Goal: Information Seeking & Learning: Check status

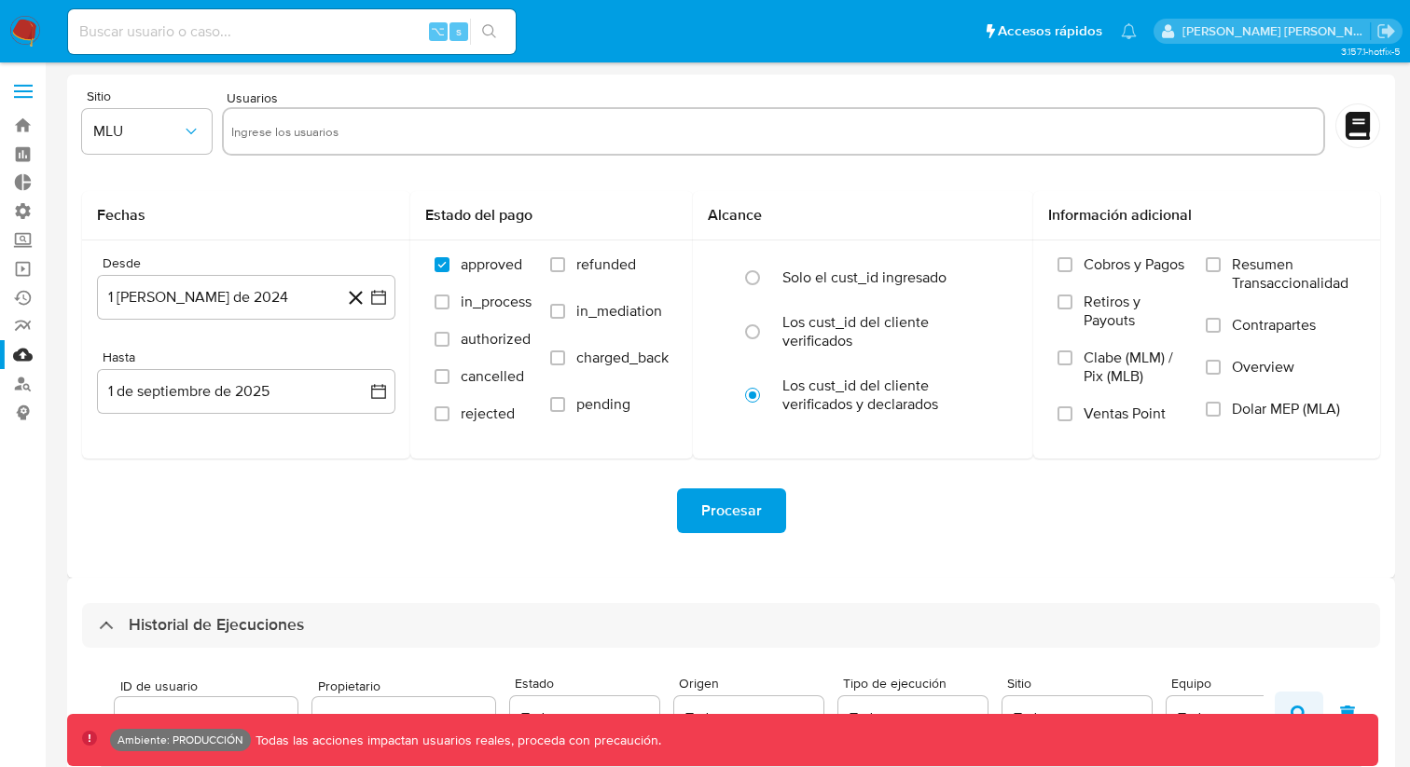
scroll to position [607, 0]
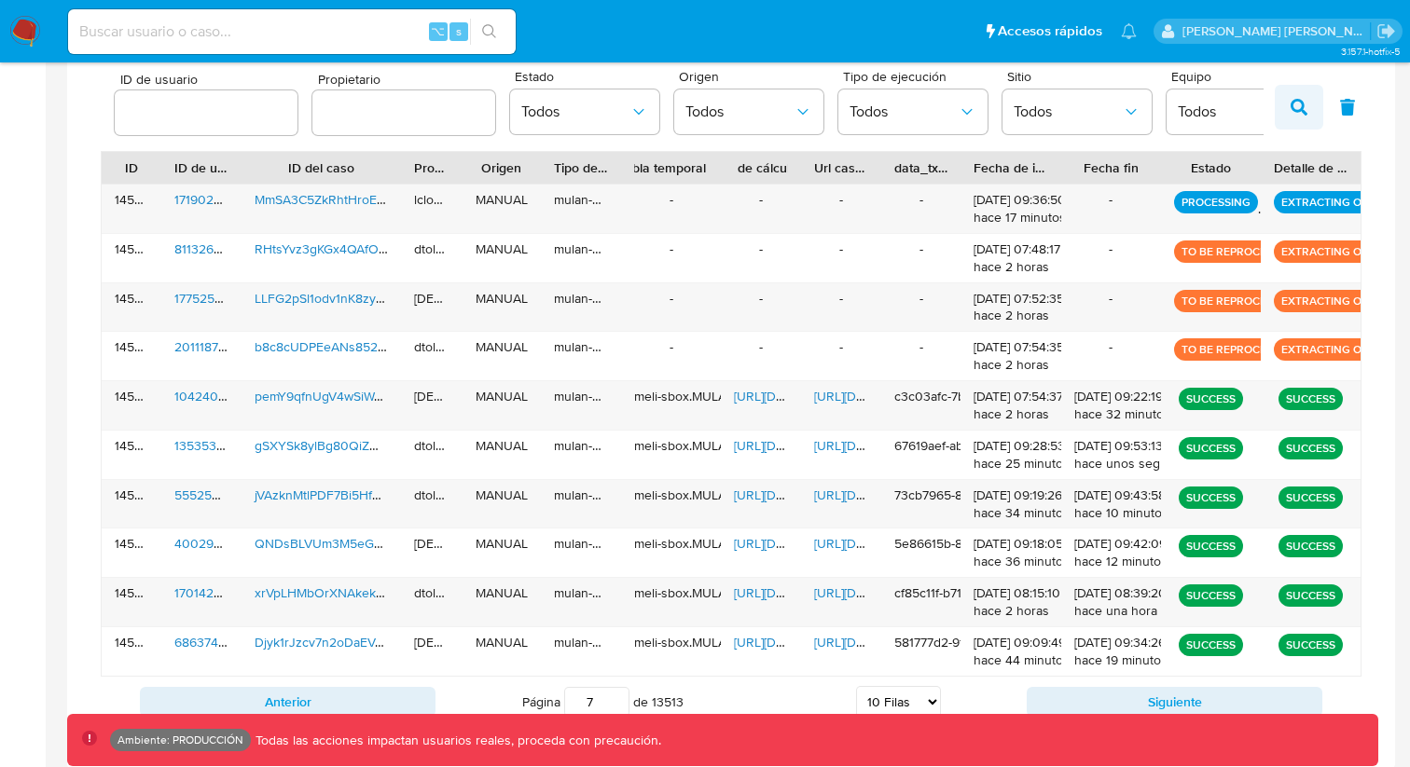
click at [1302, 104] on icon "button" at bounding box center [1298, 107] width 17 height 17
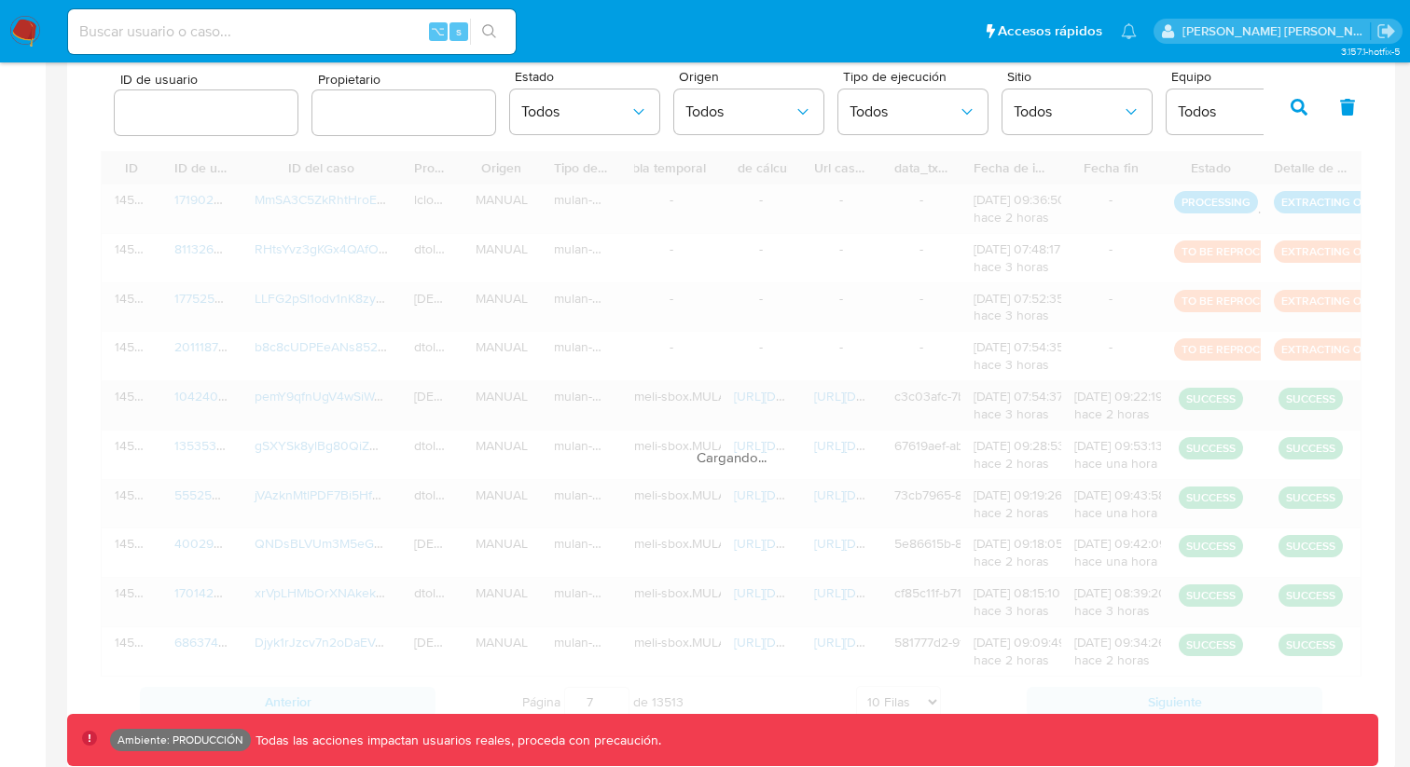
scroll to position [606, 0]
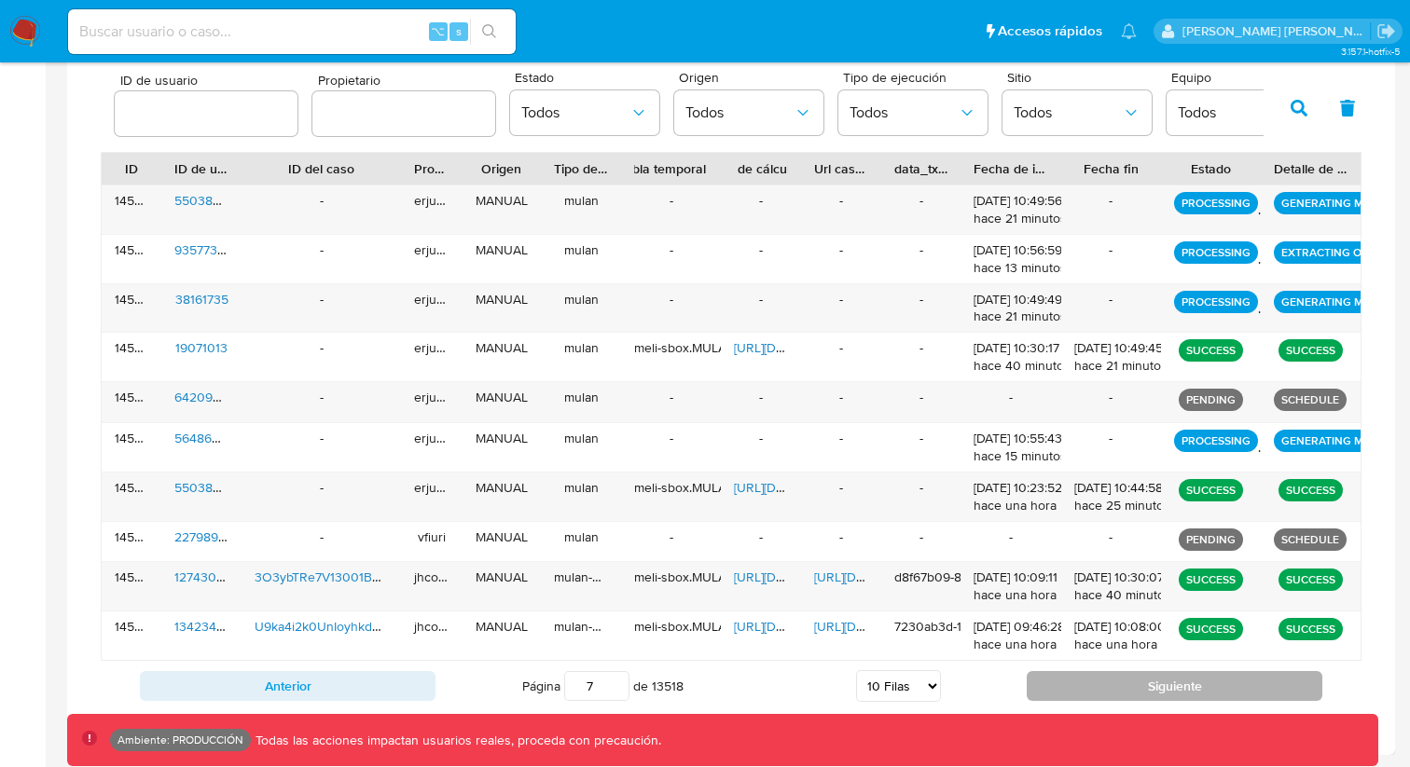
click at [1115, 688] on button "Siguiente" at bounding box center [1174, 686] width 296 height 30
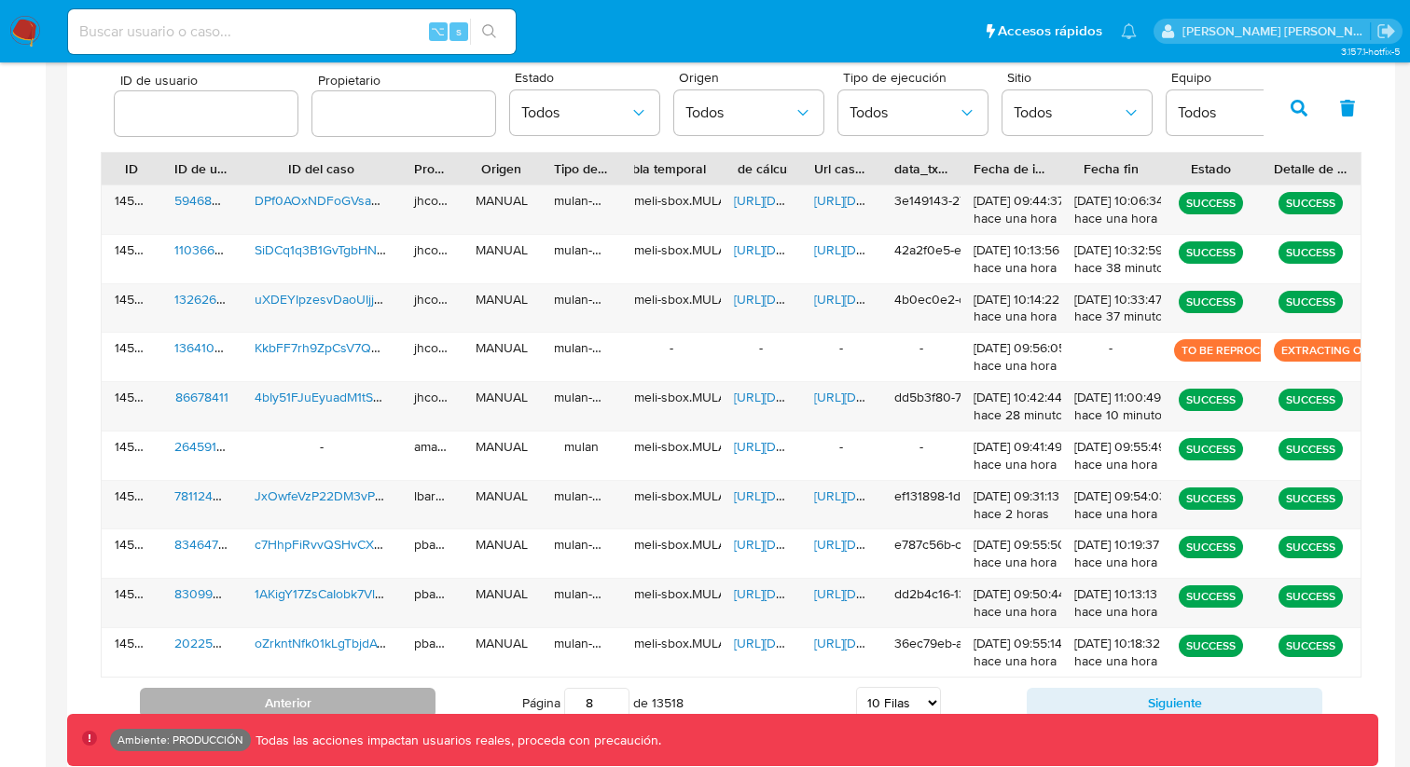
click at [363, 698] on button "Anterior" at bounding box center [288, 703] width 296 height 30
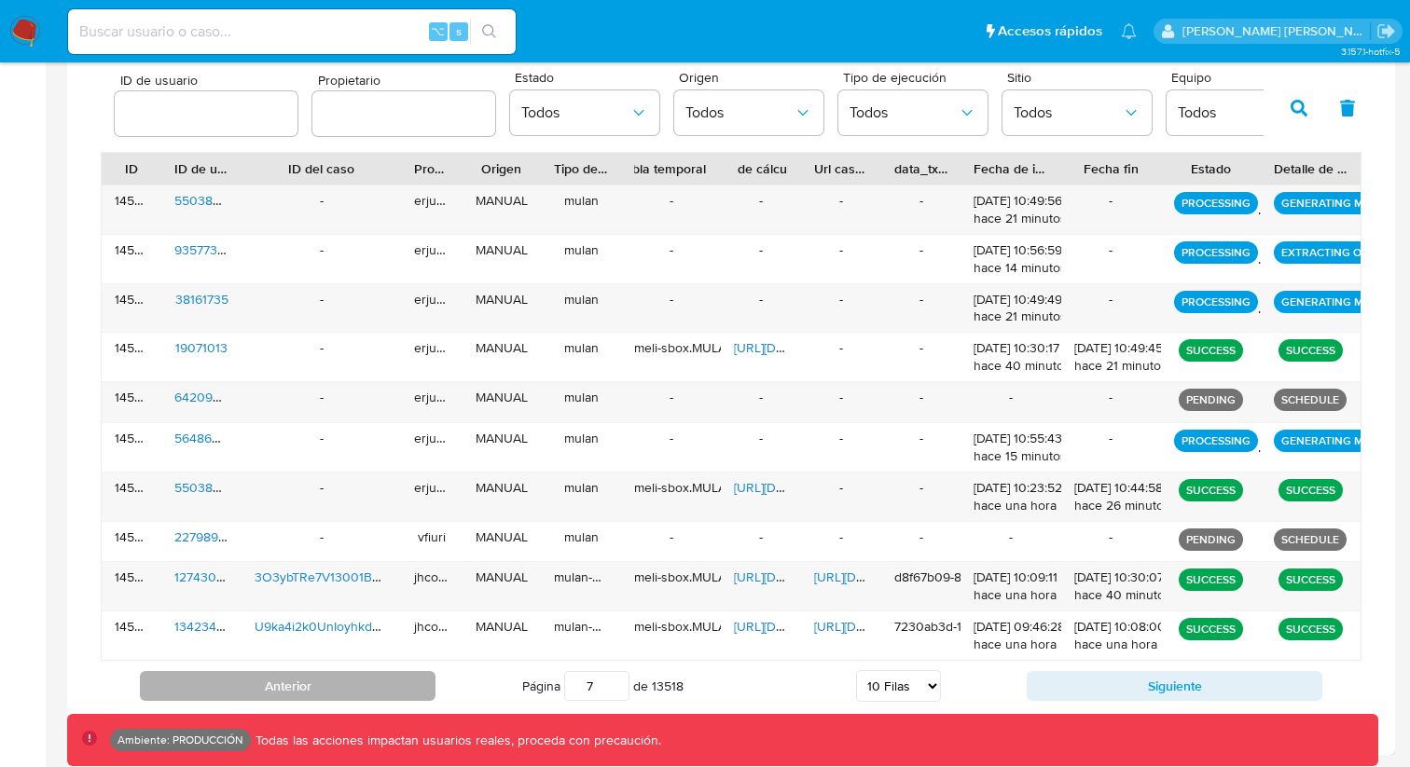
click at [377, 685] on button "Anterior" at bounding box center [288, 686] width 296 height 30
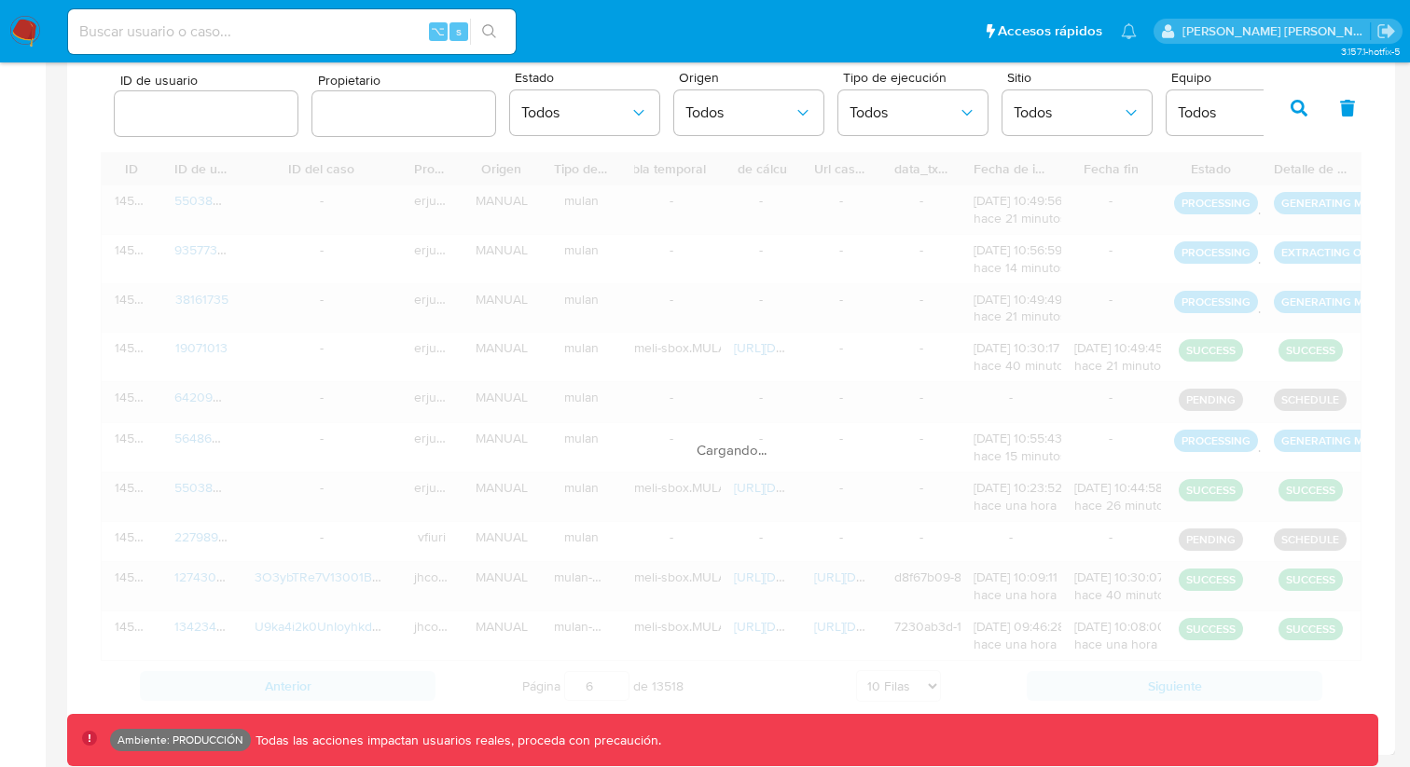
scroll to position [573, 0]
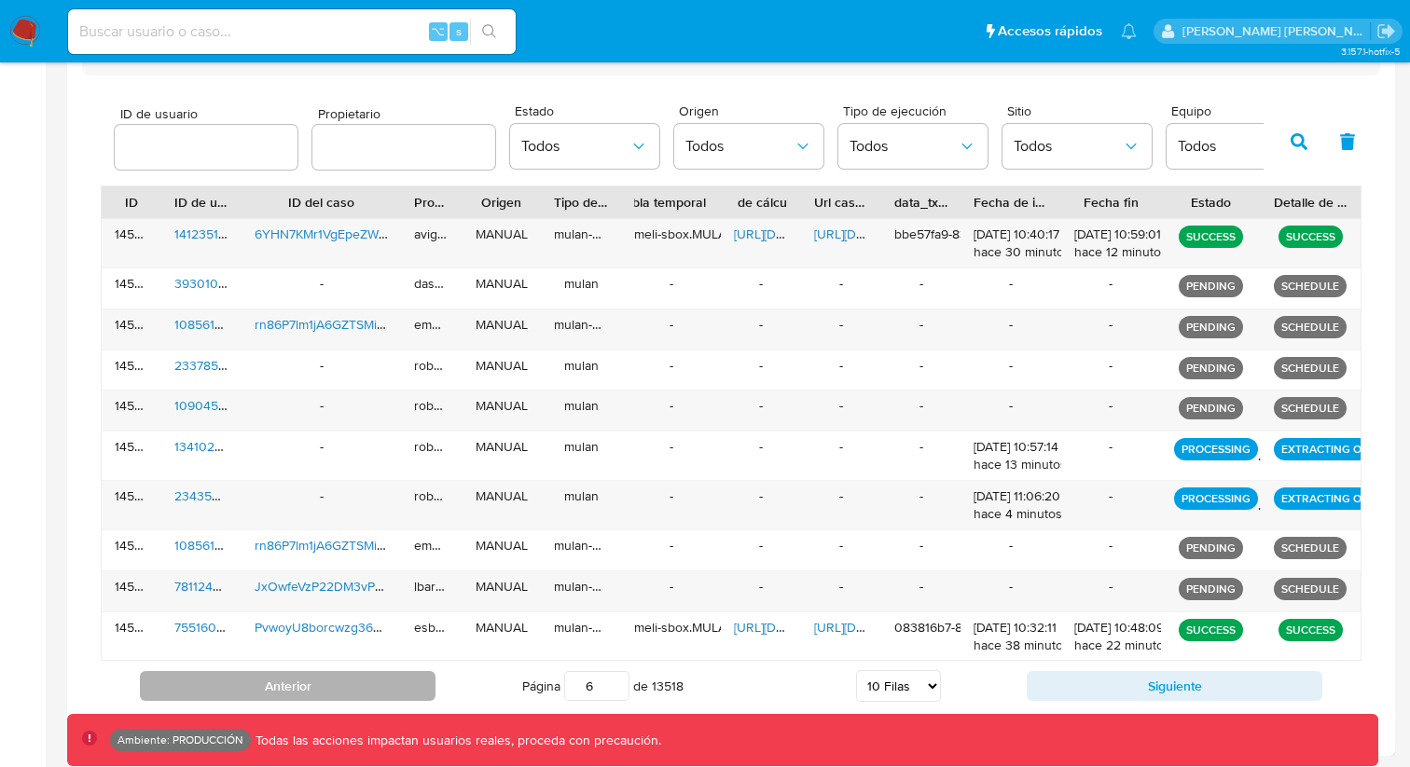
click at [396, 689] on button "Anterior" at bounding box center [288, 686] width 296 height 30
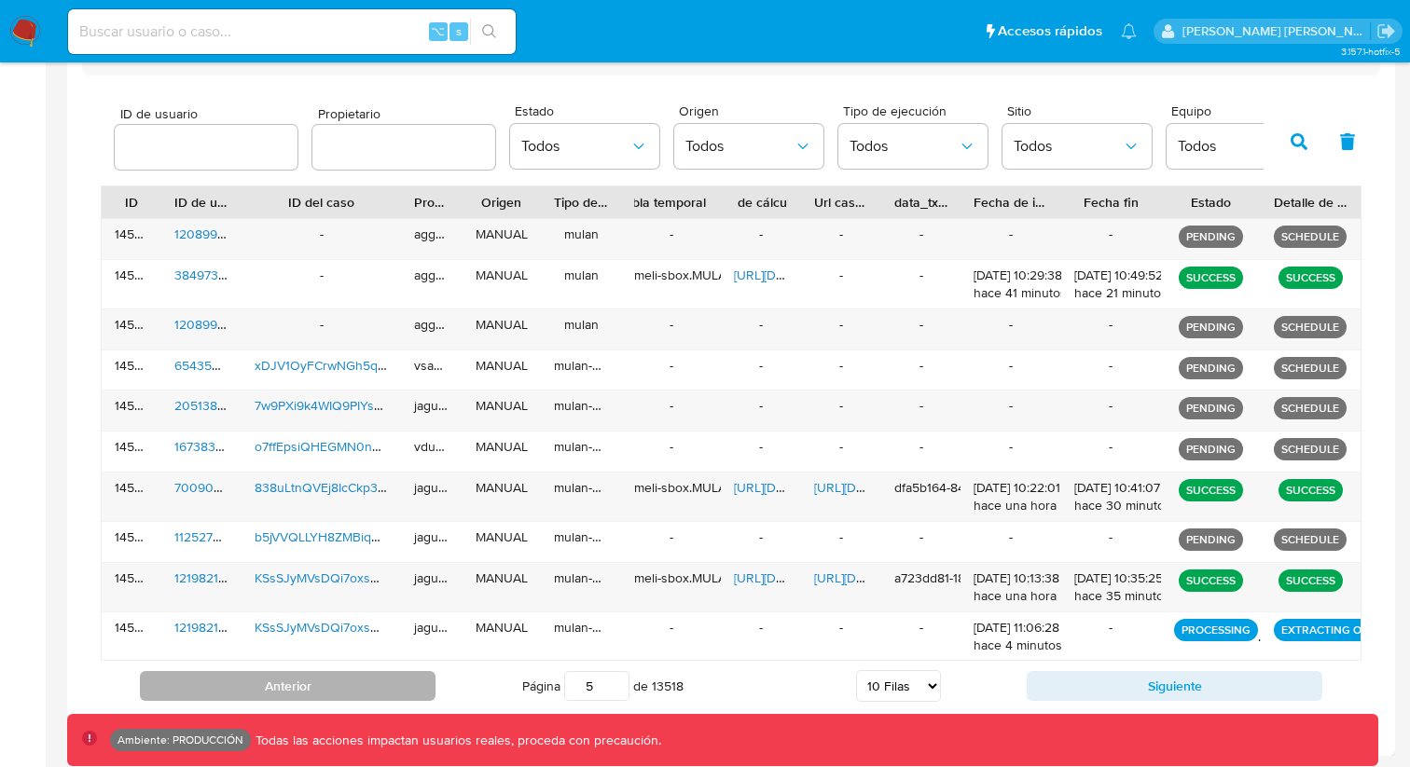
click at [380, 686] on button "Anterior" at bounding box center [288, 686] width 296 height 30
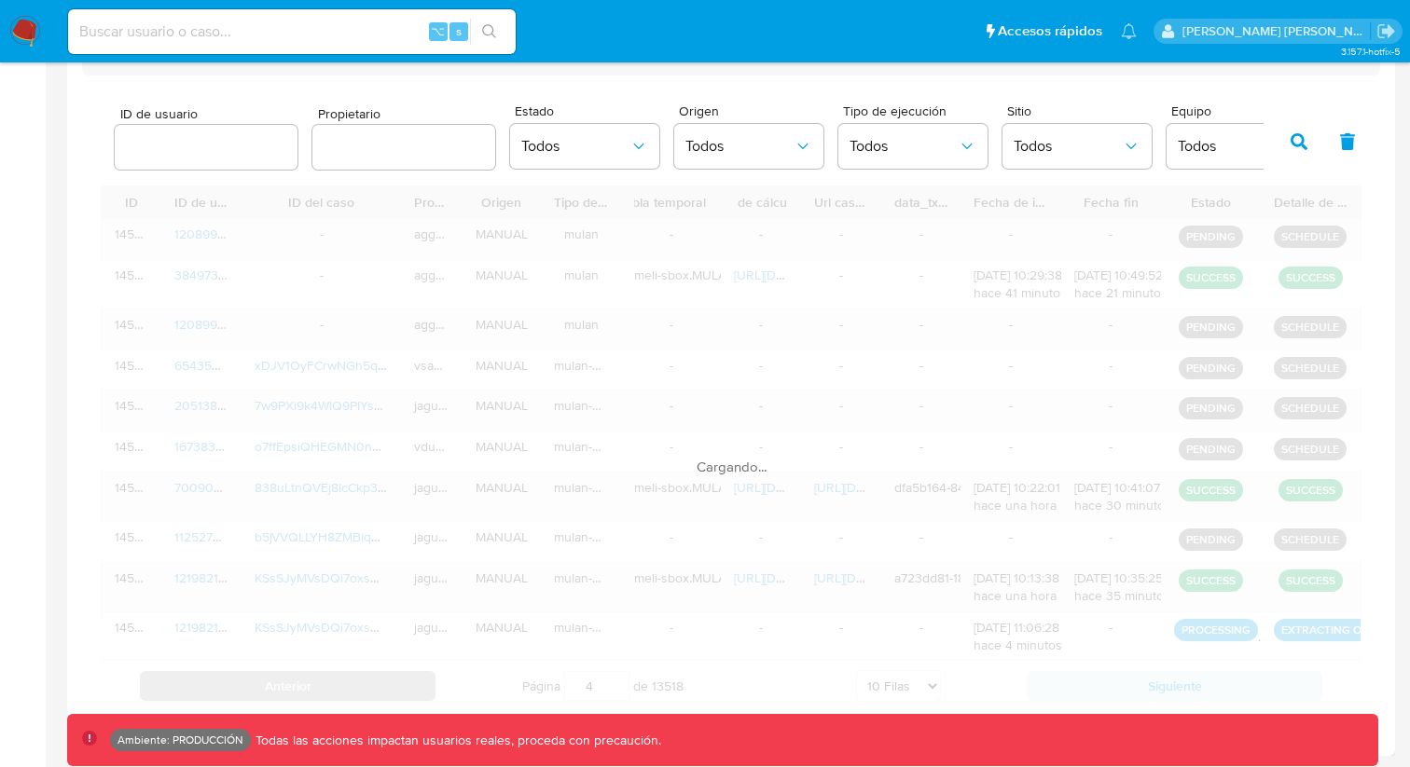
scroll to position [540, 0]
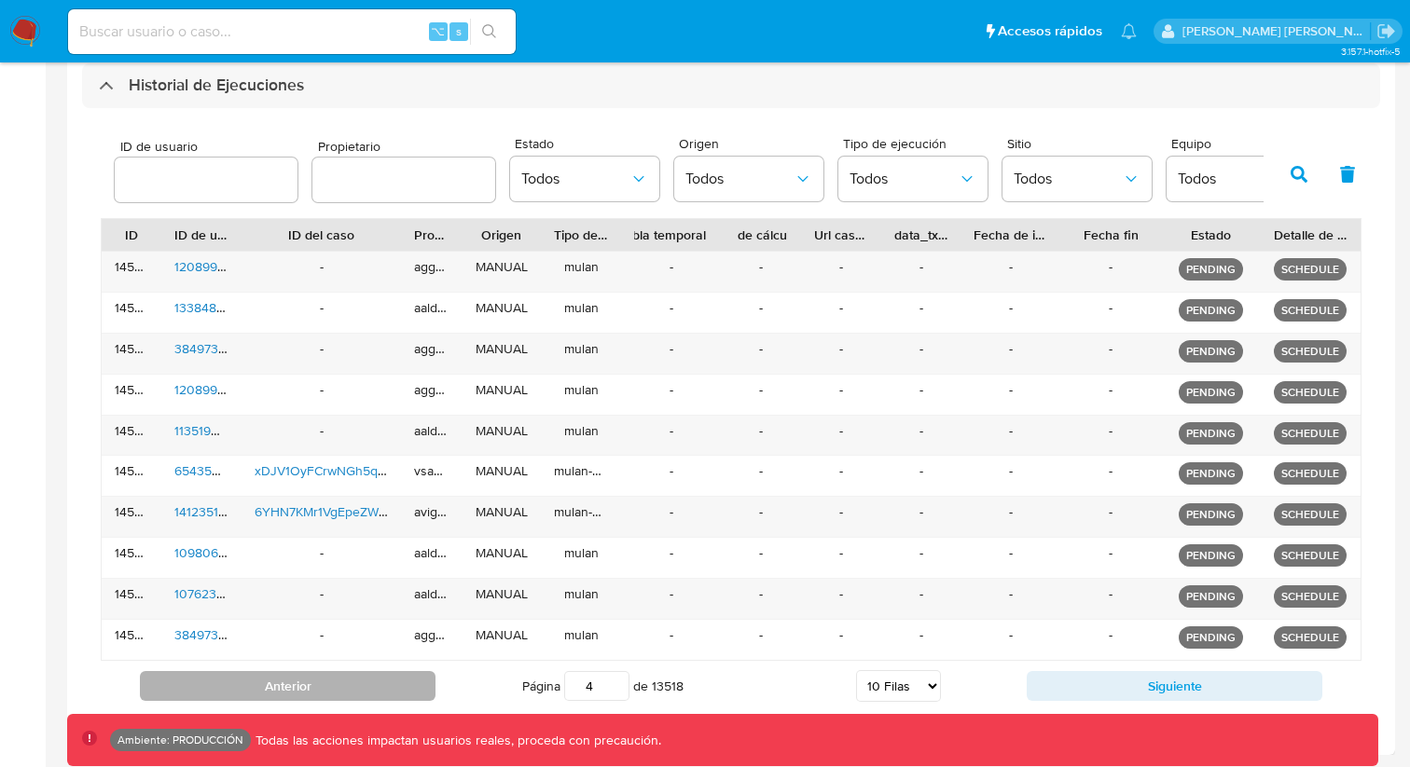
click at [380, 686] on button "Anterior" at bounding box center [288, 686] width 296 height 30
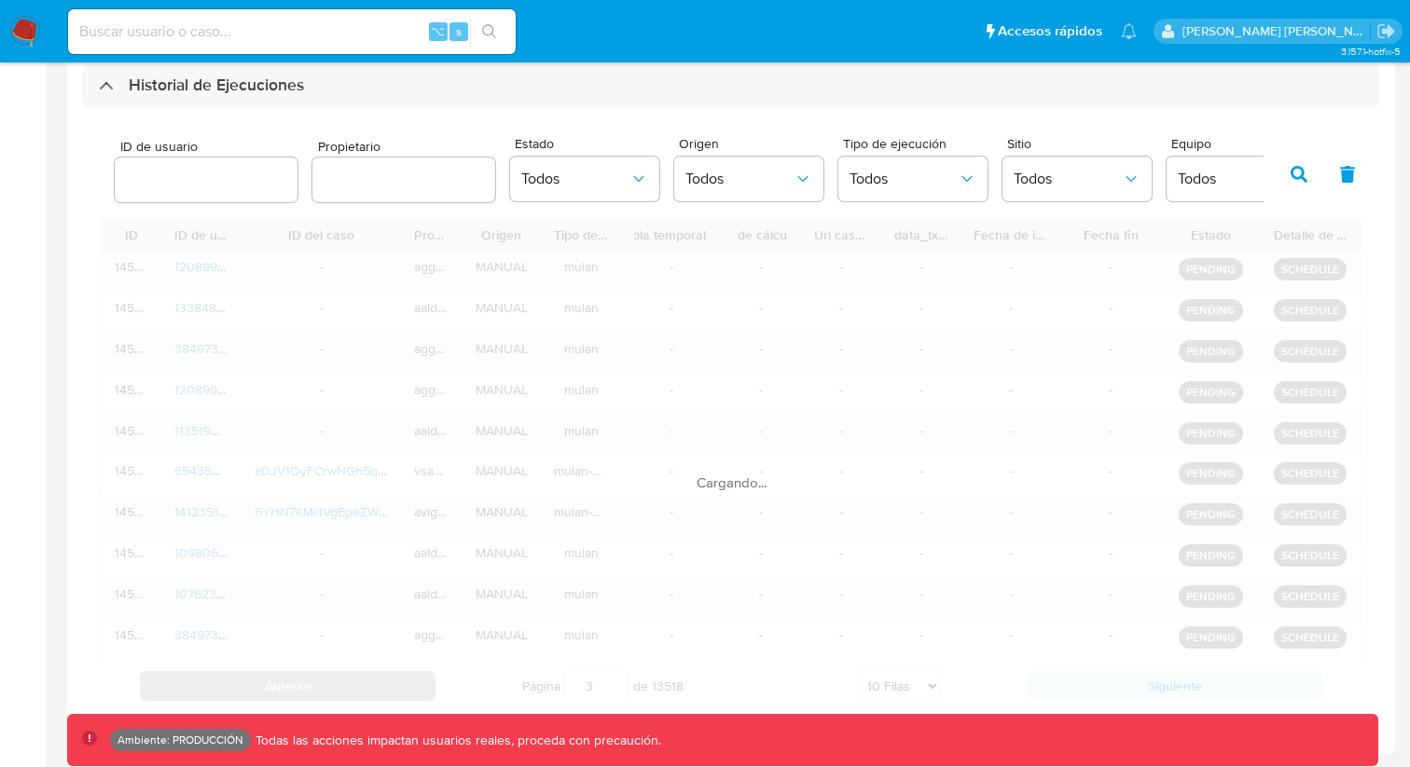
scroll to position [548, 0]
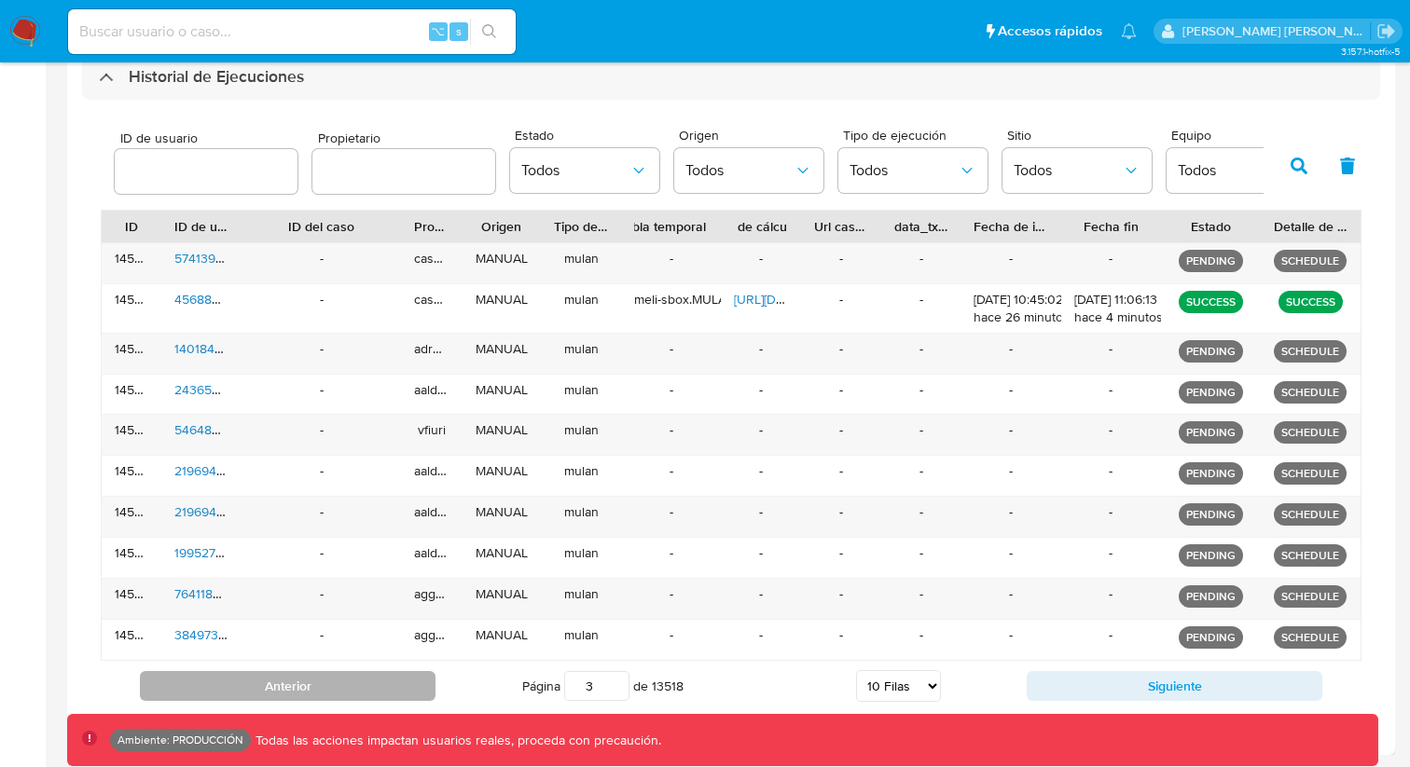
click at [380, 686] on button "Anterior" at bounding box center [288, 686] width 296 height 30
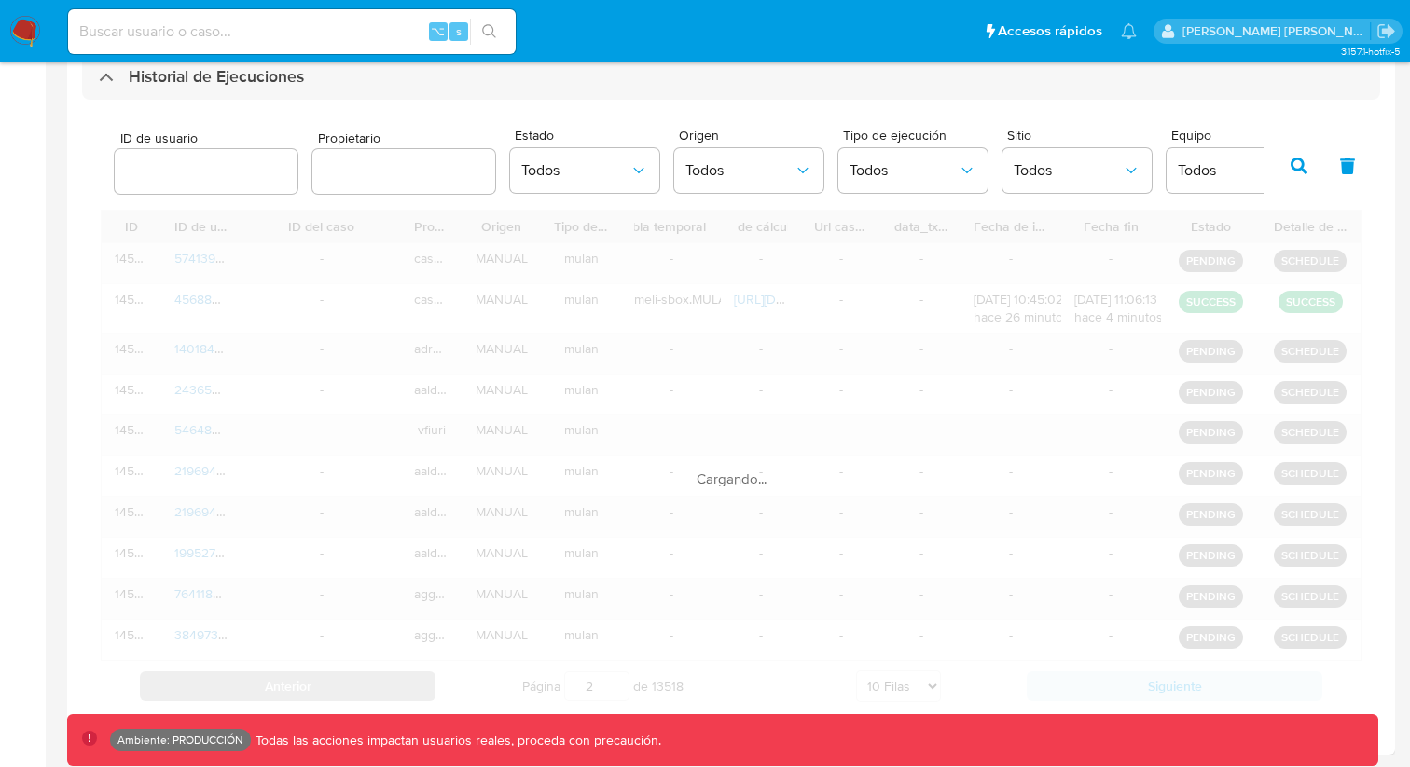
scroll to position [540, 0]
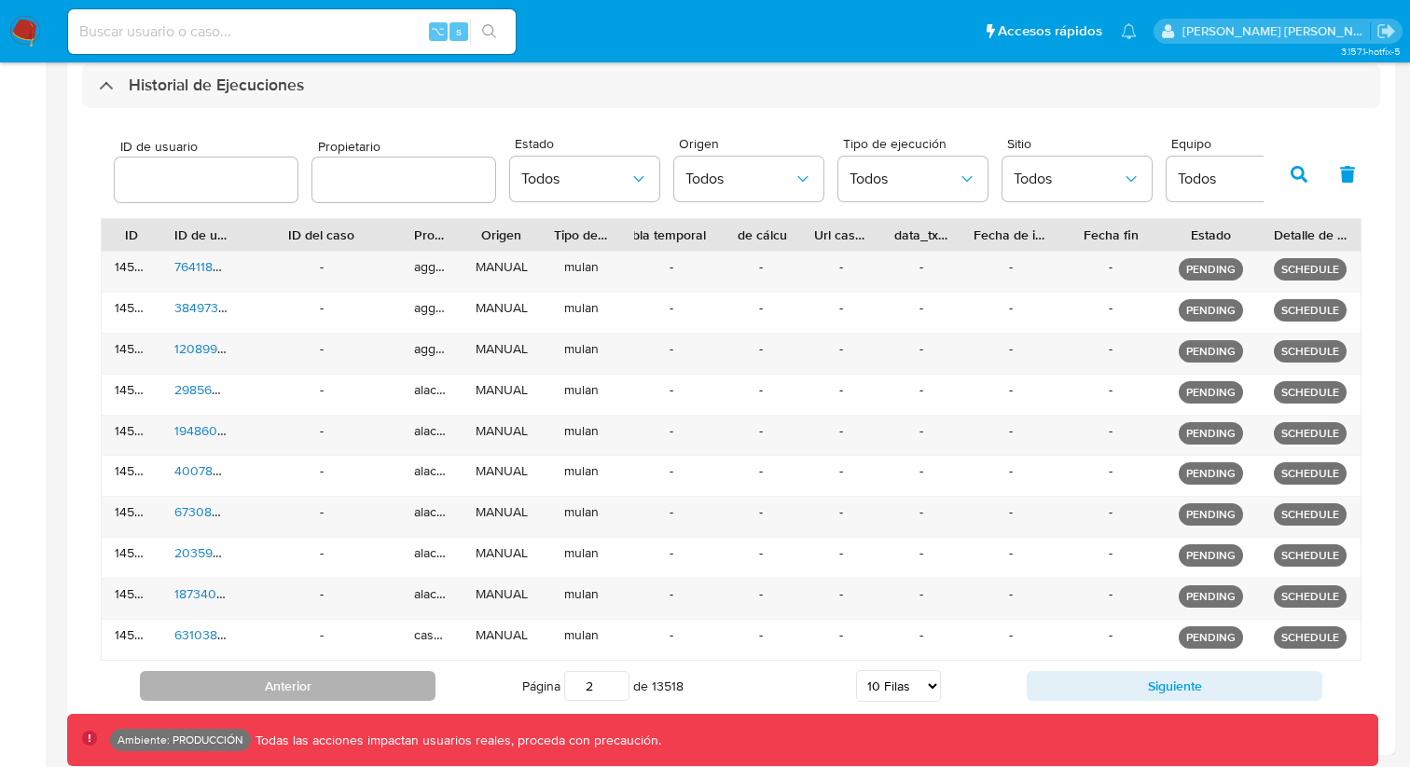
click at [380, 686] on button "Anterior" at bounding box center [288, 686] width 296 height 30
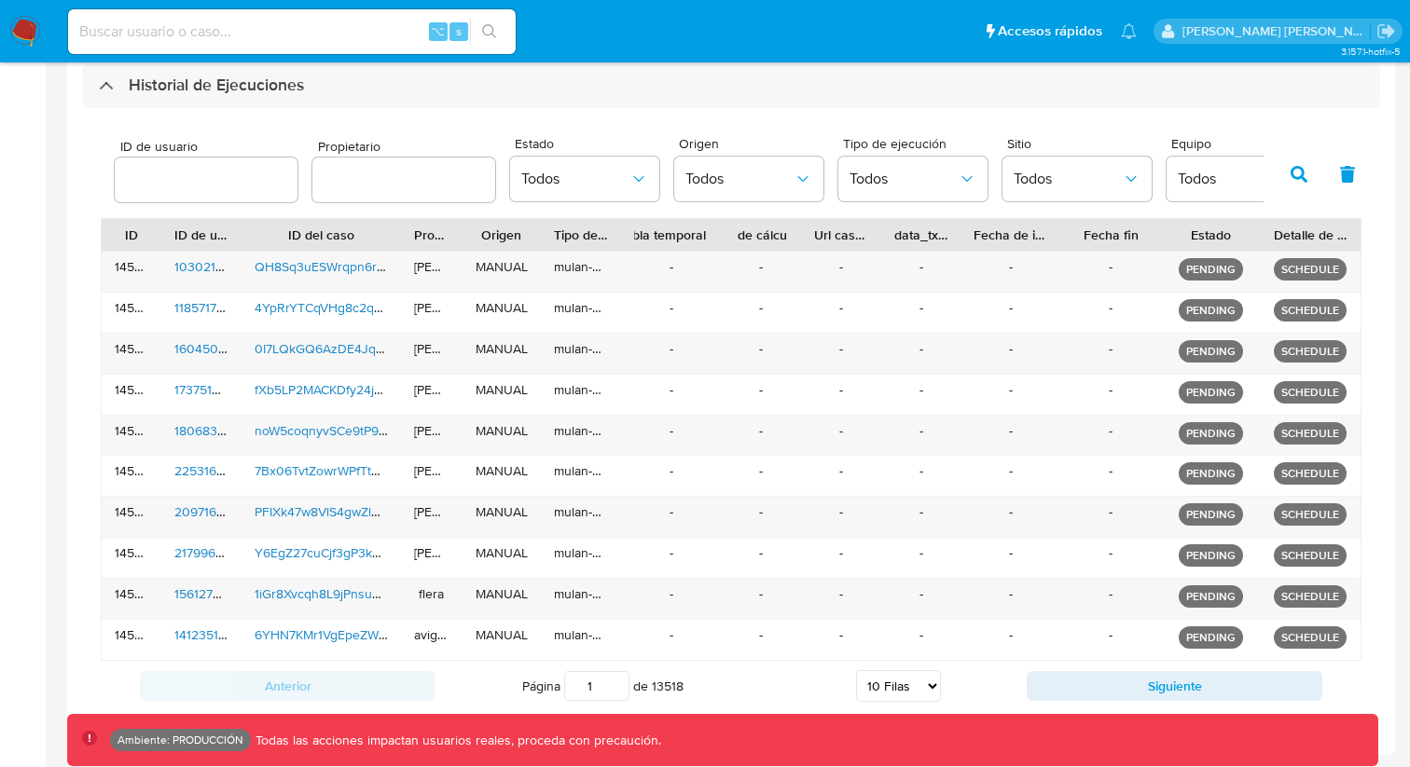
click at [1289, 174] on button "button" at bounding box center [1298, 174] width 48 height 45
click at [1107, 668] on div "Anterior Página 7 de 13518 5 [PERSON_NAME] 10 [PERSON_NAME] 20 [PERSON_NAME] 25…" at bounding box center [731, 686] width 1260 height 50
click at [1103, 678] on button "Siguiente" at bounding box center [1174, 686] width 296 height 30
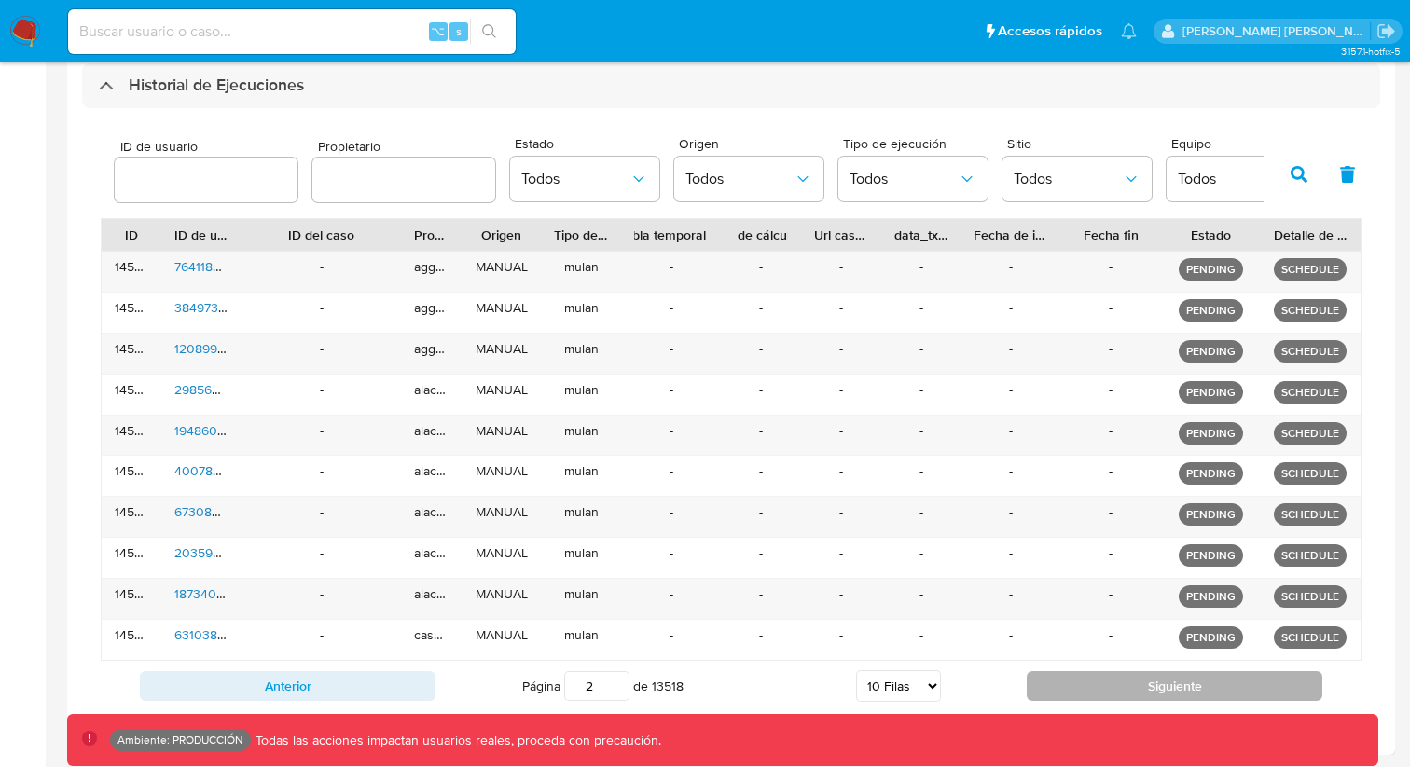
click at [1103, 678] on button "Siguiente" at bounding box center [1174, 686] width 296 height 30
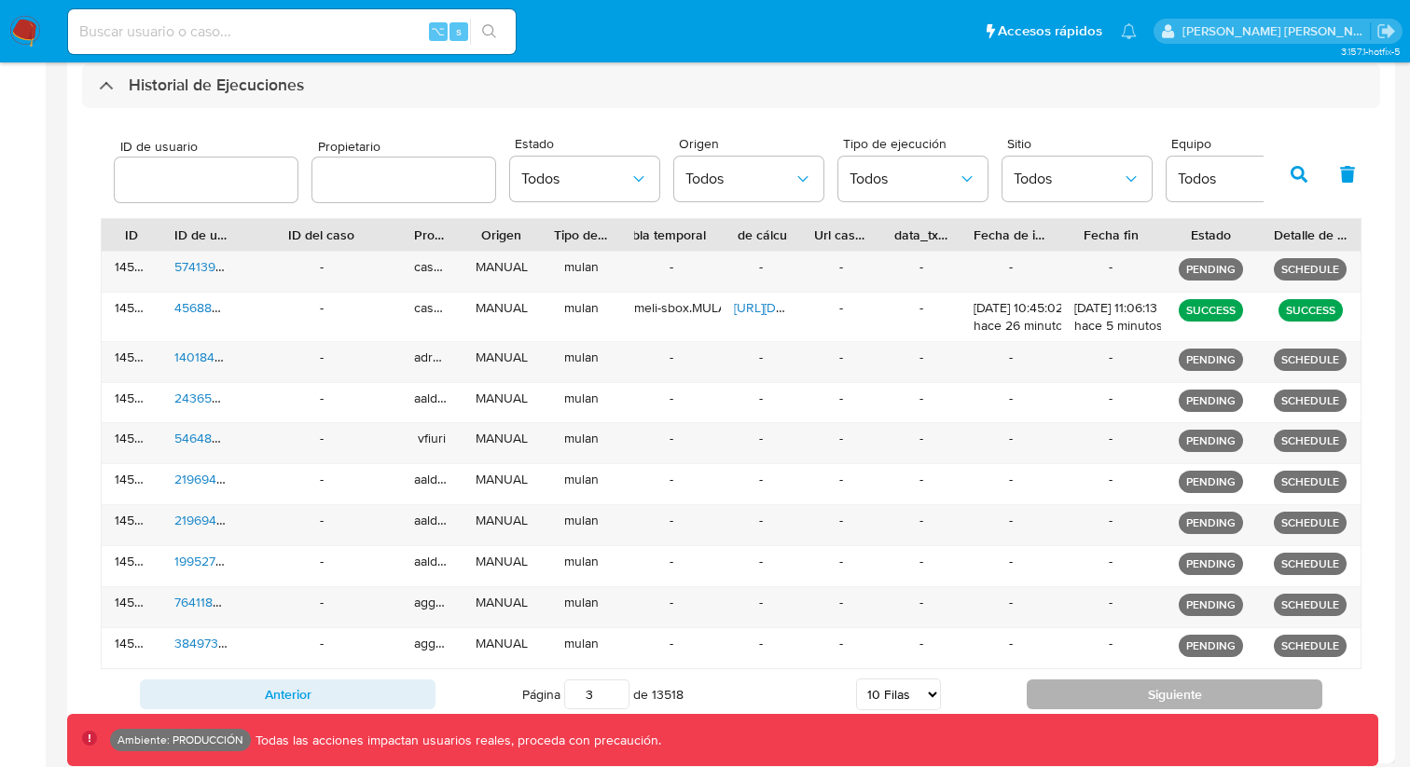
click at [1103, 678] on div "Anterior Página 7 de 13518 5 [PERSON_NAME] 10 [PERSON_NAME] 20 [PERSON_NAME] 25…" at bounding box center [731, 694] width 1260 height 50
click at [1103, 680] on button "Siguiente" at bounding box center [1174, 695] width 296 height 30
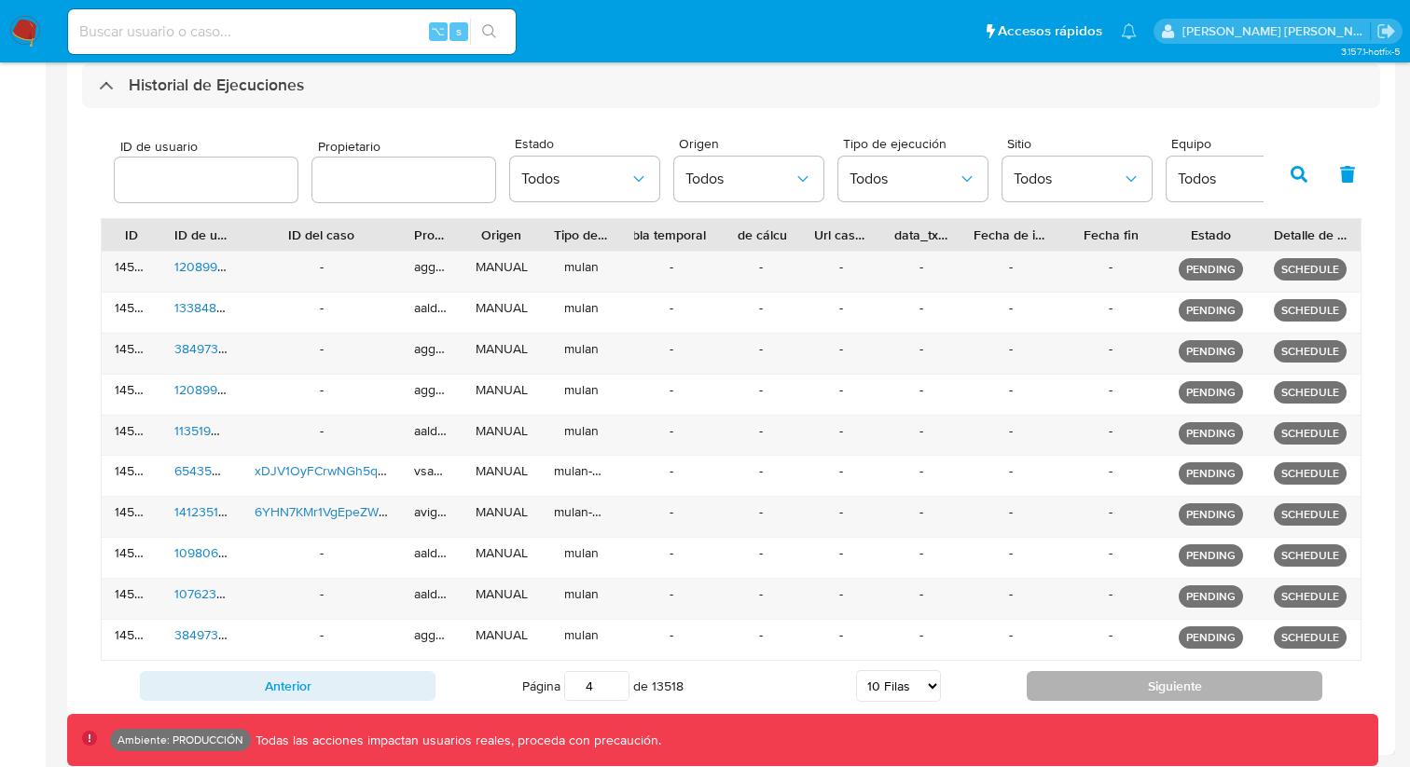
click at [1103, 686] on button "Siguiente" at bounding box center [1174, 686] width 296 height 30
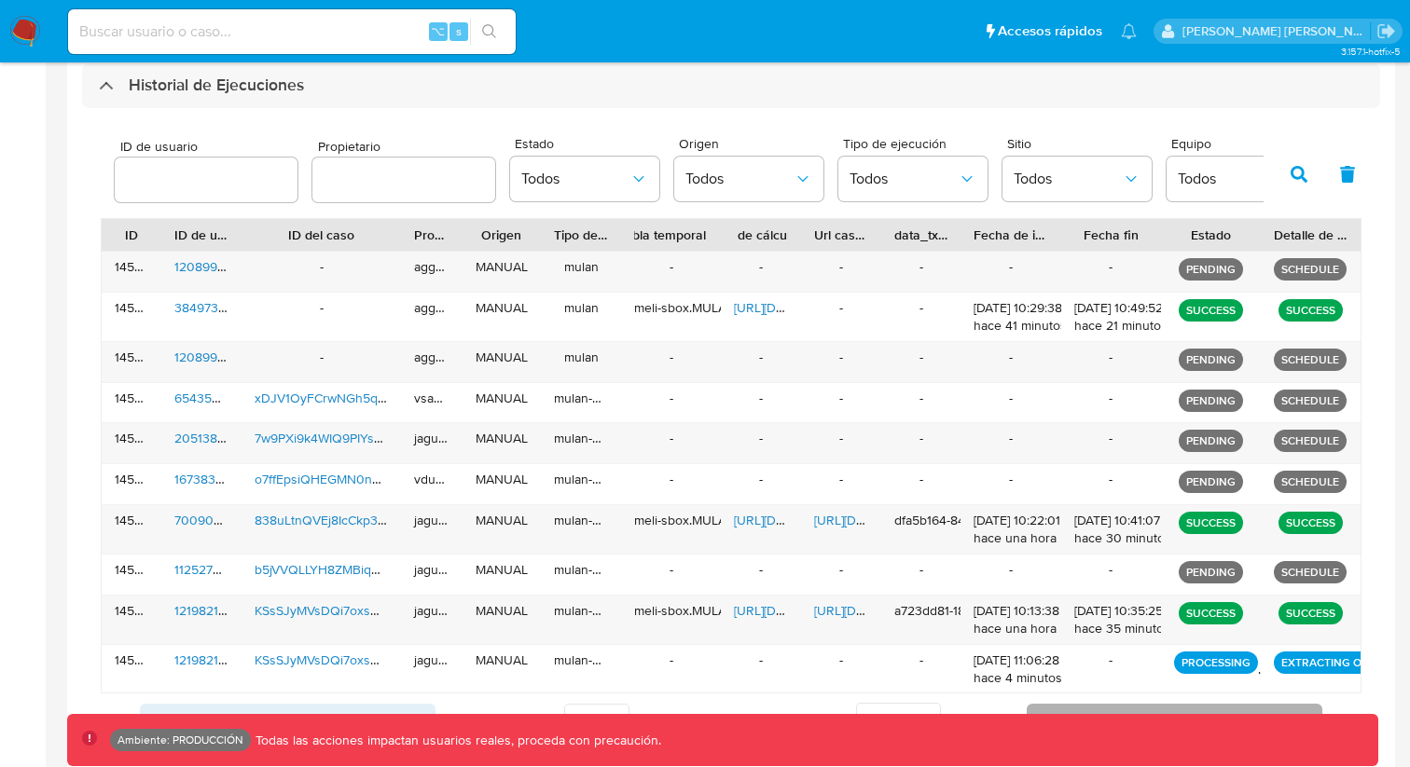
click at [1108, 709] on button "Siguiente" at bounding box center [1174, 719] width 296 height 30
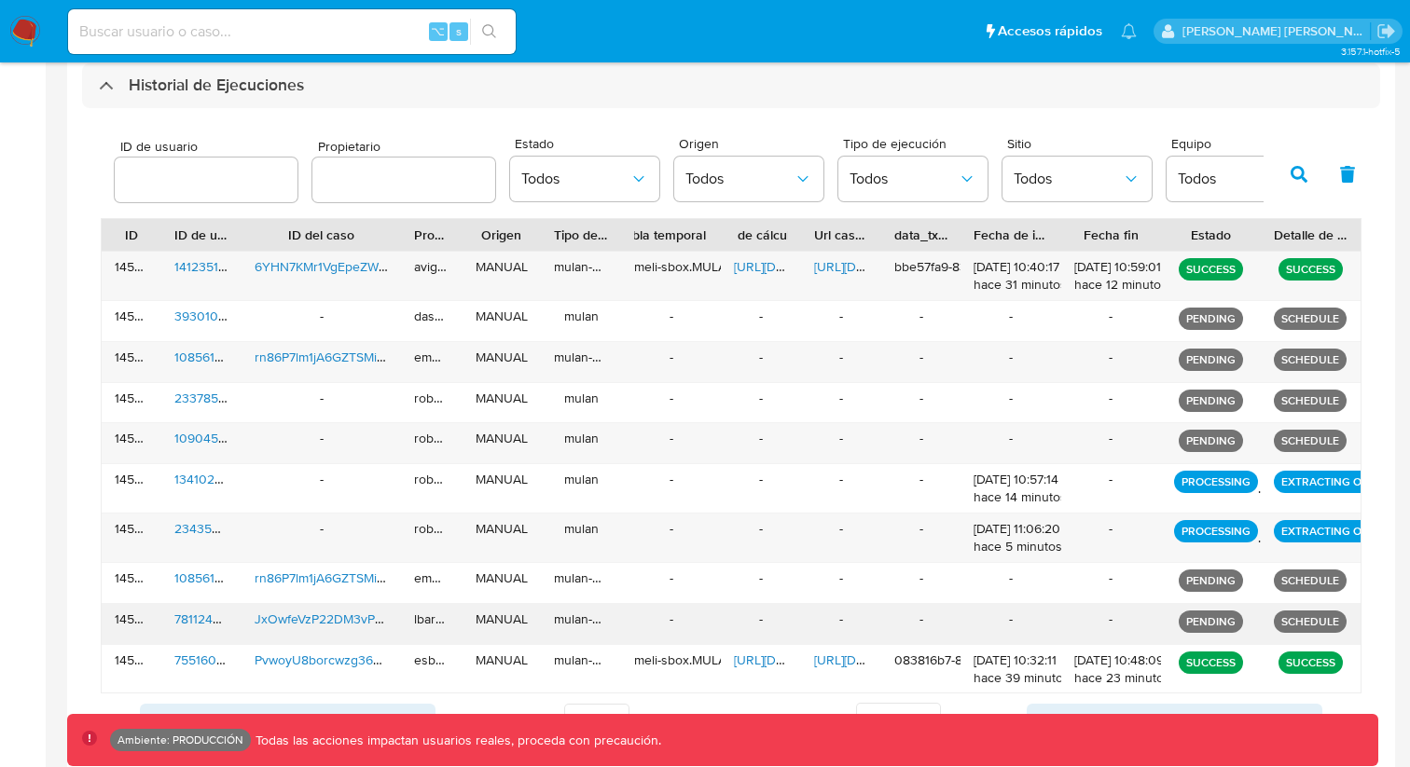
scroll to position [573, 0]
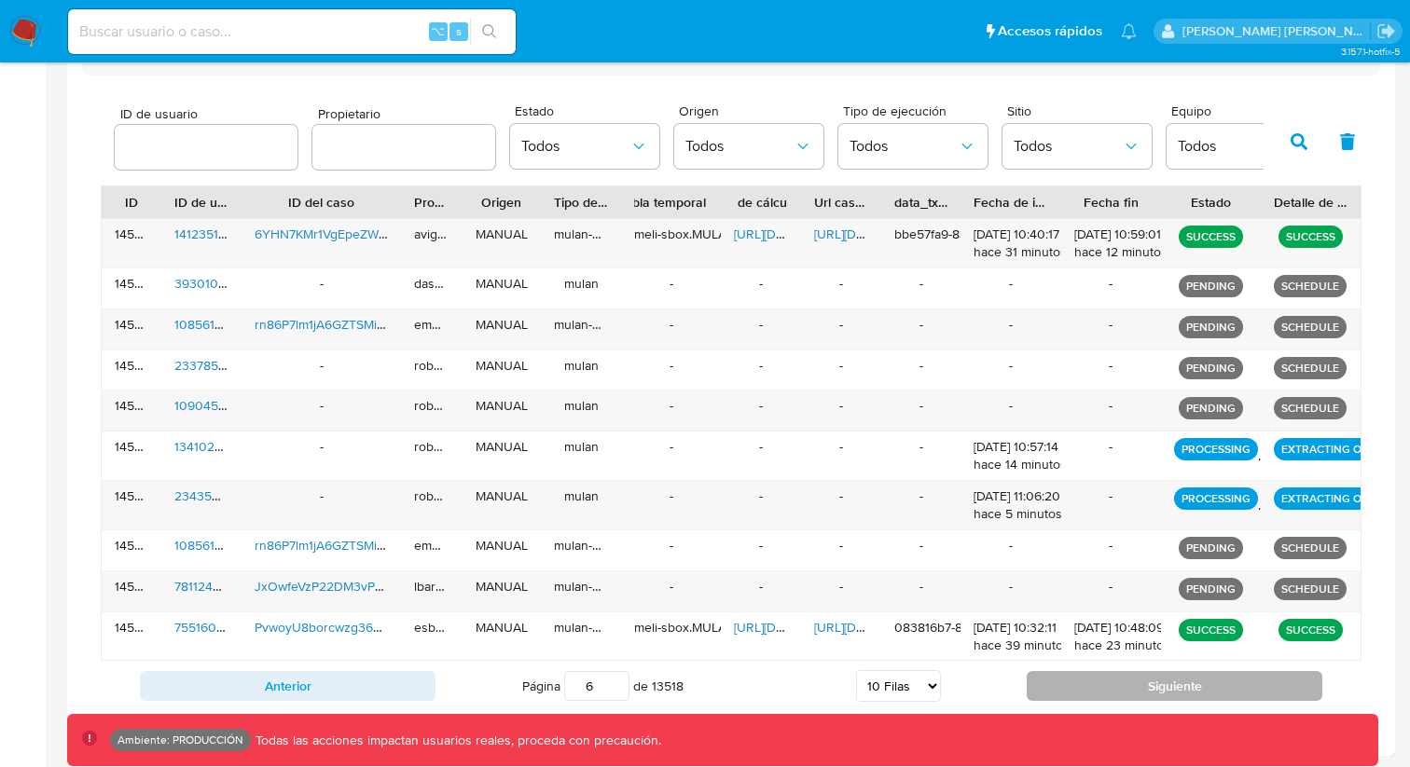
click at [1126, 684] on button "Siguiente" at bounding box center [1174, 686] width 296 height 30
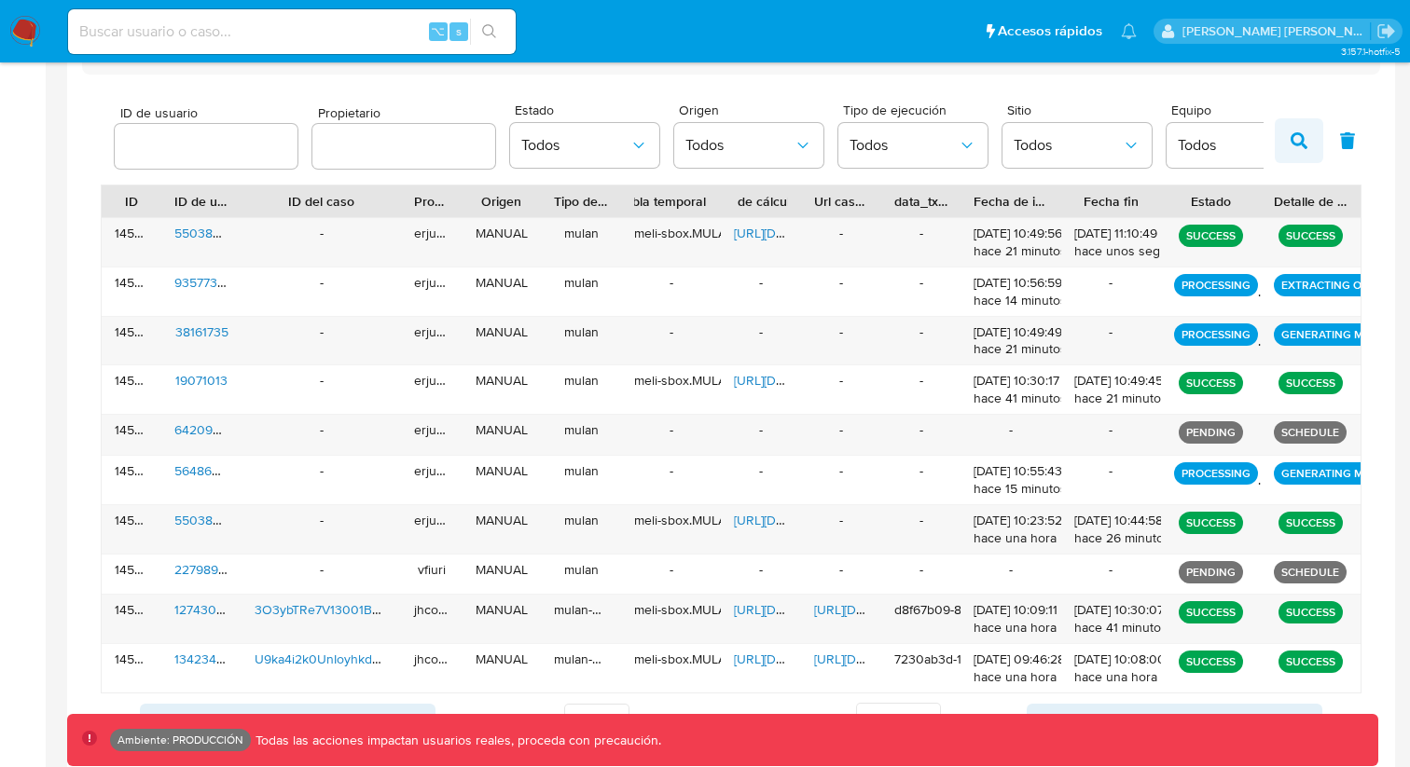
click at [1305, 145] on icon "button" at bounding box center [1298, 140] width 17 height 17
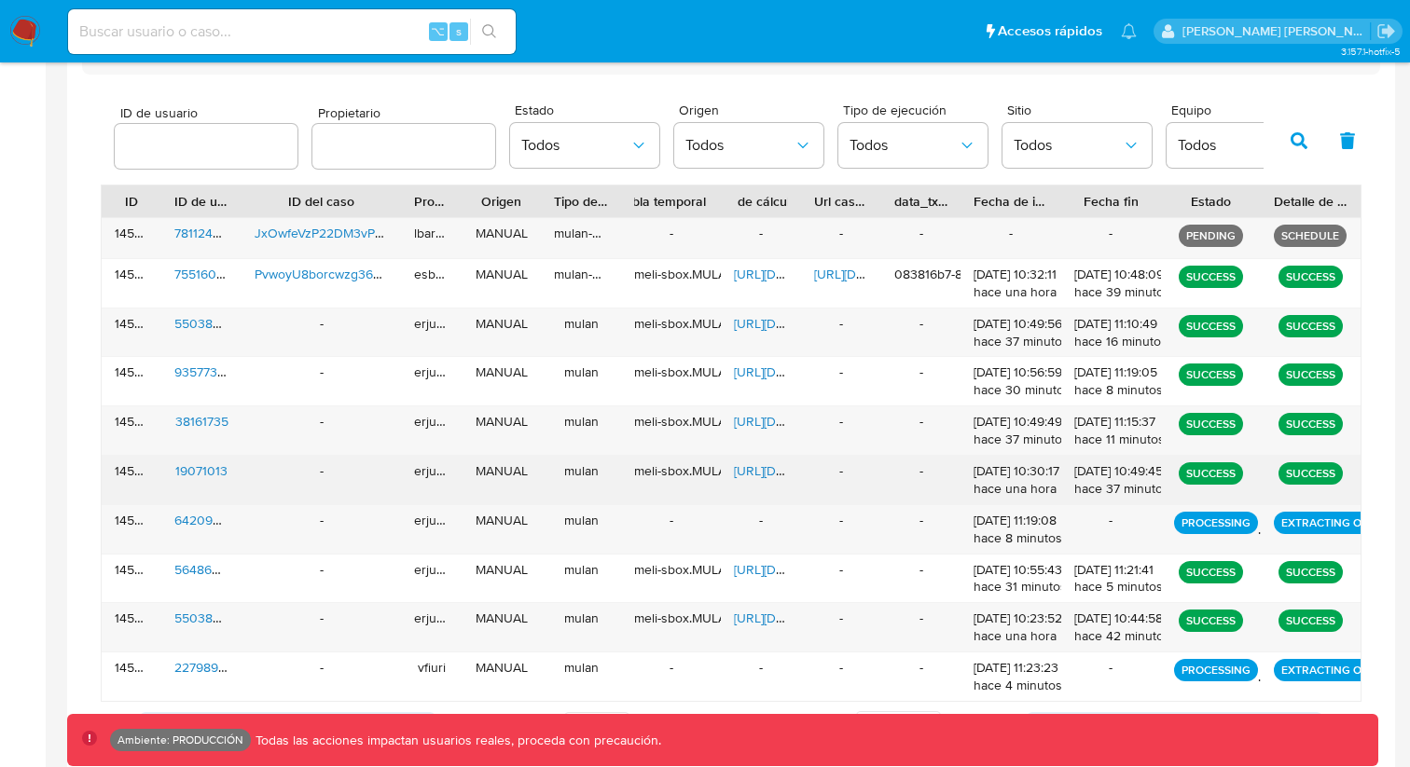
scroll to position [614, 0]
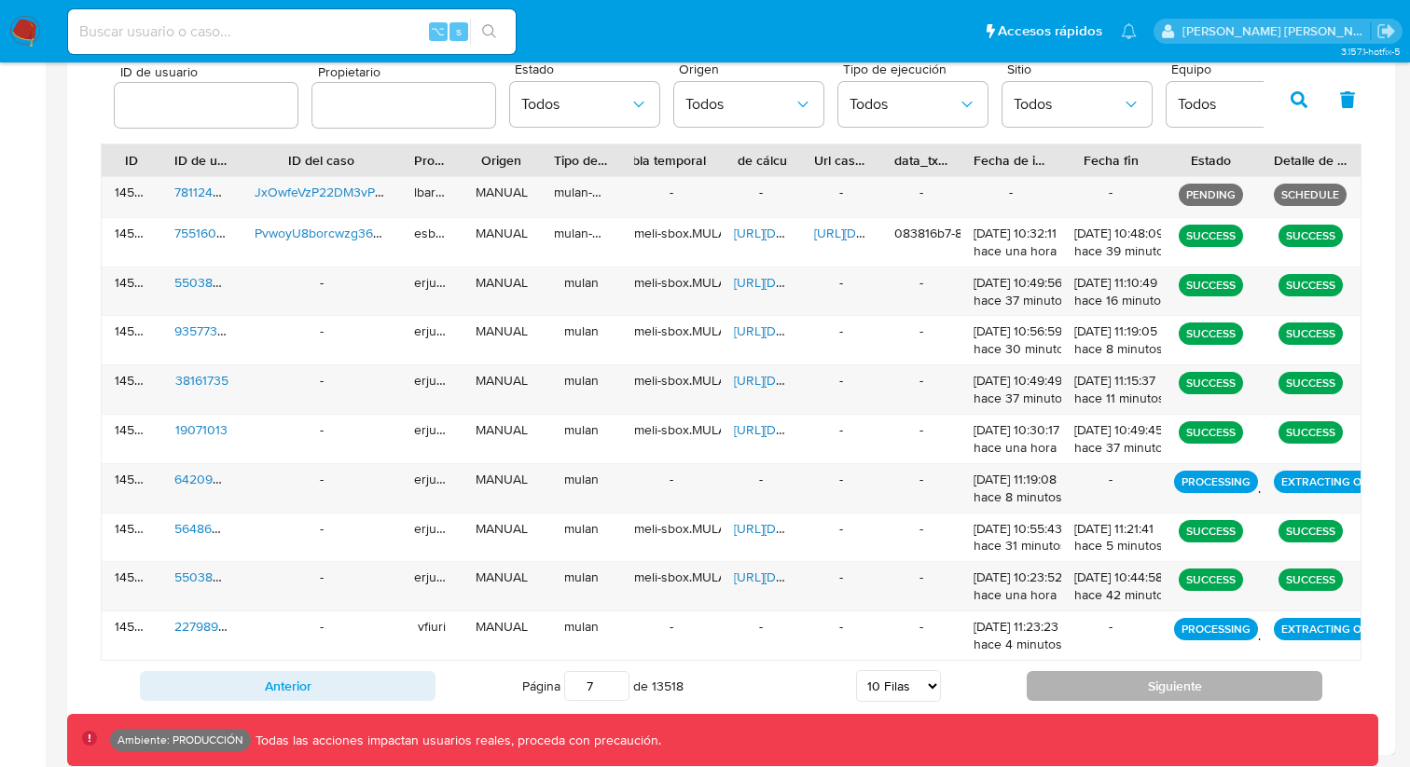
click at [1092, 693] on button "Siguiente" at bounding box center [1174, 686] width 296 height 30
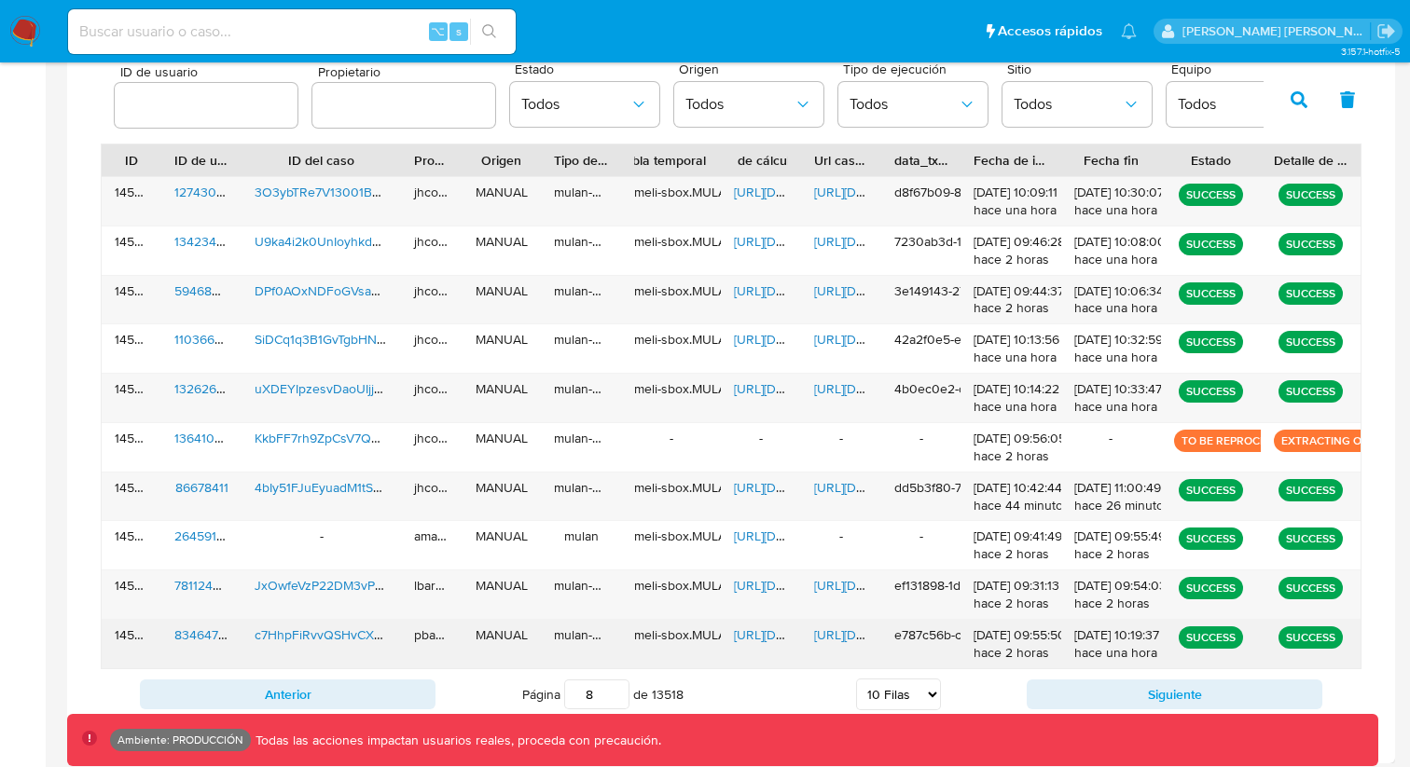
scroll to position [623, 0]
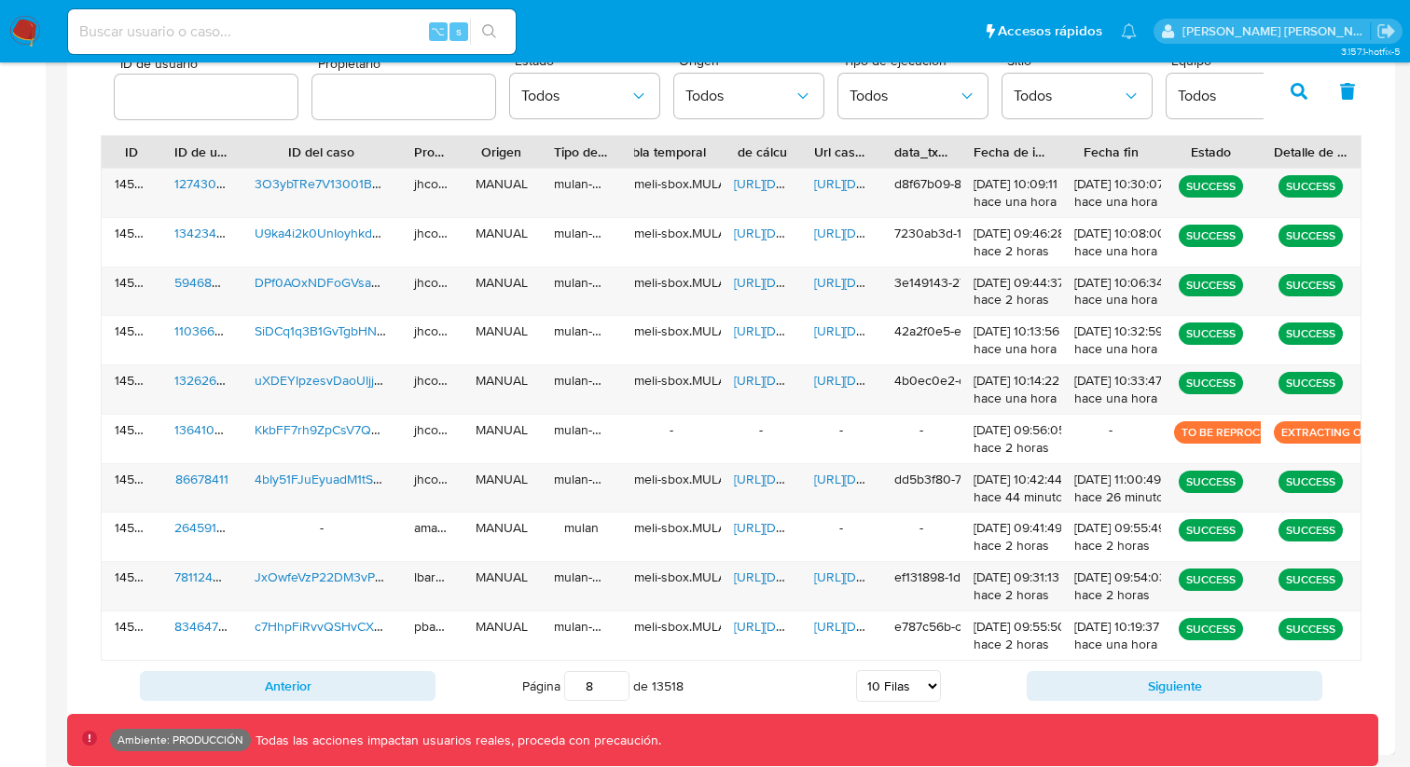
click at [1160, 708] on div "Anterior Página 7 de 13518 5 [PERSON_NAME] 10 [PERSON_NAME] 20 [PERSON_NAME] 25…" at bounding box center [731, 686] width 1260 height 50
click at [1162, 690] on button "Siguiente" at bounding box center [1174, 686] width 296 height 30
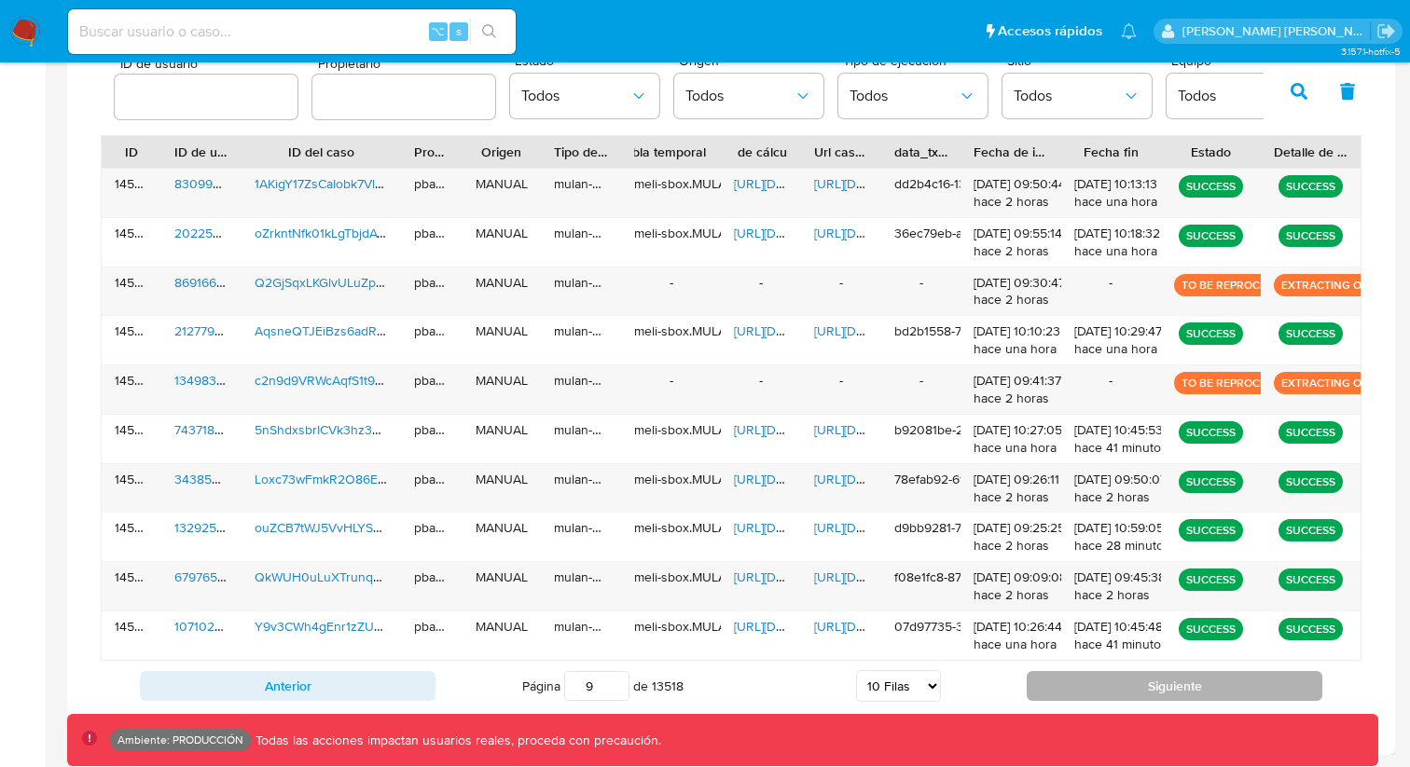
click at [1162, 690] on button "Siguiente" at bounding box center [1174, 686] width 296 height 30
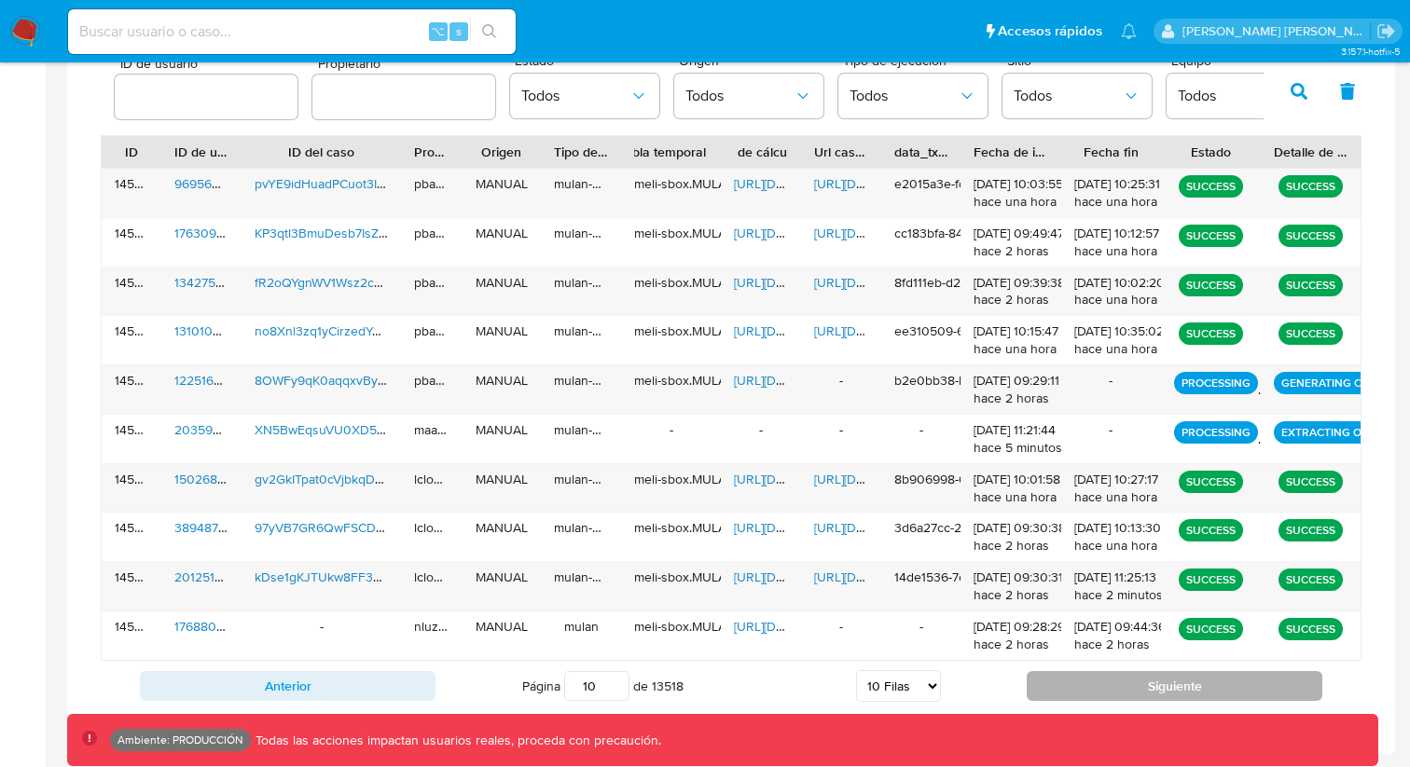
click at [1162, 690] on button "Siguiente" at bounding box center [1174, 686] width 296 height 30
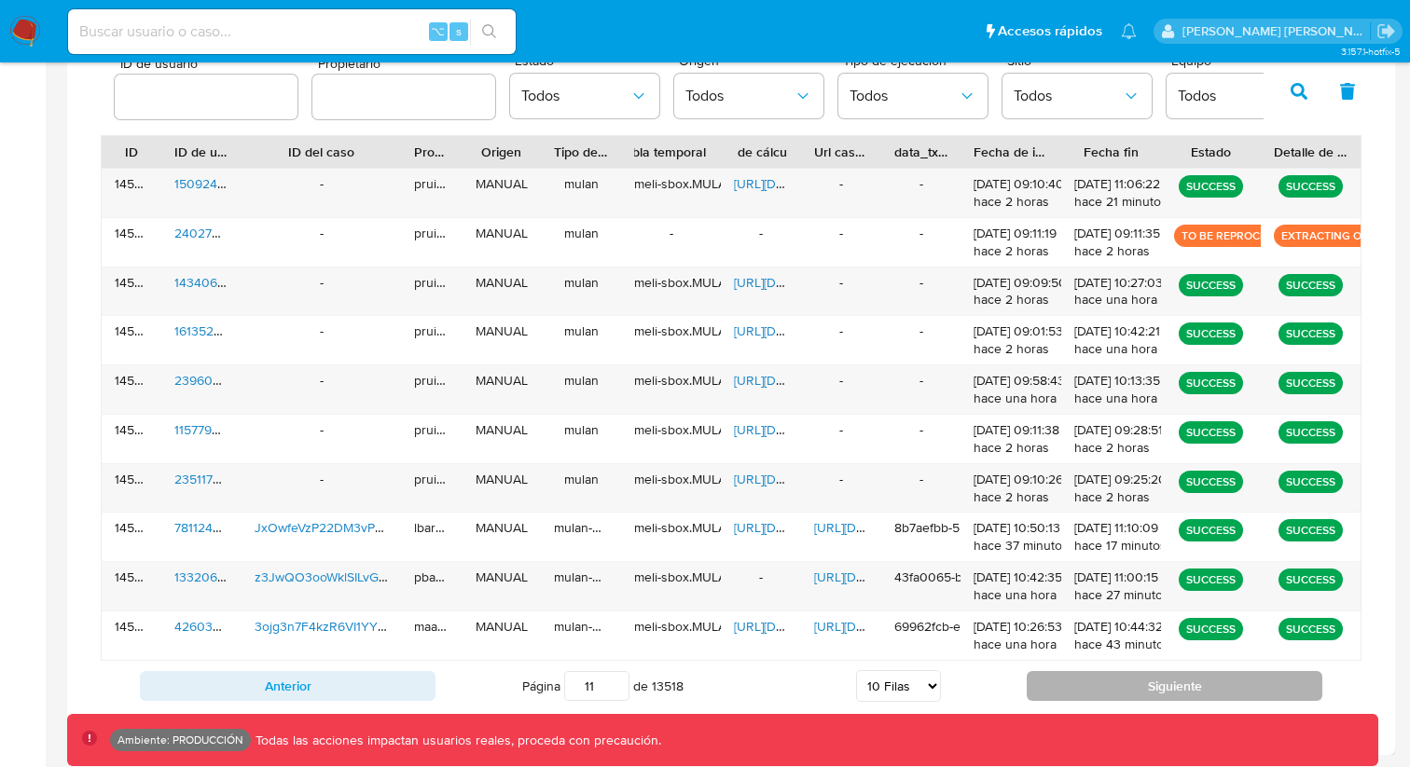
click at [1162, 690] on button "Siguiente" at bounding box center [1174, 686] width 296 height 30
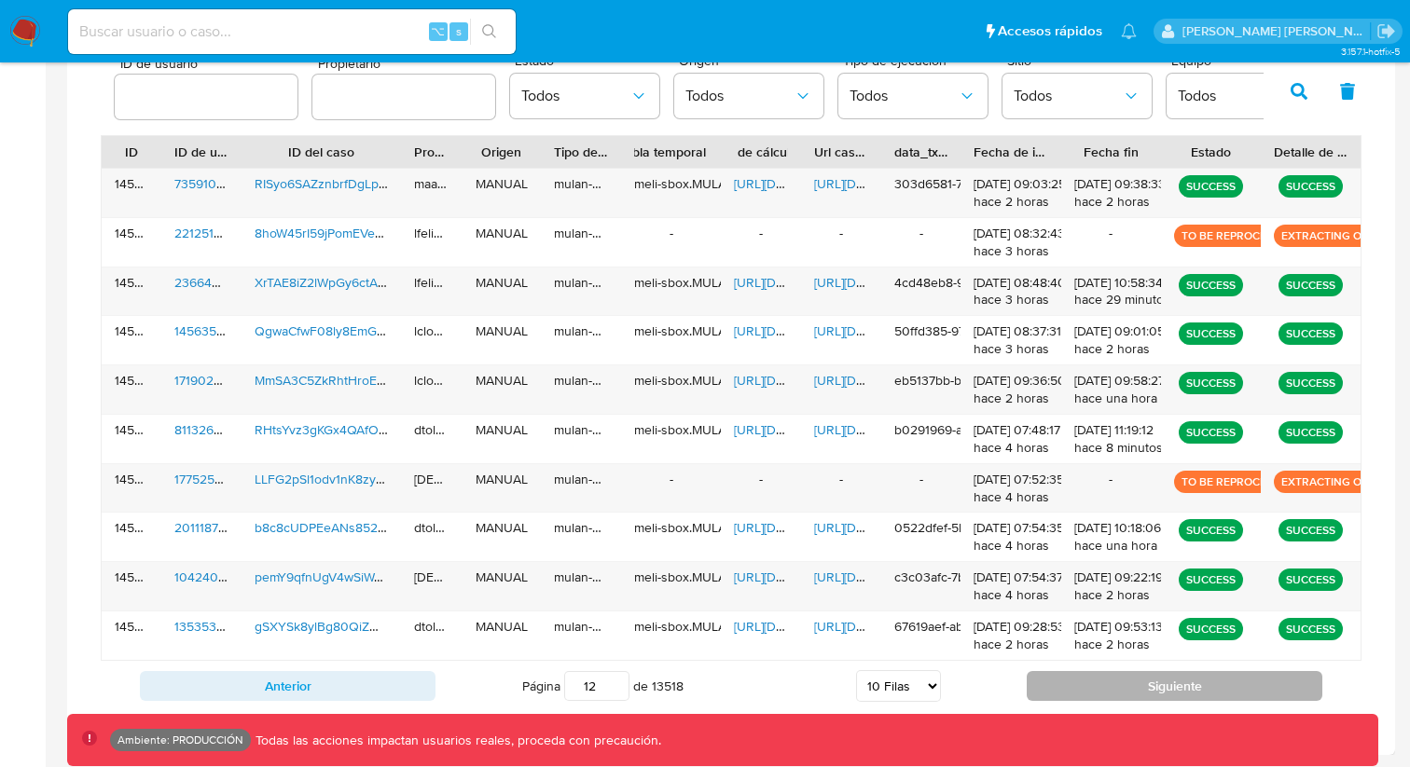
click at [1162, 690] on button "Siguiente" at bounding box center [1174, 686] width 296 height 30
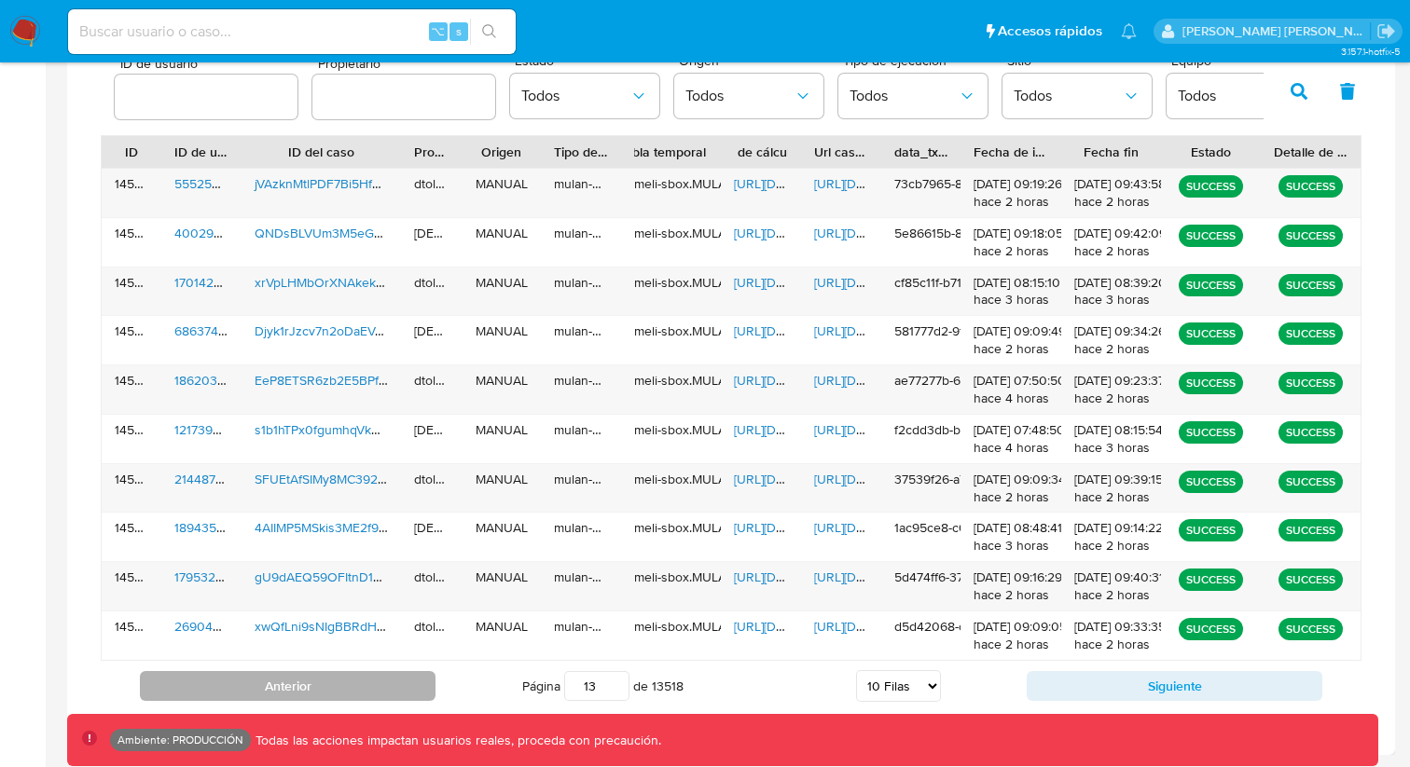
click at [317, 682] on button "Anterior" at bounding box center [288, 686] width 296 height 30
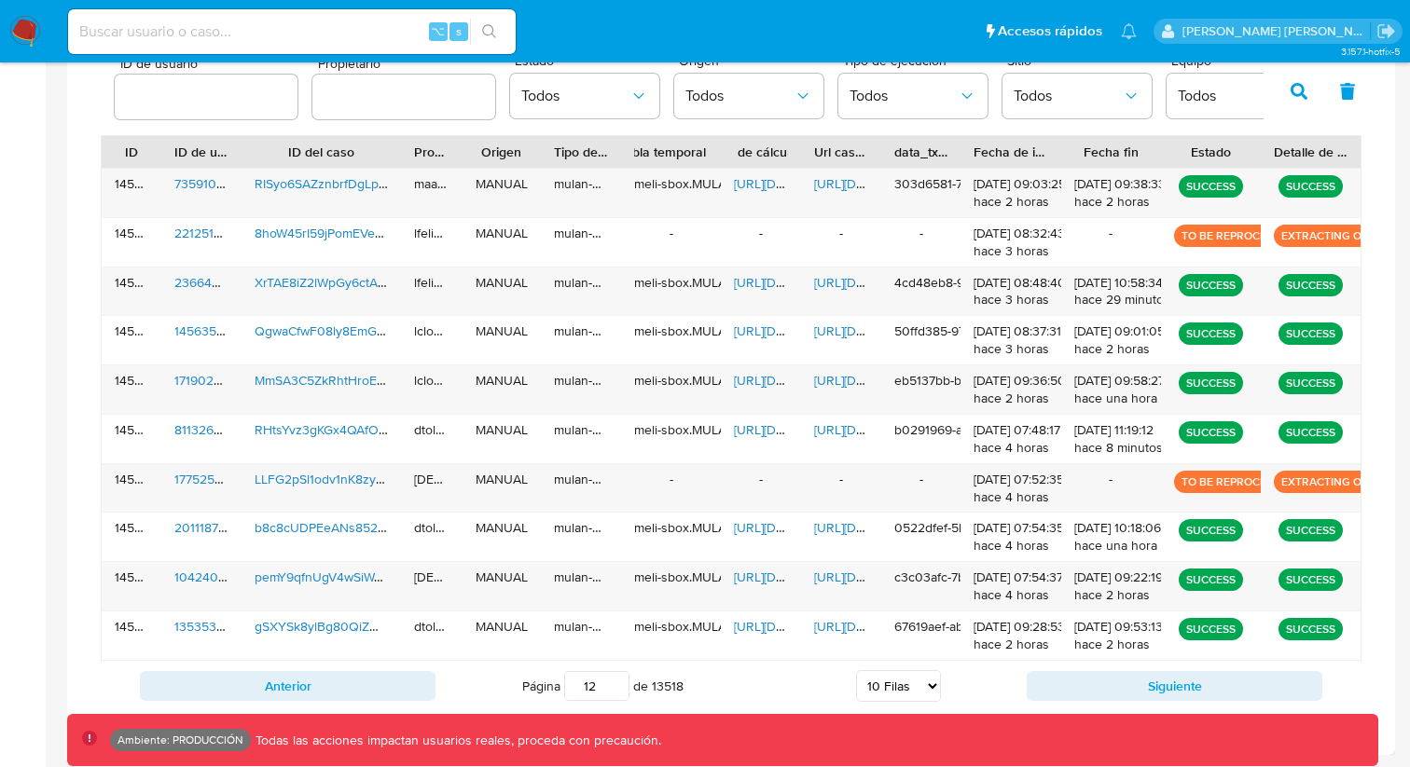
click at [932, 694] on select "5 Filas 10 Filas 20 Filas 25 Filas 50 Filas 100 Filas" at bounding box center [898, 686] width 85 height 32
select select "20"
click at [856, 670] on select "5 Filas 10 Filas 20 Filas 25 Filas 50 Filas 100 Filas" at bounding box center [898, 686] width 85 height 32
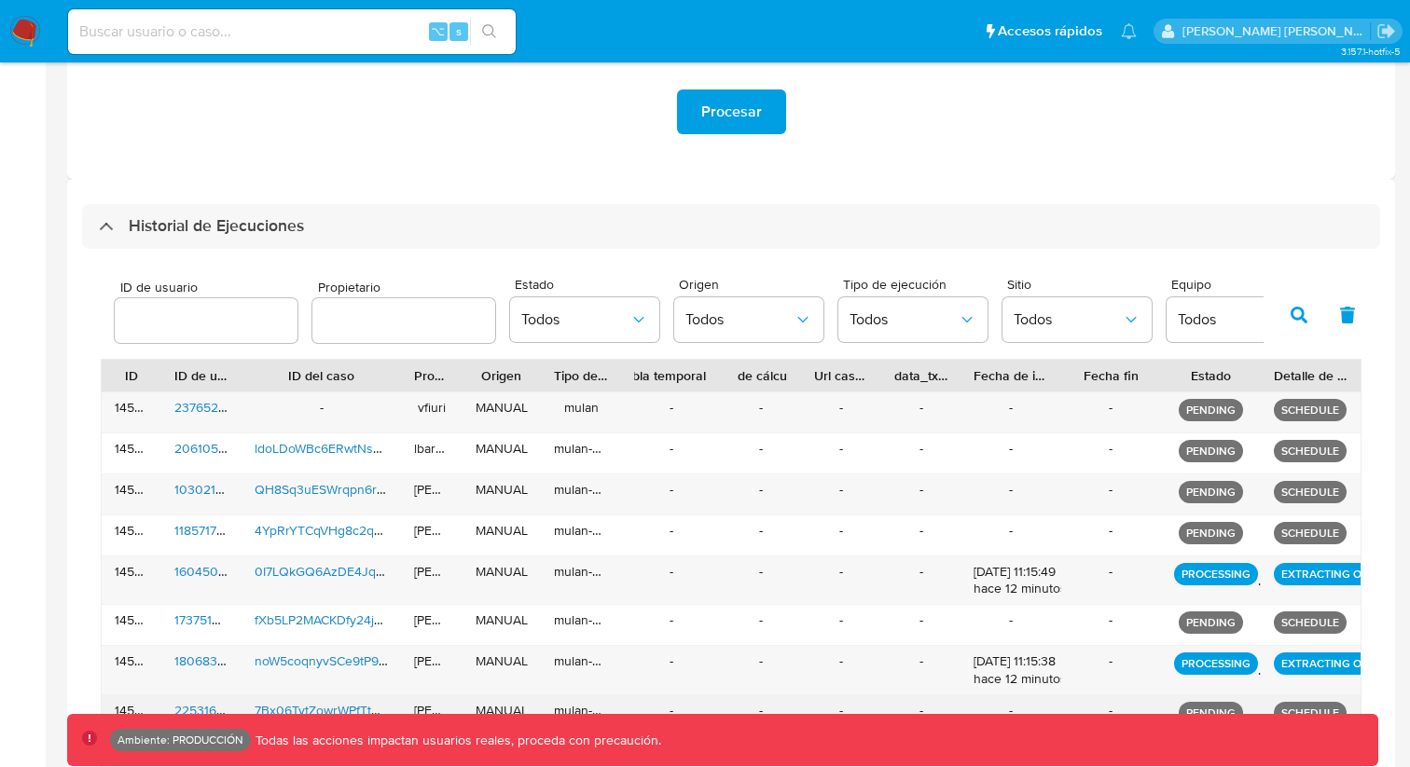
scroll to position [966, 0]
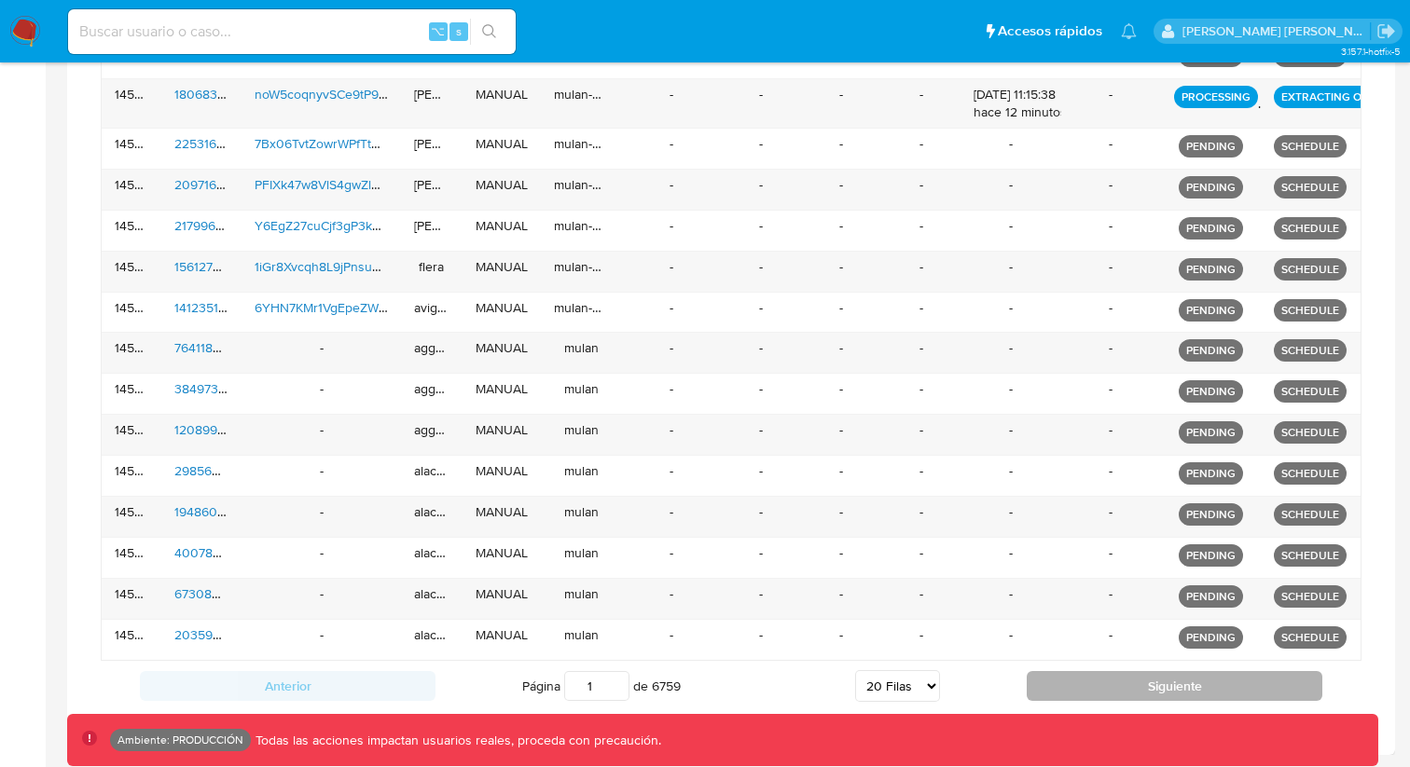
click at [1054, 683] on button "Siguiente" at bounding box center [1174, 686] width 296 height 30
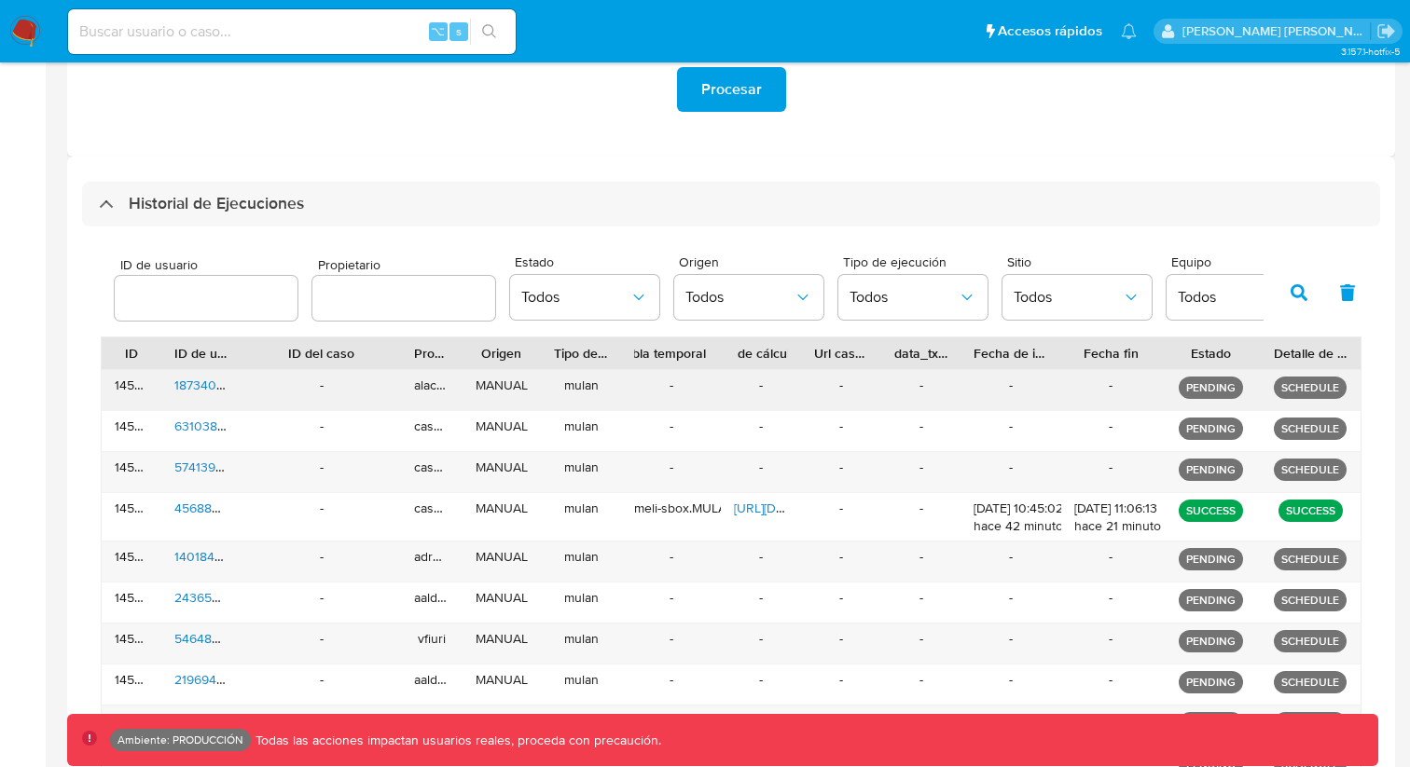
scroll to position [957, 0]
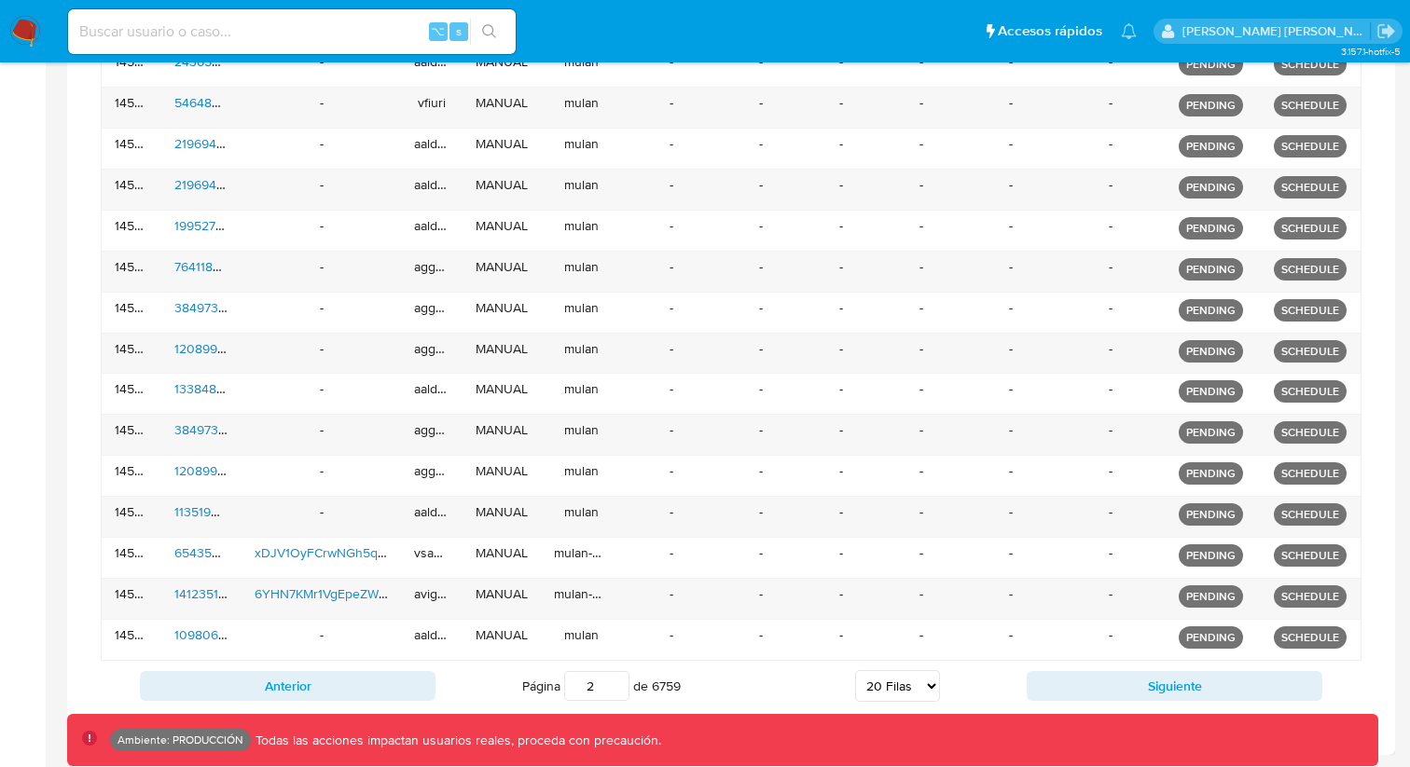
click at [1111, 685] on button "Siguiente" at bounding box center [1174, 686] width 296 height 30
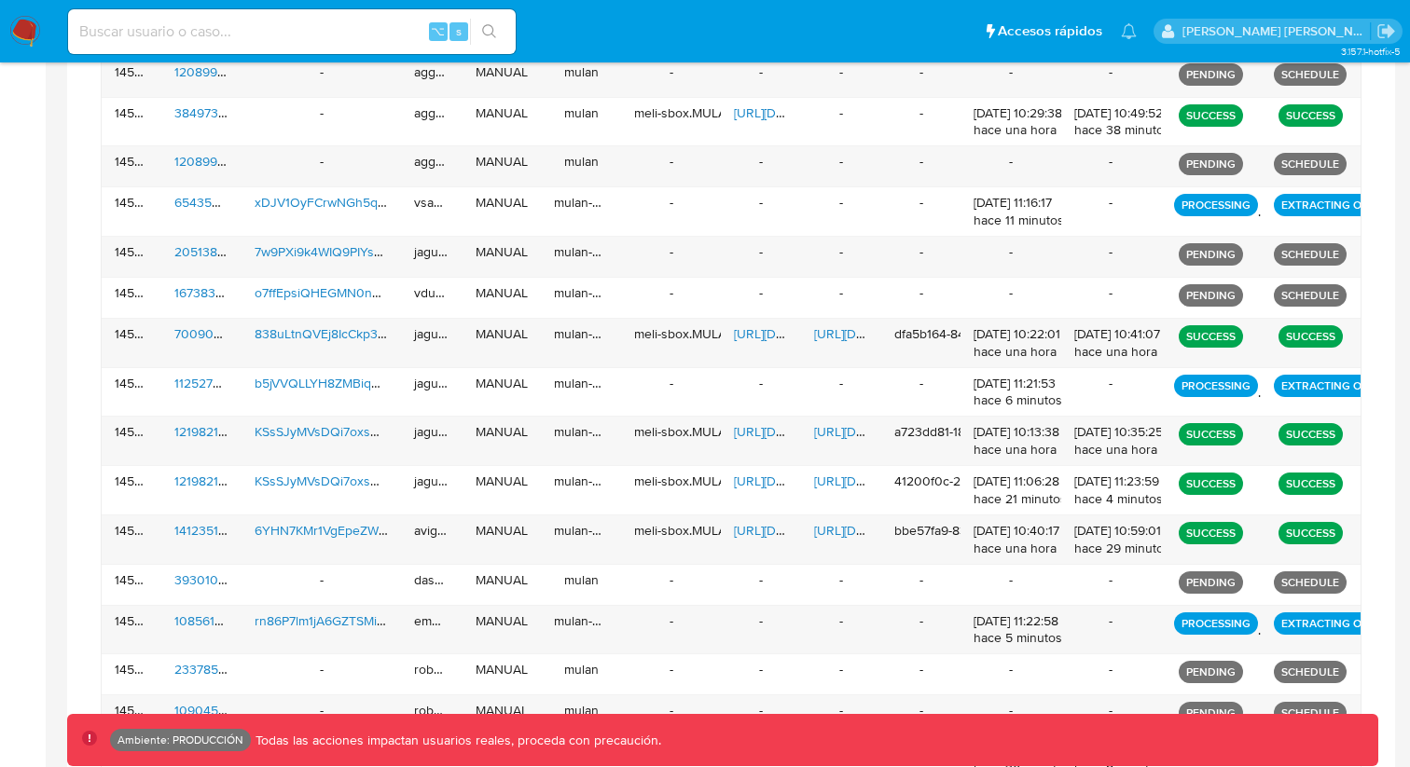
scroll to position [1040, 0]
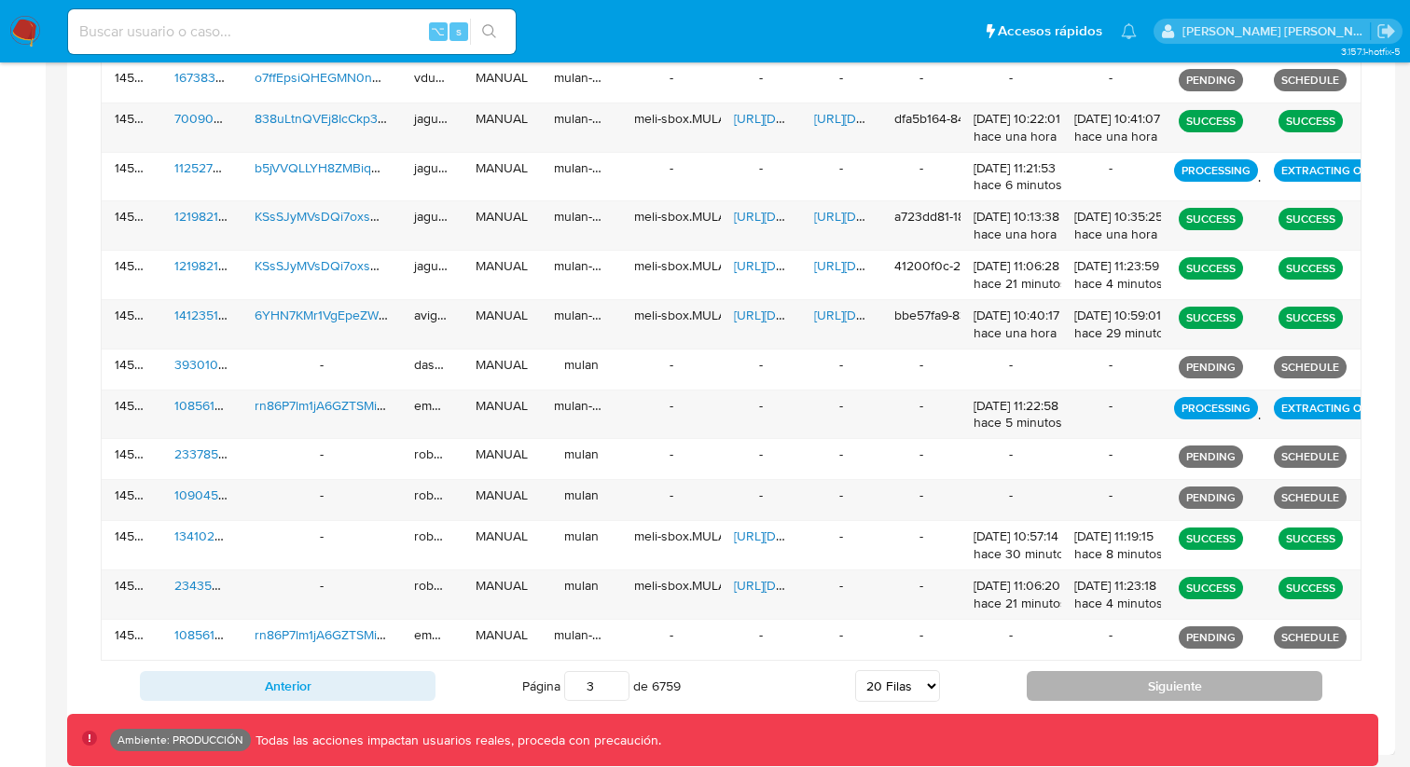
click at [1122, 696] on button "Siguiente" at bounding box center [1174, 686] width 296 height 30
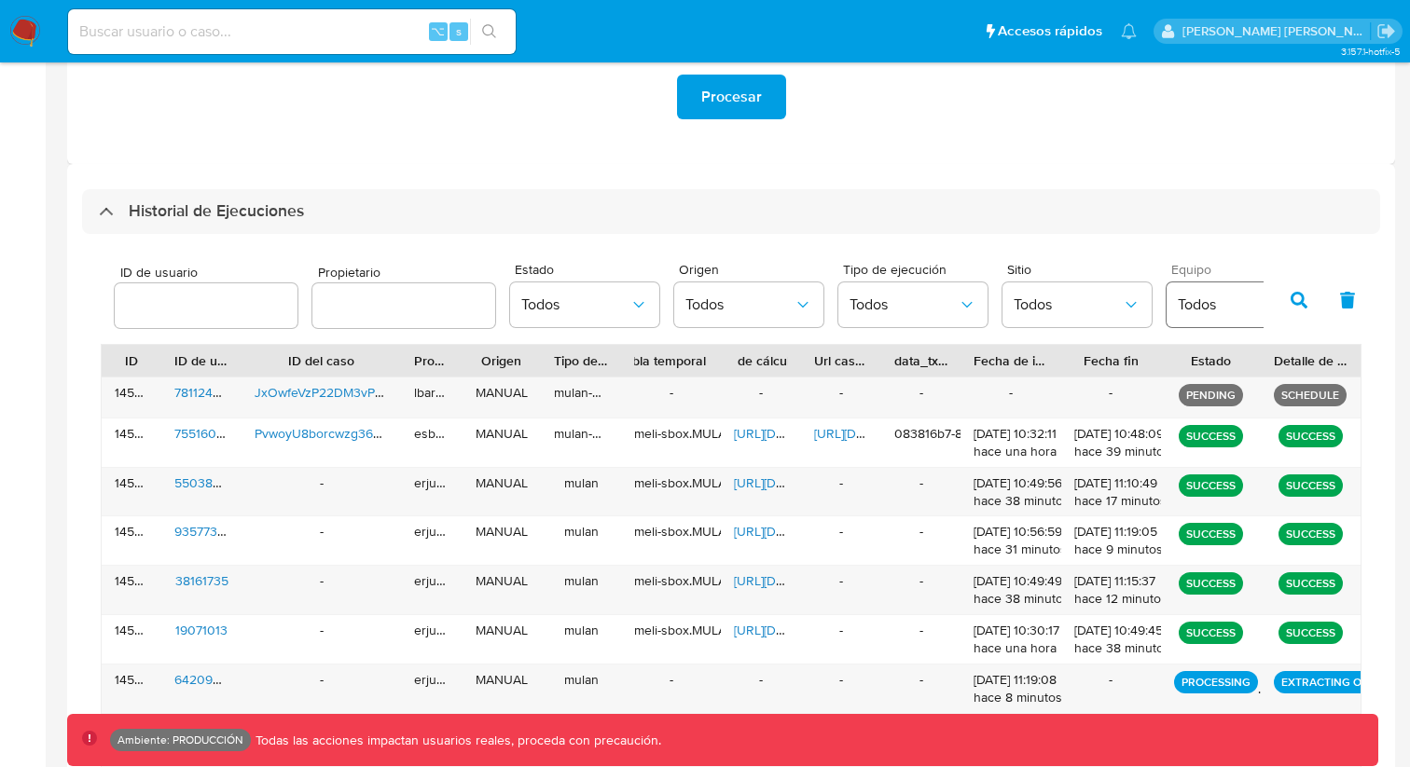
scroll to position [426, 0]
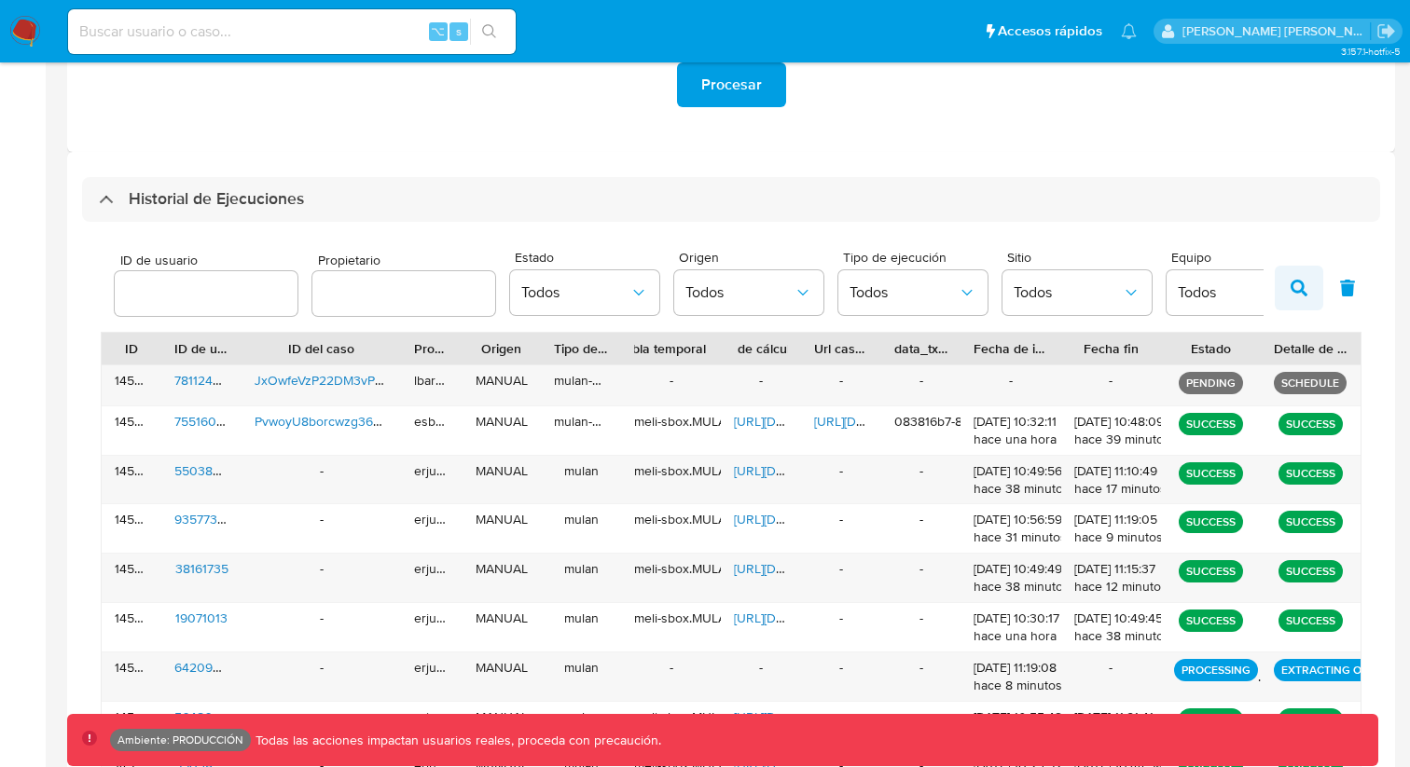
click at [1299, 290] on icon "button" at bounding box center [1298, 288] width 17 height 17
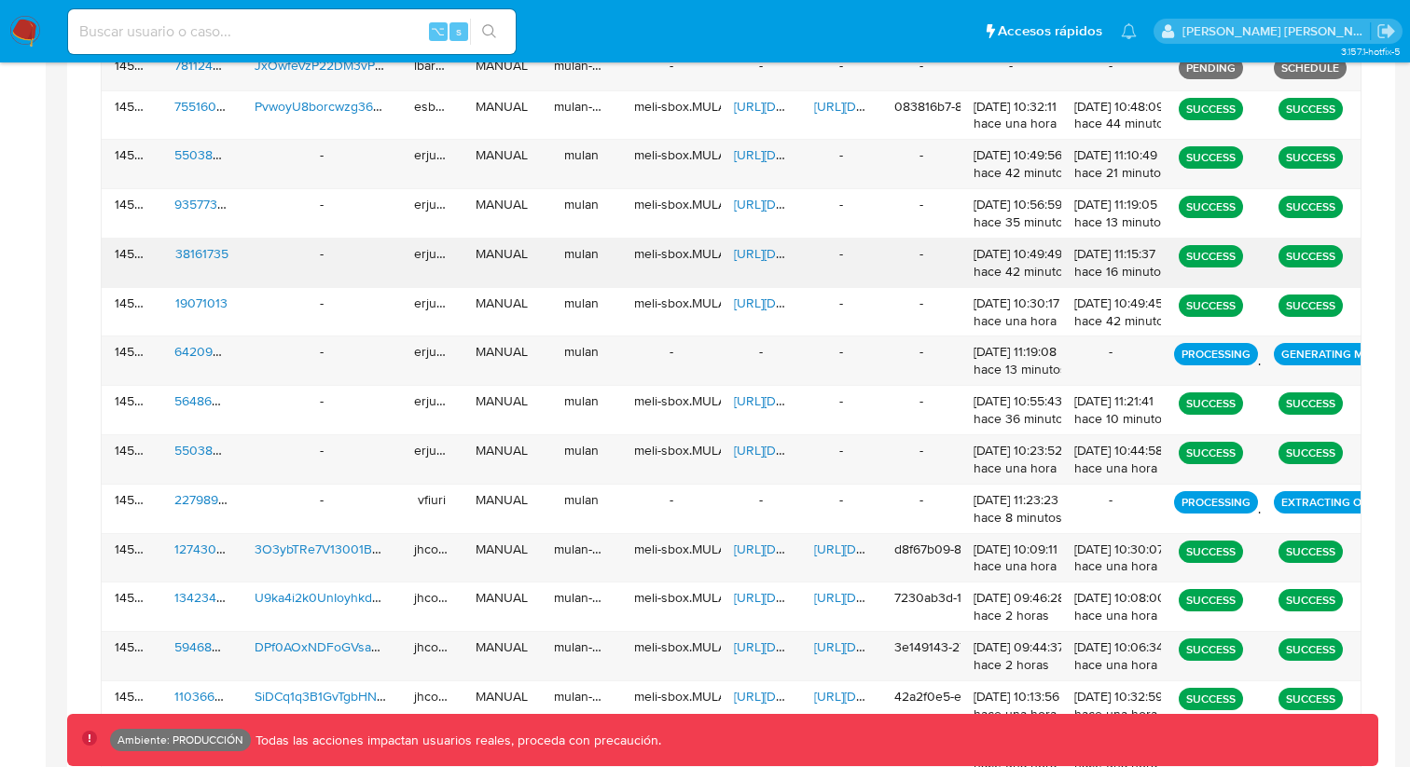
scroll to position [1098, 0]
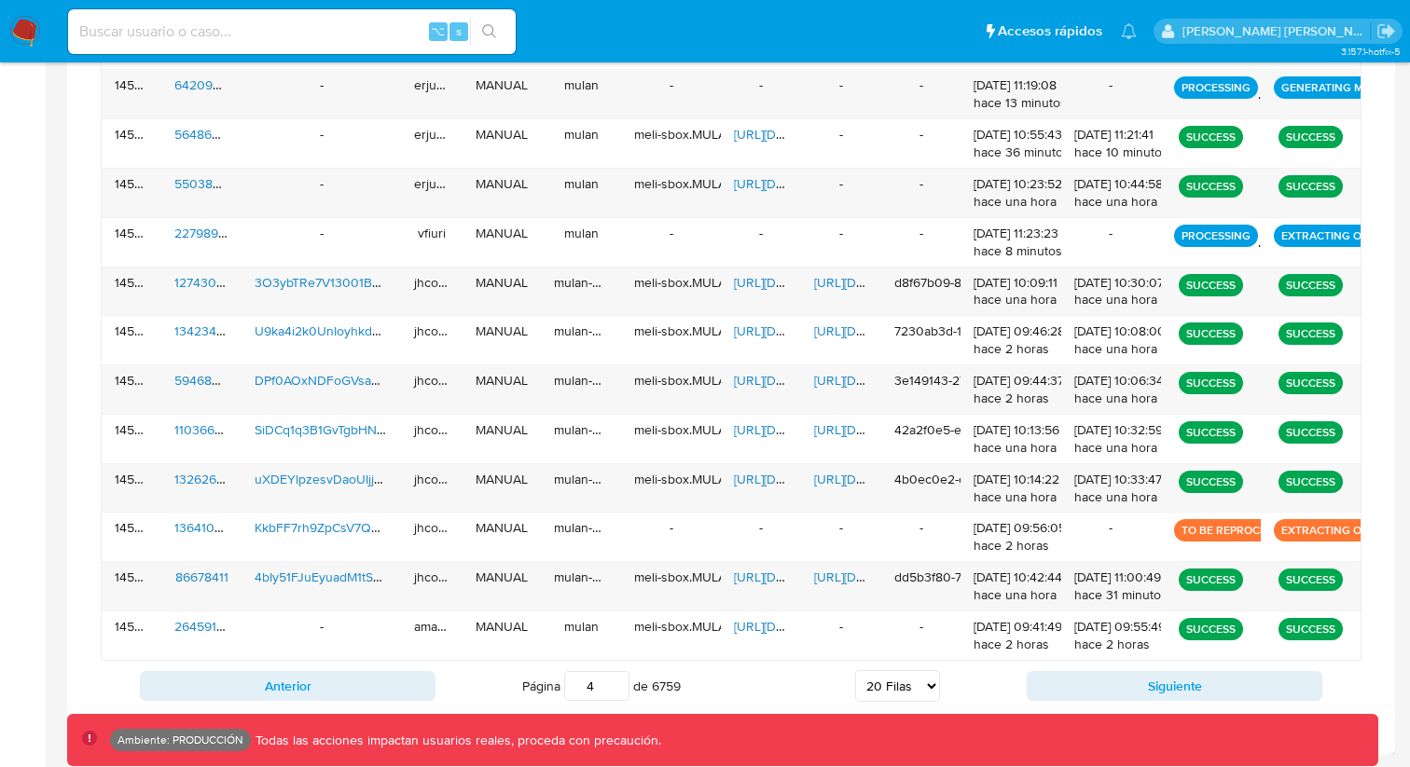
click at [1123, 682] on button "Siguiente" at bounding box center [1174, 686] width 296 height 30
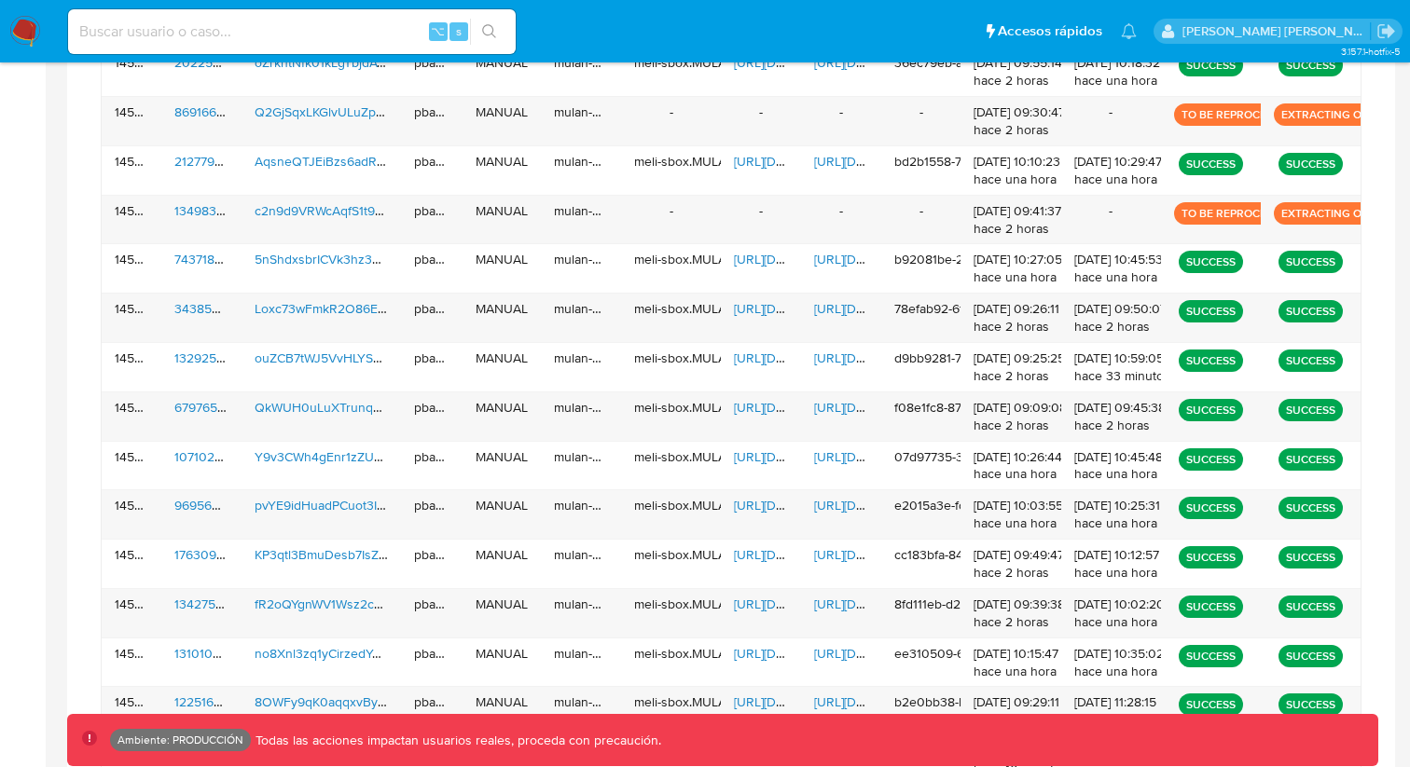
scroll to position [1115, 0]
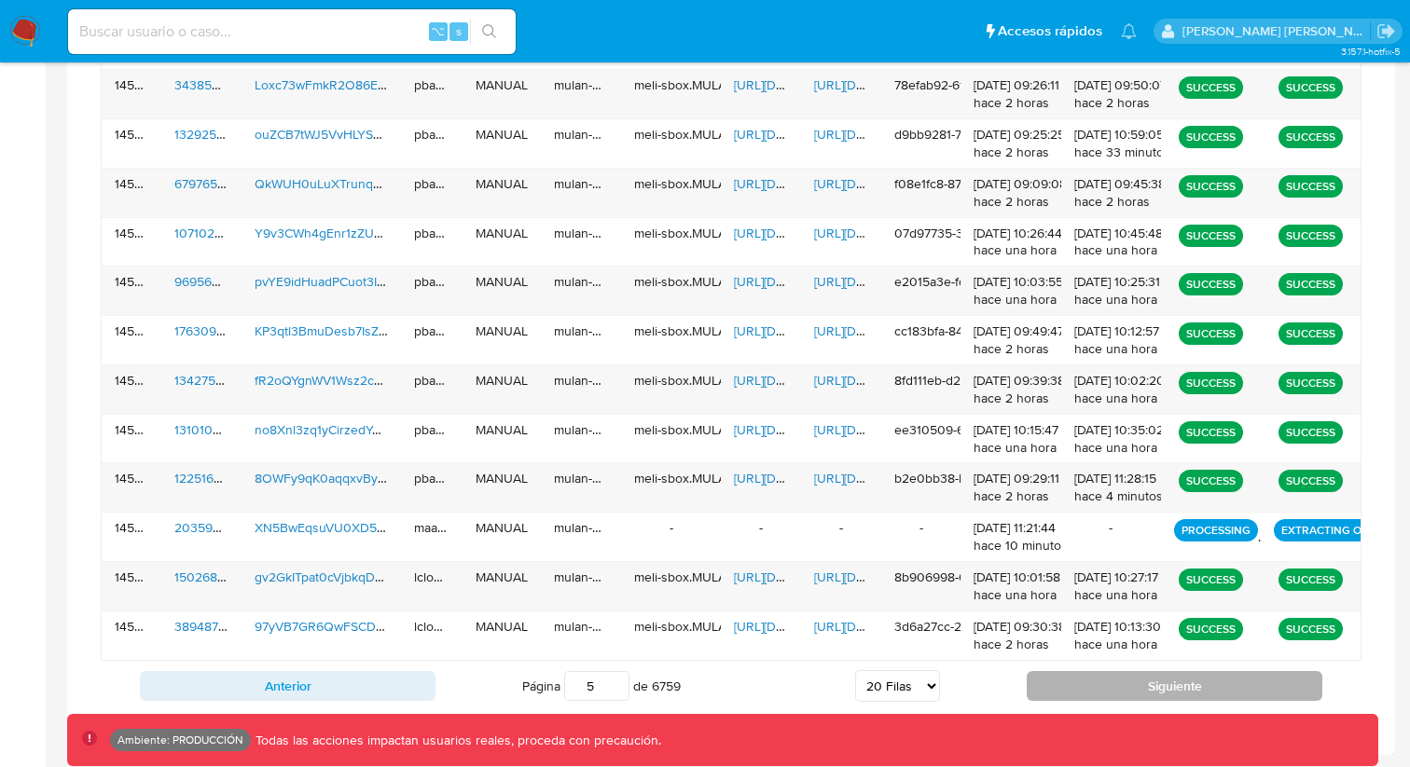
click at [1130, 683] on button "Siguiente" at bounding box center [1174, 686] width 296 height 30
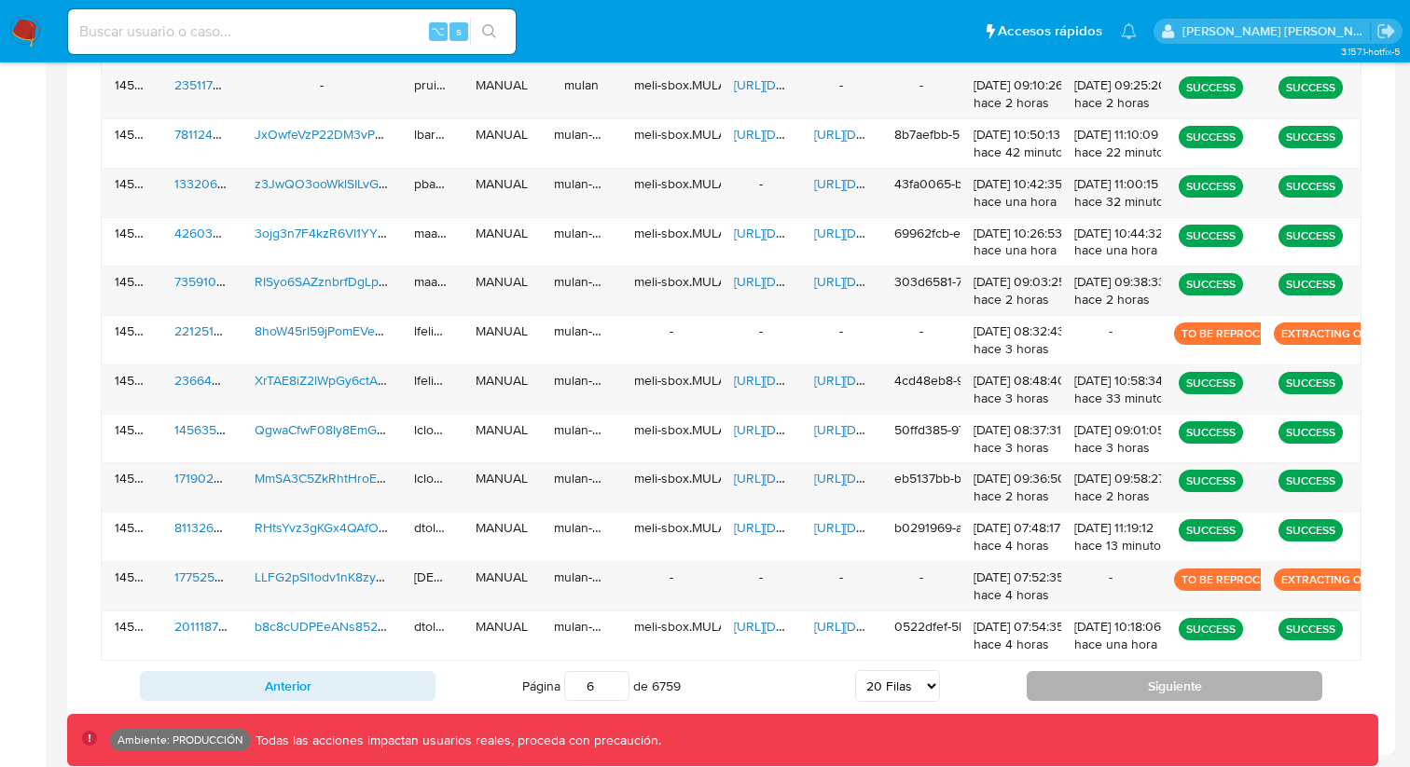
click at [1122, 677] on button "Siguiente" at bounding box center [1174, 686] width 296 height 30
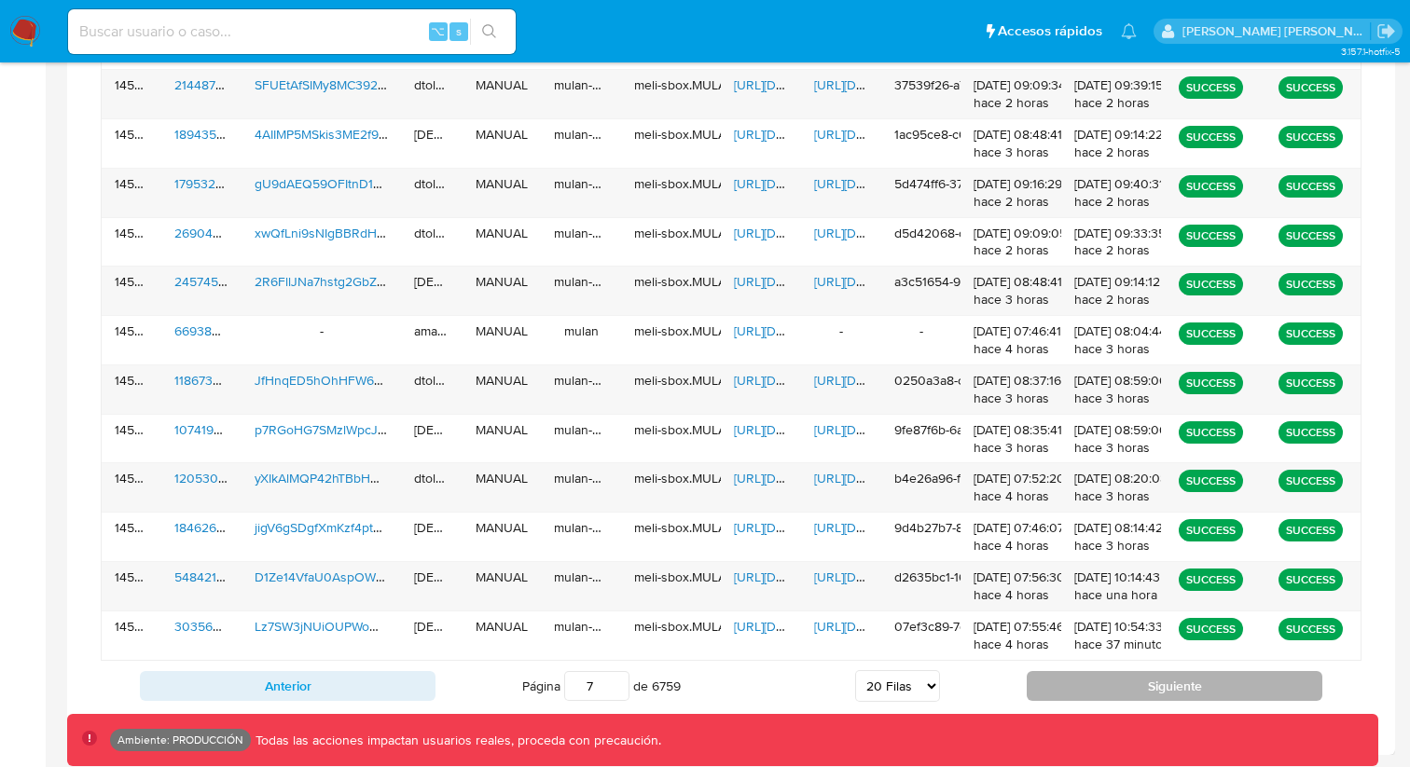
click at [1164, 689] on button "Siguiente" at bounding box center [1174, 686] width 296 height 30
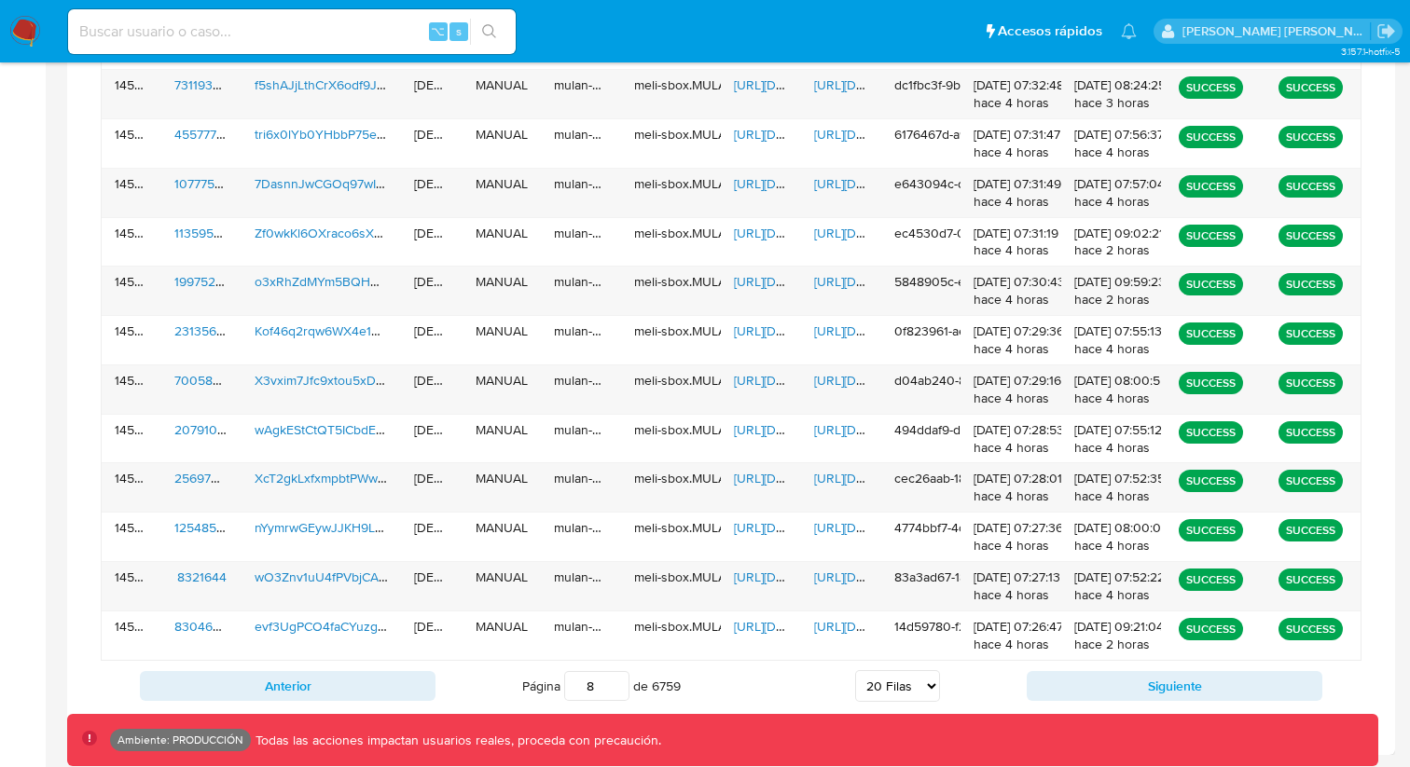
click at [605, 691] on input "7" at bounding box center [596, 686] width 65 height 30
click at [604, 690] on input "7" at bounding box center [596, 686] width 65 height 30
type input "5"
click at [786, 690] on div "Página 5 de 6759 5 [PERSON_NAME] 10 [PERSON_NAME] 20 [PERSON_NAME] 25 [PERSON_N…" at bounding box center [730, 686] width 591 height 37
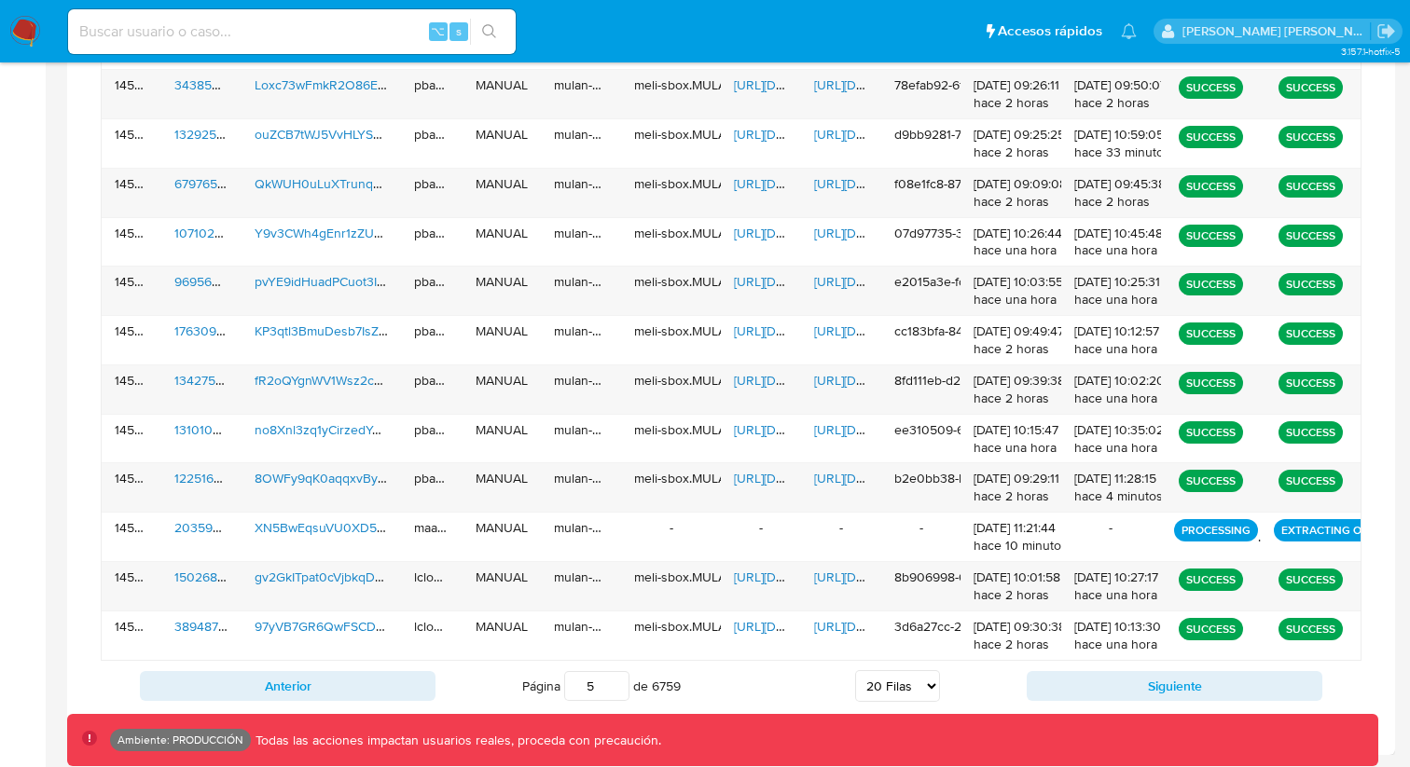
click at [384, 710] on div "Anterior Página 5 de 6759 5 [PERSON_NAME] 10 [PERSON_NAME] 20 [PERSON_NAME] 25 …" at bounding box center [731, 686] width 1260 height 50
click at [386, 694] on button "Anterior" at bounding box center [288, 686] width 296 height 30
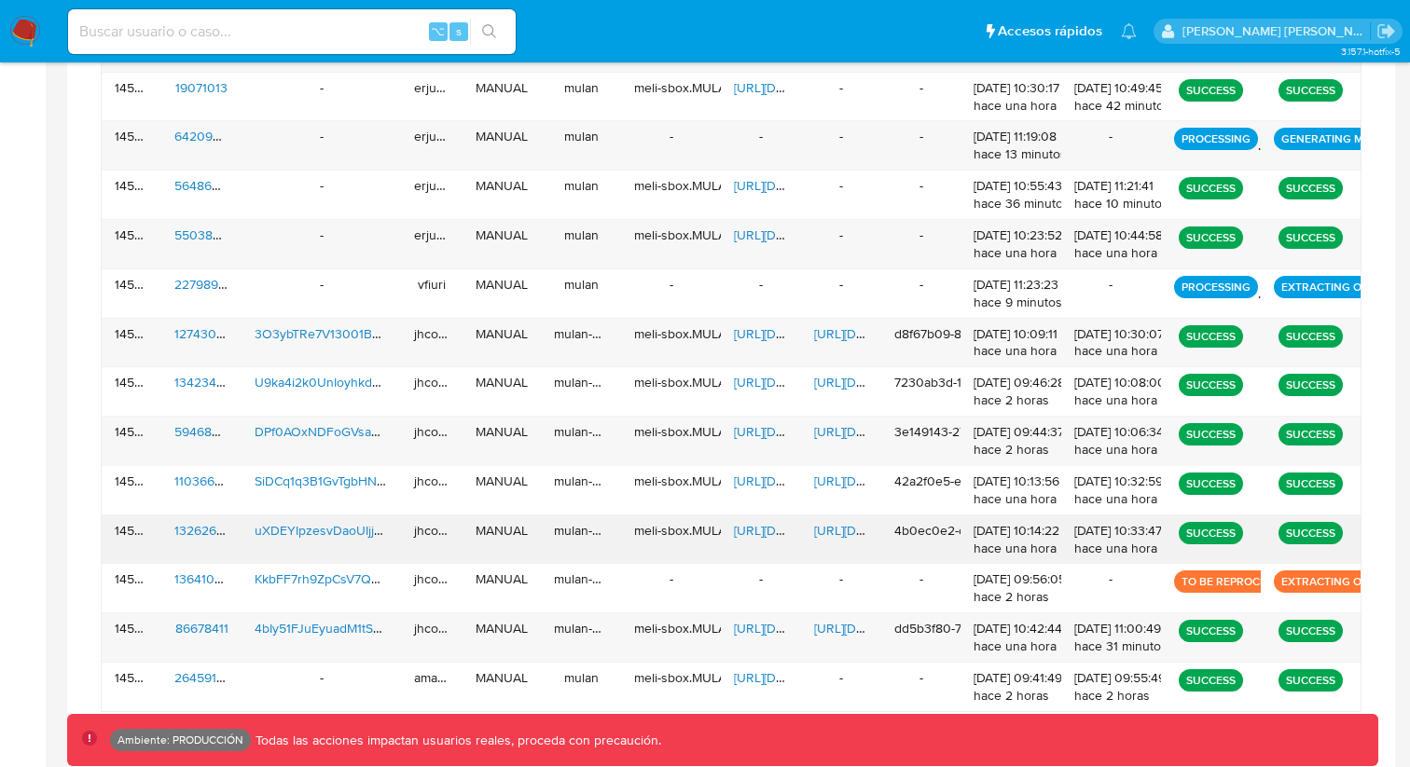
scroll to position [1098, 0]
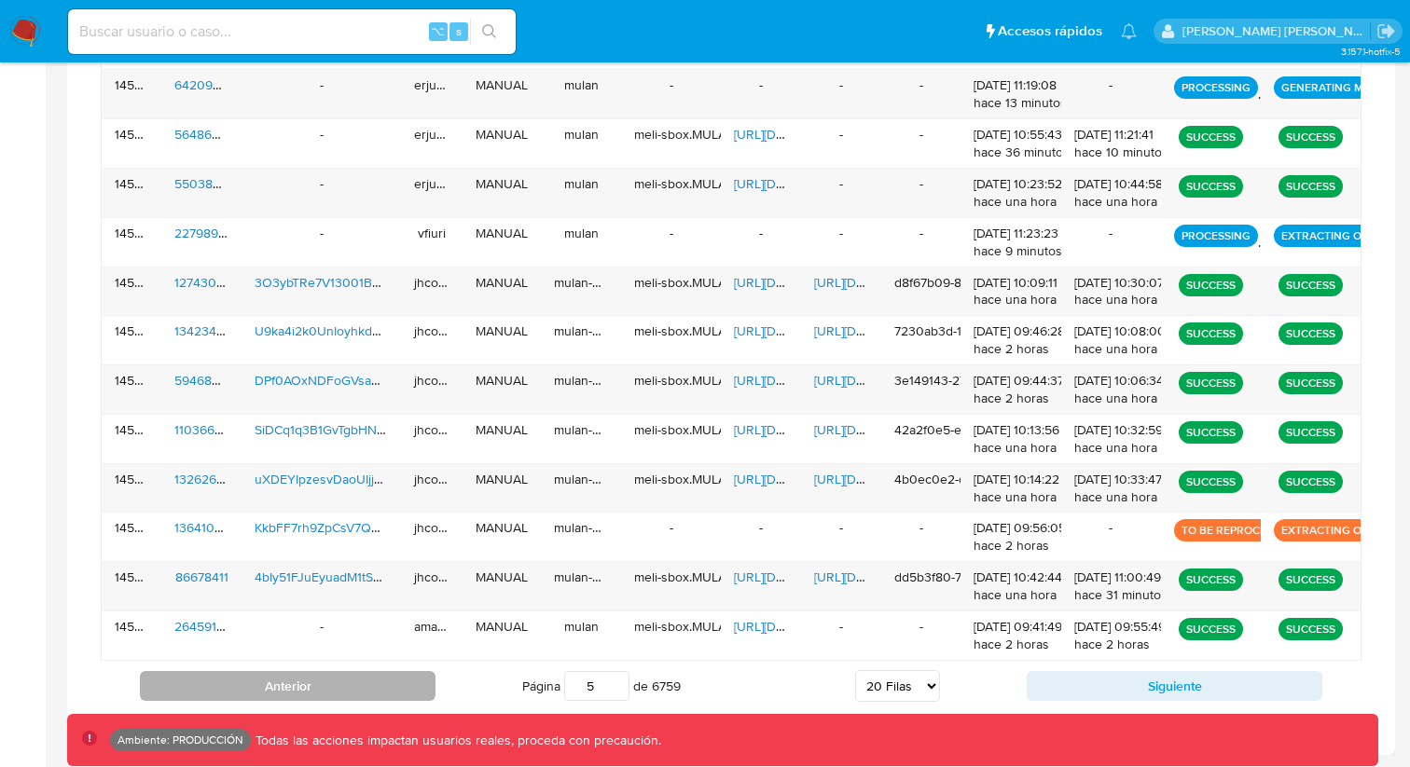
click at [366, 679] on button "Anterior" at bounding box center [288, 686] width 296 height 30
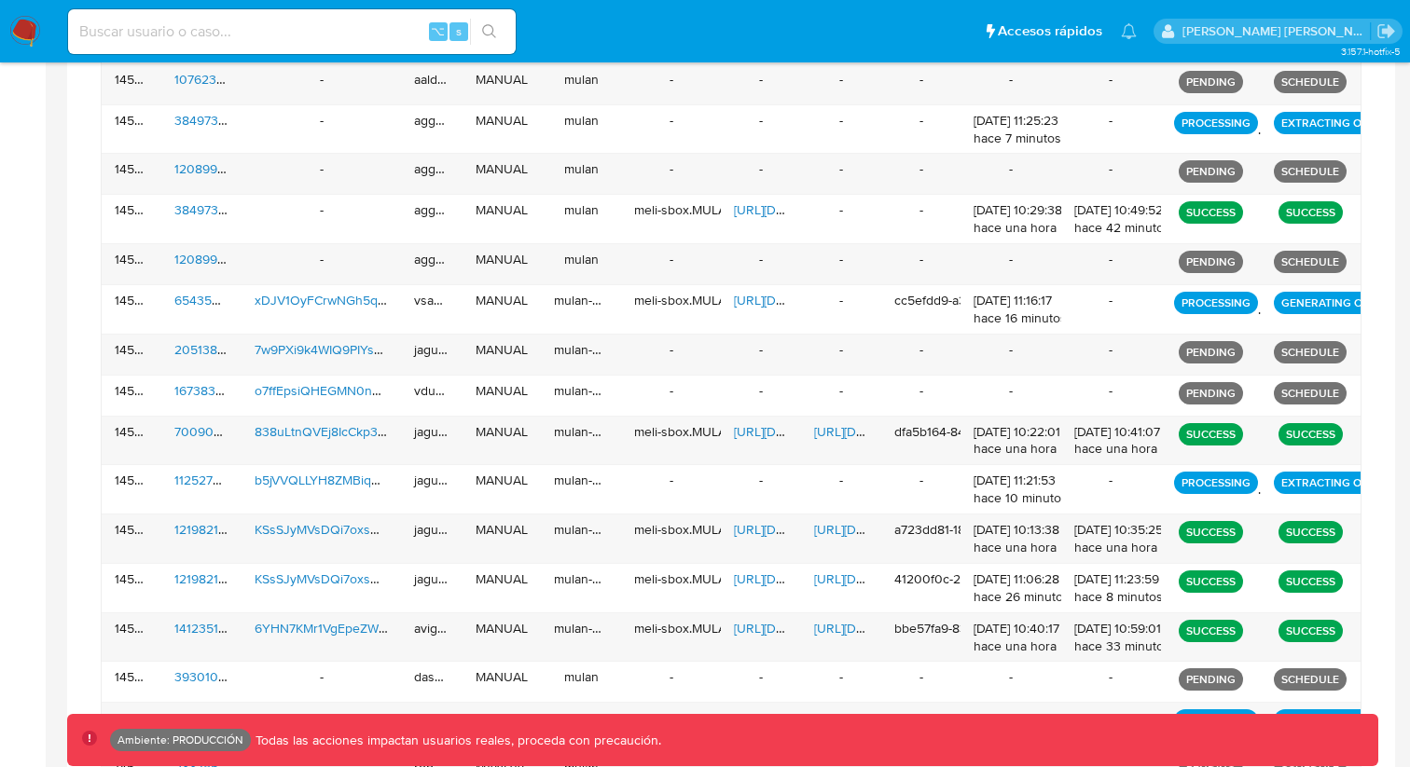
scroll to position [1032, 0]
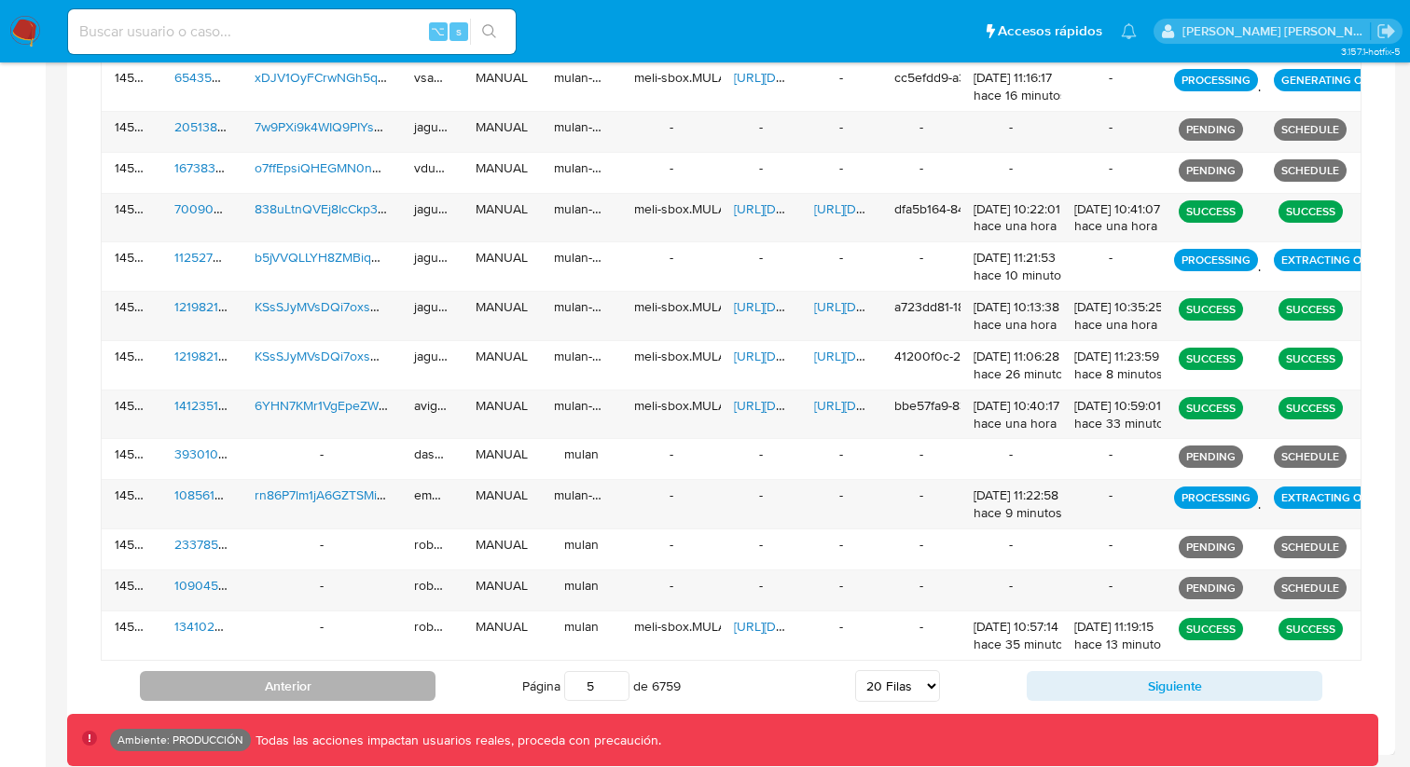
click at [377, 688] on button "Anterior" at bounding box center [288, 686] width 296 height 30
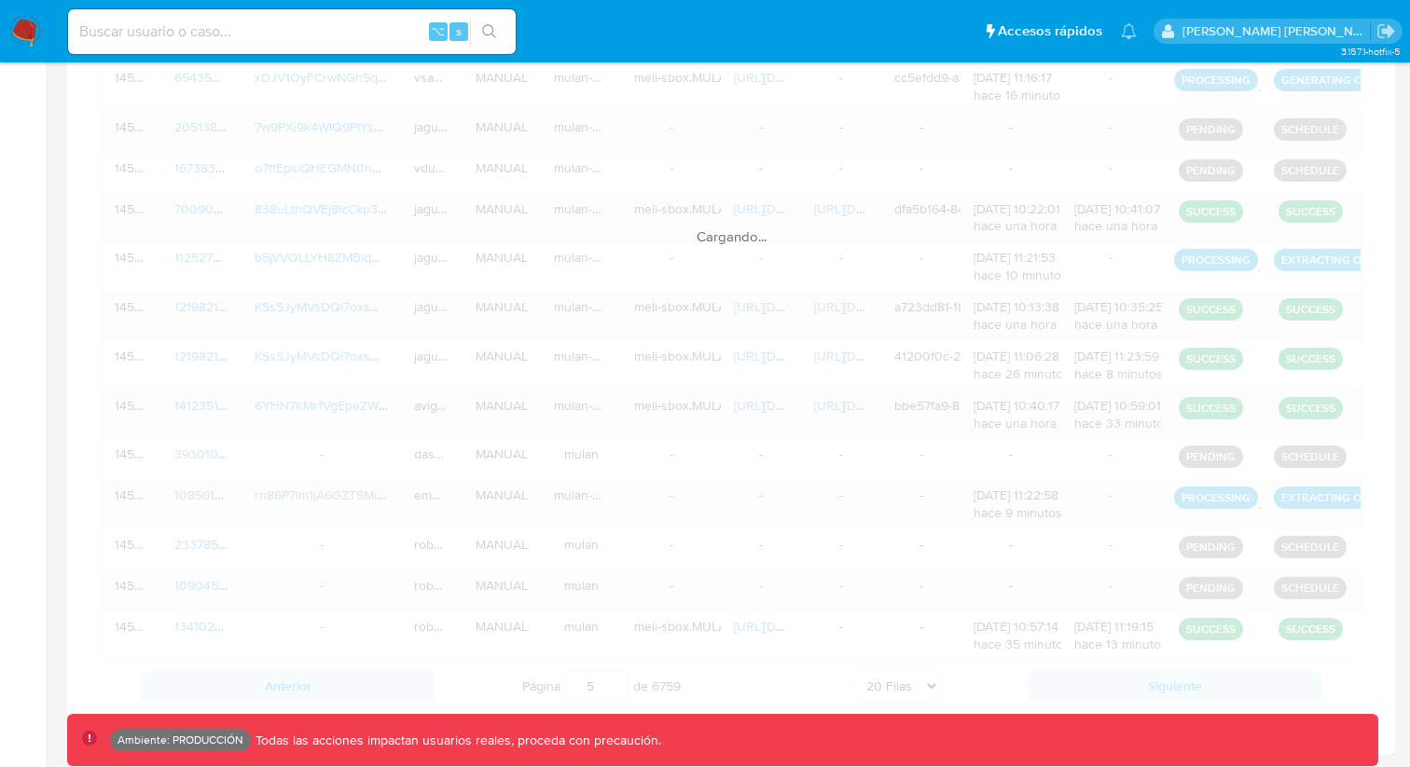
scroll to position [957, 0]
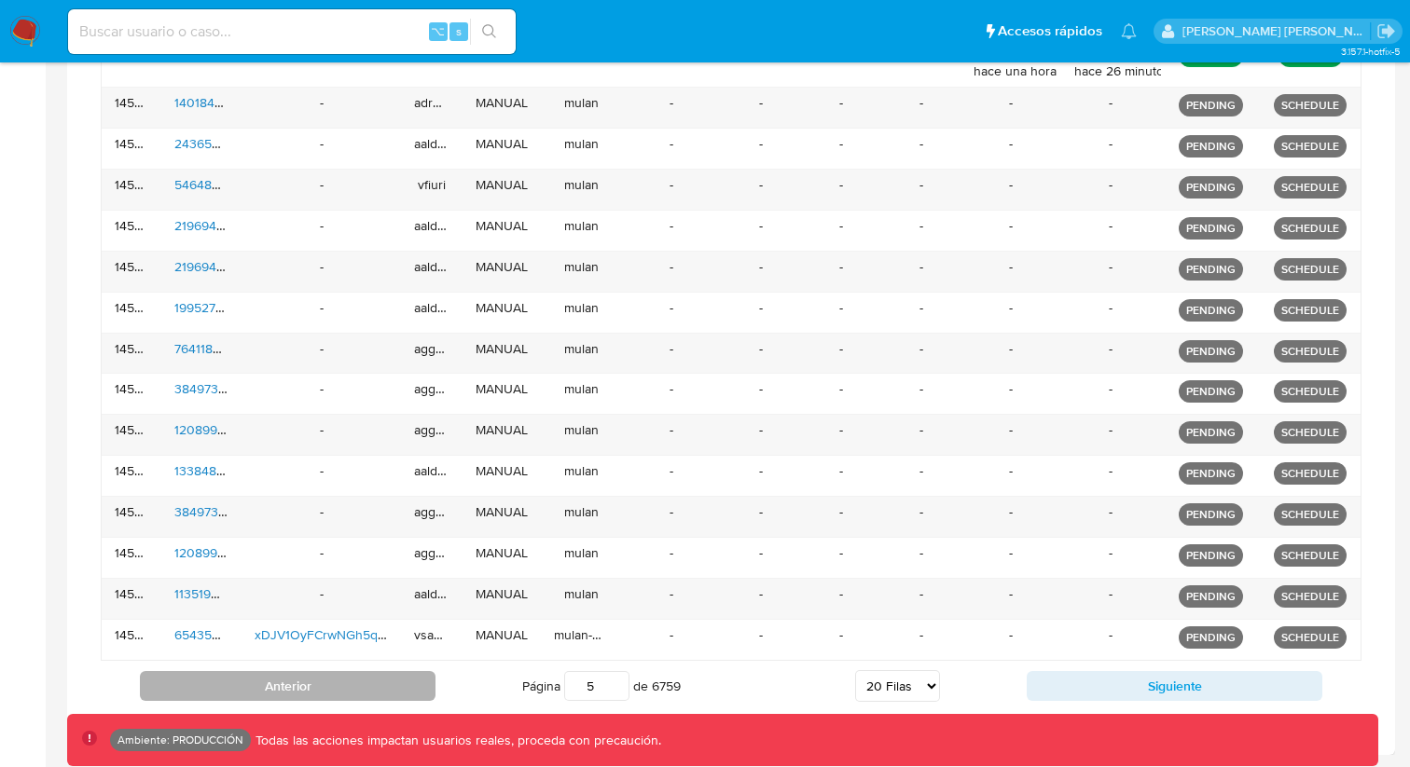
click at [350, 677] on button "Anterior" at bounding box center [288, 686] width 296 height 30
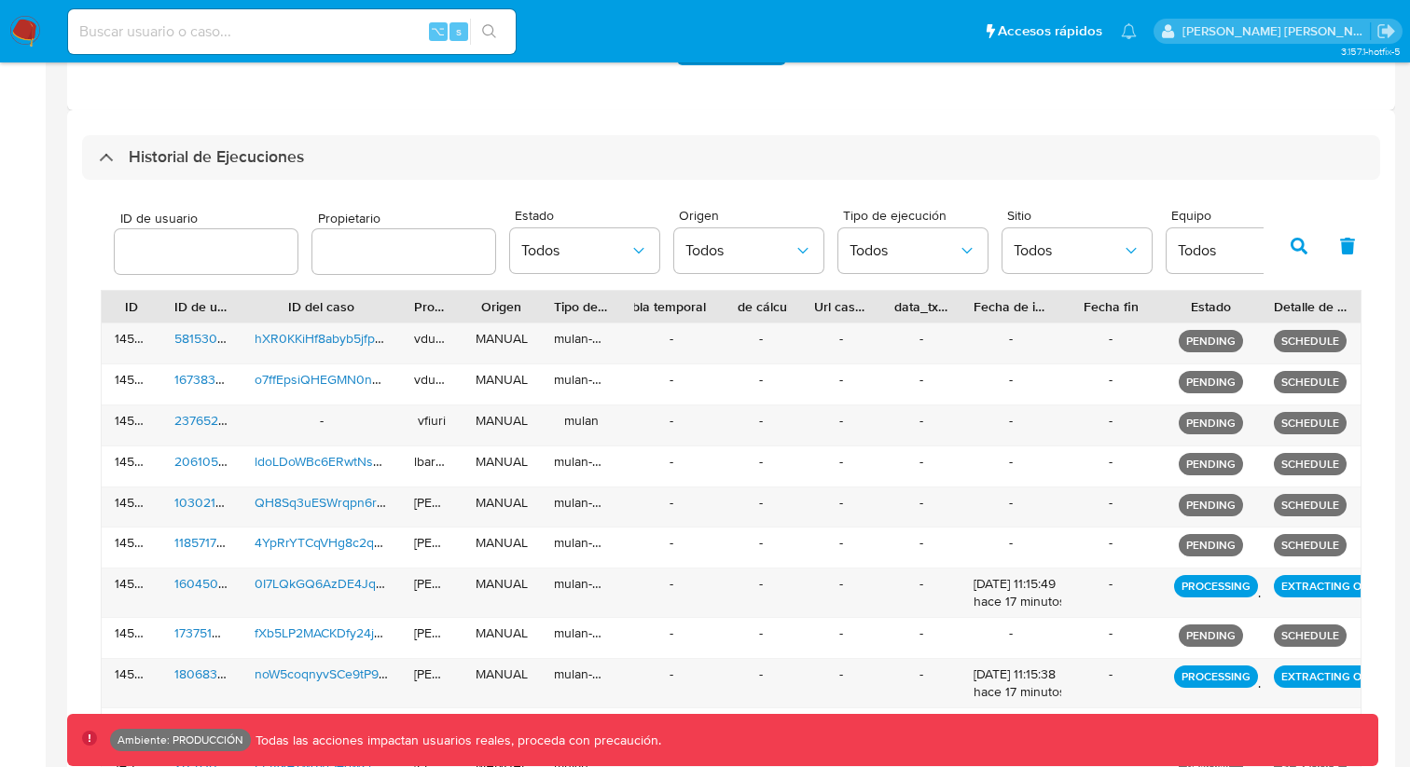
scroll to position [384, 0]
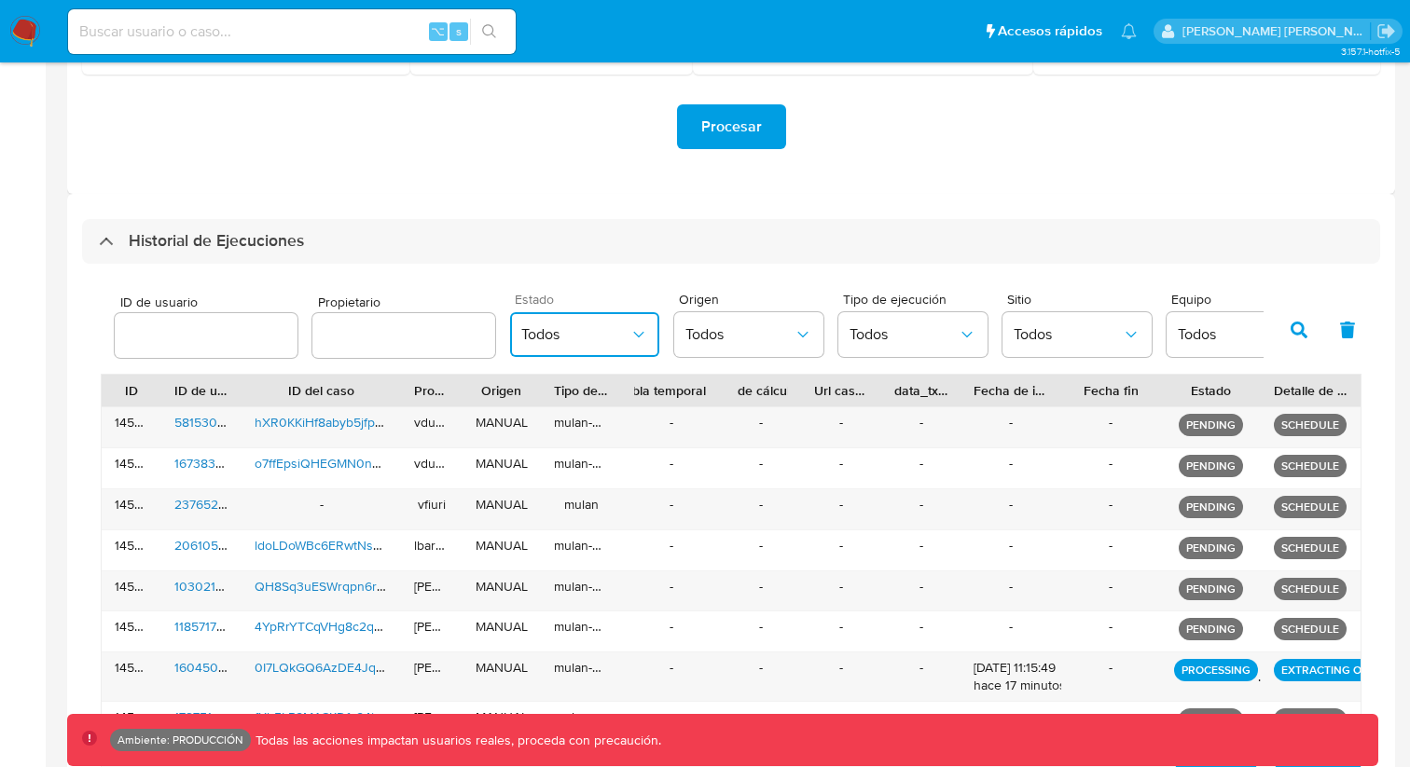
click at [585, 339] on span "Todos" at bounding box center [575, 334] width 108 height 19
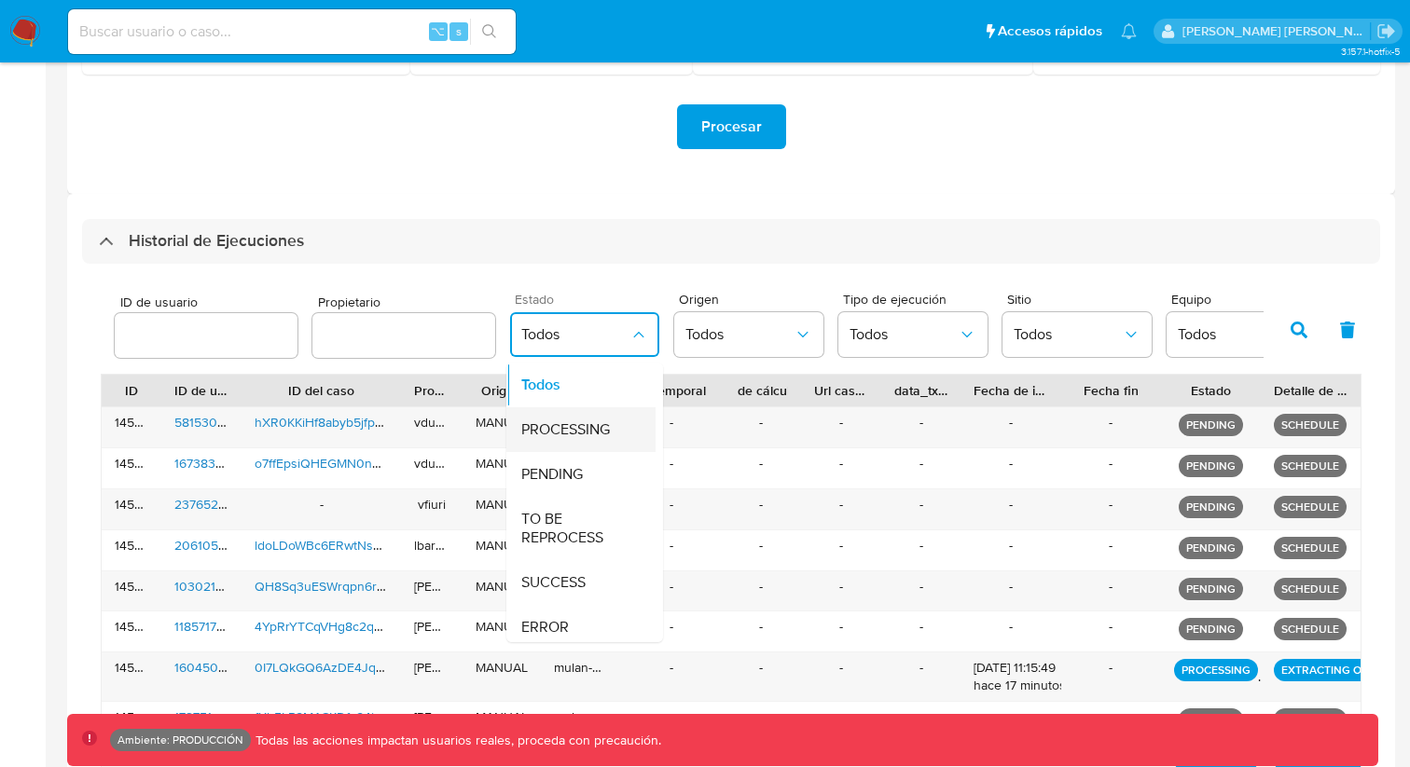
click at [563, 435] on span "PROCESSING" at bounding box center [565, 429] width 89 height 19
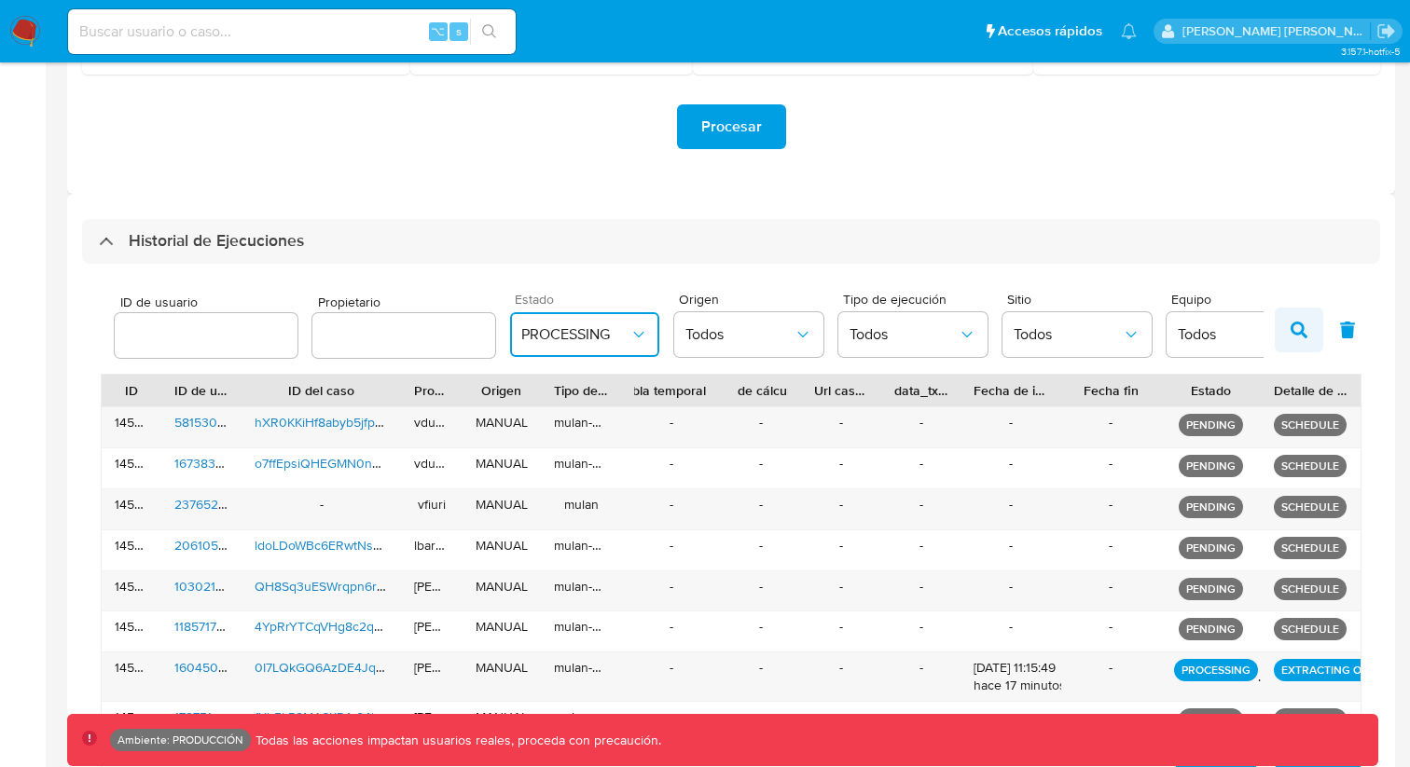
click at [1287, 331] on button "button" at bounding box center [1298, 330] width 48 height 45
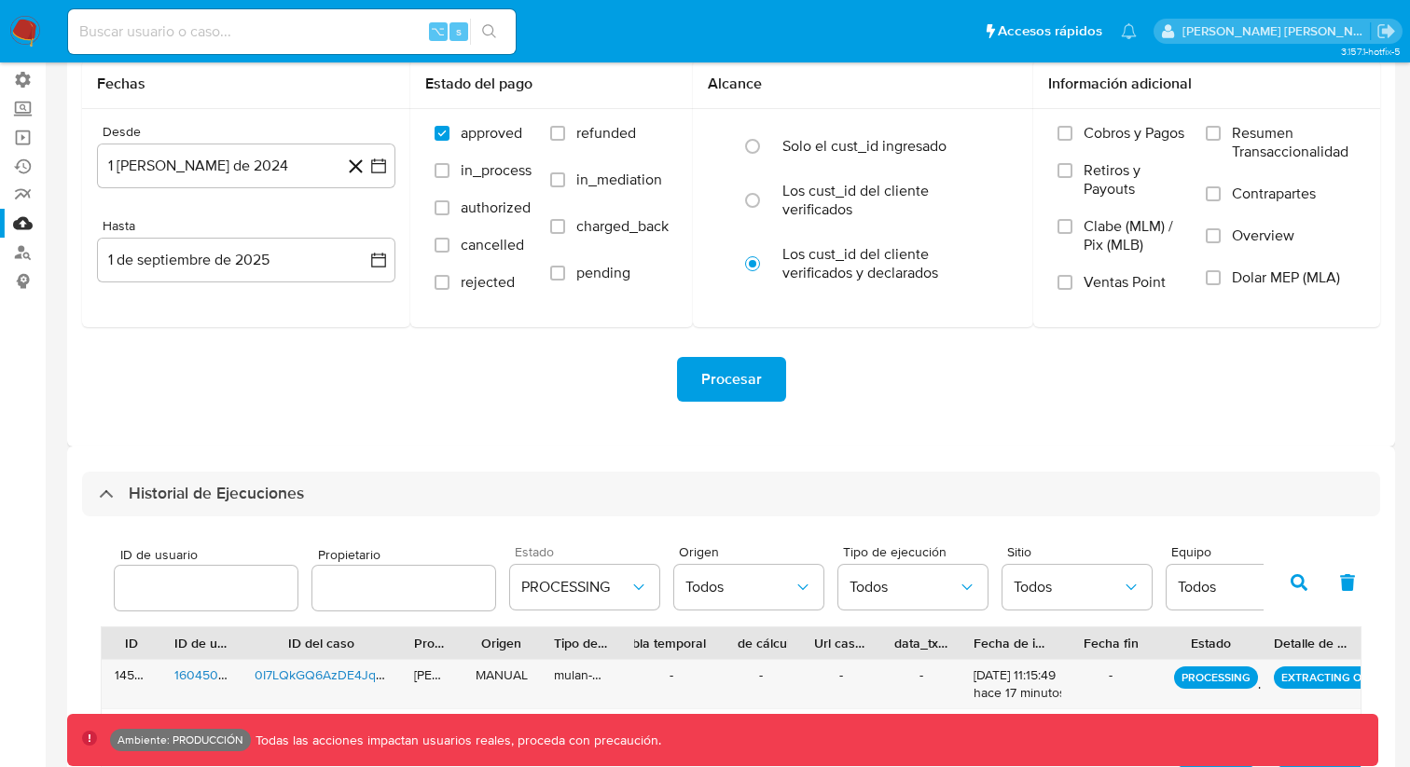
scroll to position [176, 0]
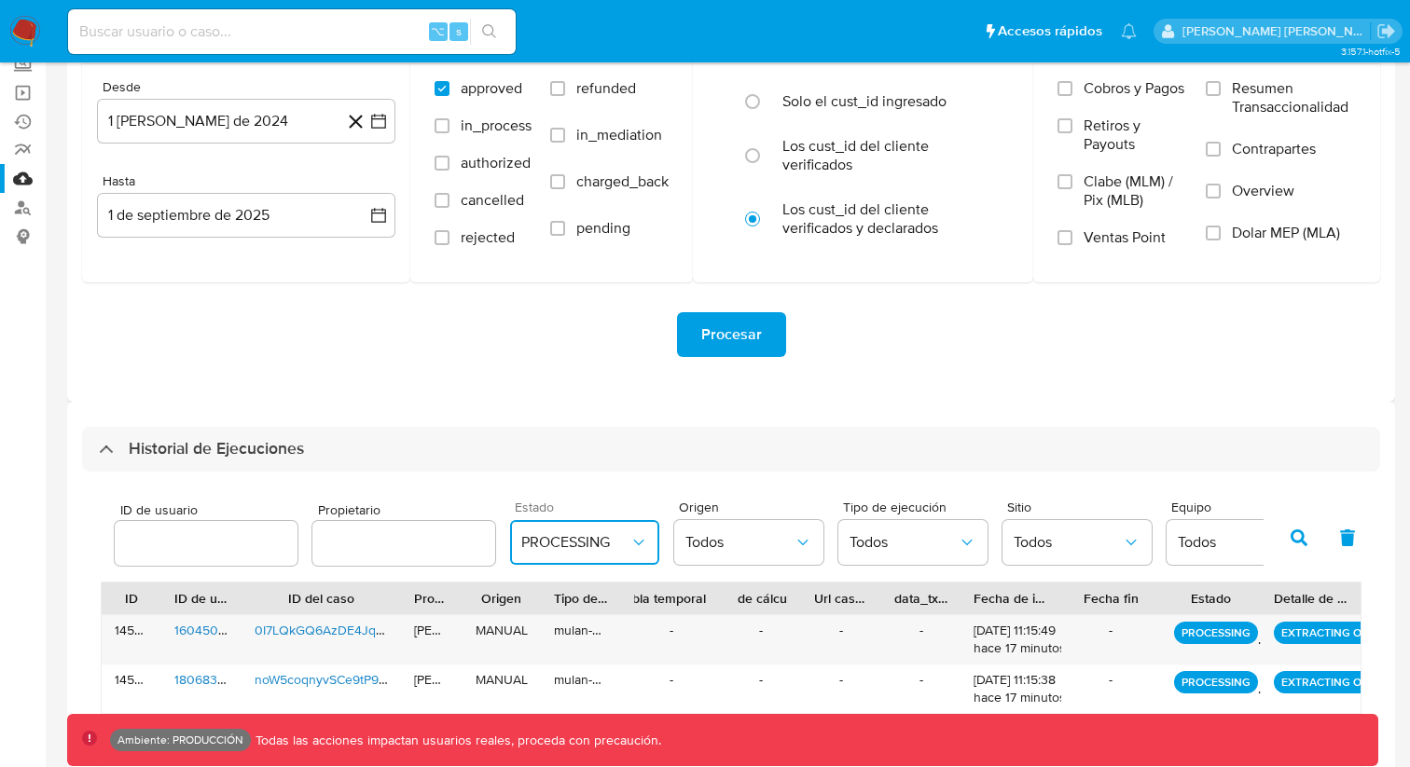
click at [633, 541] on icon "button" at bounding box center [638, 543] width 10 height 6
click at [574, 445] on div "SUCCESS" at bounding box center [575, 460] width 108 height 45
click at [1301, 536] on icon "button" at bounding box center [1298, 538] width 17 height 17
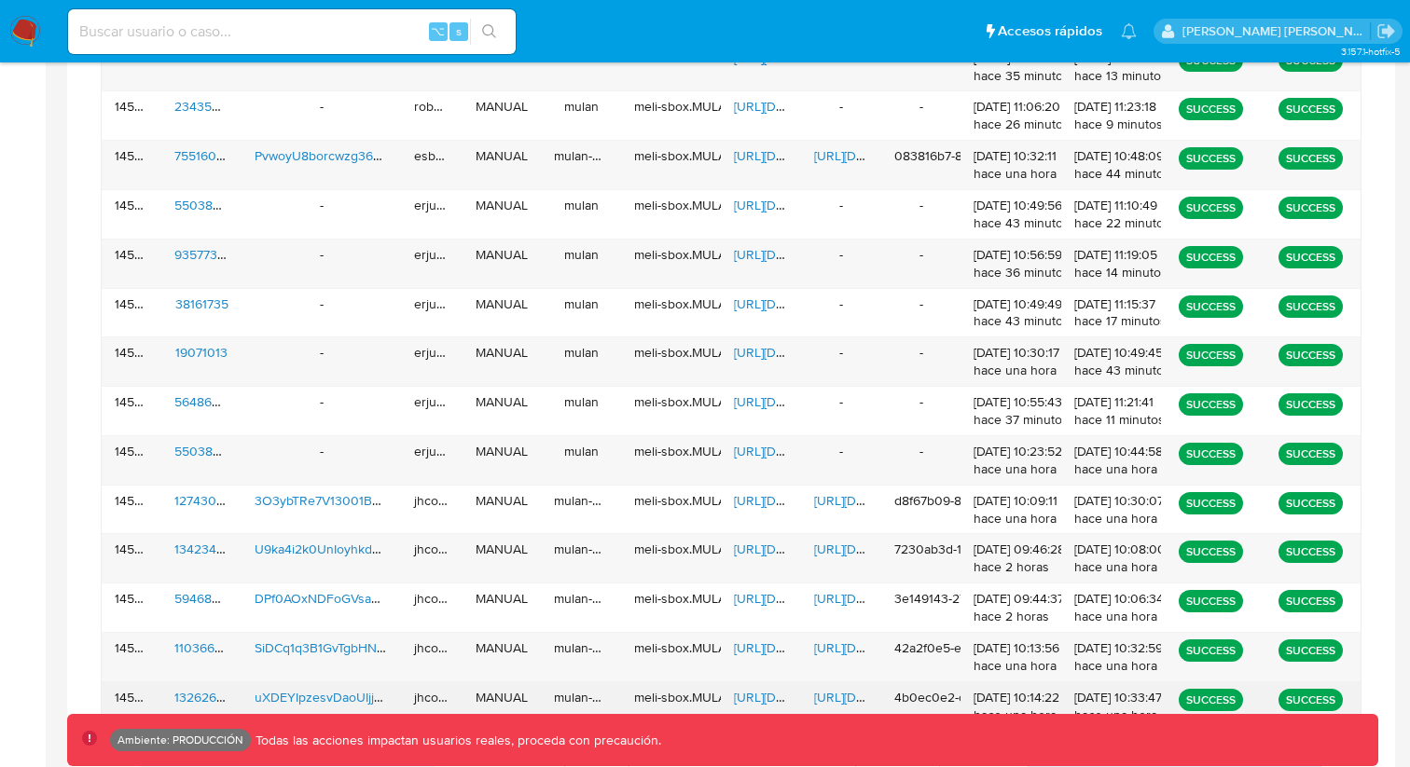
scroll to position [1115, 0]
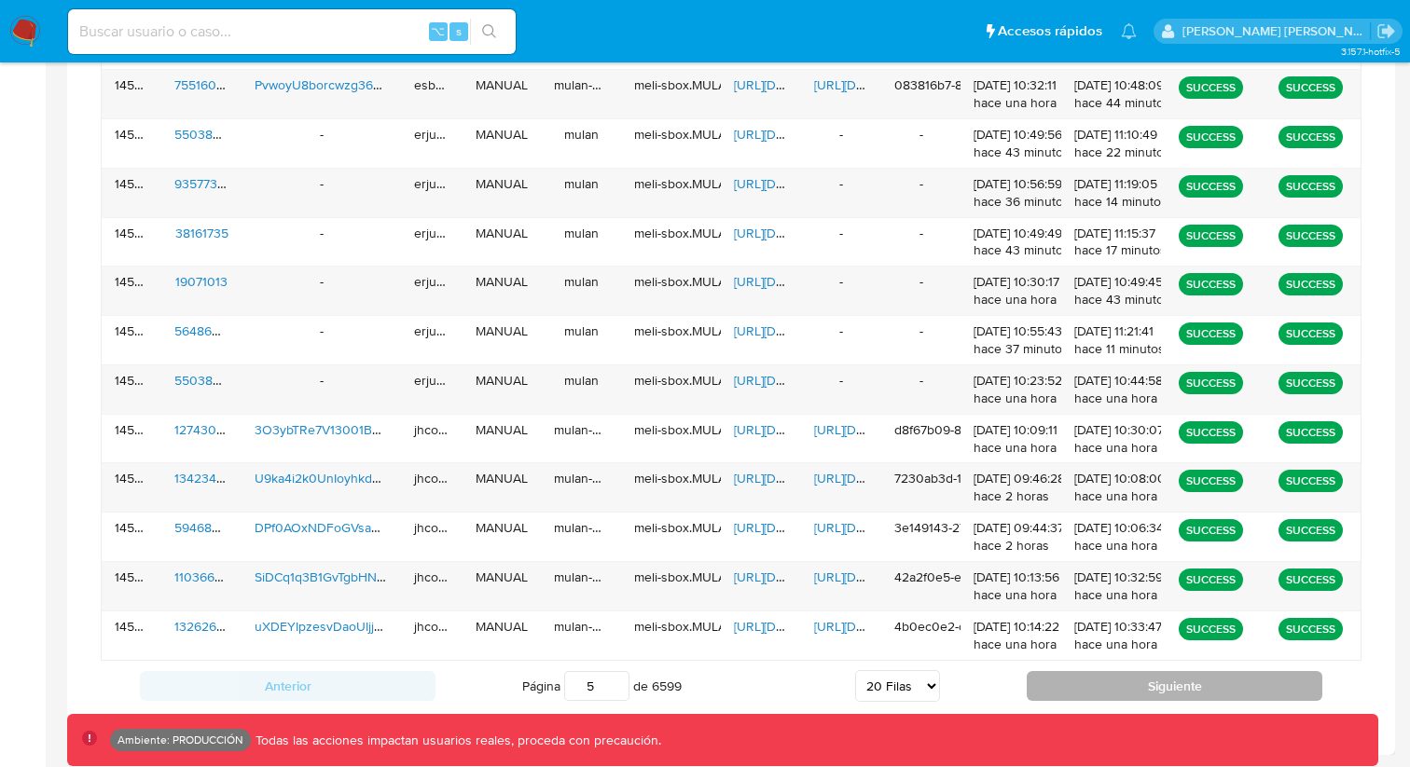
click at [1120, 682] on button "Siguiente" at bounding box center [1174, 686] width 296 height 30
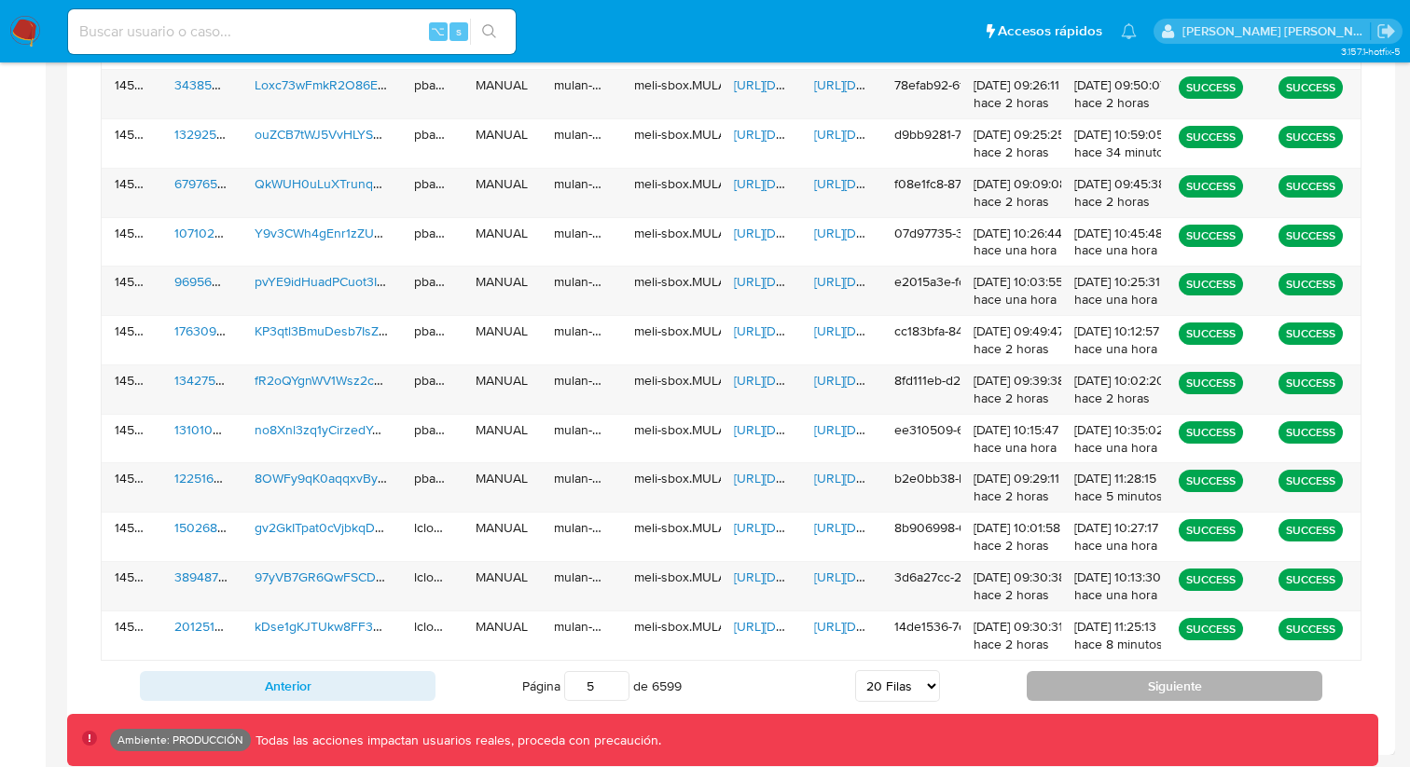
click at [1109, 685] on button "Siguiente" at bounding box center [1174, 686] width 296 height 30
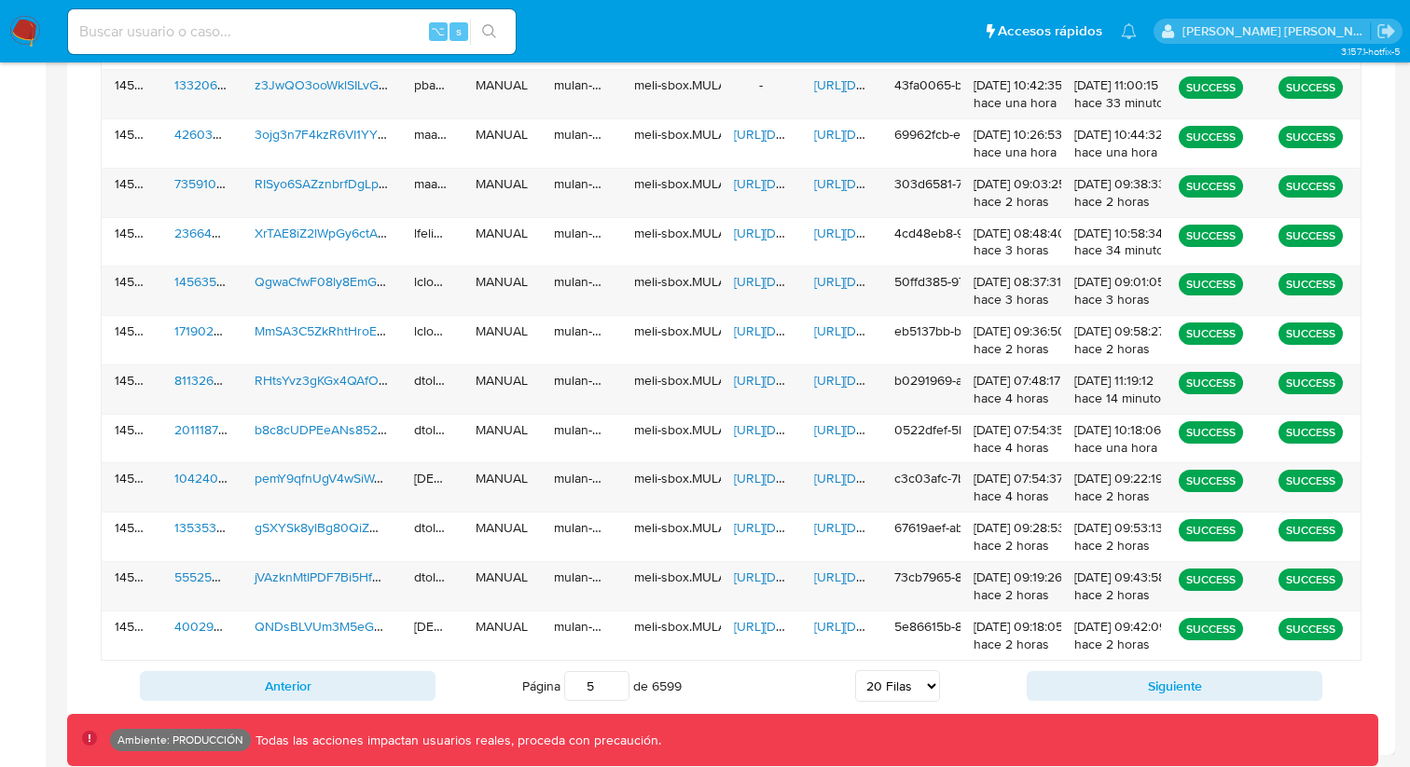
click at [1116, 668] on div "Anterior Página 5 de 6599 5 [PERSON_NAME] 10 [PERSON_NAME] 20 [PERSON_NAME] 25 …" at bounding box center [731, 686] width 1260 height 50
click at [1114, 673] on button "Siguiente" at bounding box center [1174, 686] width 296 height 30
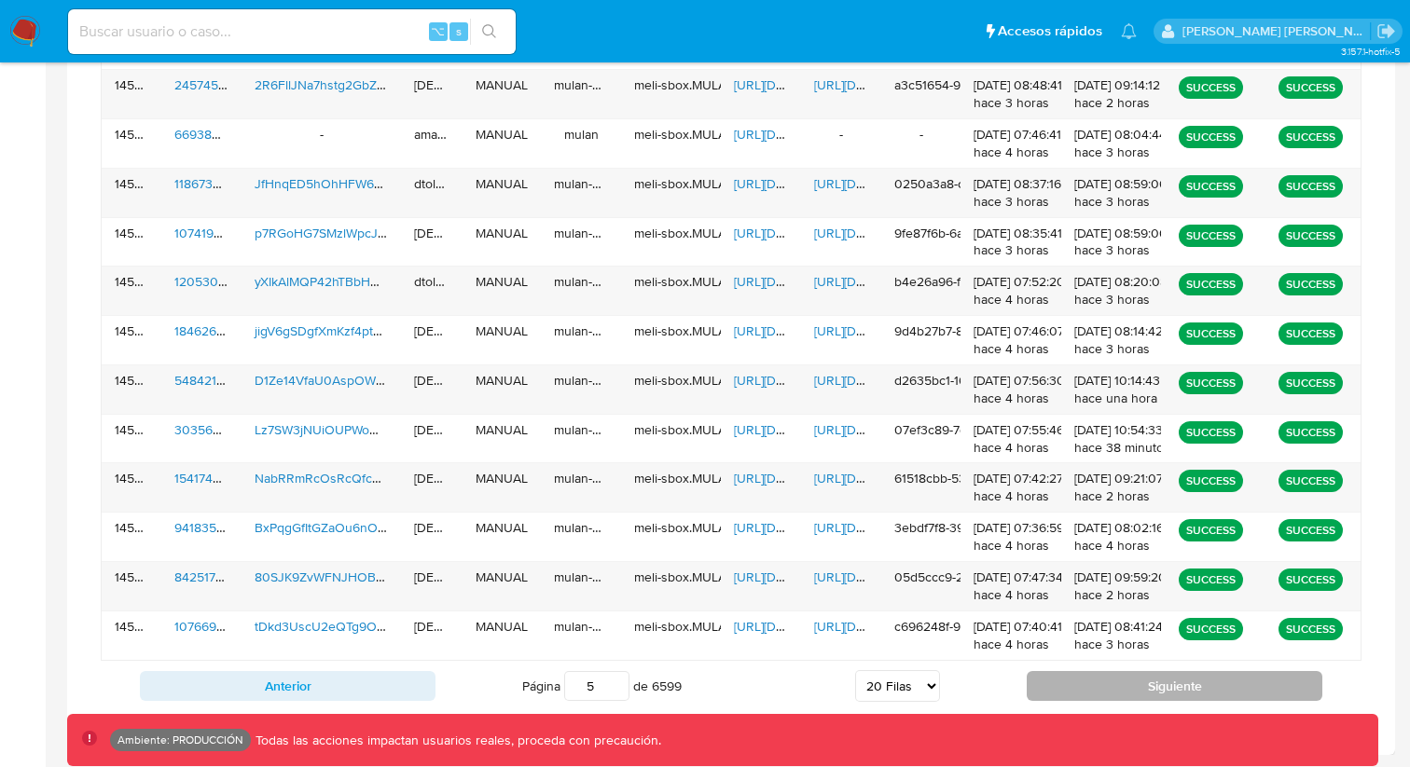
click at [1185, 674] on button "Siguiente" at bounding box center [1174, 686] width 296 height 30
click at [1161, 695] on button "Siguiente" at bounding box center [1174, 686] width 296 height 30
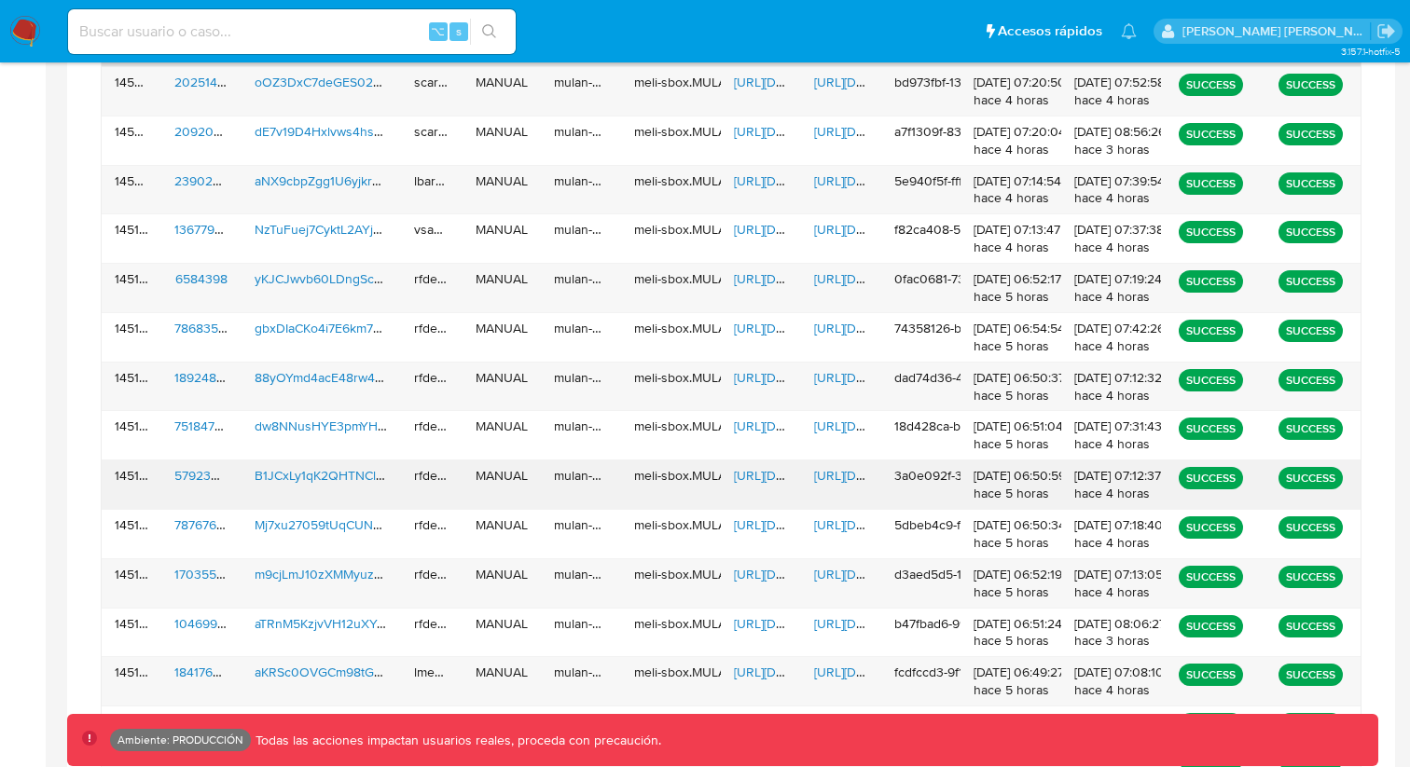
scroll to position [572, 0]
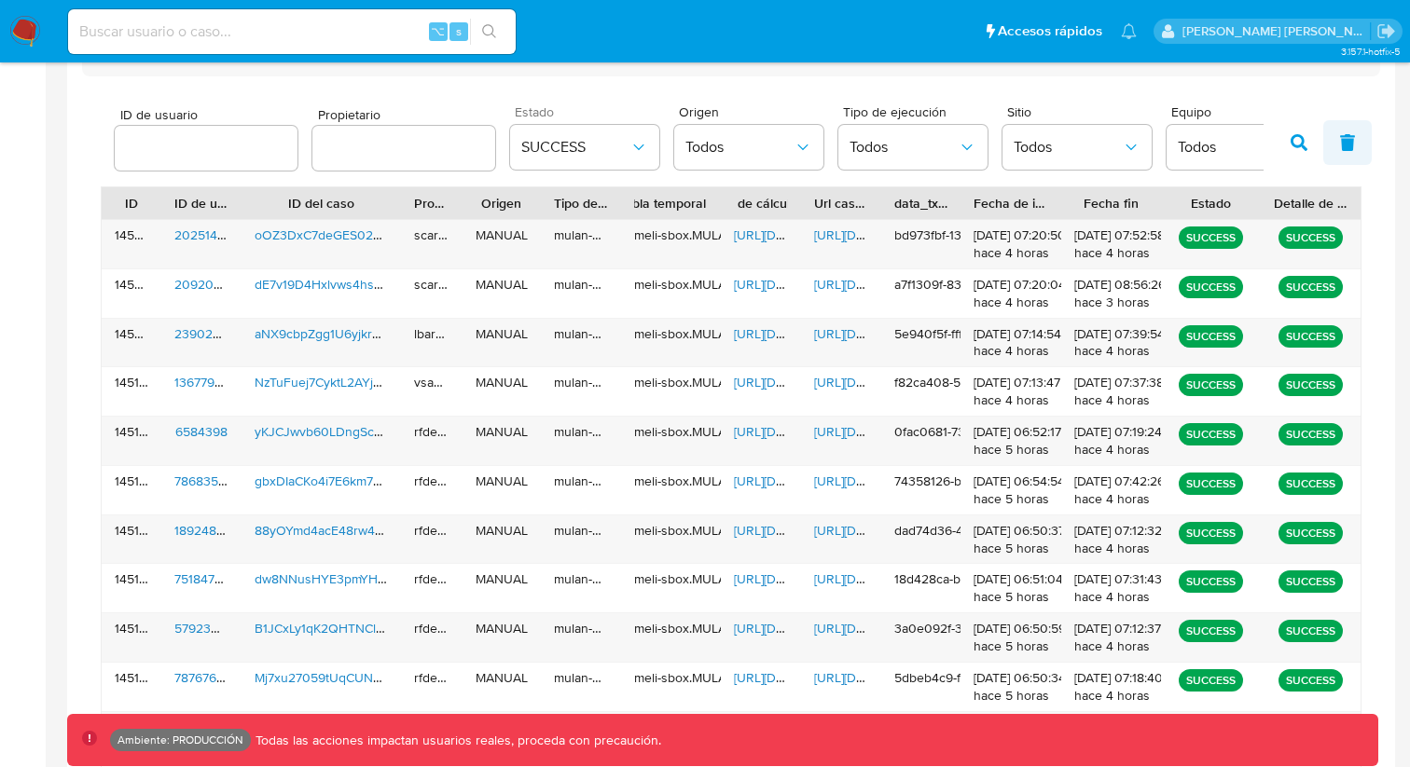
click at [1340, 146] on icon "button" at bounding box center [1347, 142] width 17 height 17
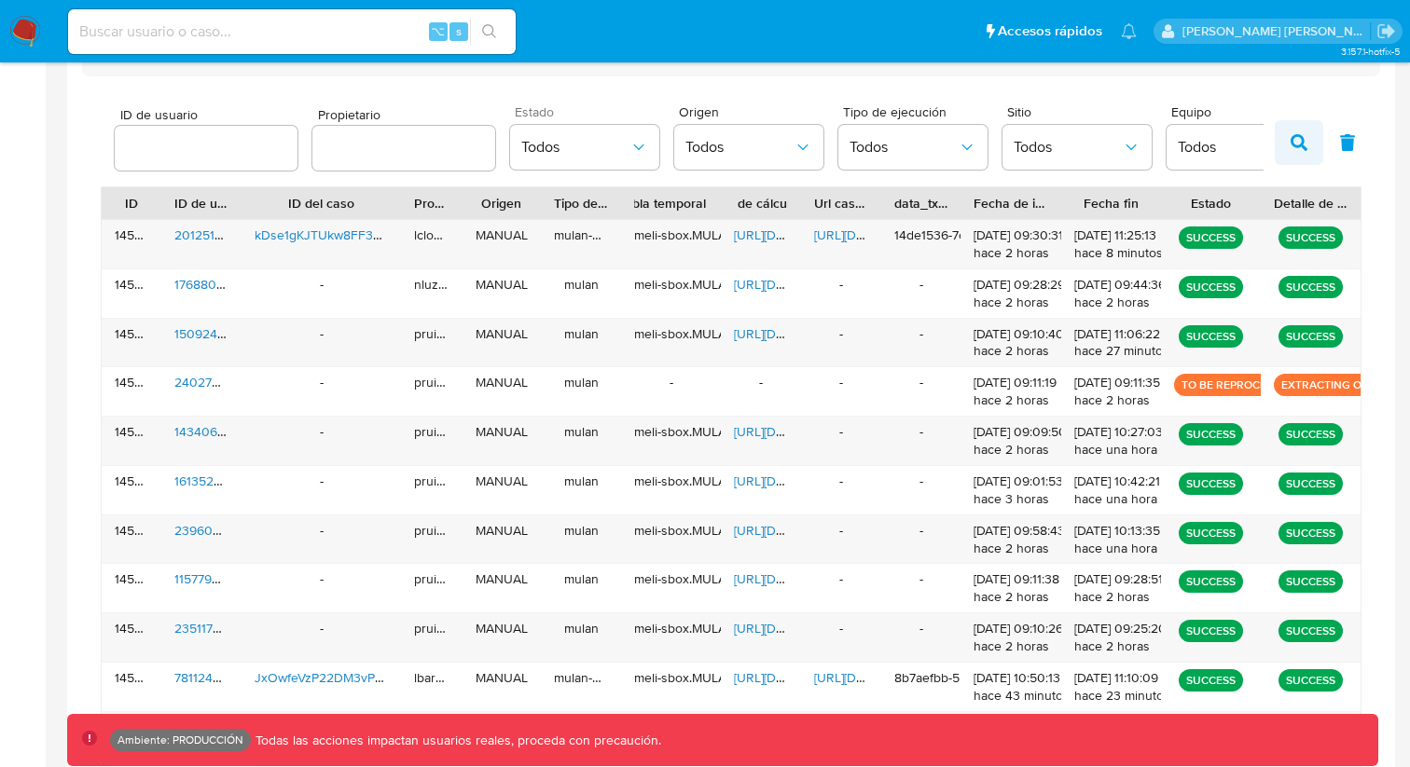
click at [1295, 145] on icon "button" at bounding box center [1298, 142] width 17 height 17
click at [1301, 139] on icon "button" at bounding box center [1298, 142] width 17 height 17
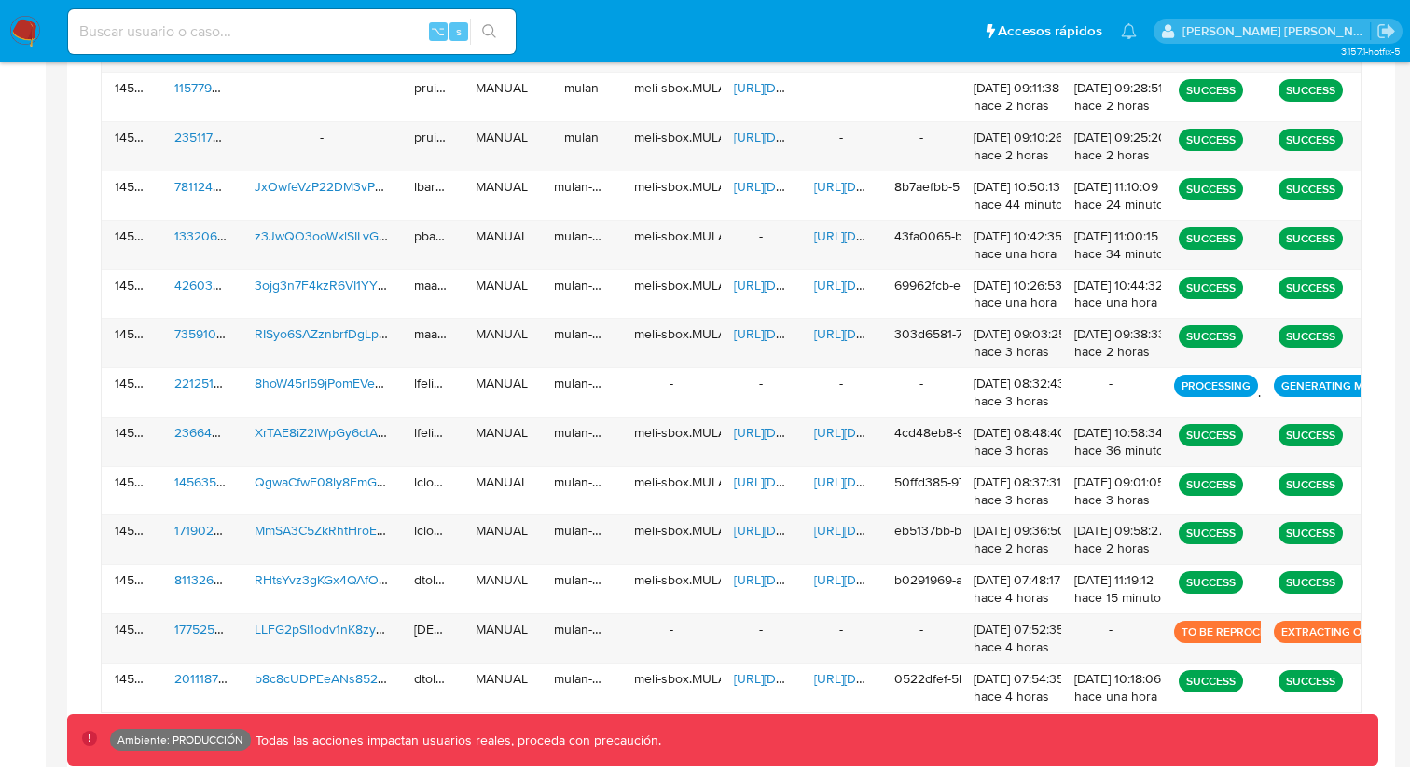
scroll to position [1115, 0]
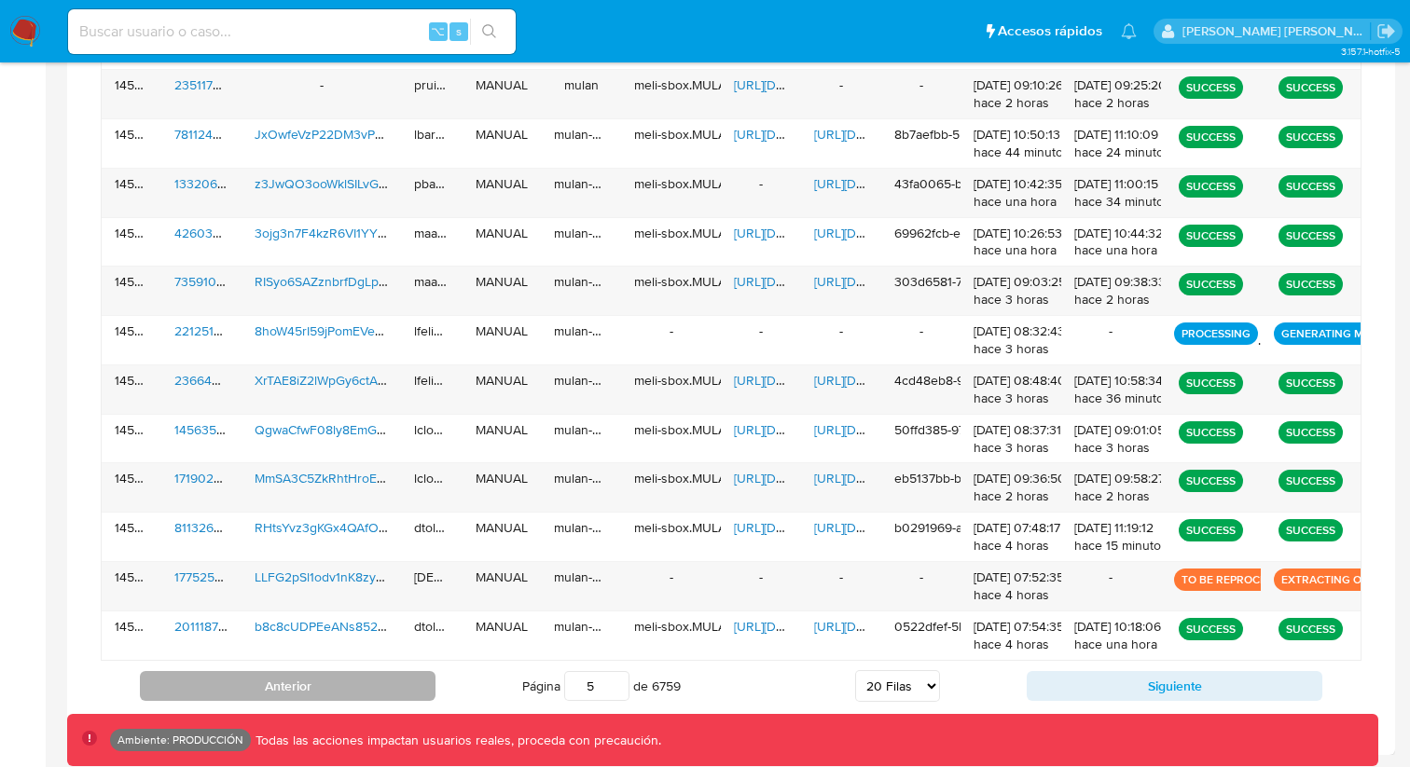
click at [342, 681] on button "Anterior" at bounding box center [288, 686] width 296 height 30
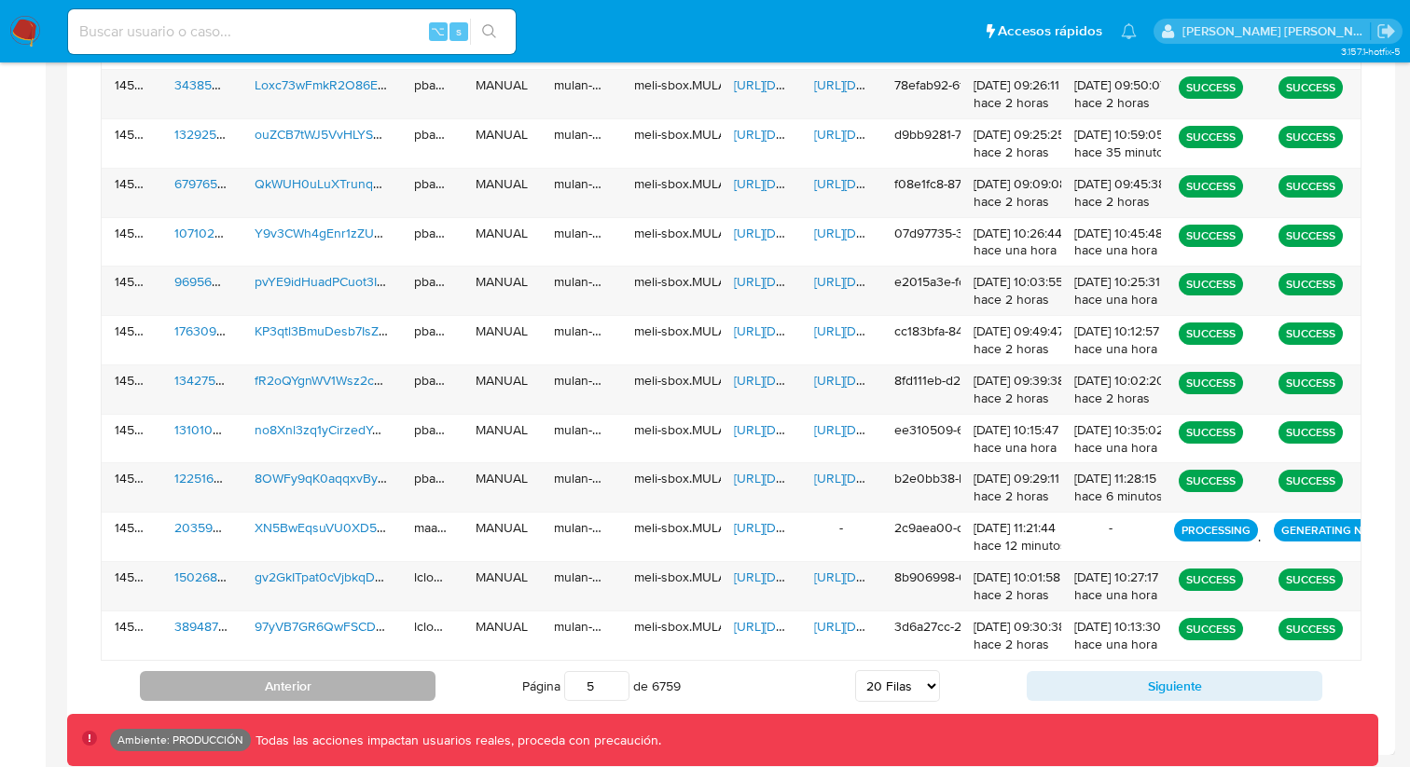
click at [342, 681] on button "Anterior" at bounding box center [288, 686] width 296 height 30
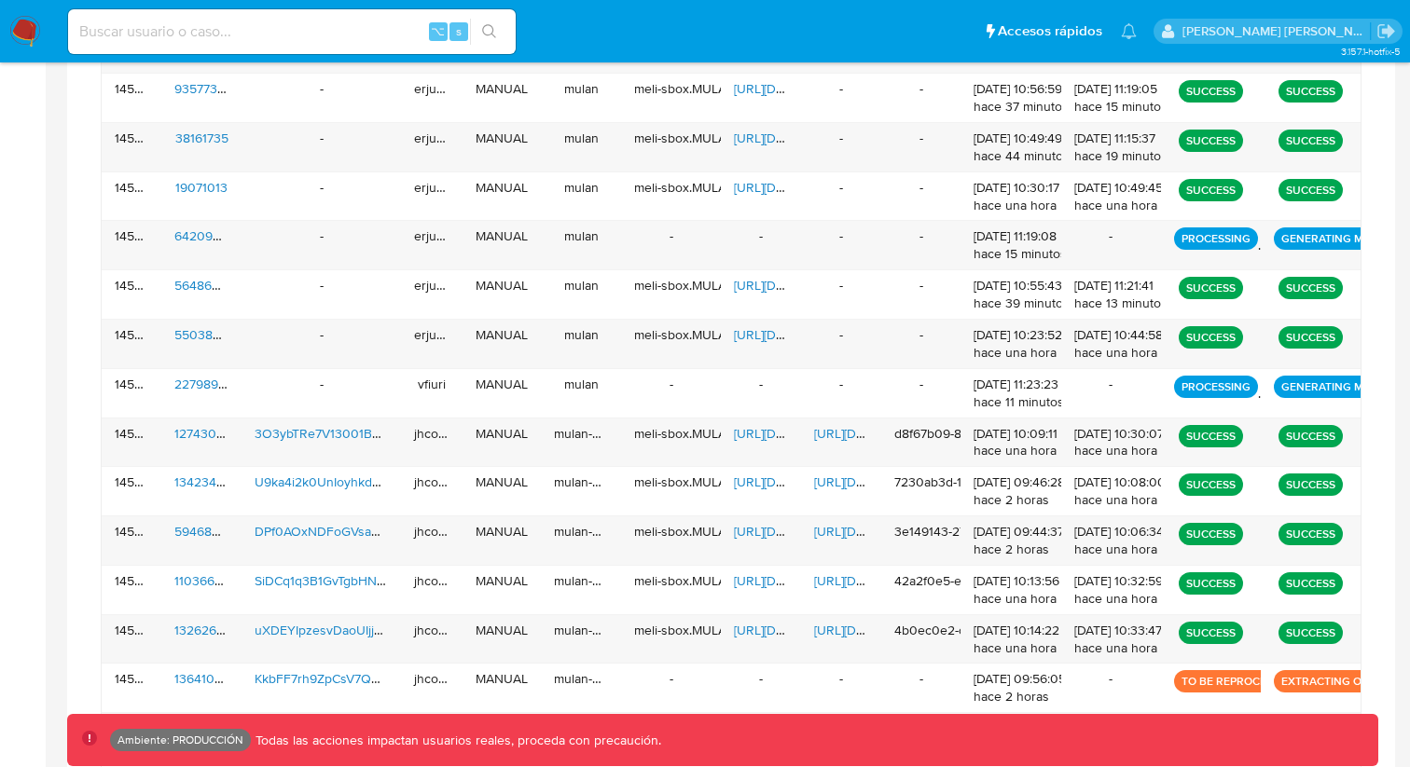
scroll to position [1098, 0]
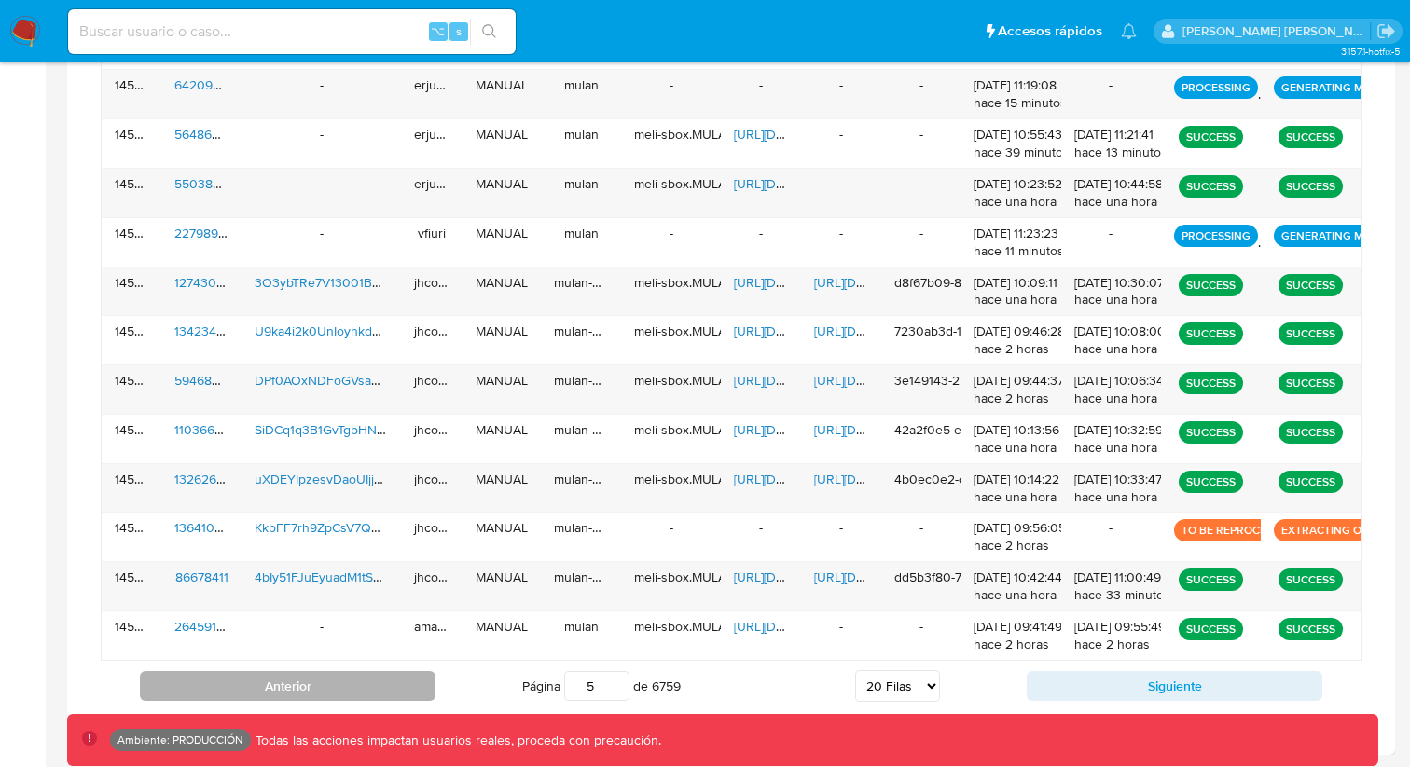
click at [372, 696] on button "Anterior" at bounding box center [288, 686] width 296 height 30
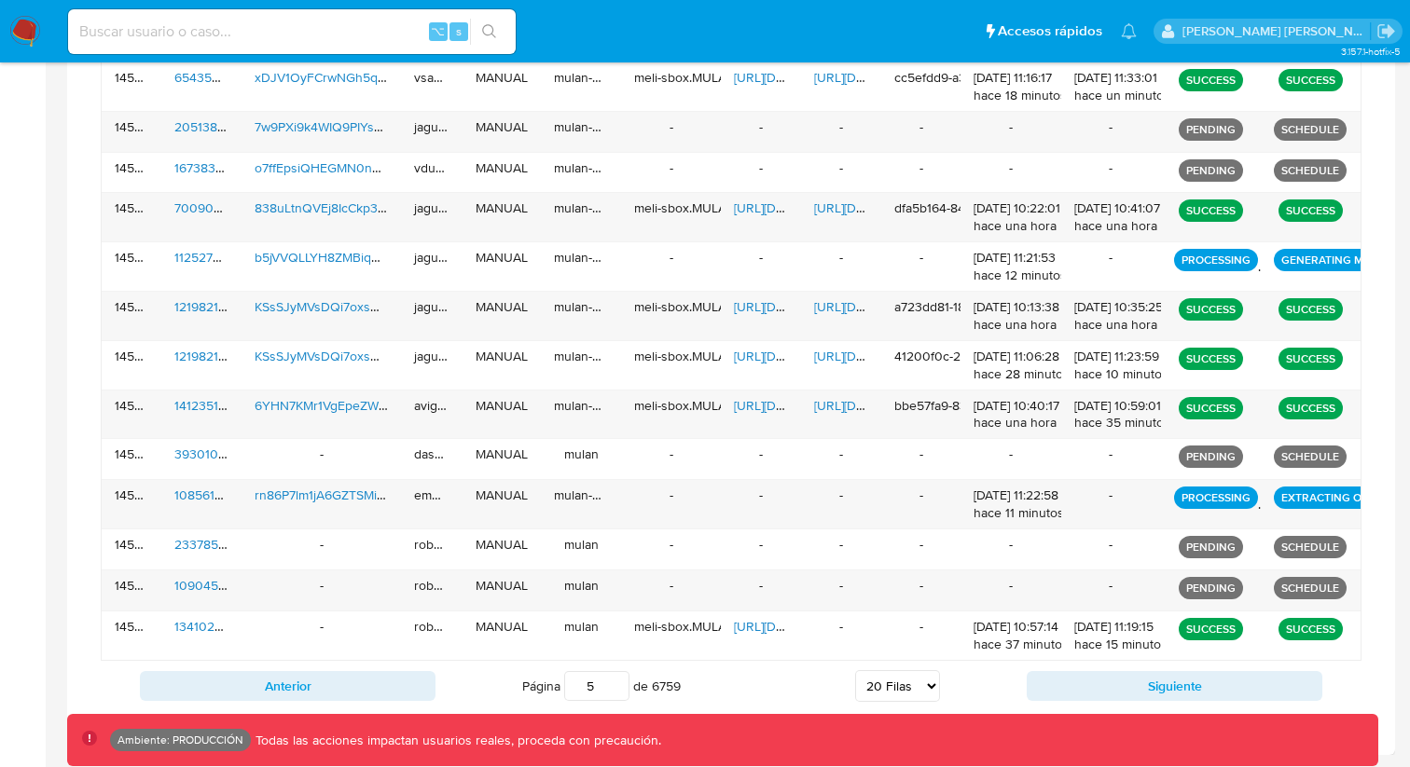
scroll to position [1040, 0]
click at [357, 694] on button "Anterior" at bounding box center [288, 686] width 296 height 30
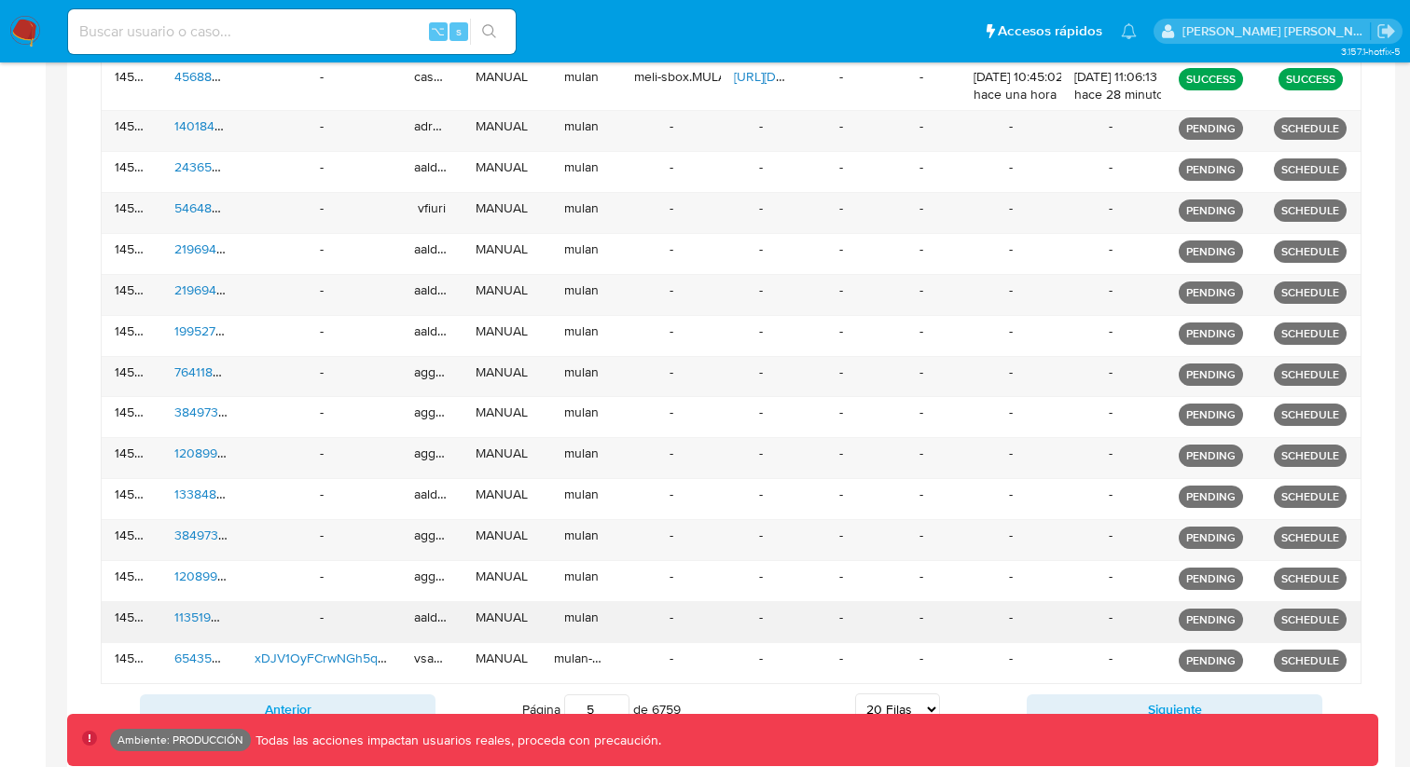
scroll to position [957, 0]
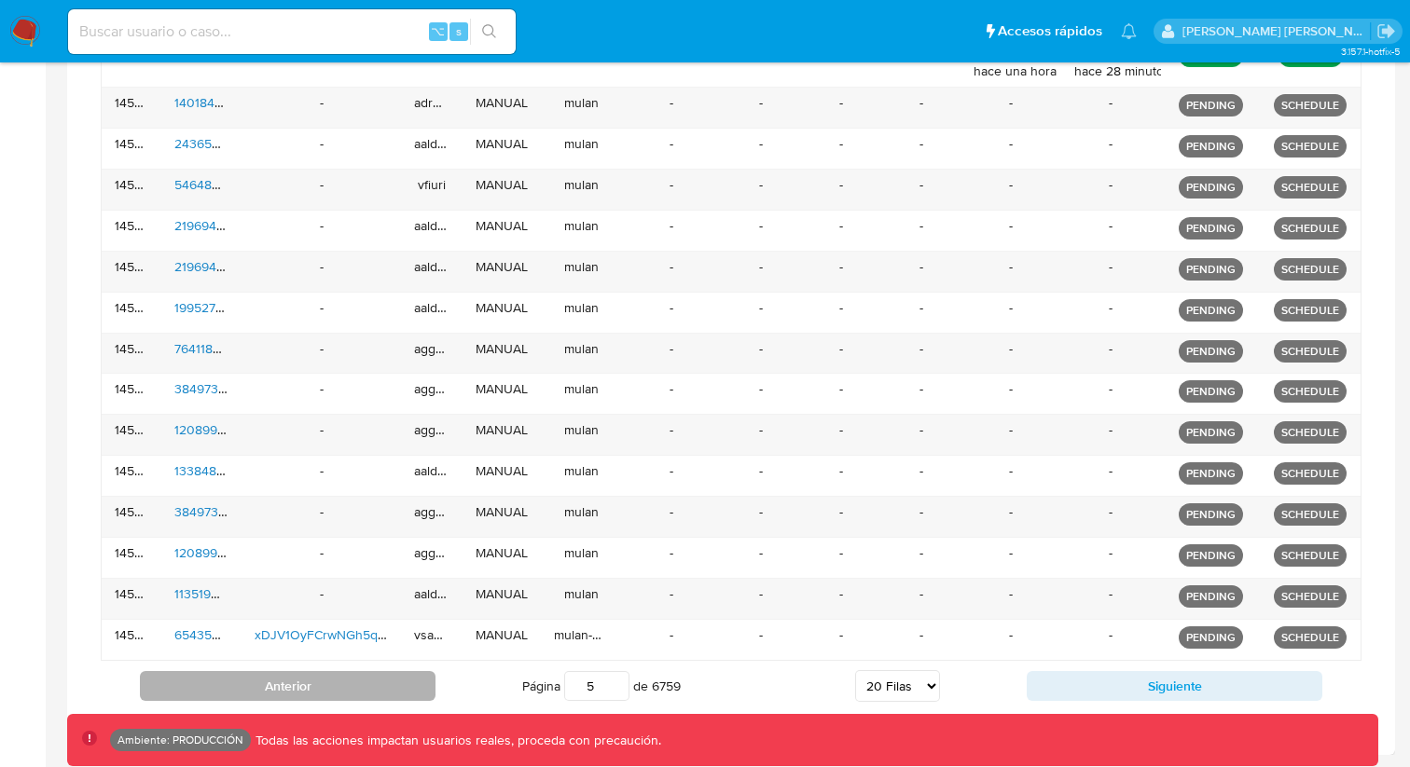
click at [401, 682] on button "Anterior" at bounding box center [288, 686] width 296 height 30
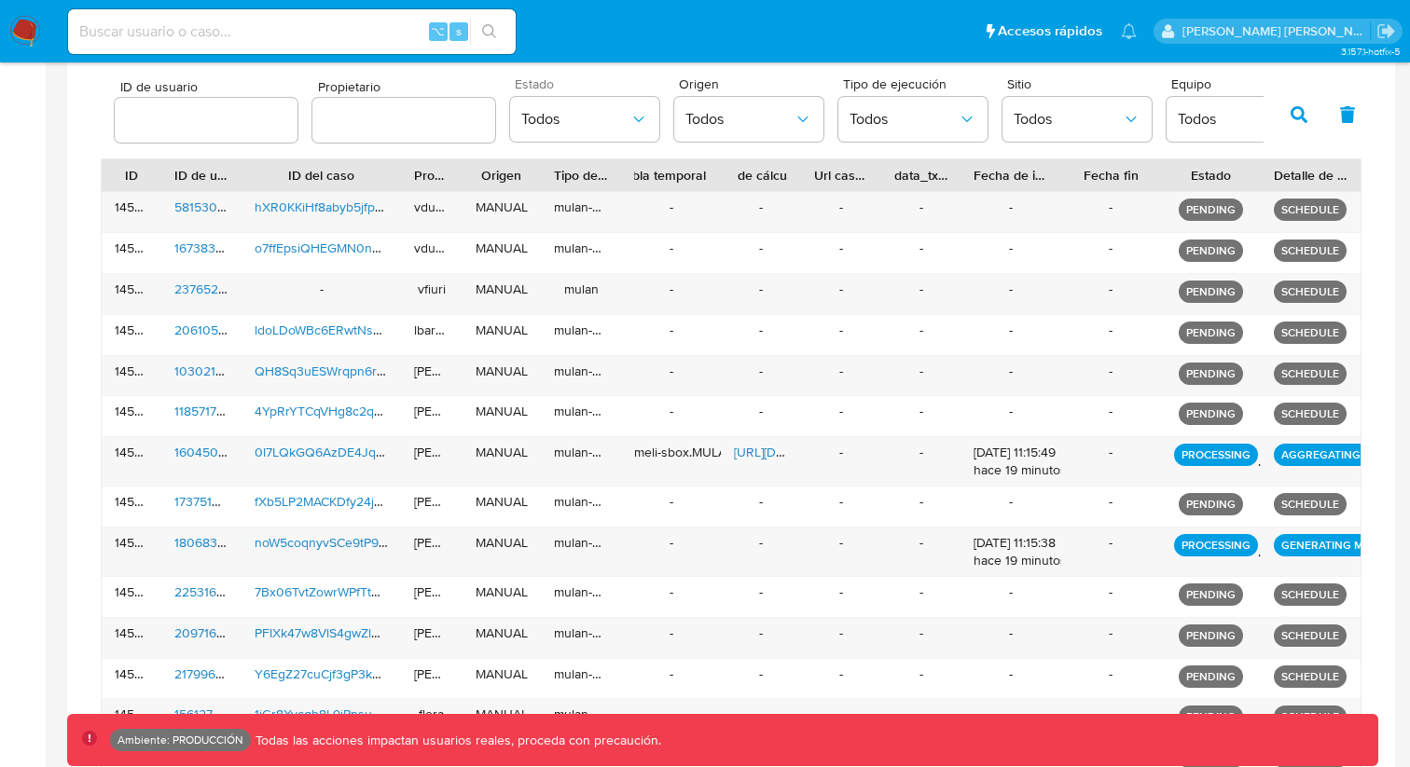
scroll to position [594, 0]
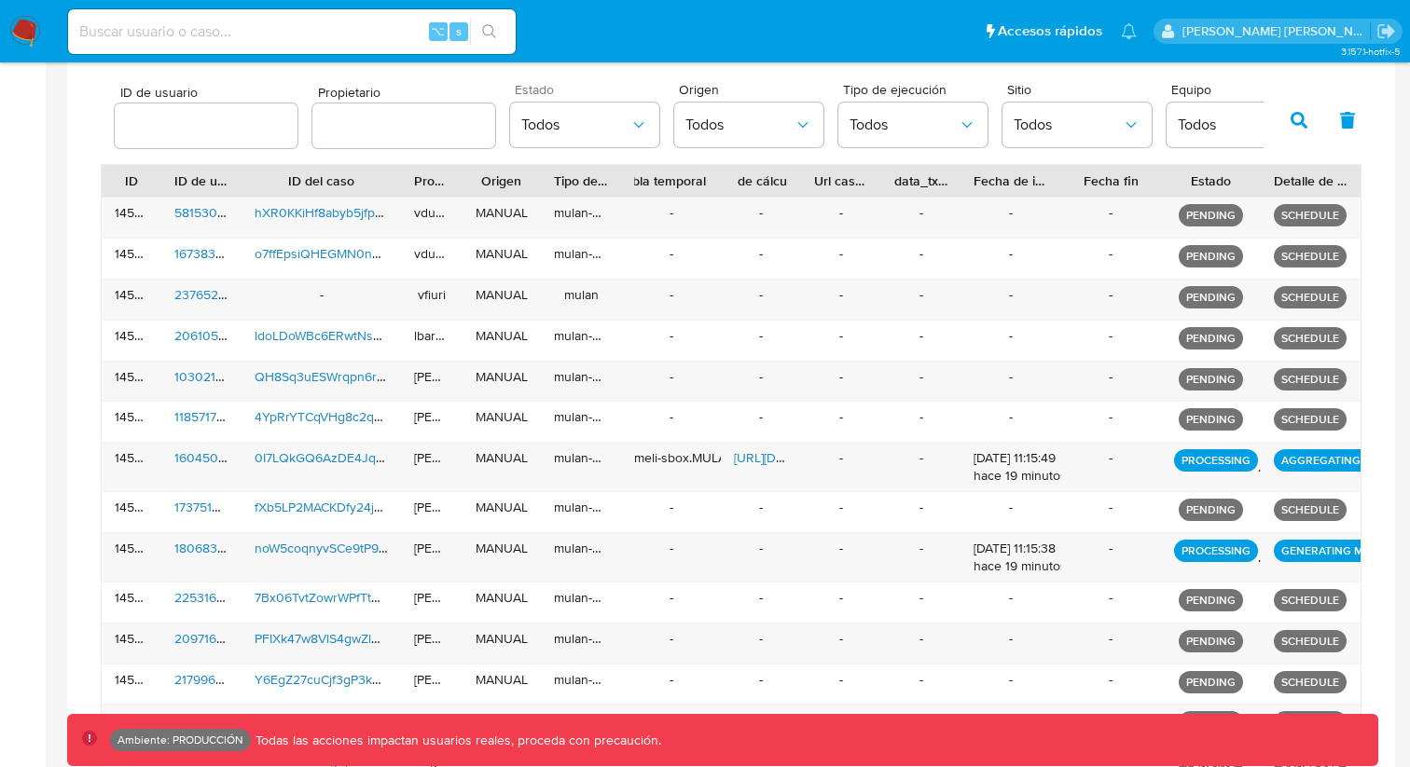
click at [1298, 145] on div "ID de usuario Propietario Estado Todos Origen Todos Tipo de ejecución Todos Sit…" at bounding box center [731, 118] width 1260 height 91
click at [1298, 136] on button "button" at bounding box center [1298, 120] width 48 height 45
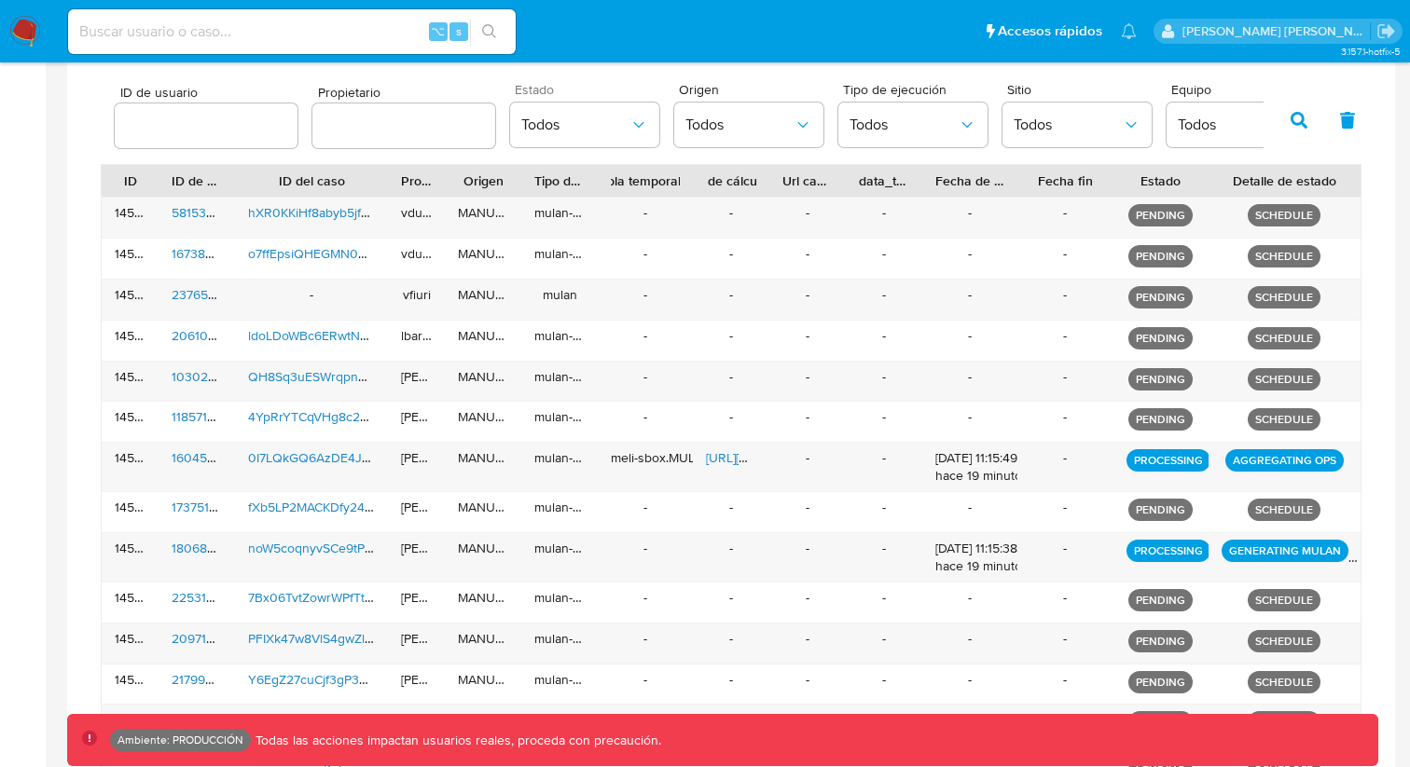
drag, startPoint x: 1357, startPoint y: 176, endPoint x: 1409, endPoint y: 175, distance: 52.2
click at [1409, 175] on main "3.157.1-hotfix-5 Ambiente: PRODUCCIÓN Todas las acciones impactan usuarios real…" at bounding box center [705, 272] width 1410 height 1733
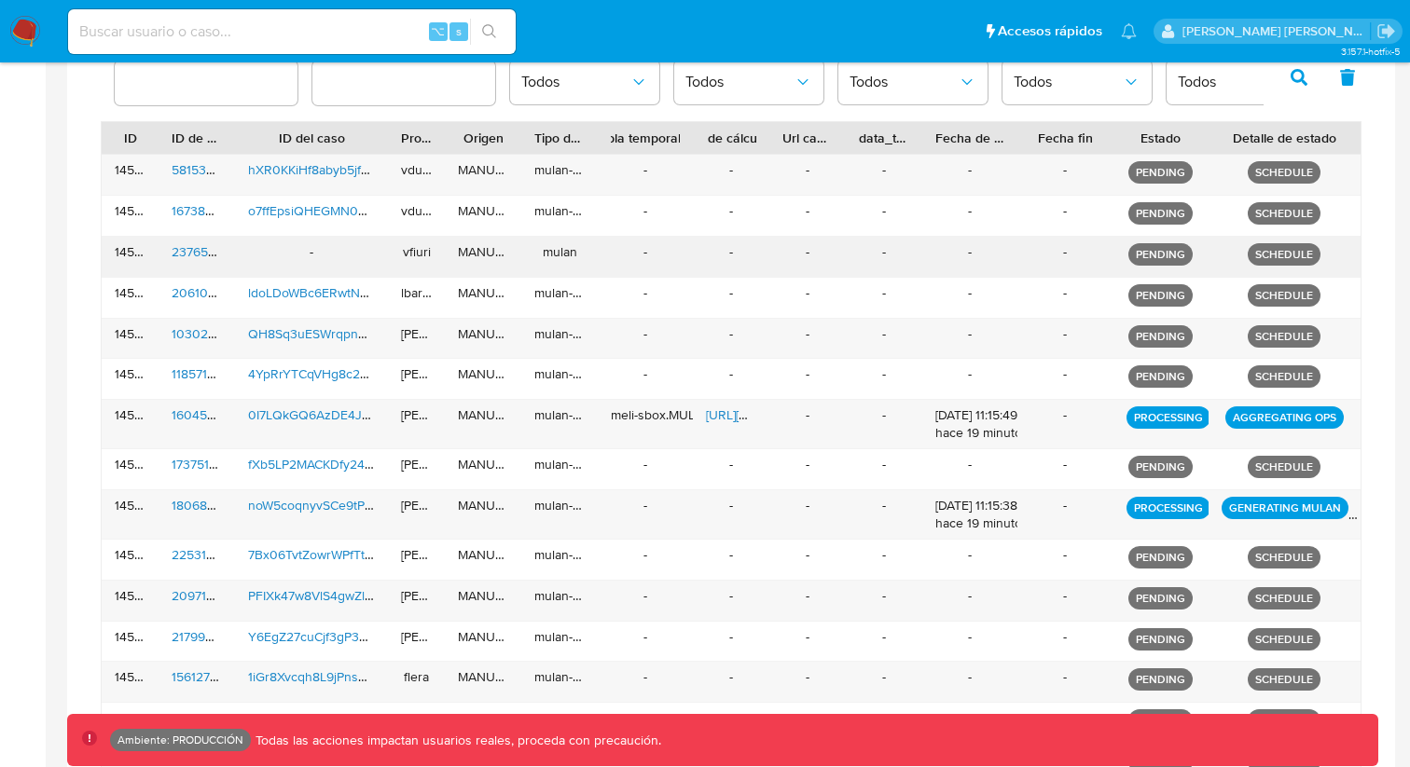
scroll to position [564, 0]
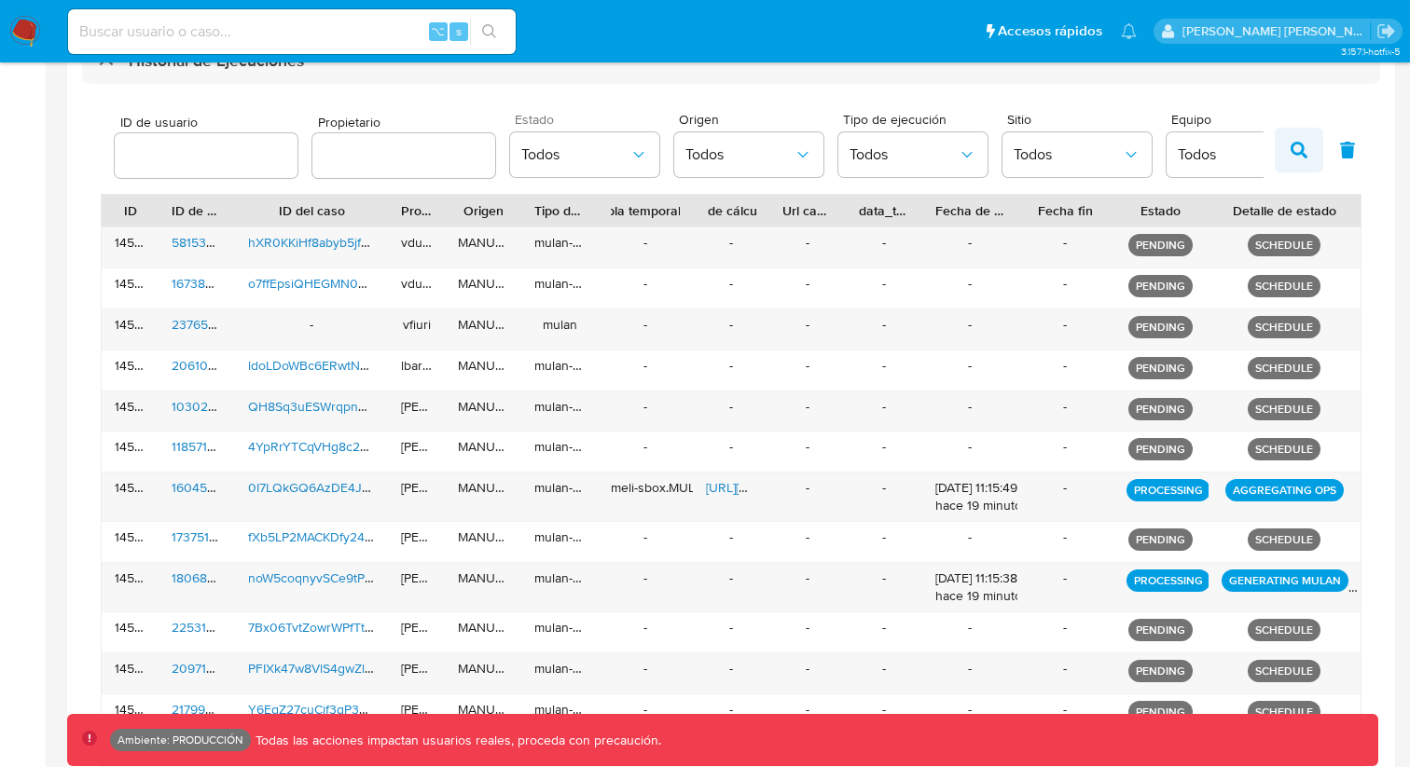
click at [1297, 155] on icon "button" at bounding box center [1298, 150] width 17 height 17
click at [1303, 149] on icon "button" at bounding box center [1298, 149] width 17 height 17
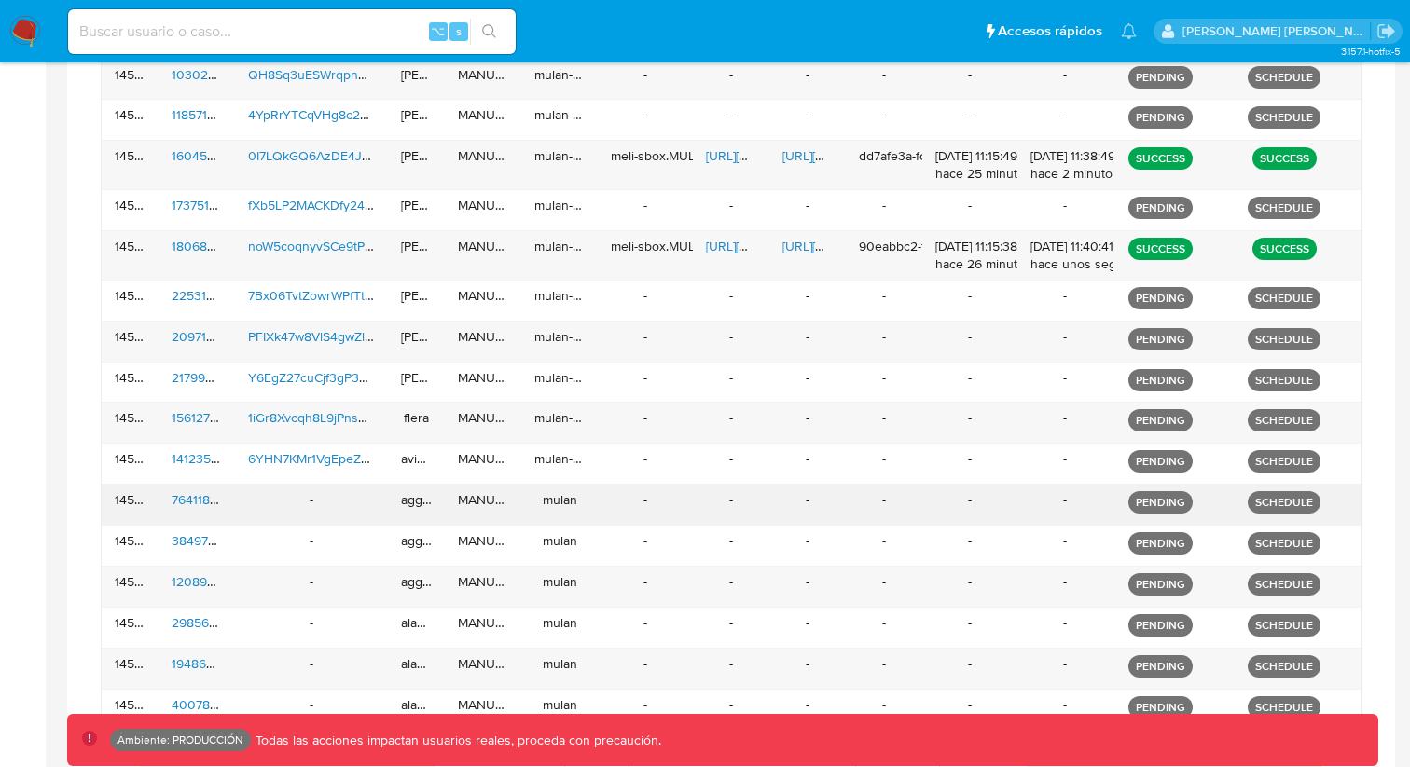
scroll to position [966, 0]
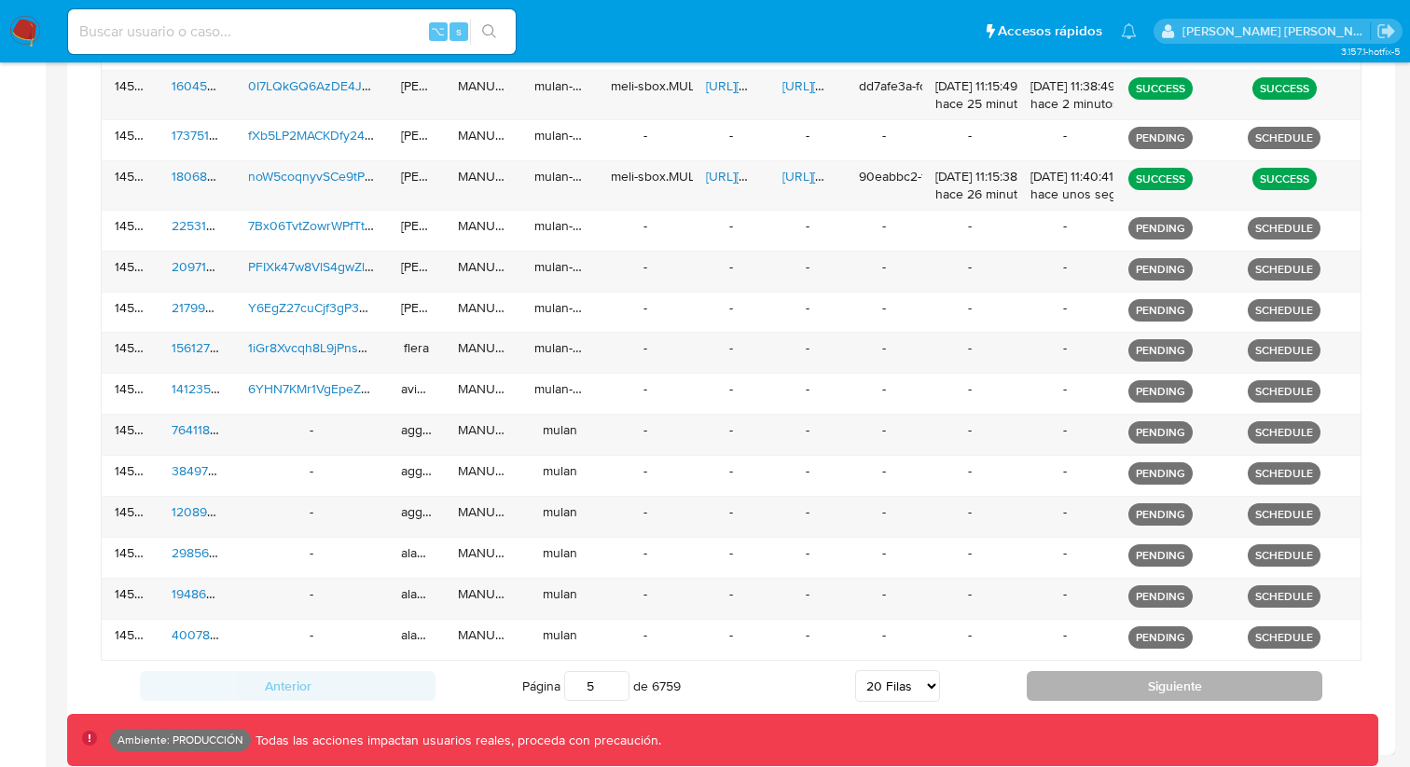
click at [1192, 688] on button "Siguiente" at bounding box center [1174, 686] width 296 height 30
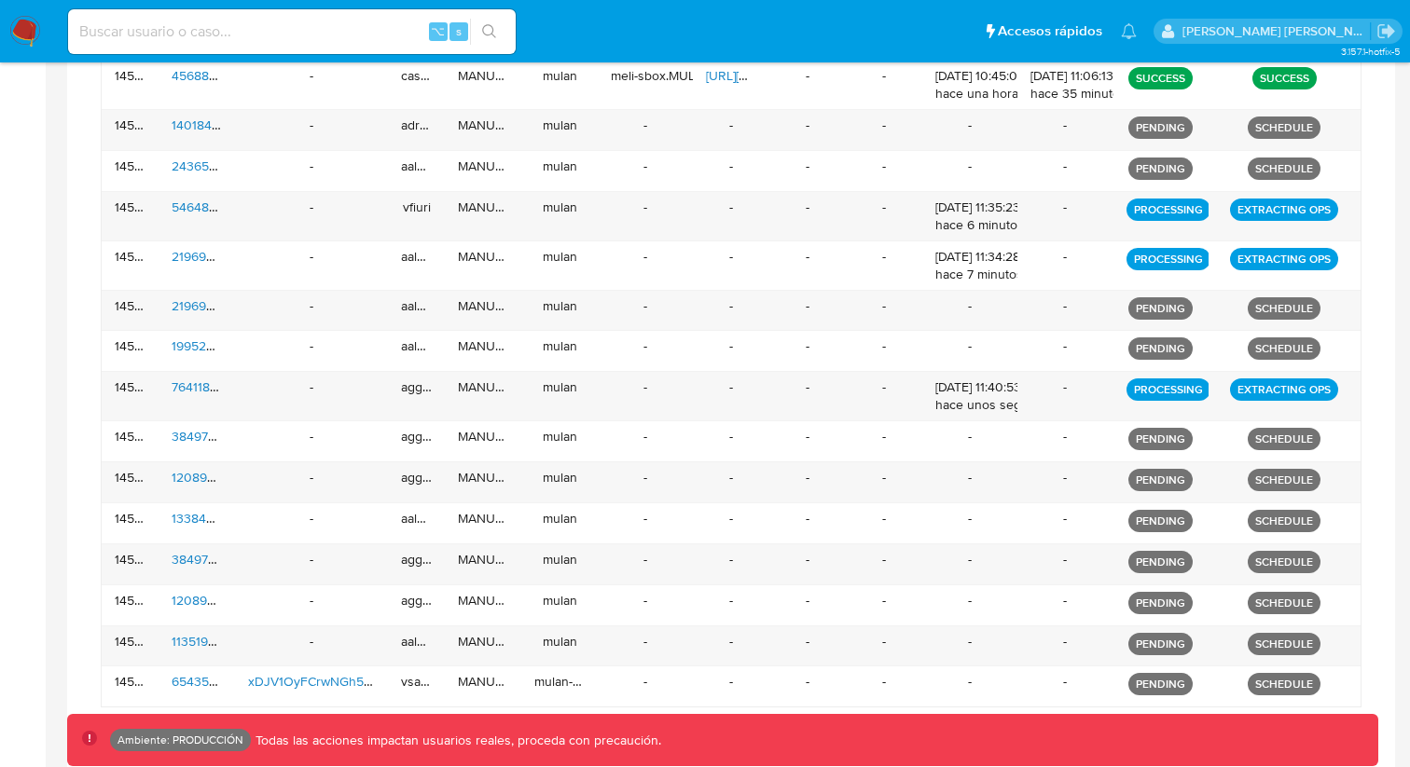
scroll to position [983, 0]
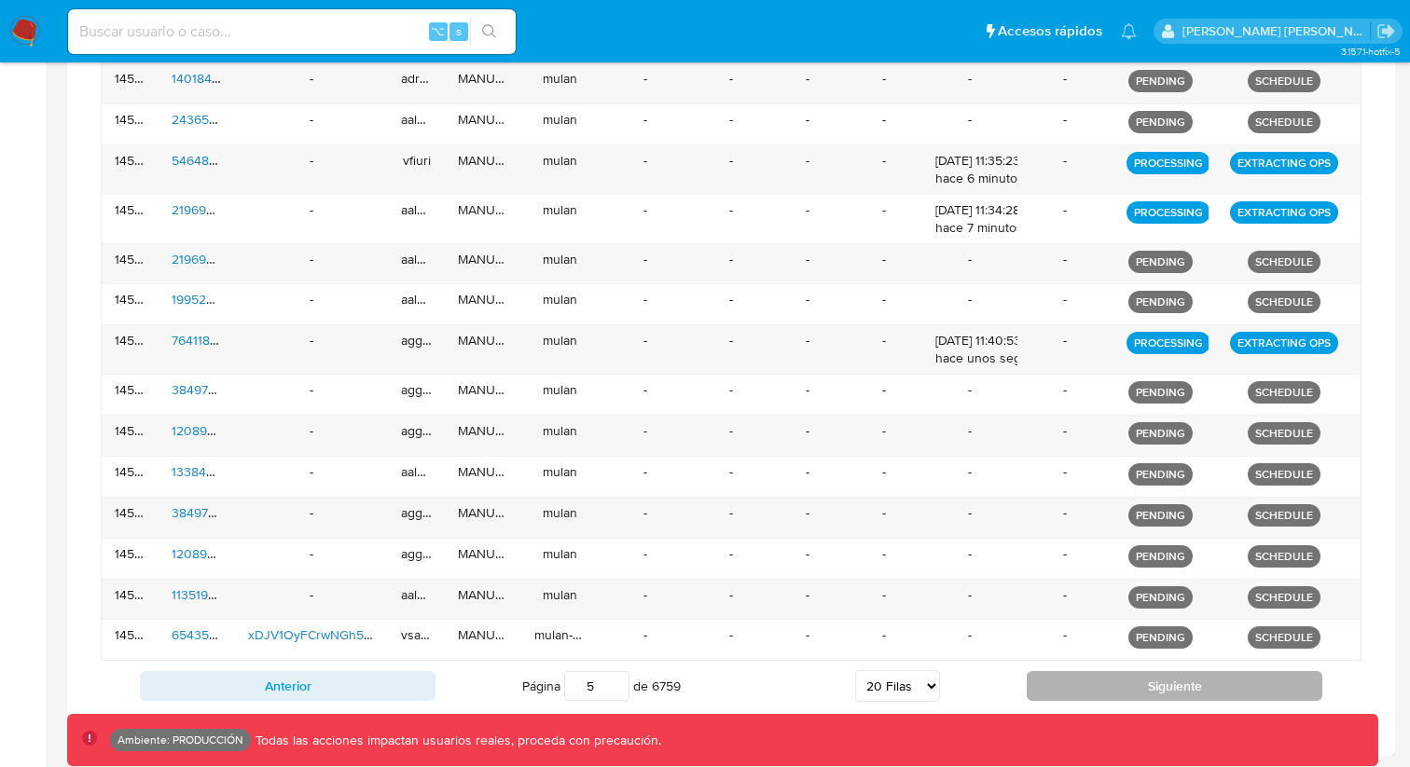
click at [1101, 686] on button "Siguiente" at bounding box center [1174, 686] width 296 height 30
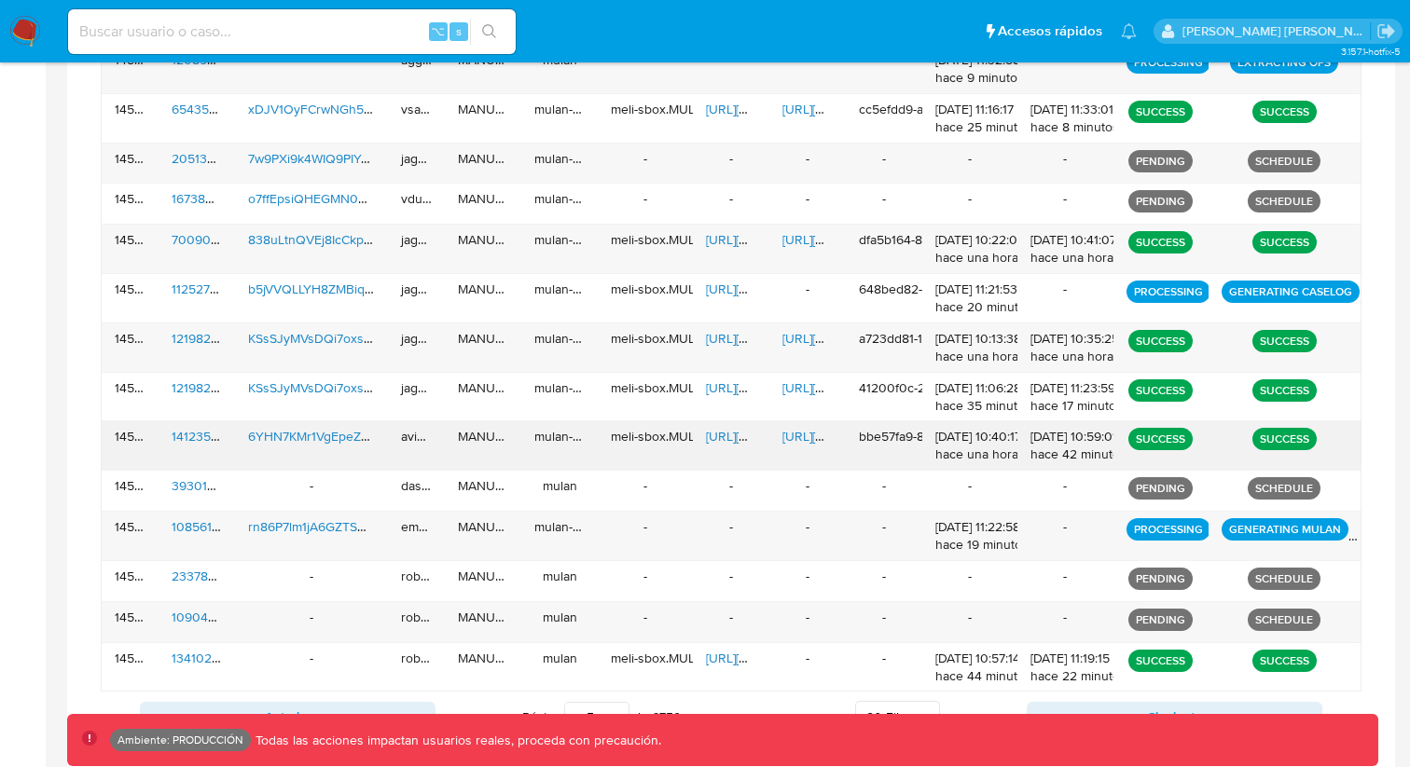
scroll to position [1049, 0]
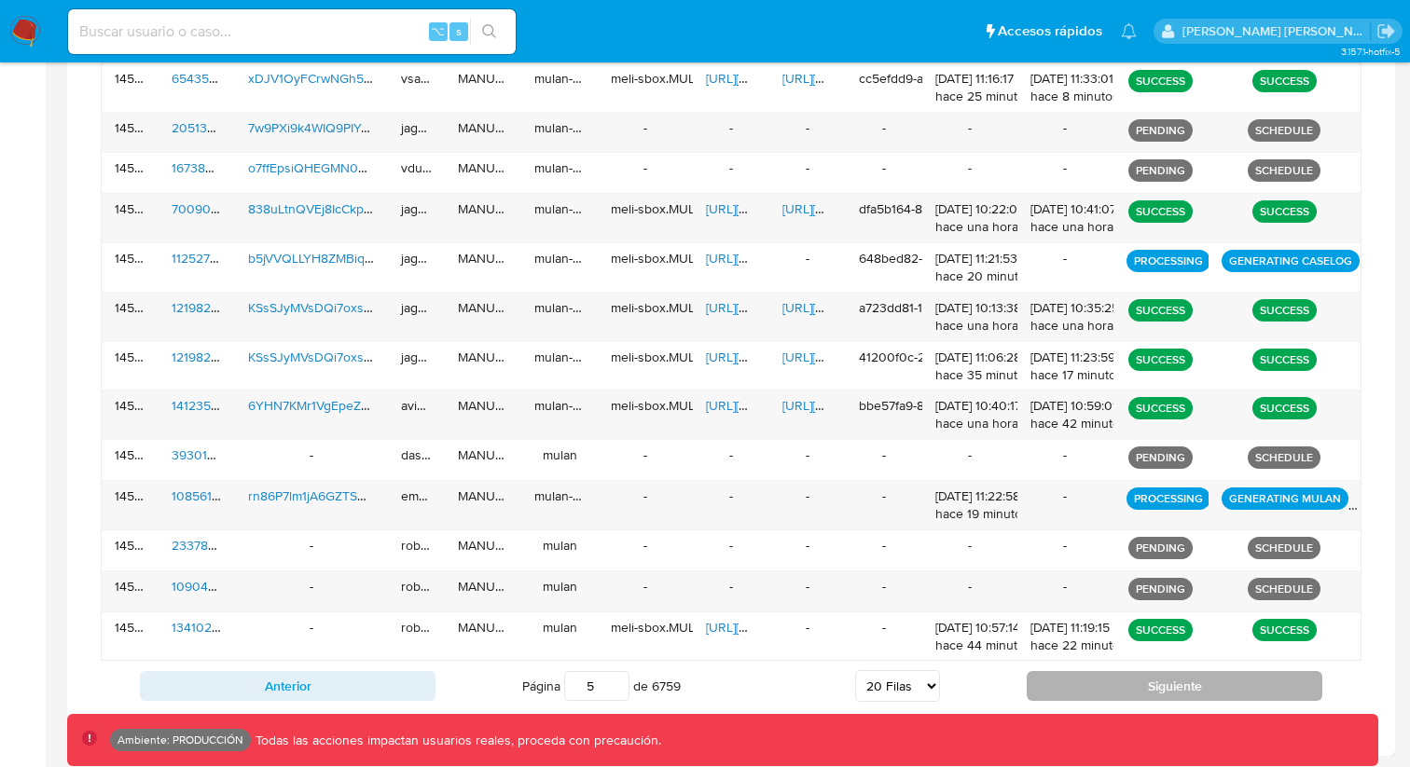
click at [1121, 691] on button "Siguiente" at bounding box center [1174, 686] width 296 height 30
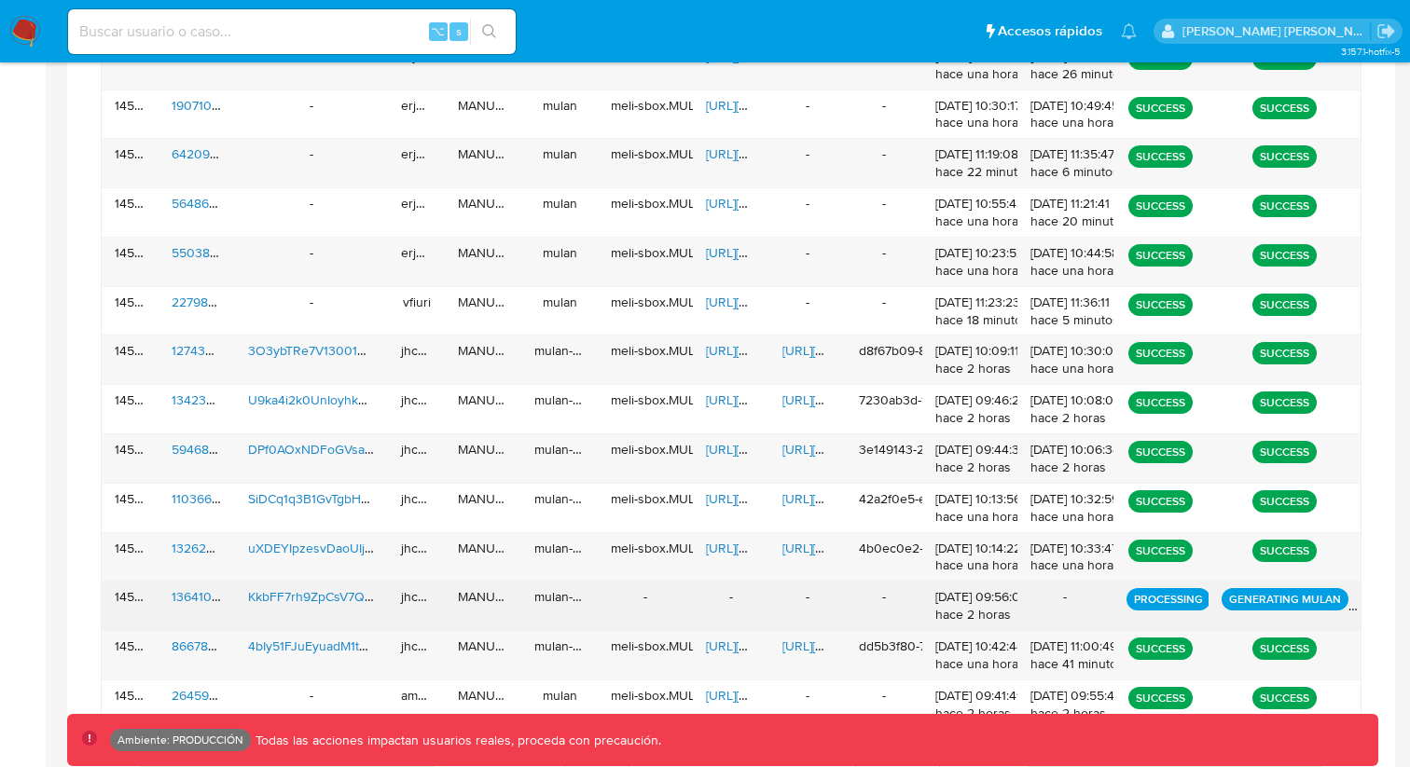
scroll to position [1107, 0]
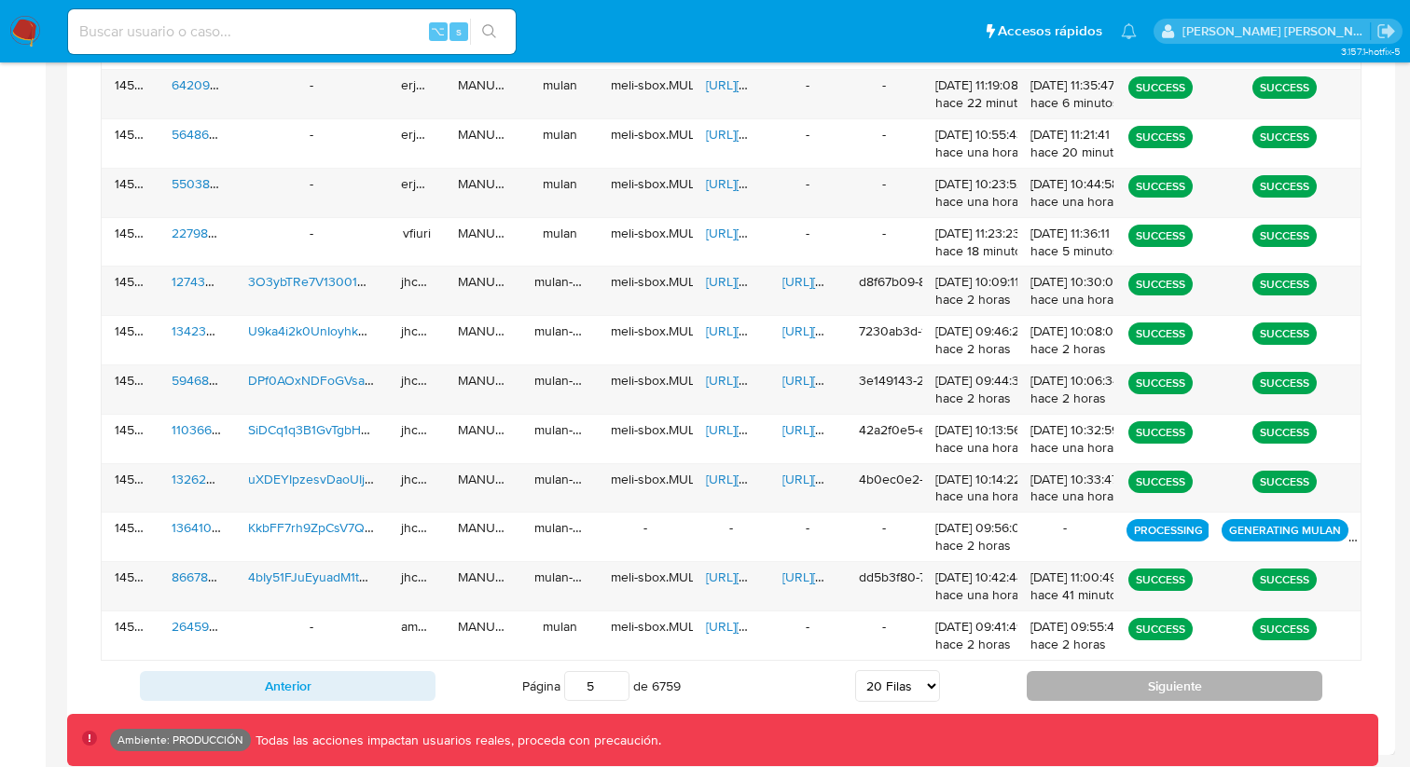
click at [1115, 688] on button "Siguiente" at bounding box center [1174, 686] width 296 height 30
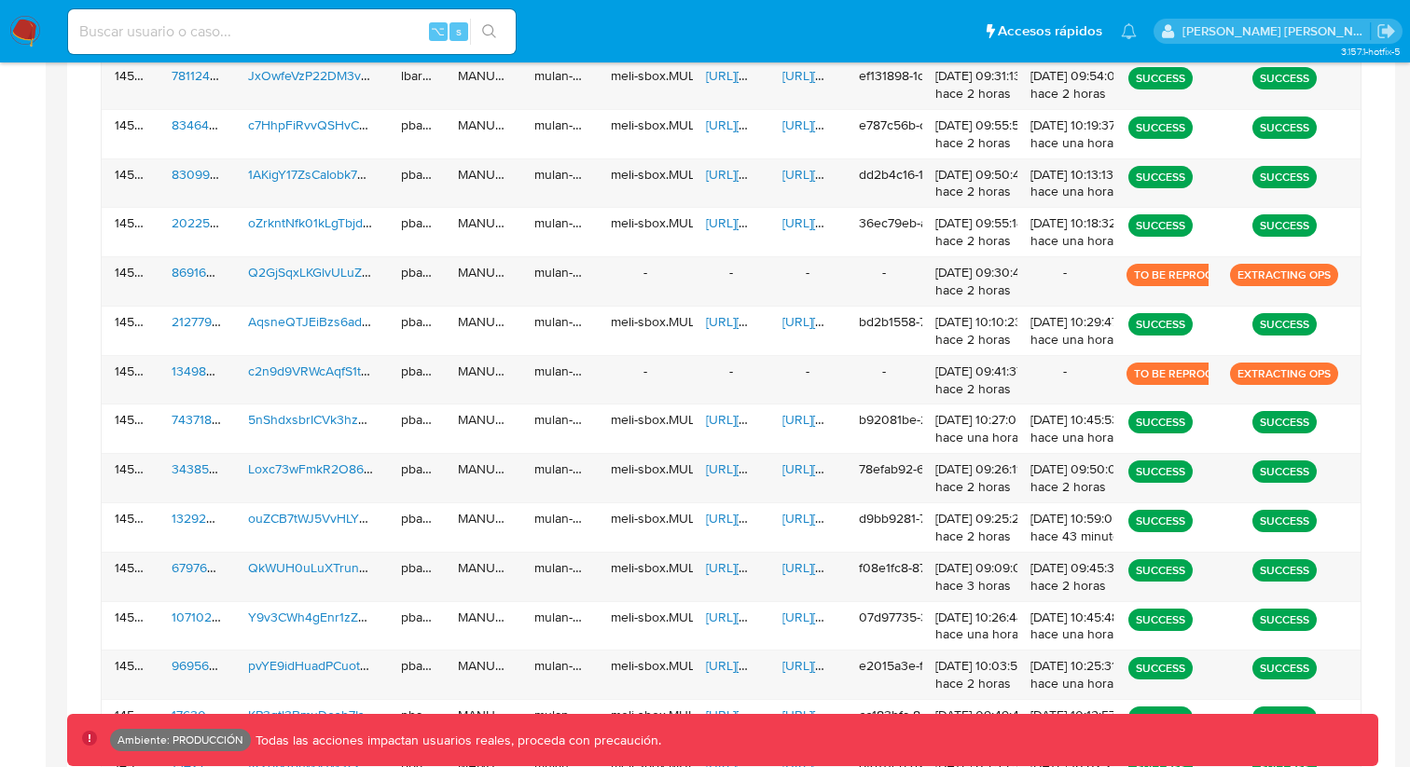
scroll to position [1115, 0]
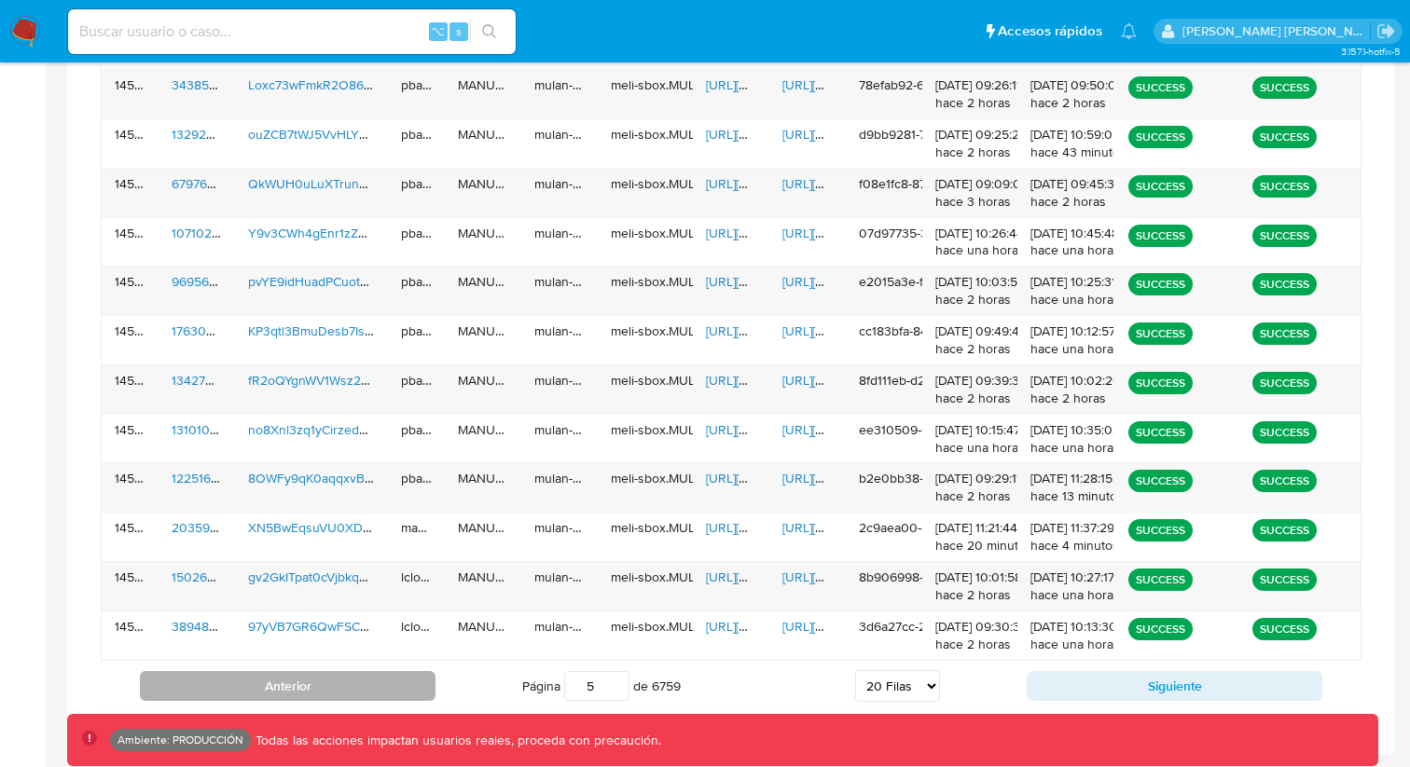
click at [336, 686] on button "Anterior" at bounding box center [288, 686] width 296 height 30
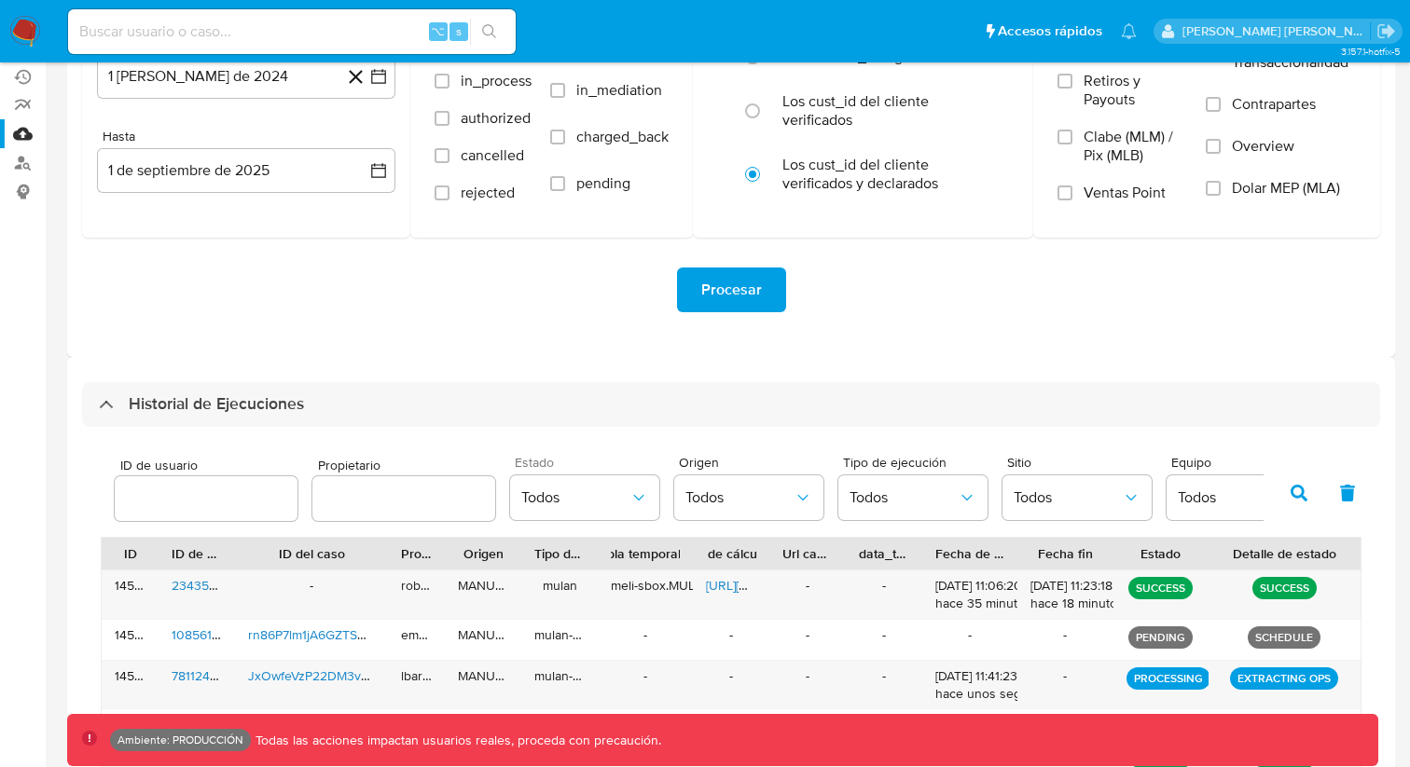
scroll to position [256, 0]
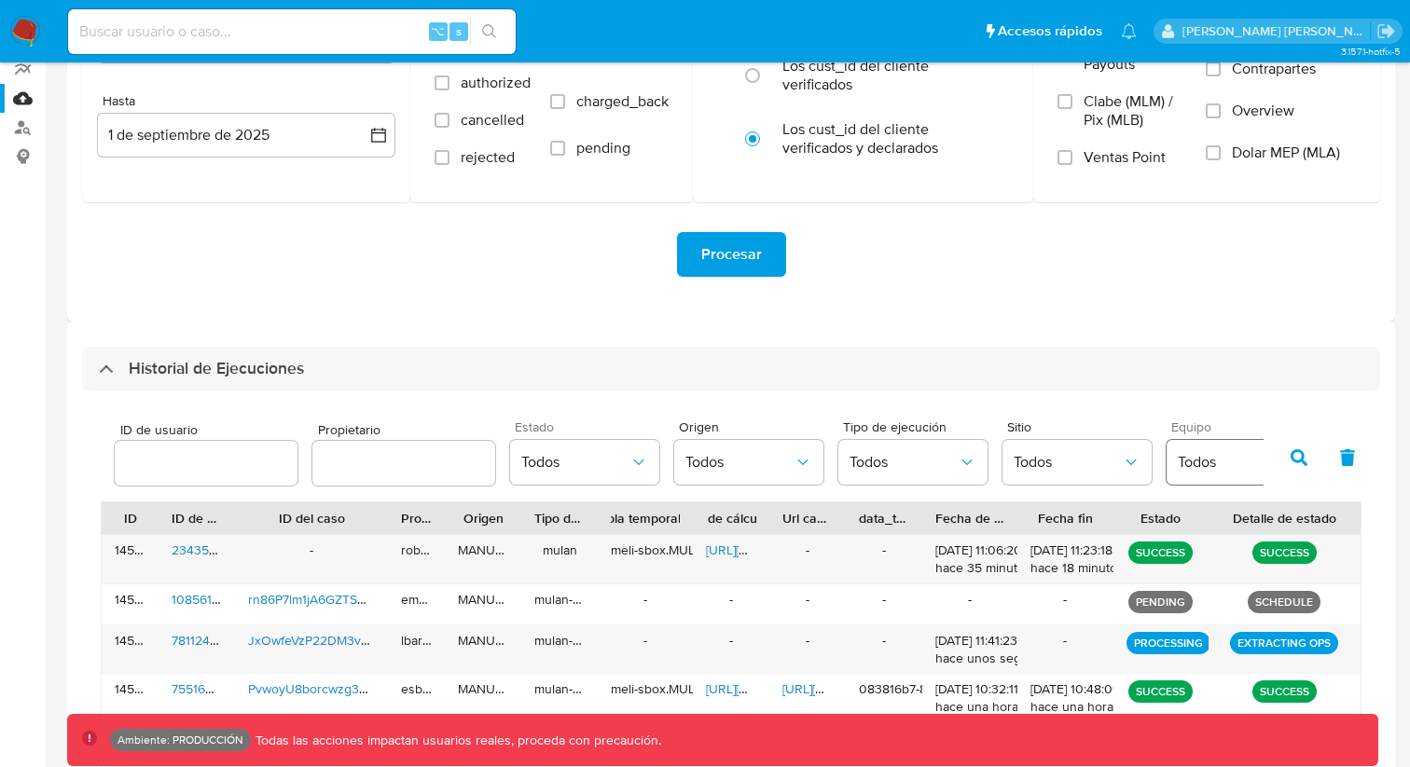
drag, startPoint x: 1298, startPoint y: 459, endPoint x: 1248, endPoint y: 459, distance: 49.4
click at [1298, 459] on icon "button" at bounding box center [1298, 457] width 17 height 17
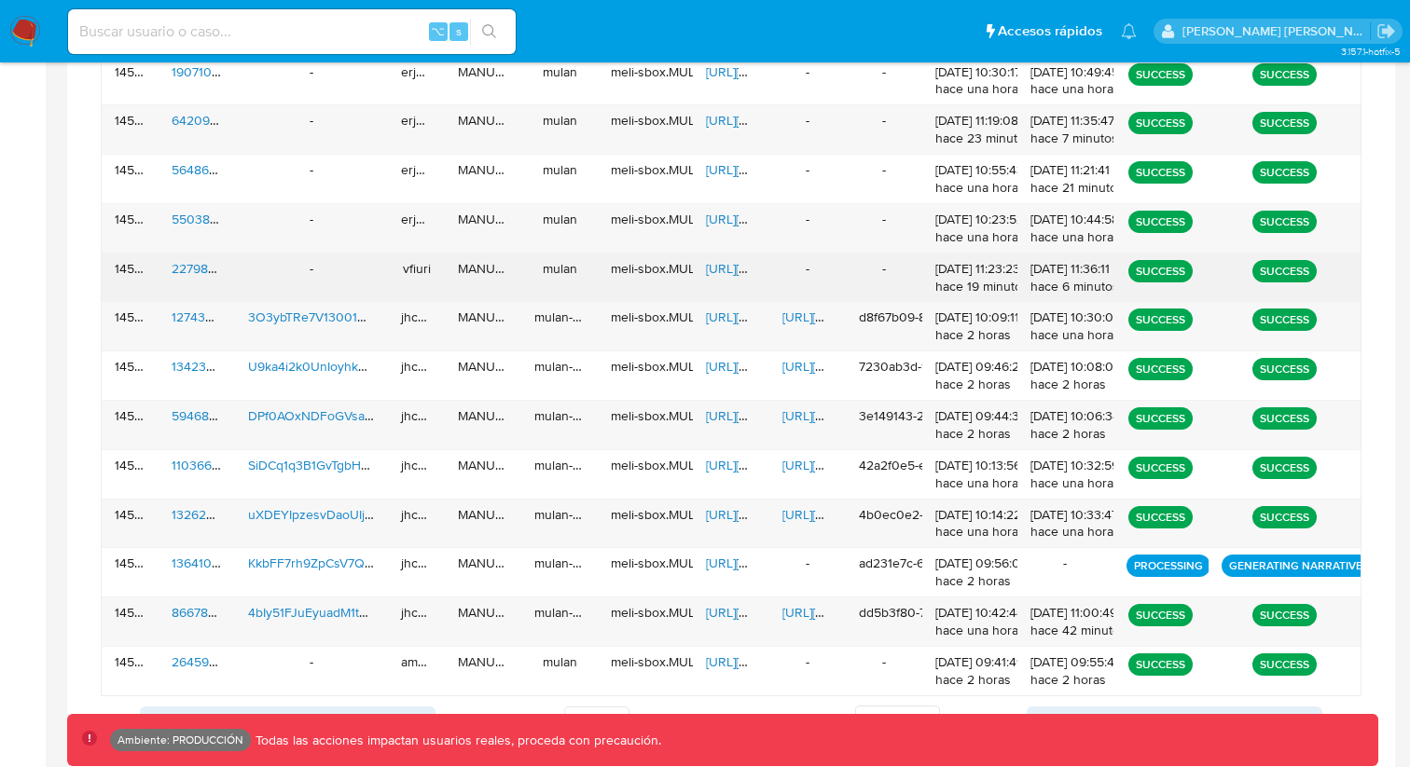
scroll to position [1107, 0]
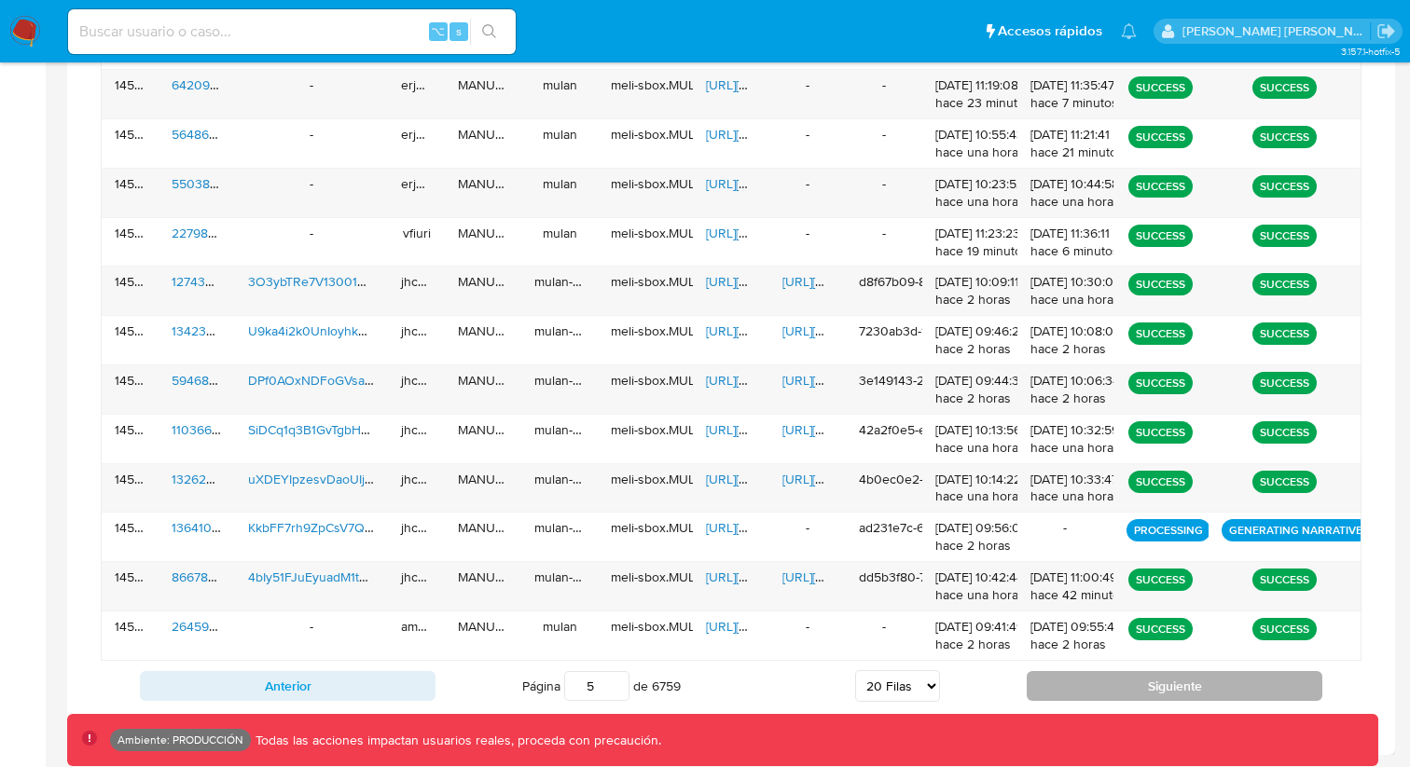
click at [1111, 675] on button "Siguiente" at bounding box center [1174, 686] width 296 height 30
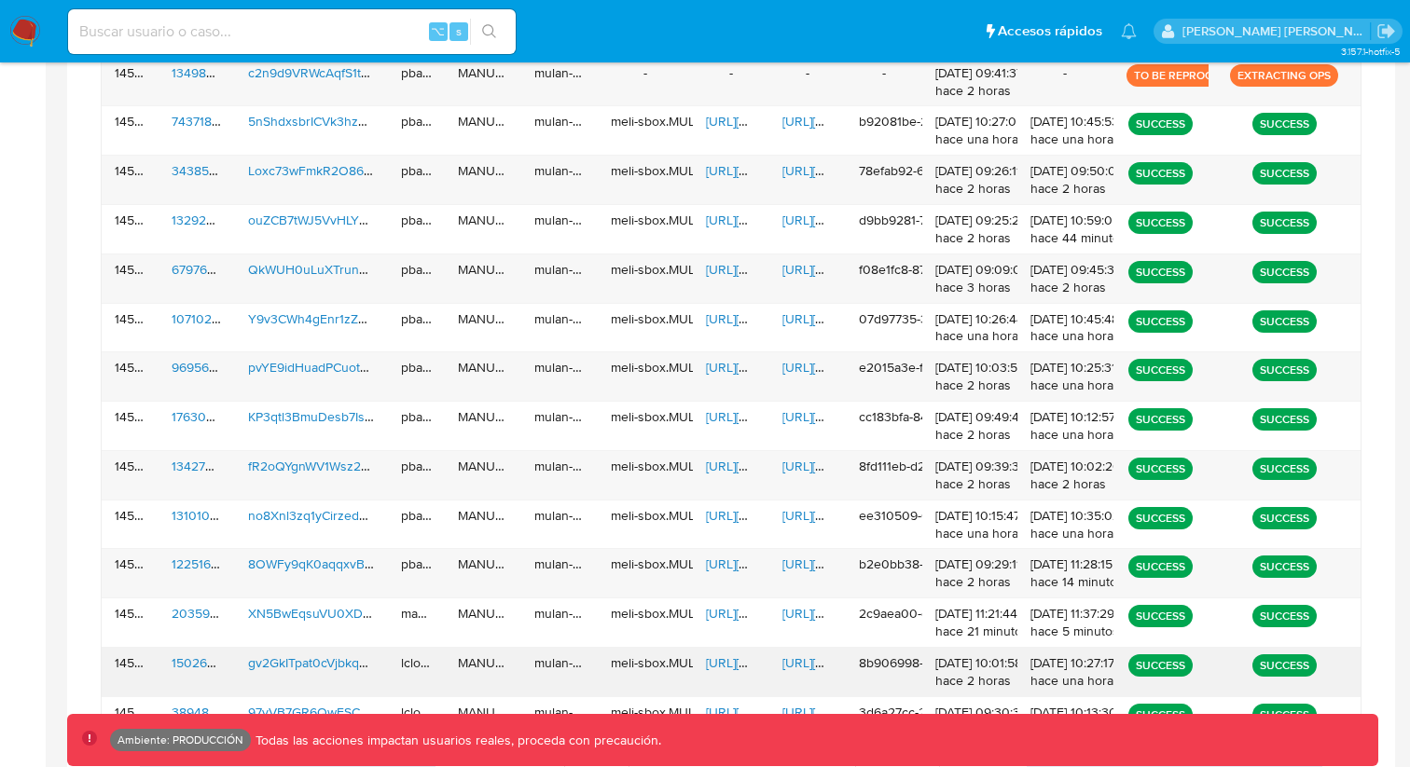
scroll to position [1115, 0]
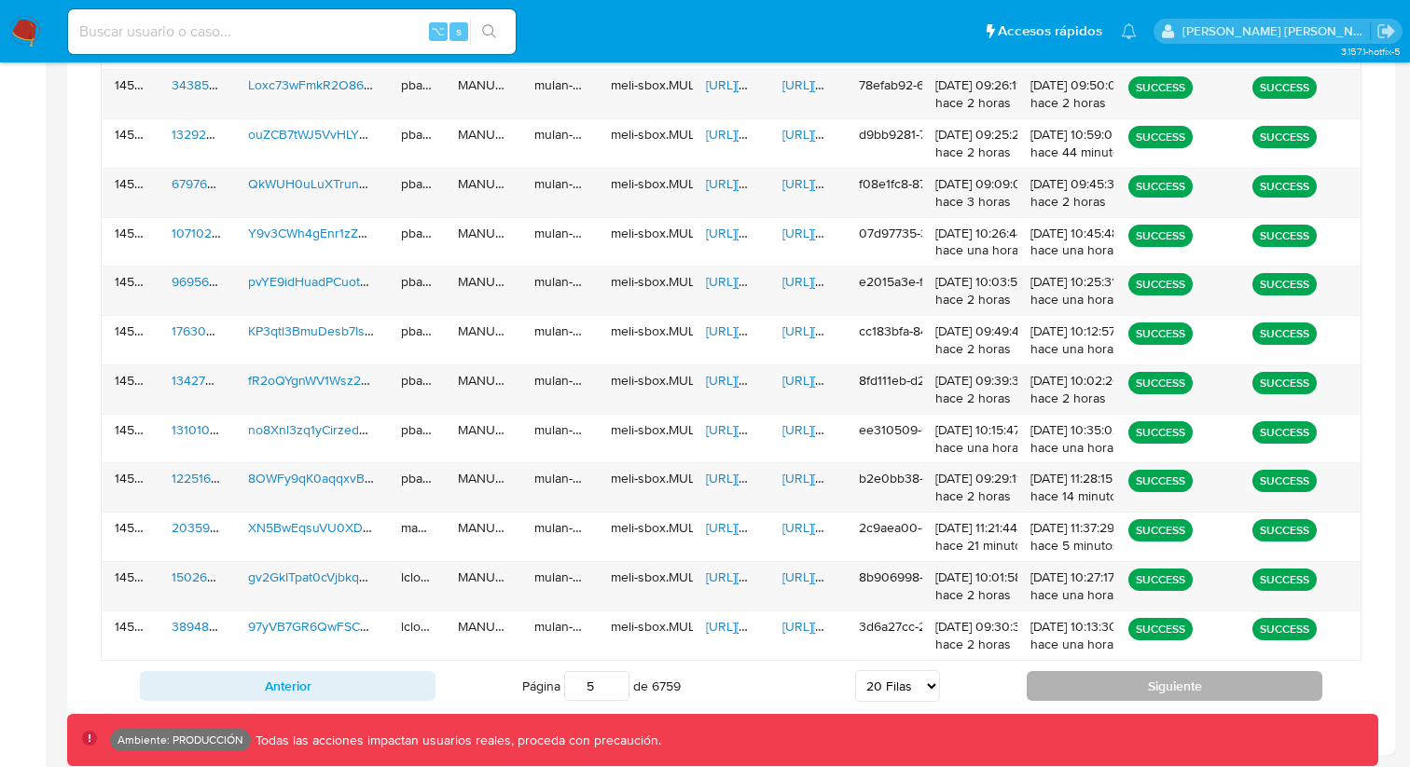
click at [1178, 686] on button "Siguiente" at bounding box center [1174, 686] width 296 height 30
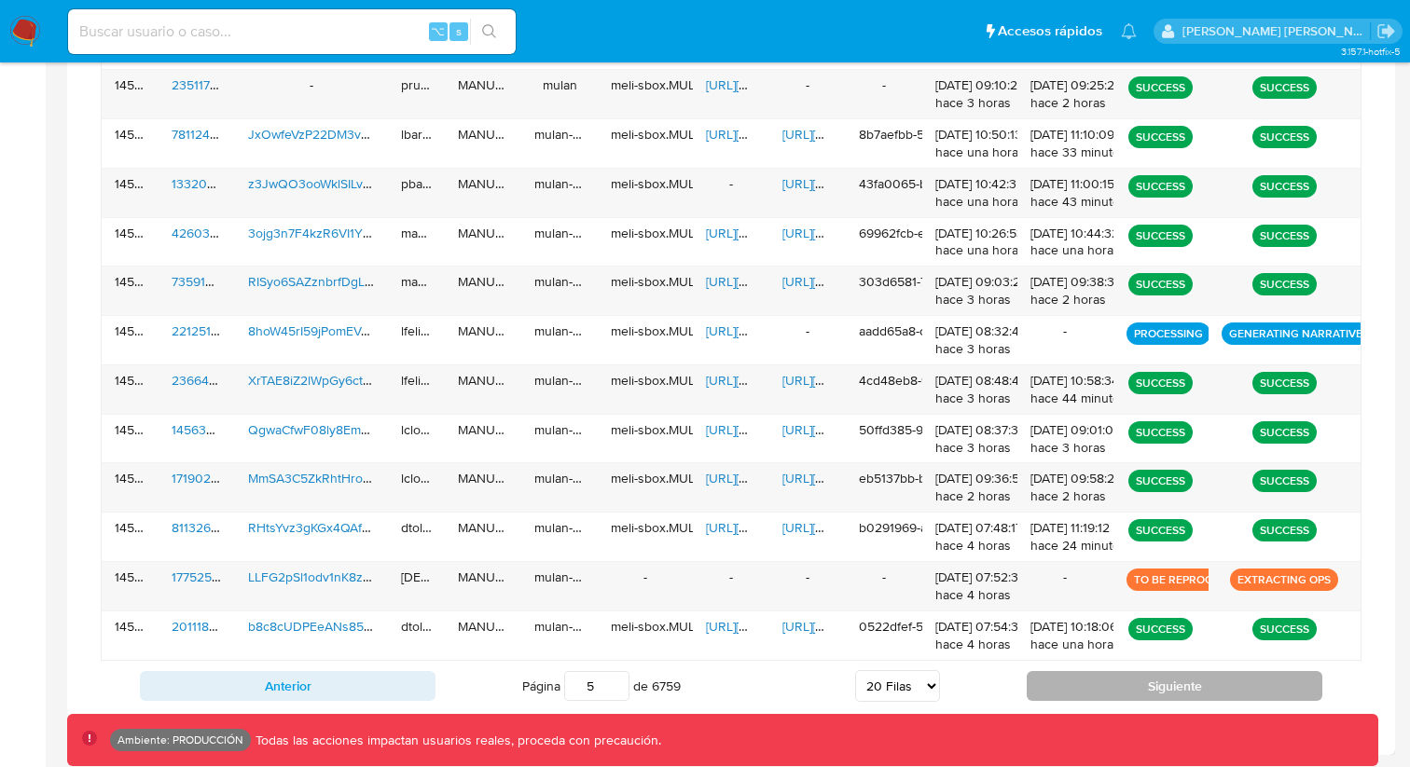
click at [1142, 695] on button "Siguiente" at bounding box center [1174, 686] width 296 height 30
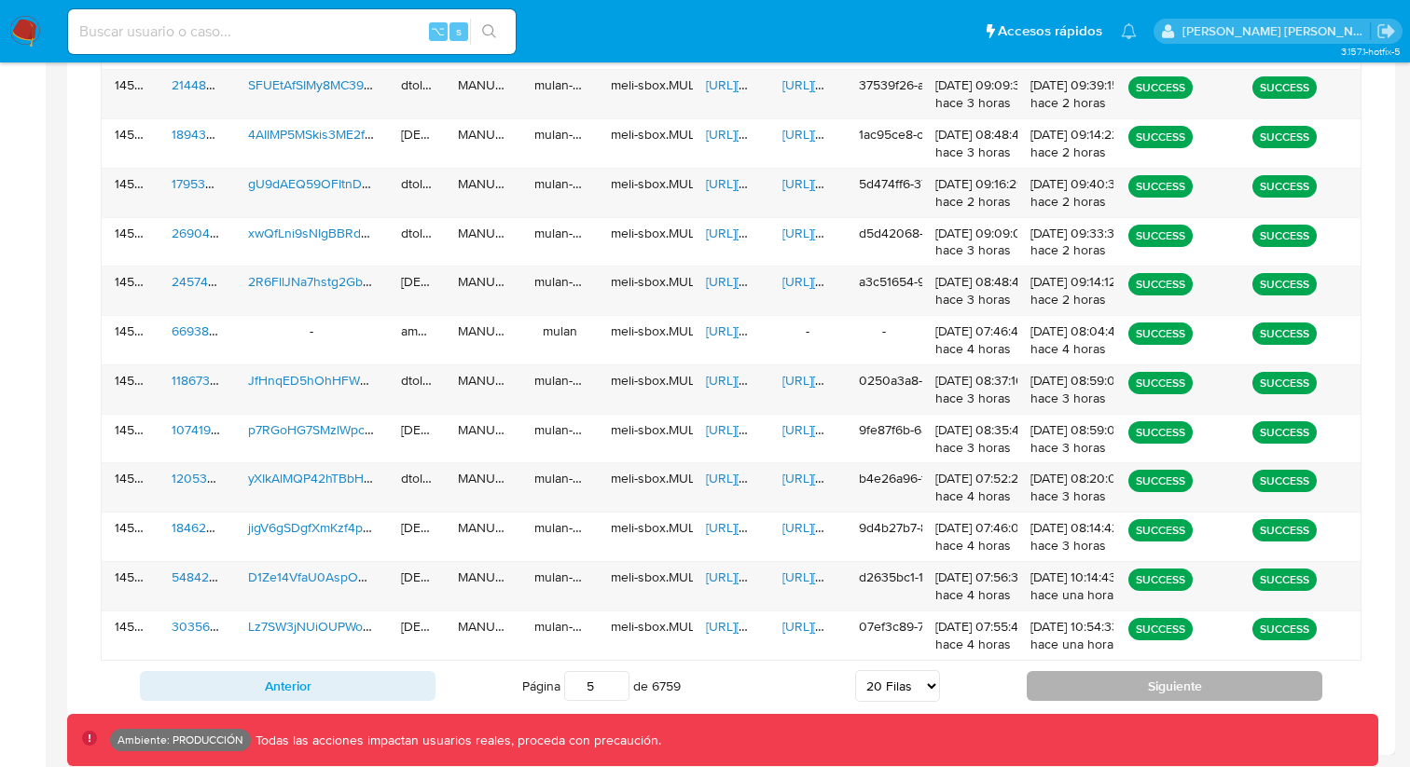
click at [1126, 682] on button "Siguiente" at bounding box center [1174, 686] width 296 height 30
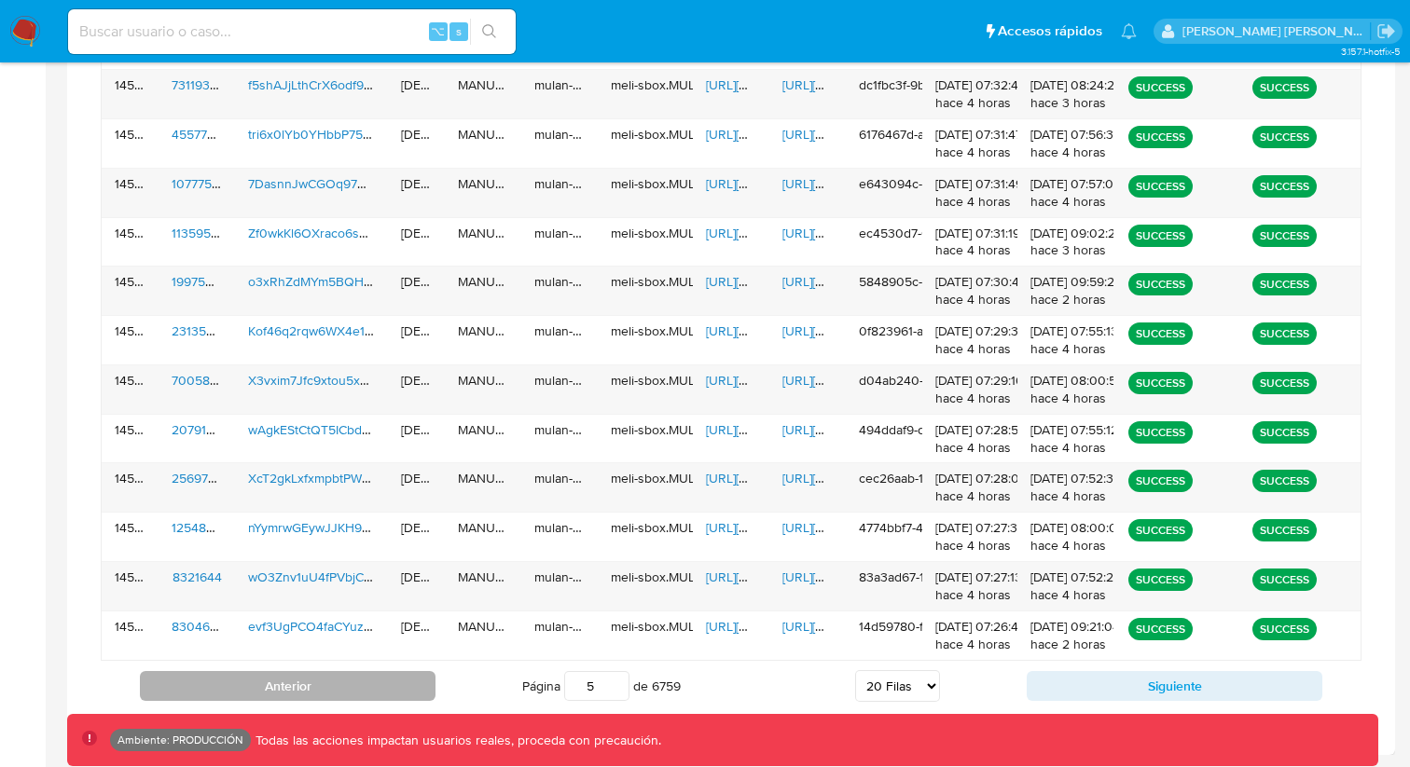
click at [336, 686] on button "Anterior" at bounding box center [288, 686] width 296 height 30
click at [337, 686] on button "Anterior" at bounding box center [288, 686] width 296 height 30
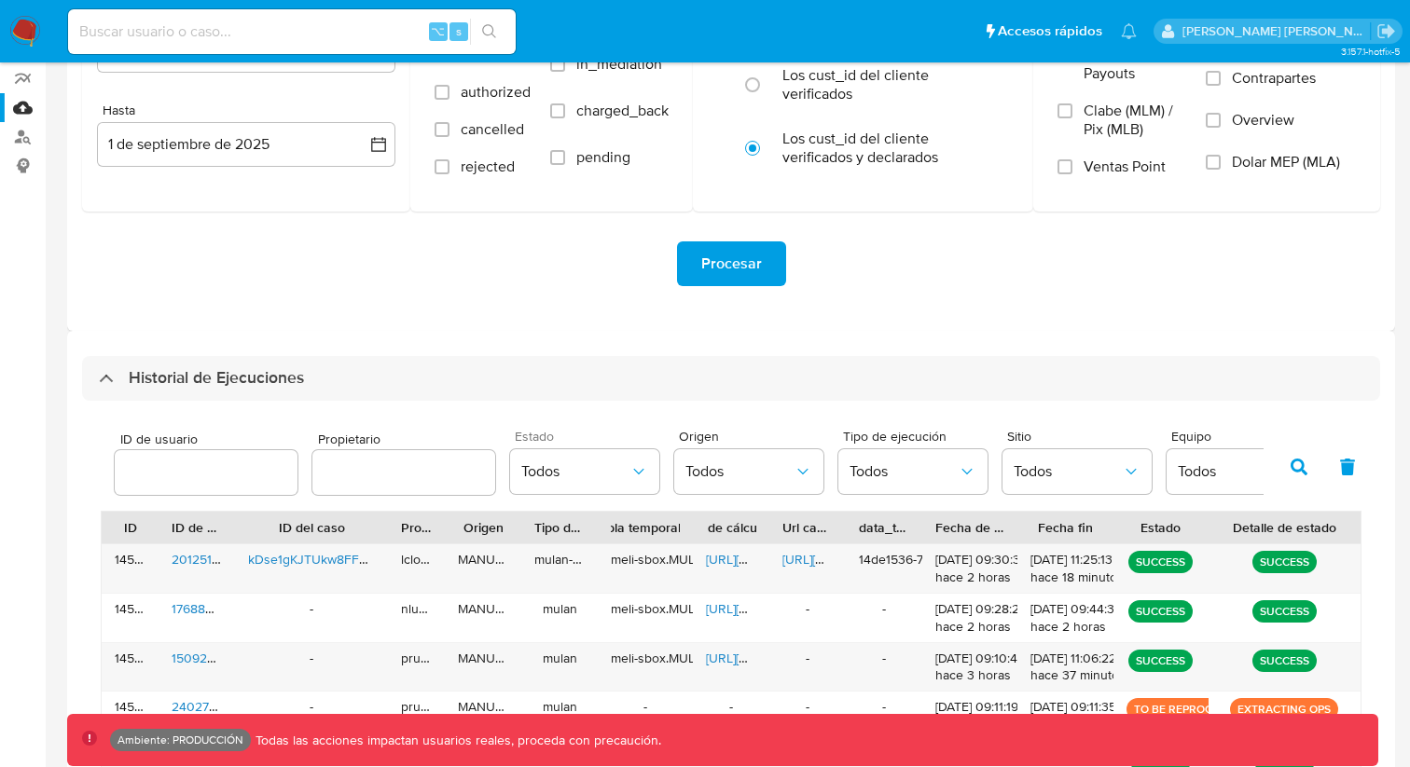
scroll to position [325, 0]
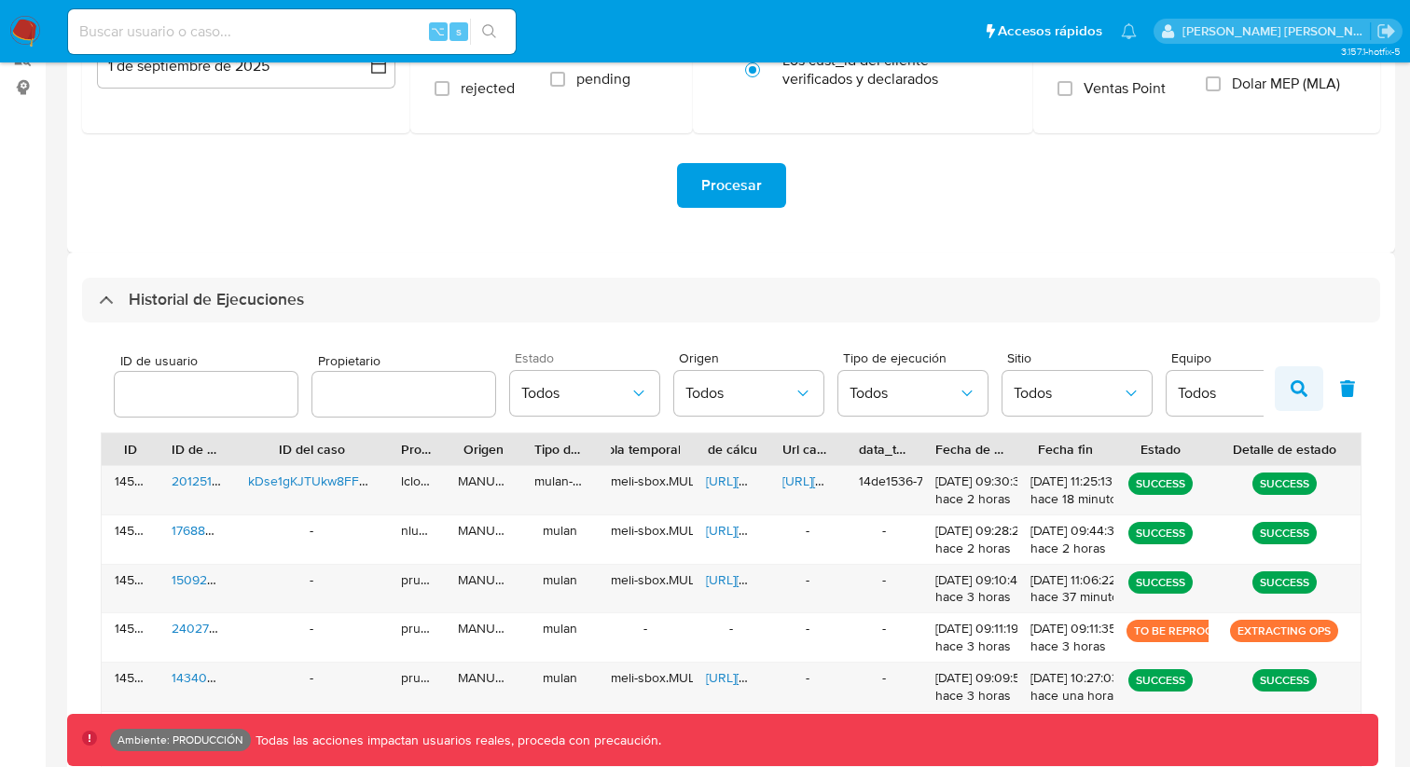
click at [1298, 394] on icon "button" at bounding box center [1298, 388] width 17 height 17
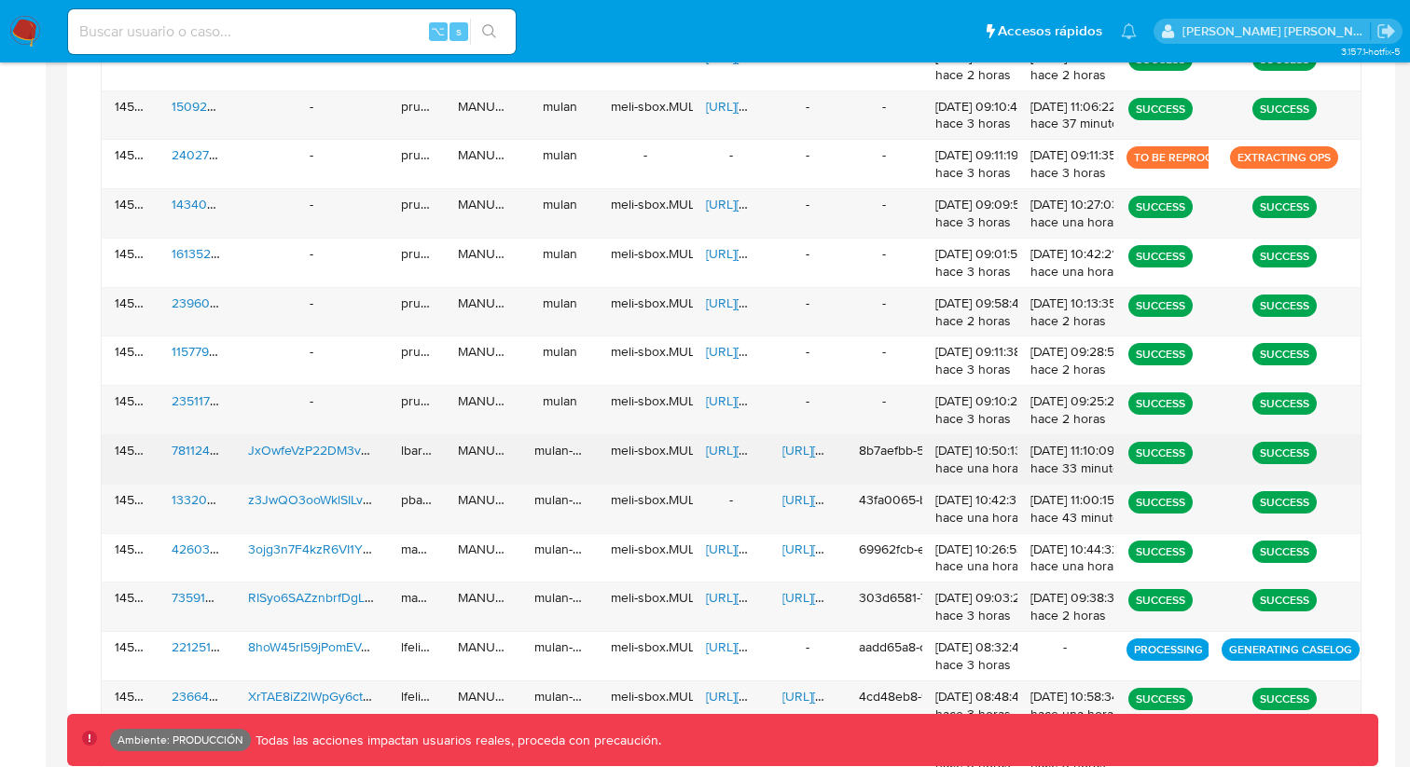
scroll to position [1115, 0]
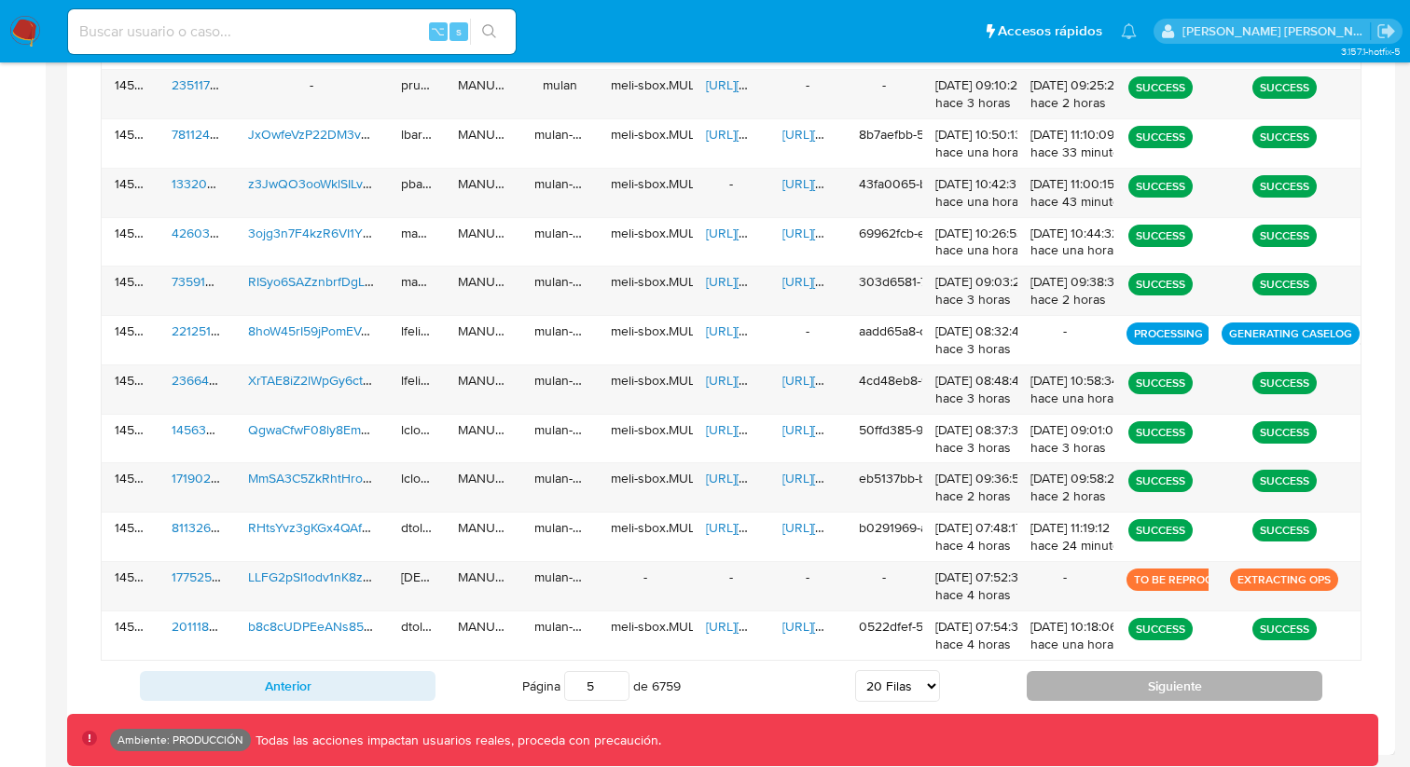
click at [1039, 682] on button "Siguiente" at bounding box center [1174, 686] width 296 height 30
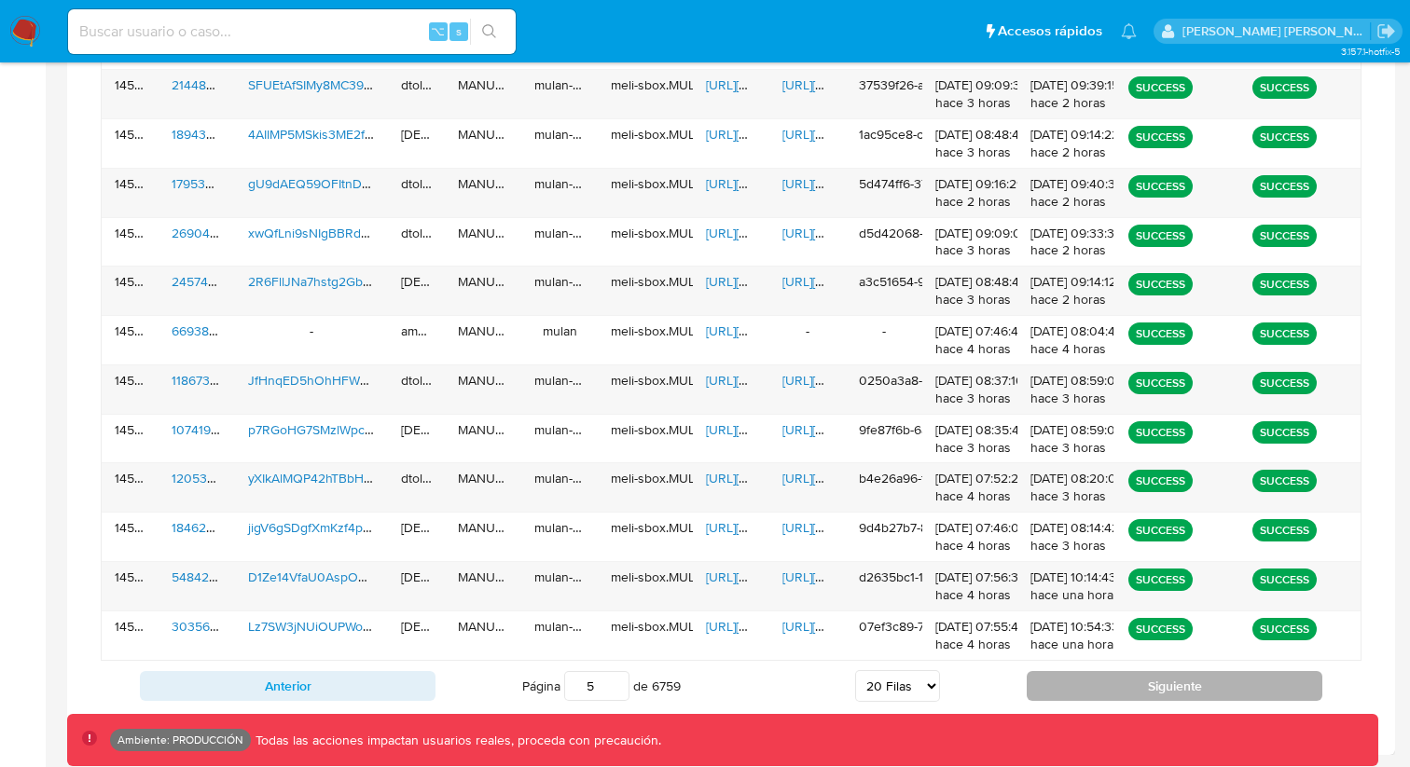
click at [1045, 687] on button "Siguiente" at bounding box center [1174, 686] width 296 height 30
click at [1072, 673] on button "Siguiente" at bounding box center [1174, 686] width 296 height 30
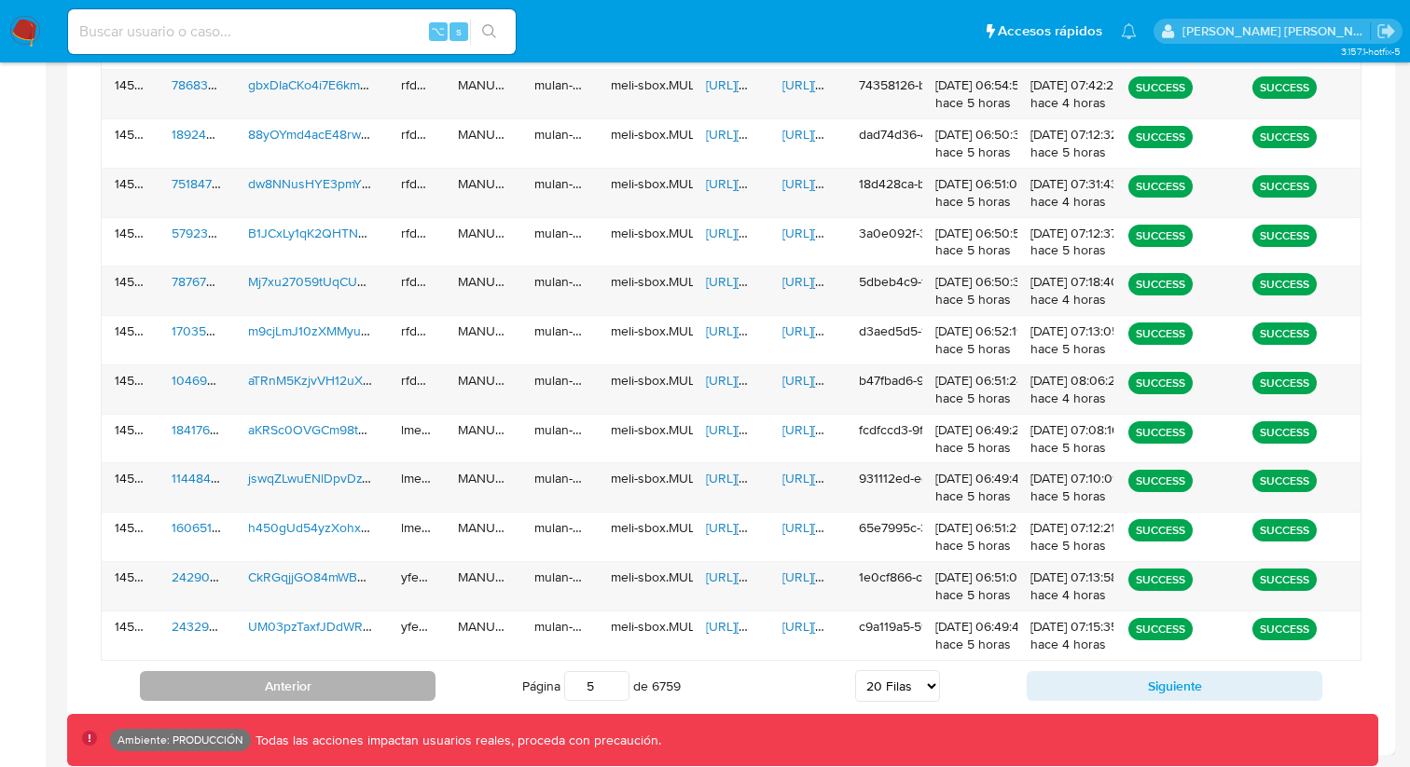
click at [366, 689] on button "Anterior" at bounding box center [288, 686] width 296 height 30
click at [366, 690] on button "Anterior" at bounding box center [288, 686] width 296 height 30
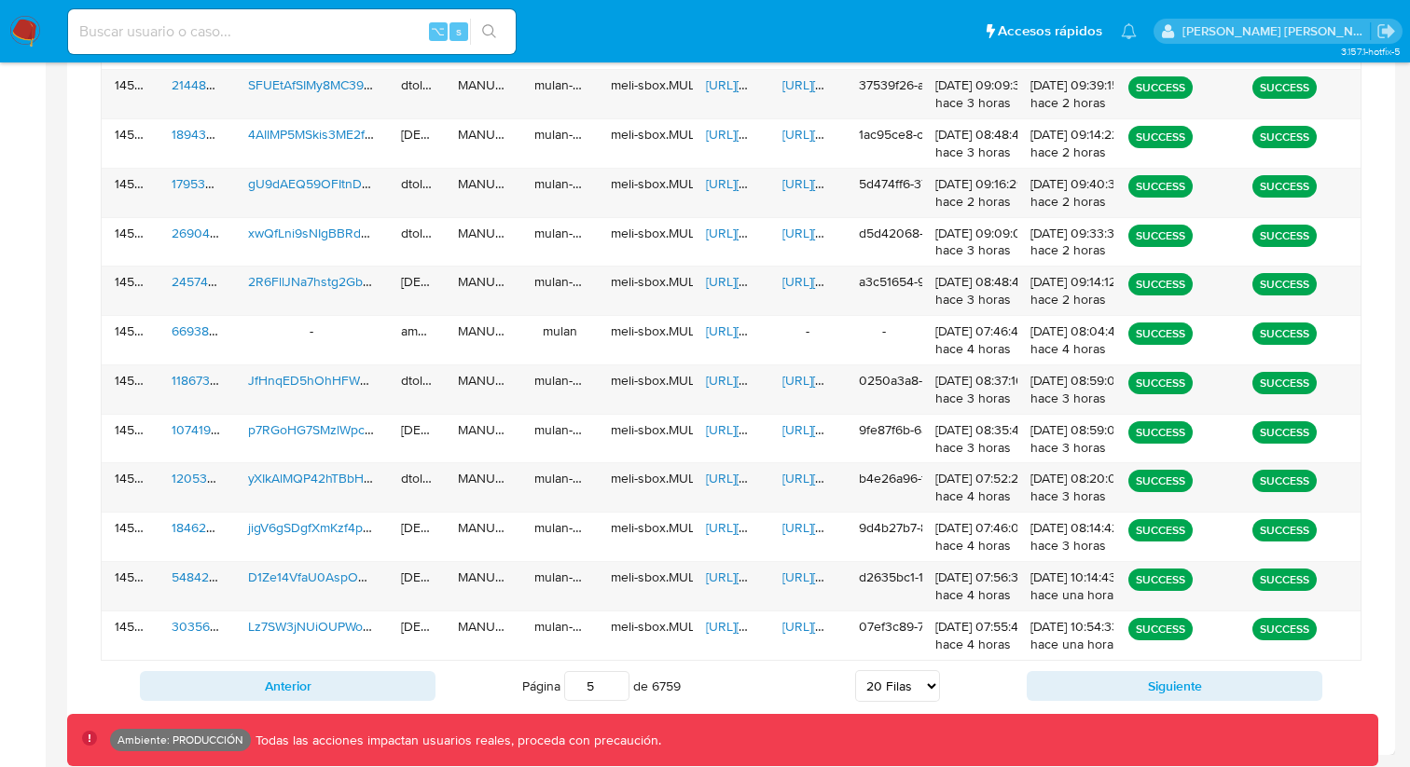
click at [366, 690] on button "Anterior" at bounding box center [288, 686] width 296 height 30
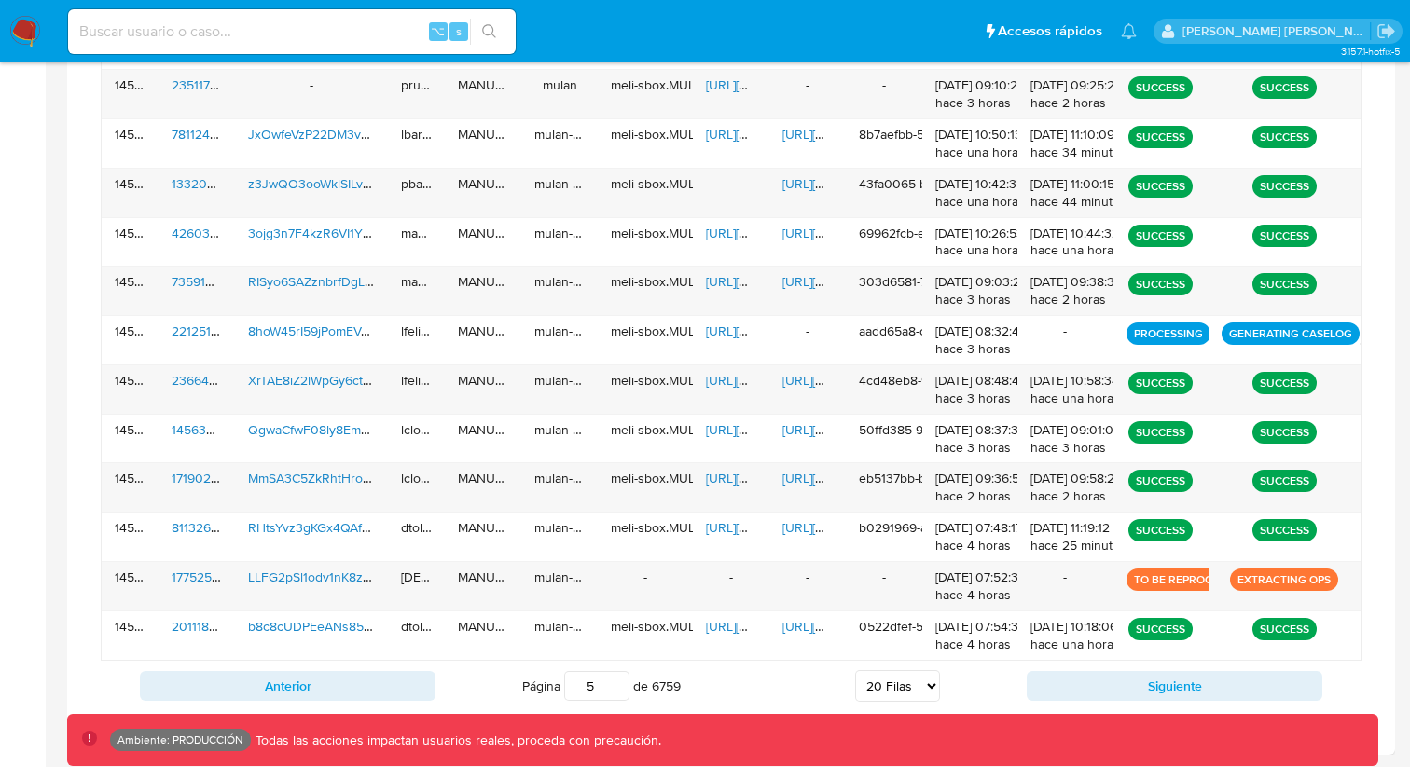
click at [366, 690] on button "Anterior" at bounding box center [288, 686] width 296 height 30
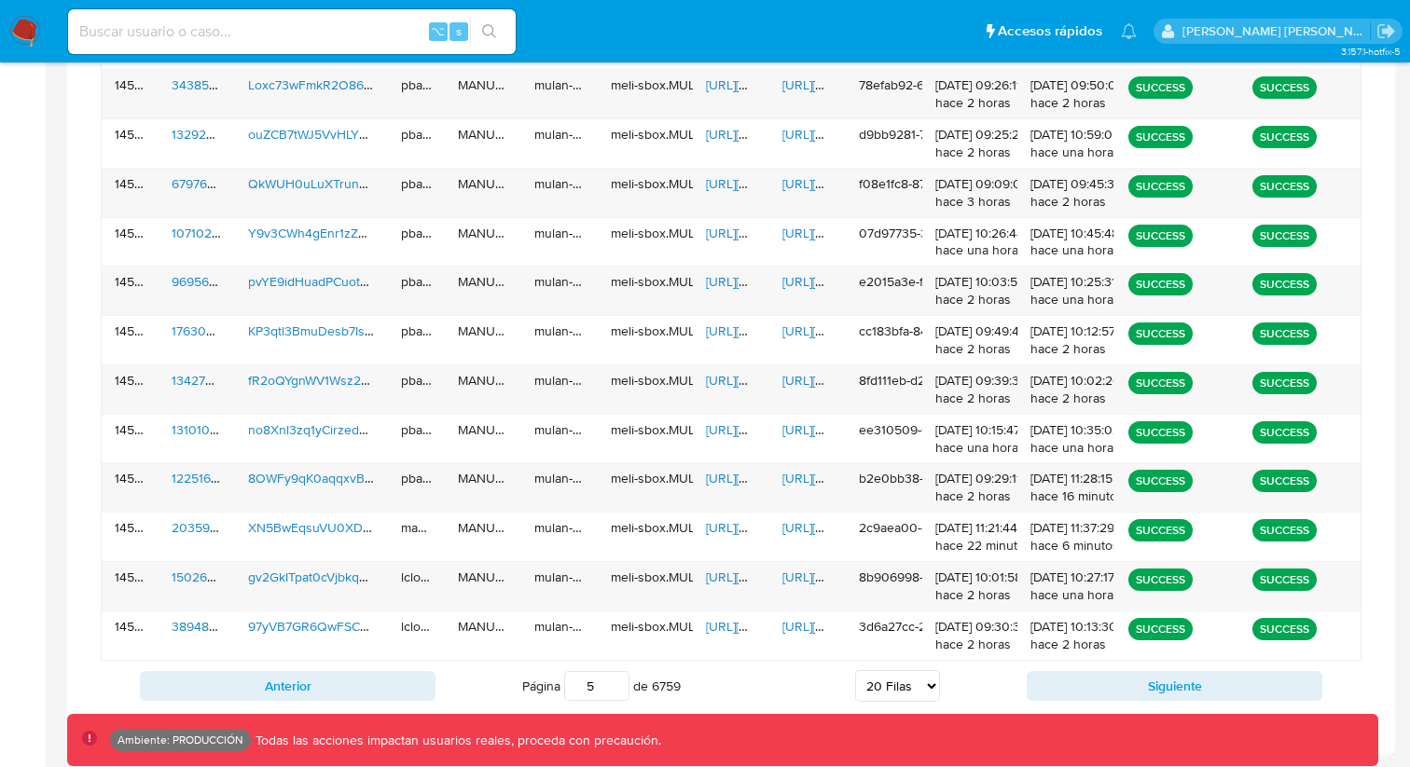
click at [366, 690] on button "Anterior" at bounding box center [288, 686] width 296 height 30
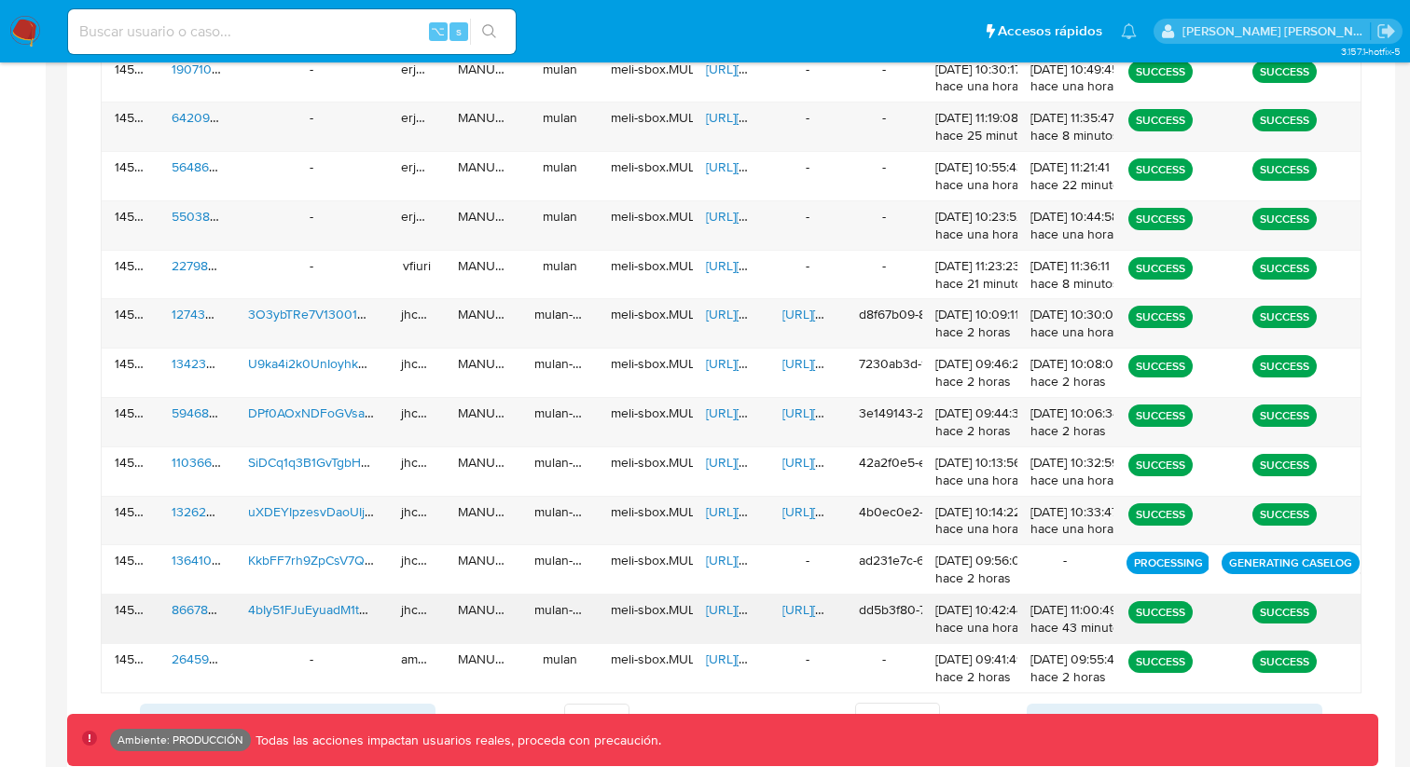
scroll to position [1107, 0]
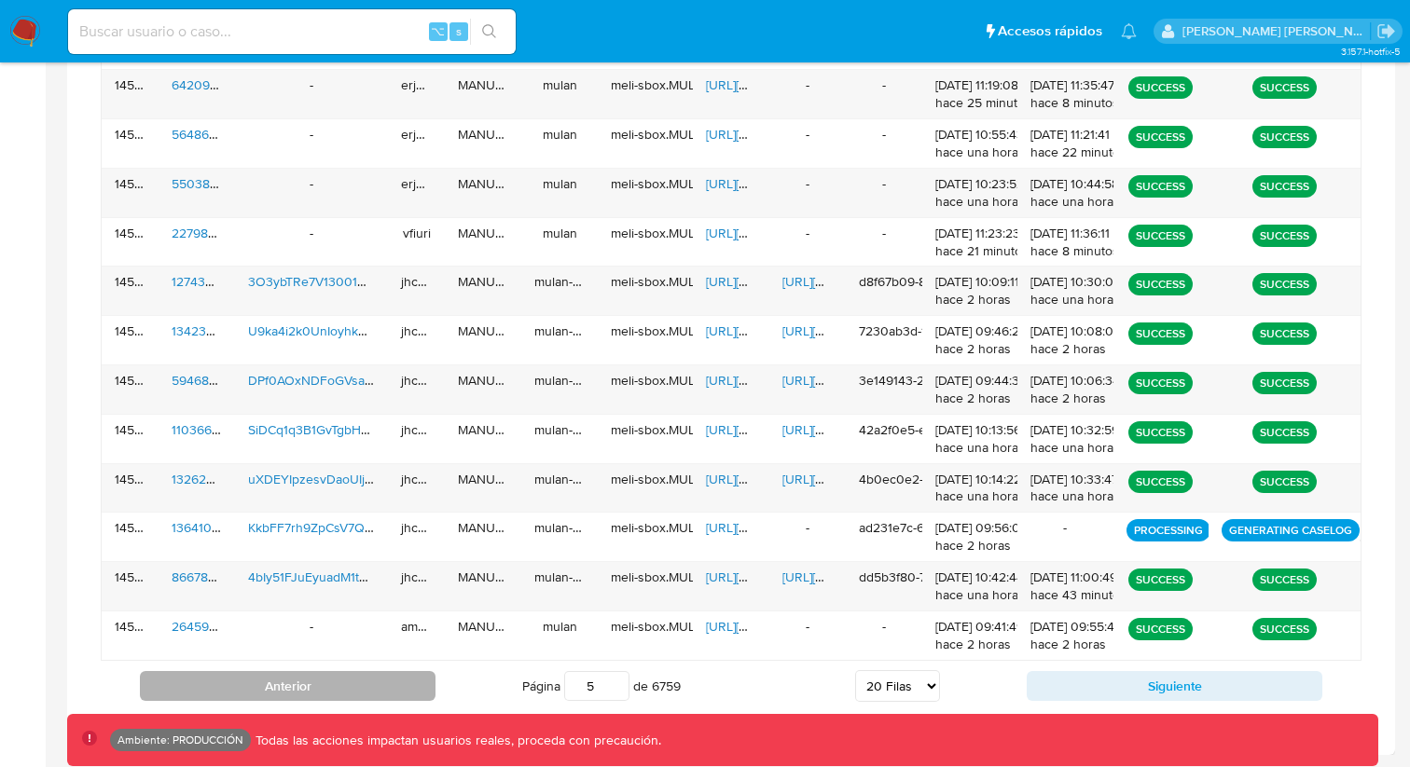
click at [379, 687] on button "Anterior" at bounding box center [288, 686] width 296 height 30
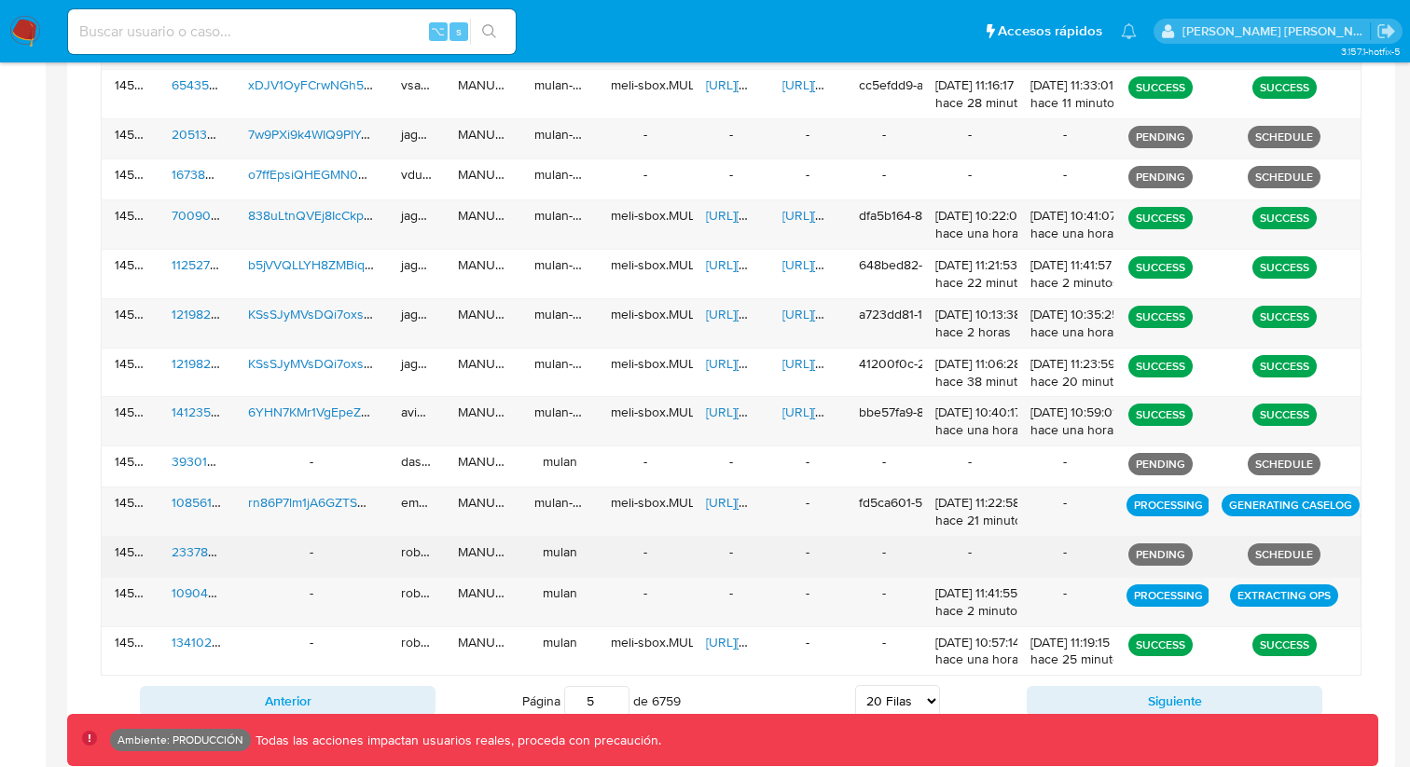
scroll to position [1057, 0]
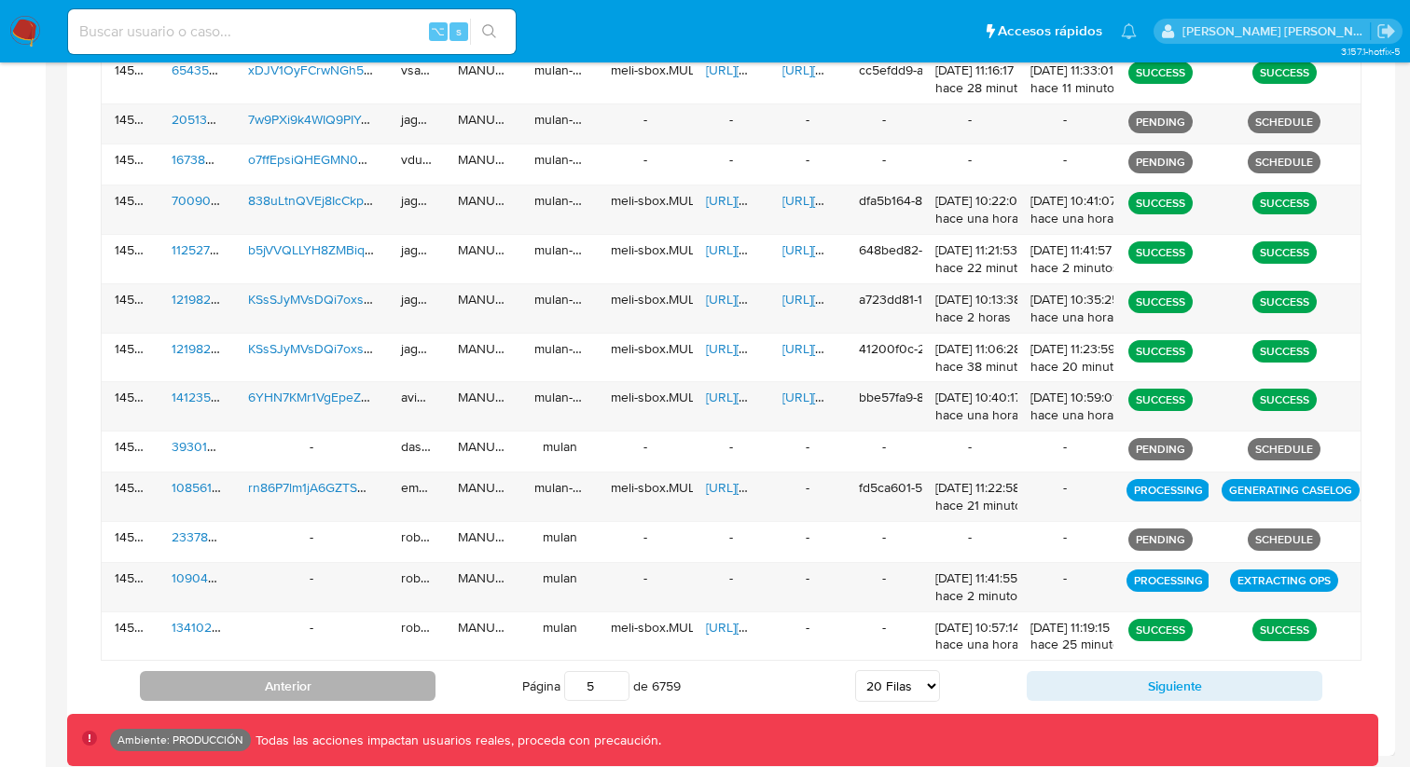
click at [400, 678] on button "Anterior" at bounding box center [288, 686] width 296 height 30
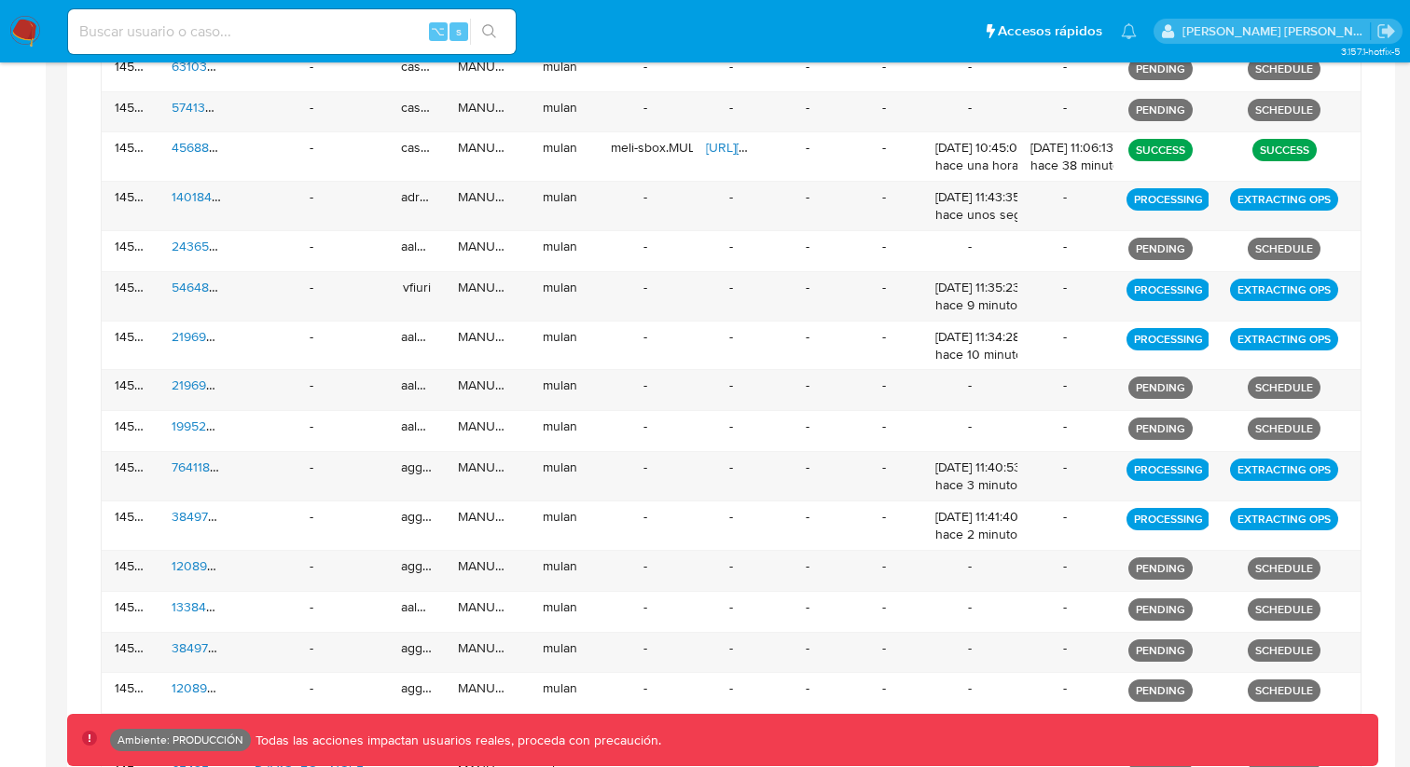
scroll to position [999, 0]
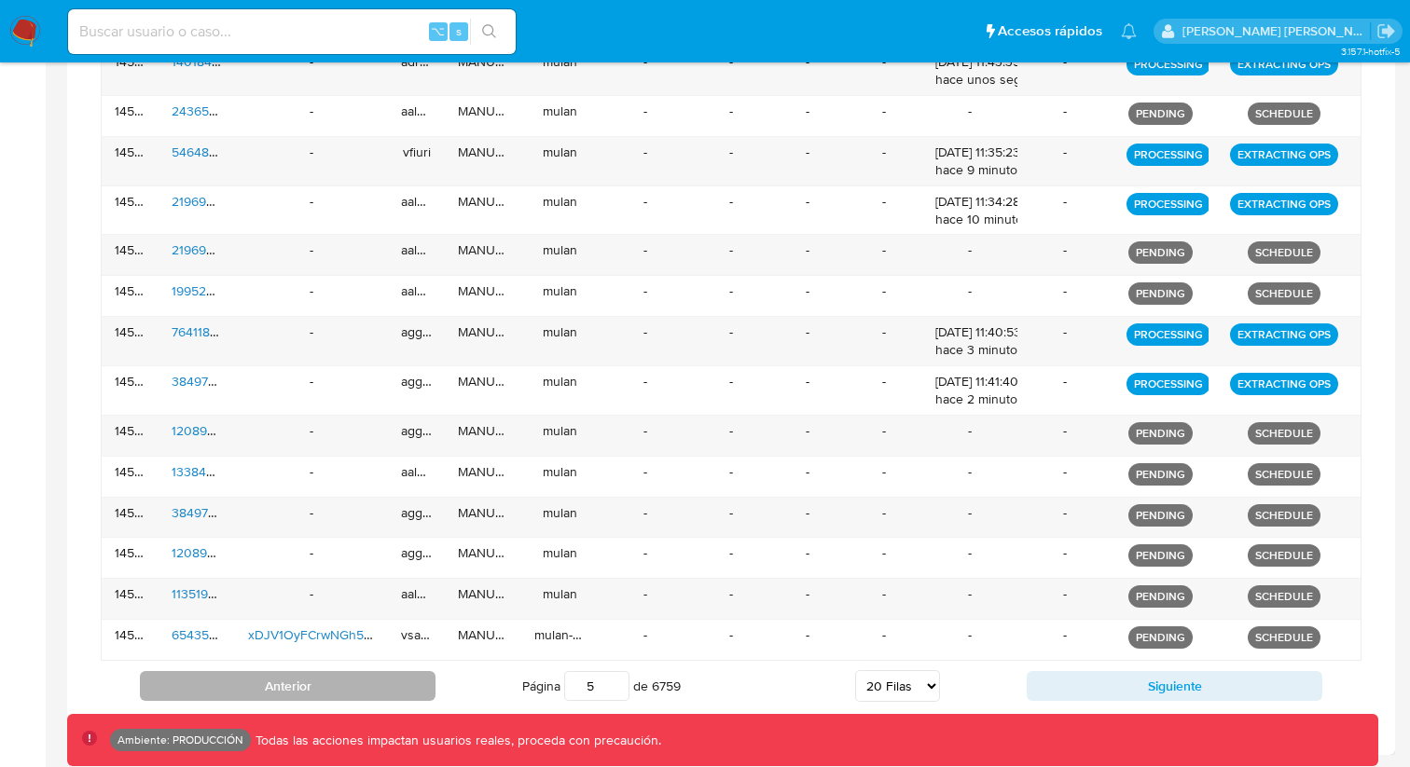
click at [372, 686] on button "Anterior" at bounding box center [288, 686] width 296 height 30
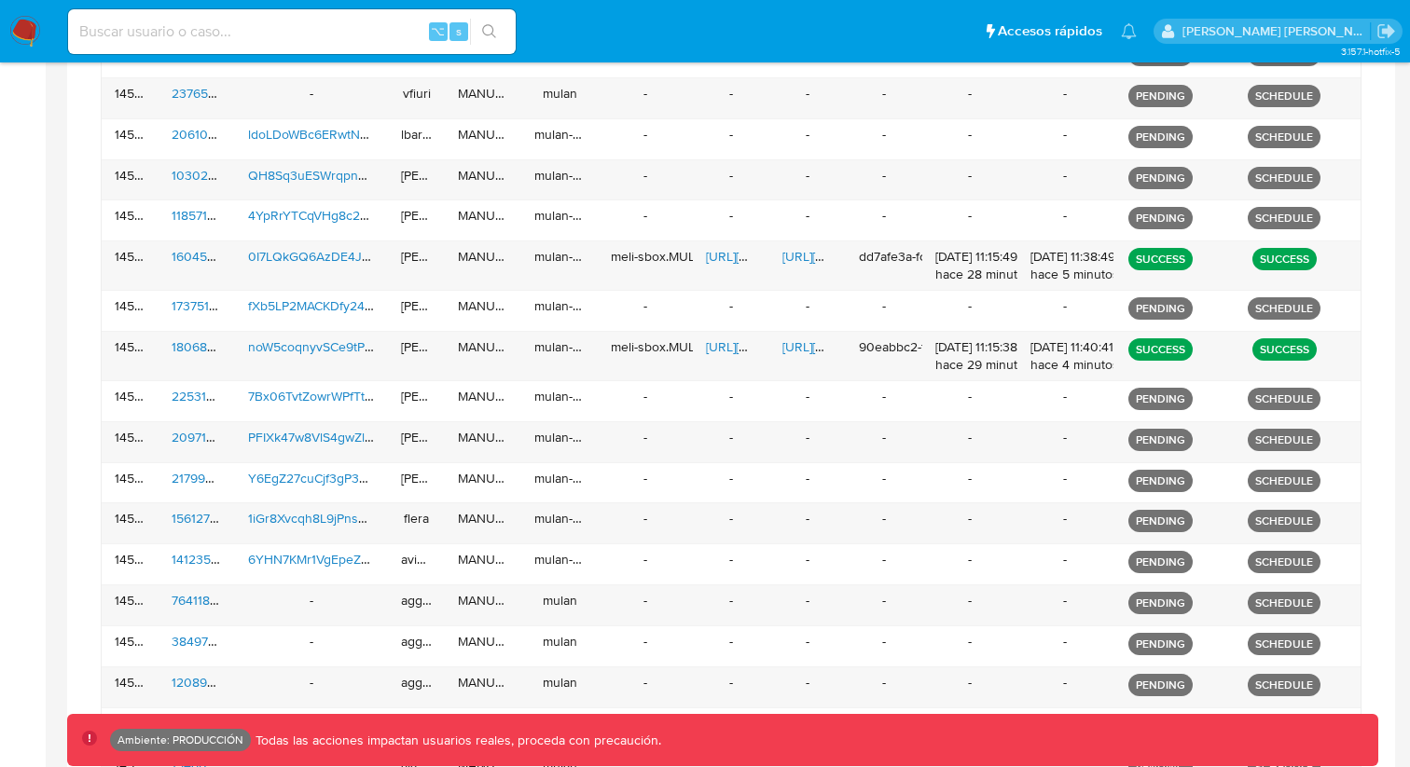
scroll to position [966, 0]
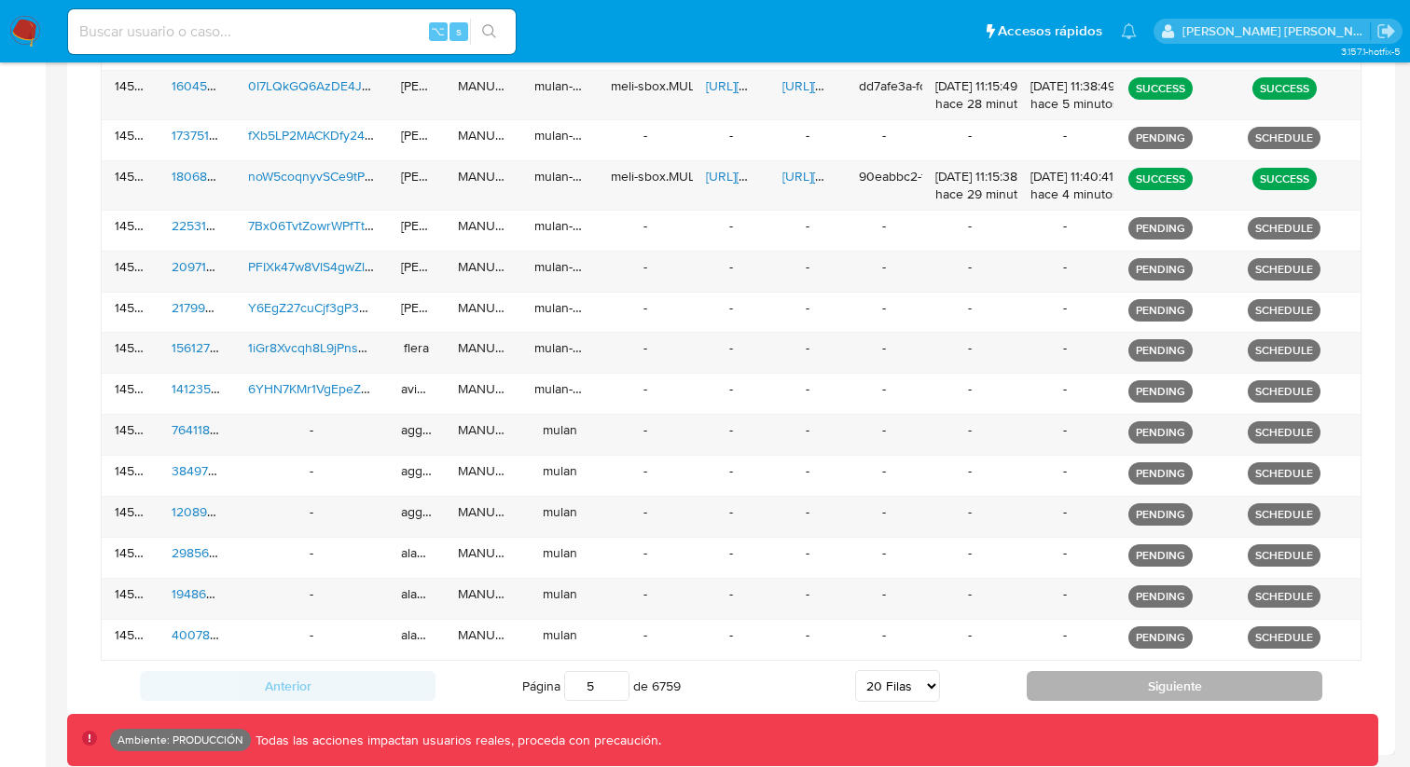
click at [1059, 678] on button "Siguiente" at bounding box center [1174, 686] width 296 height 30
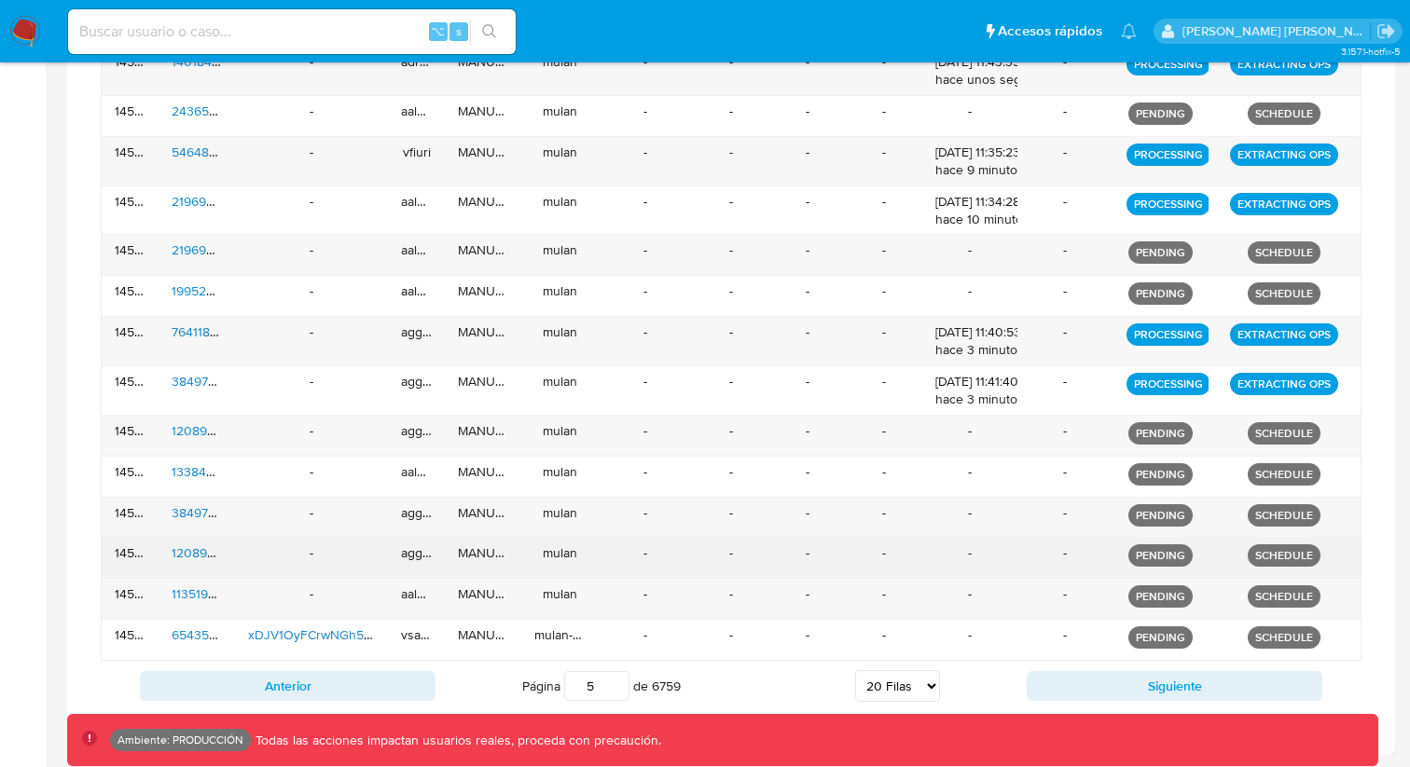
scroll to position [999, 0]
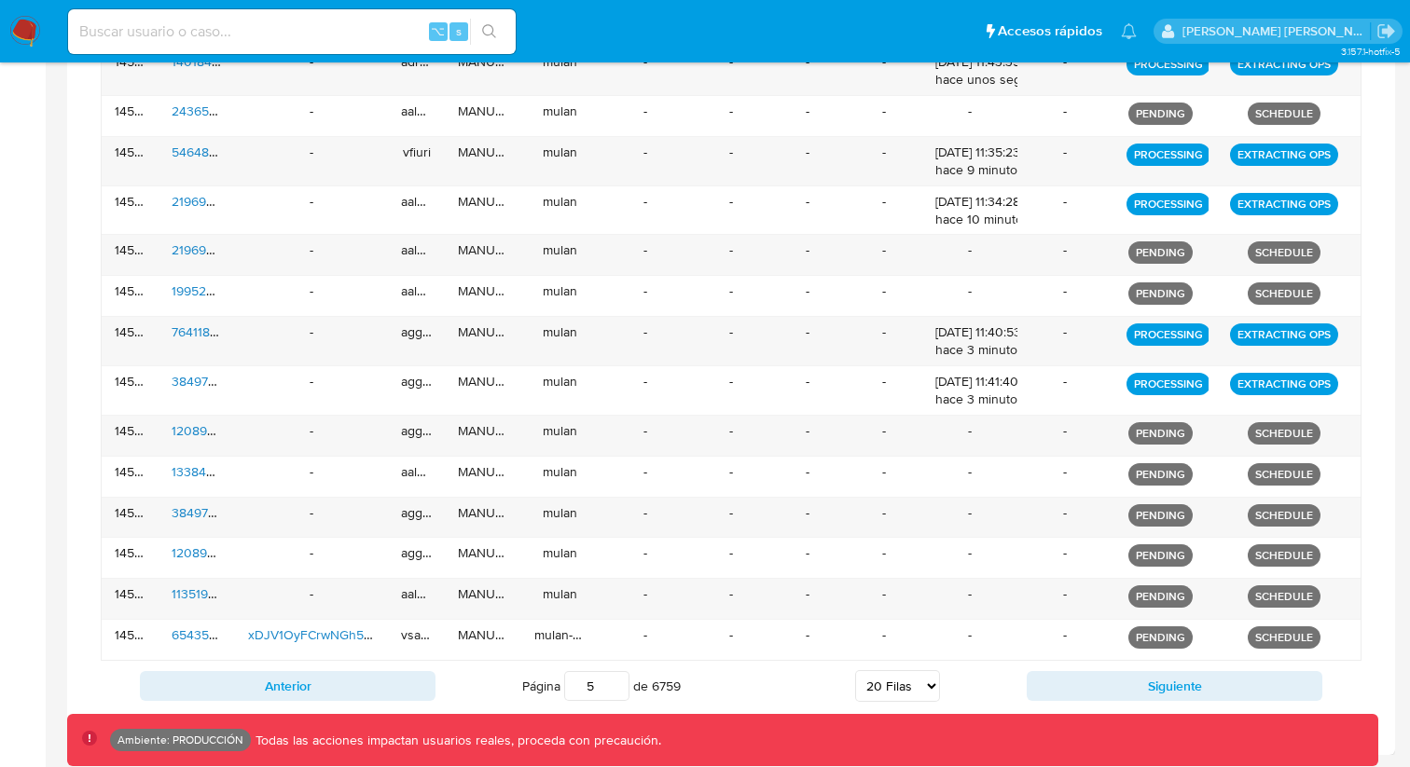
click at [328, 702] on div "Anterior Página 5 de 6759 5 [PERSON_NAME] 10 [PERSON_NAME] 20 [PERSON_NAME] 25 …" at bounding box center [731, 686] width 1260 height 50
click at [330, 694] on button "Anterior" at bounding box center [288, 686] width 296 height 30
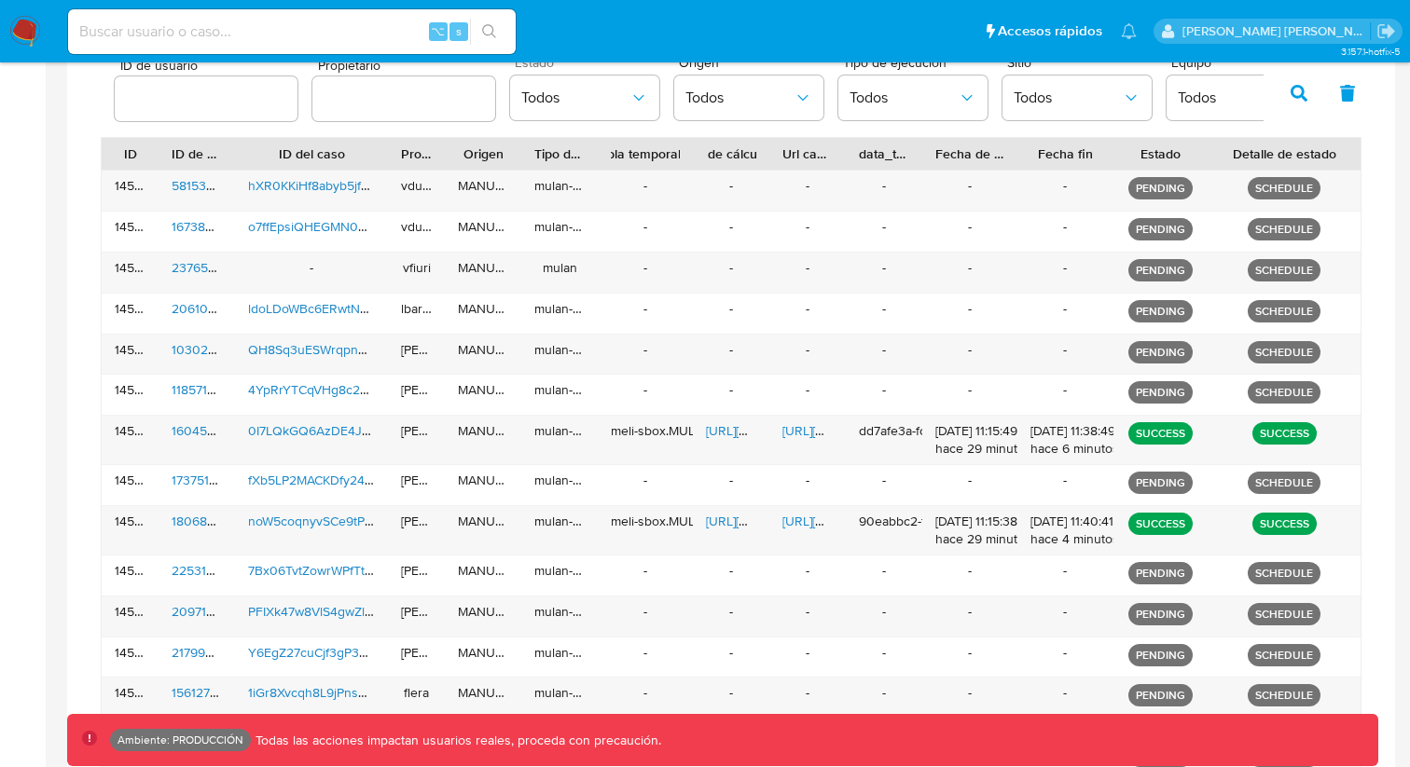
scroll to position [524, 0]
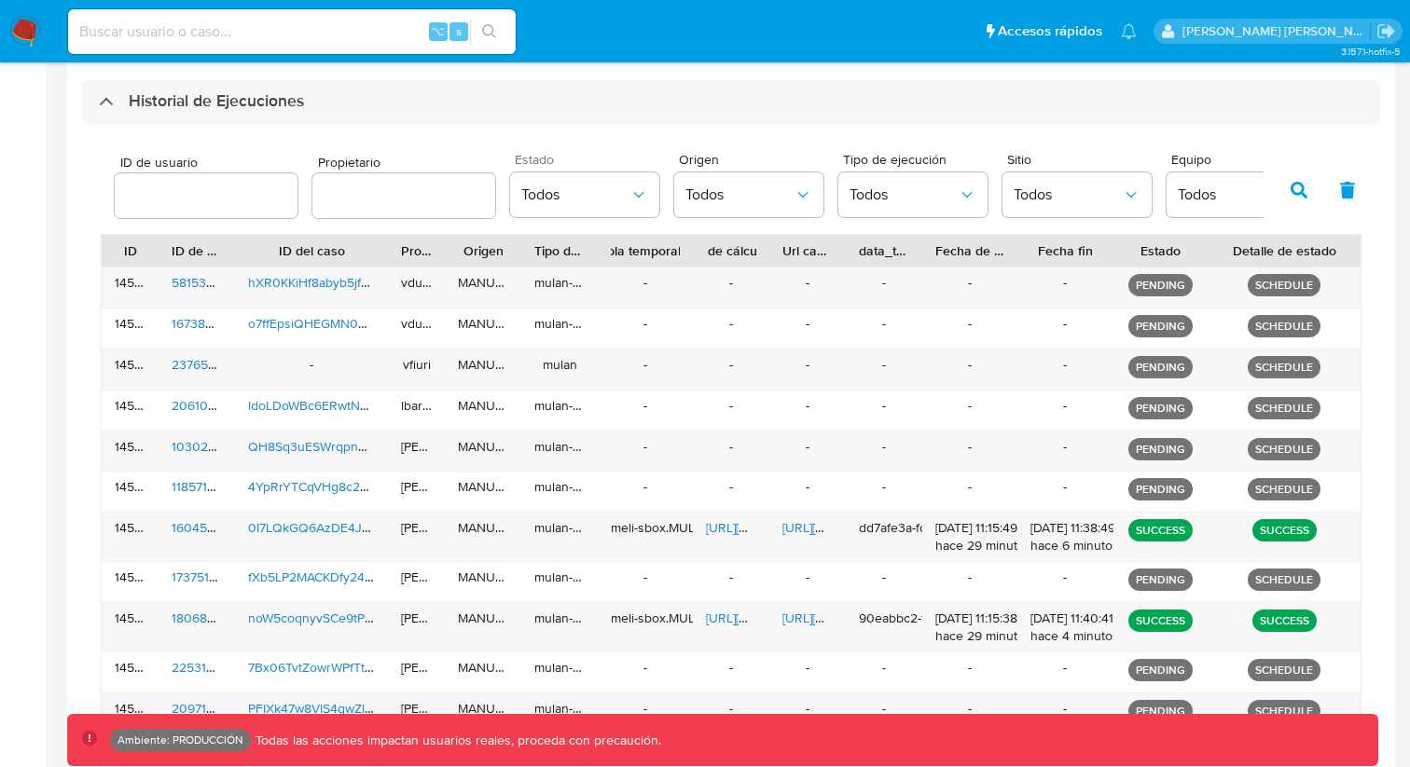
click at [1301, 193] on icon "button" at bounding box center [1298, 190] width 17 height 17
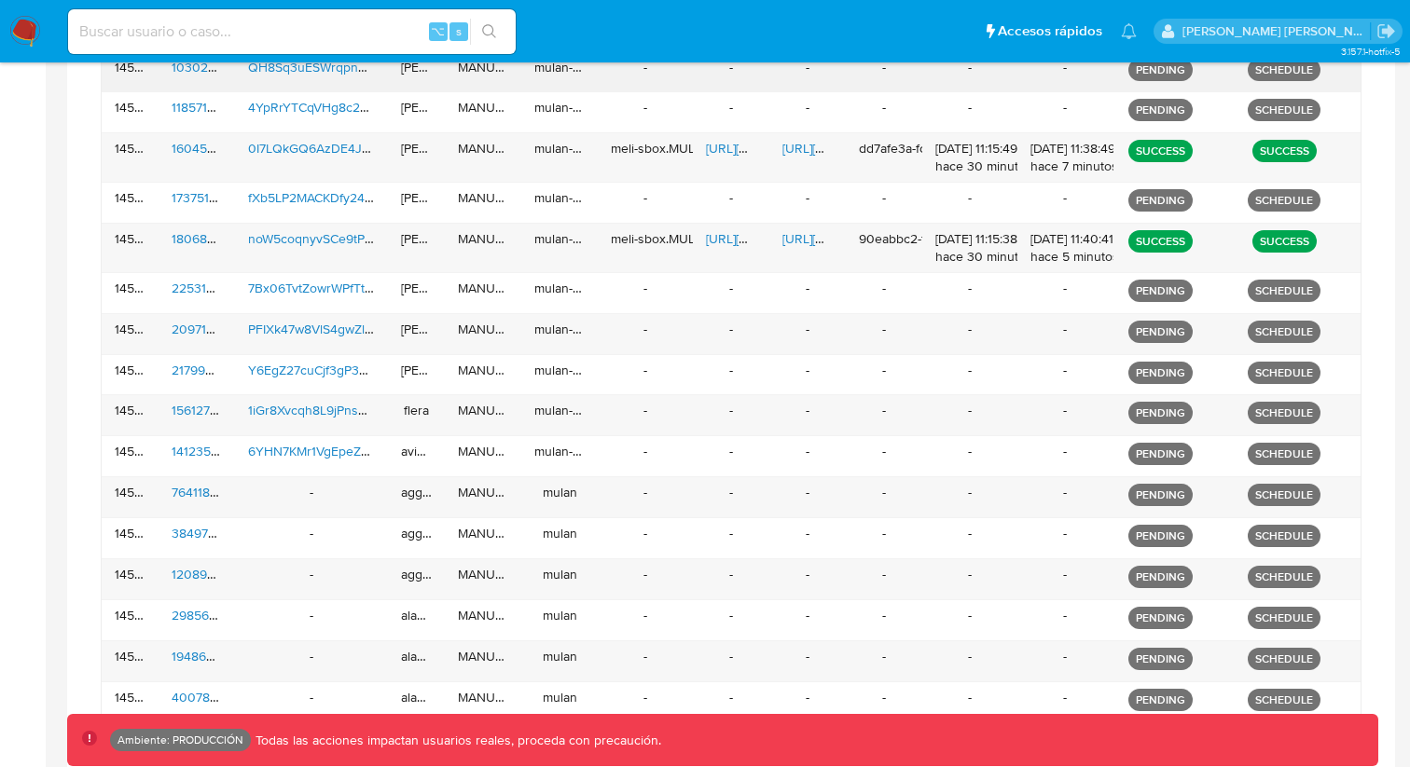
scroll to position [966, 0]
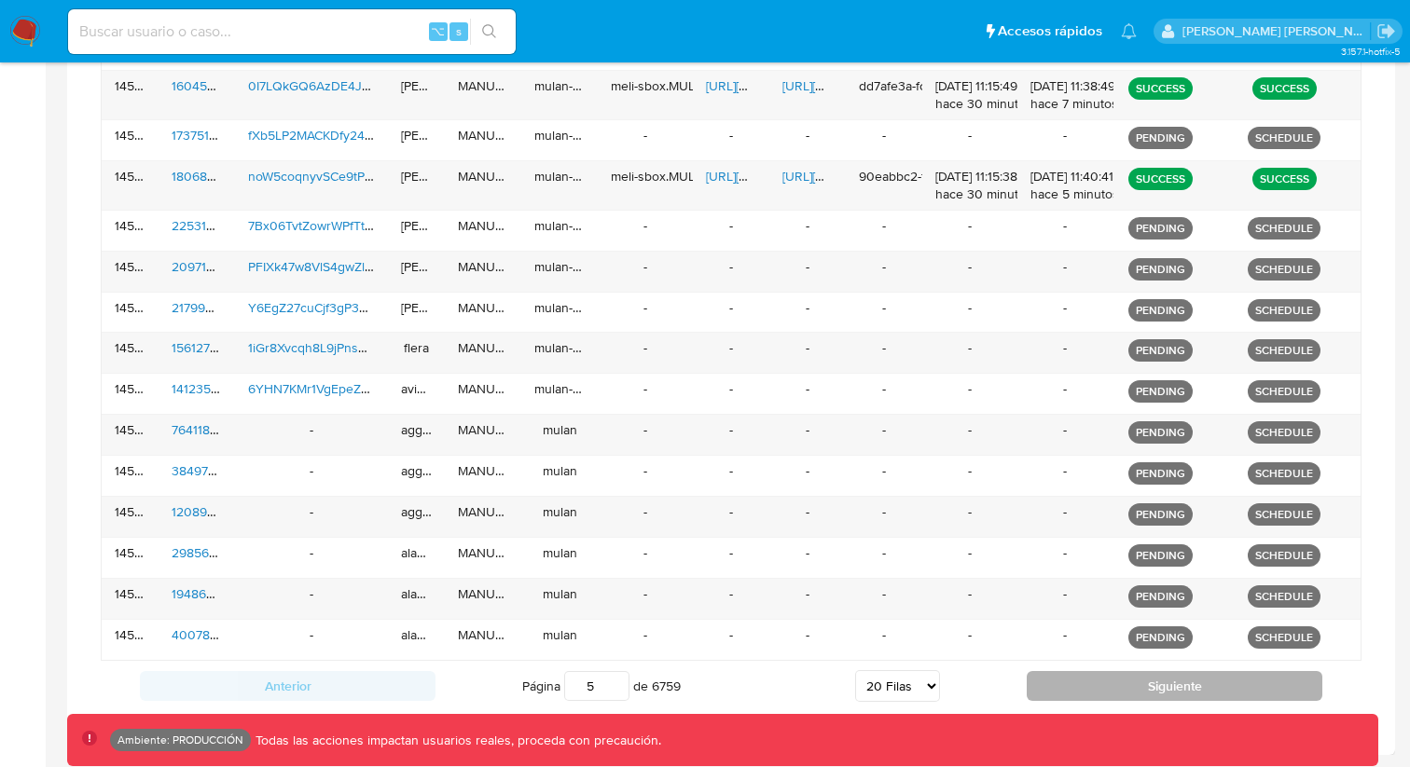
click at [1110, 686] on button "Siguiente" at bounding box center [1174, 686] width 296 height 30
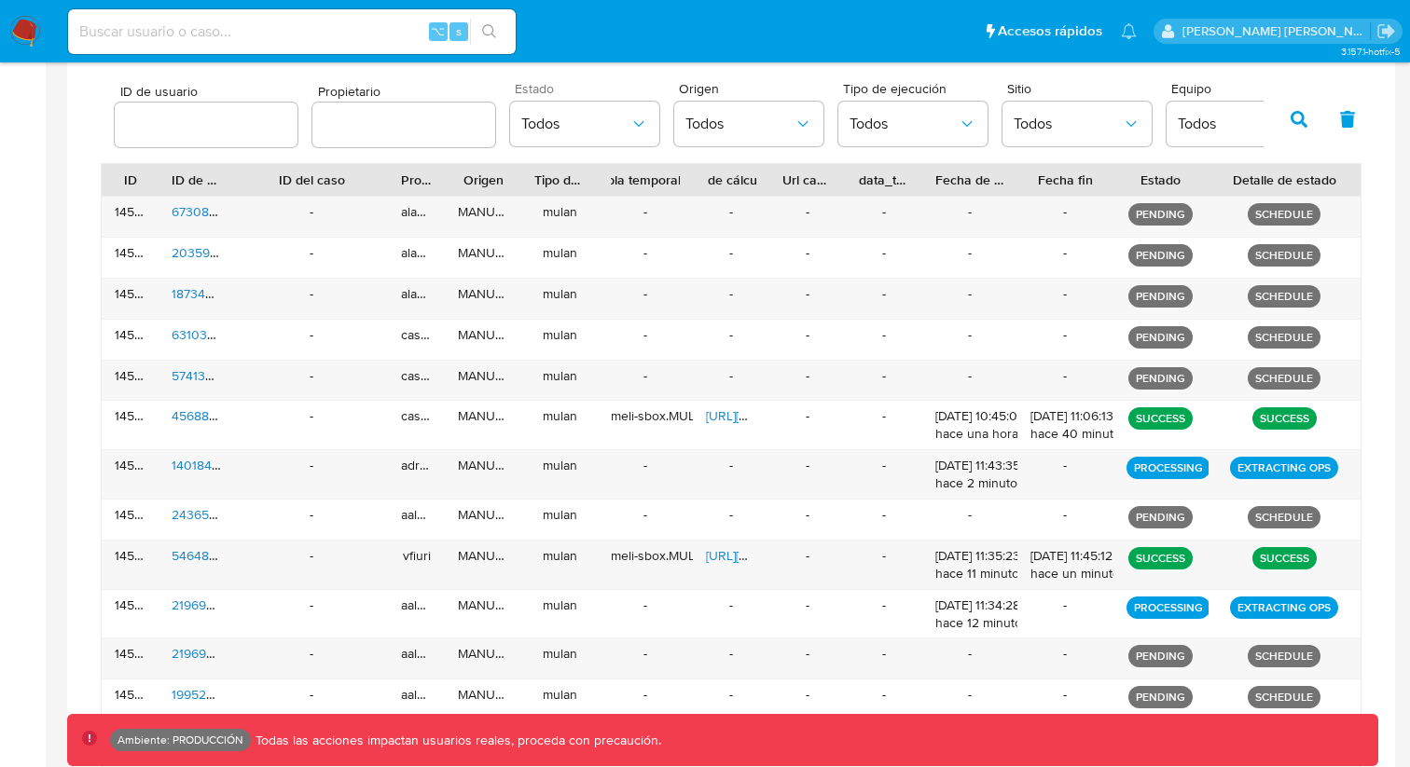
scroll to position [593, 0]
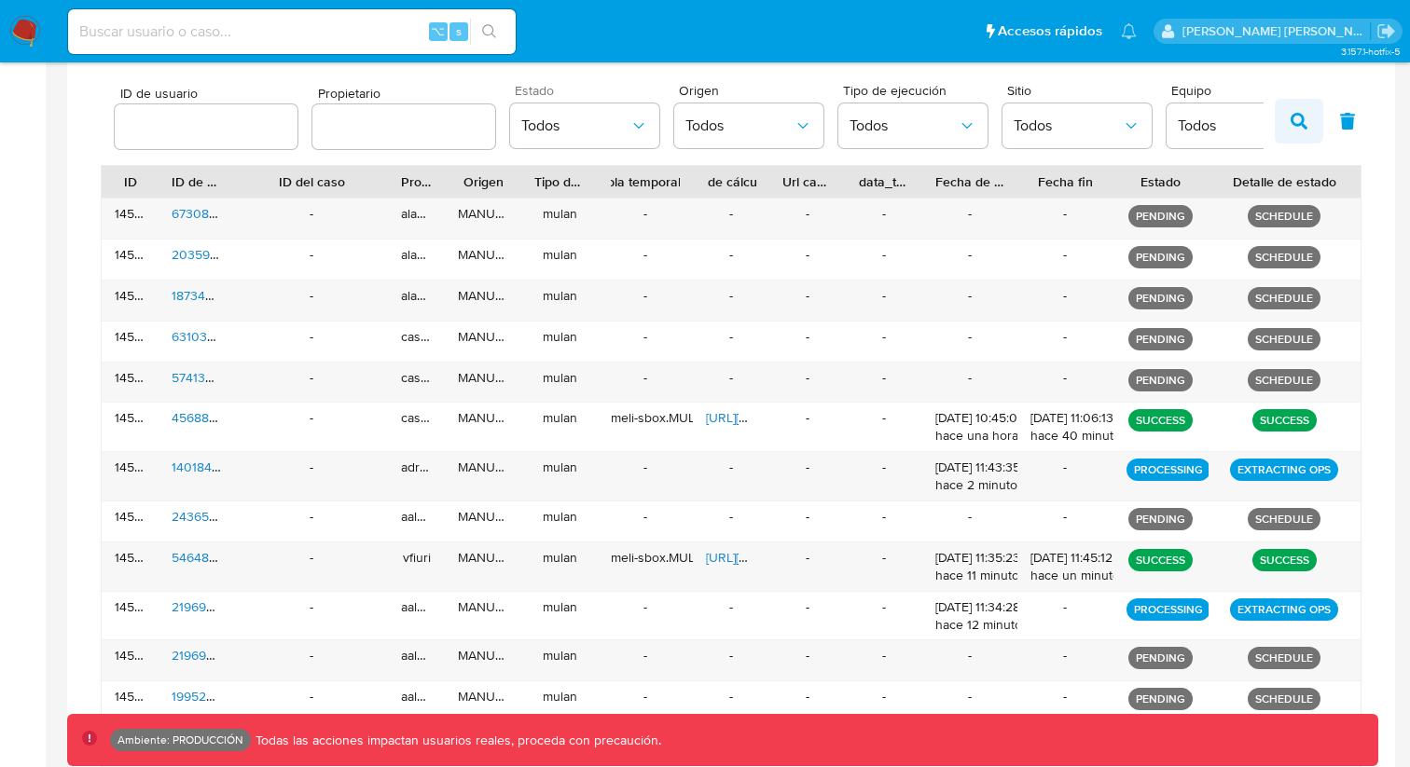
click at [1295, 136] on button "button" at bounding box center [1298, 121] width 48 height 45
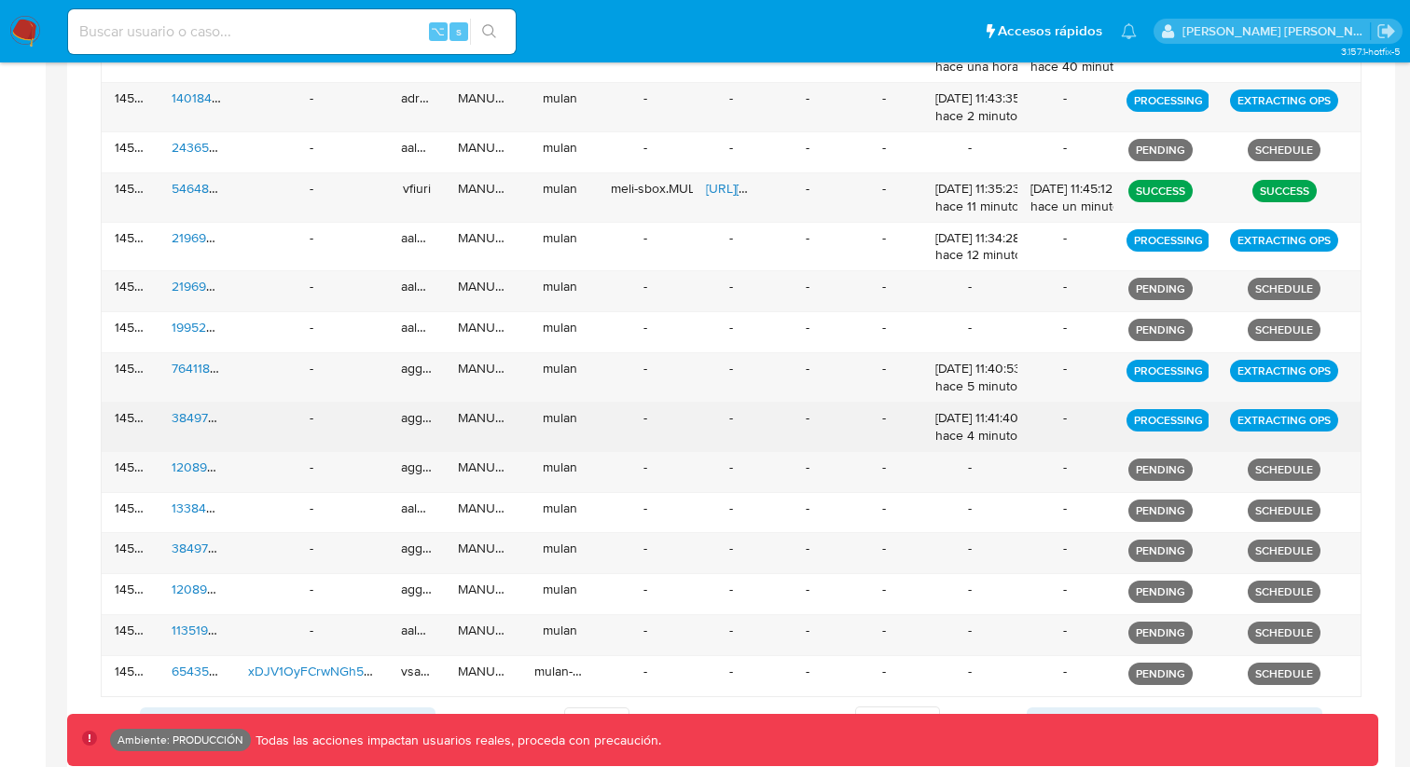
scroll to position [1007, 0]
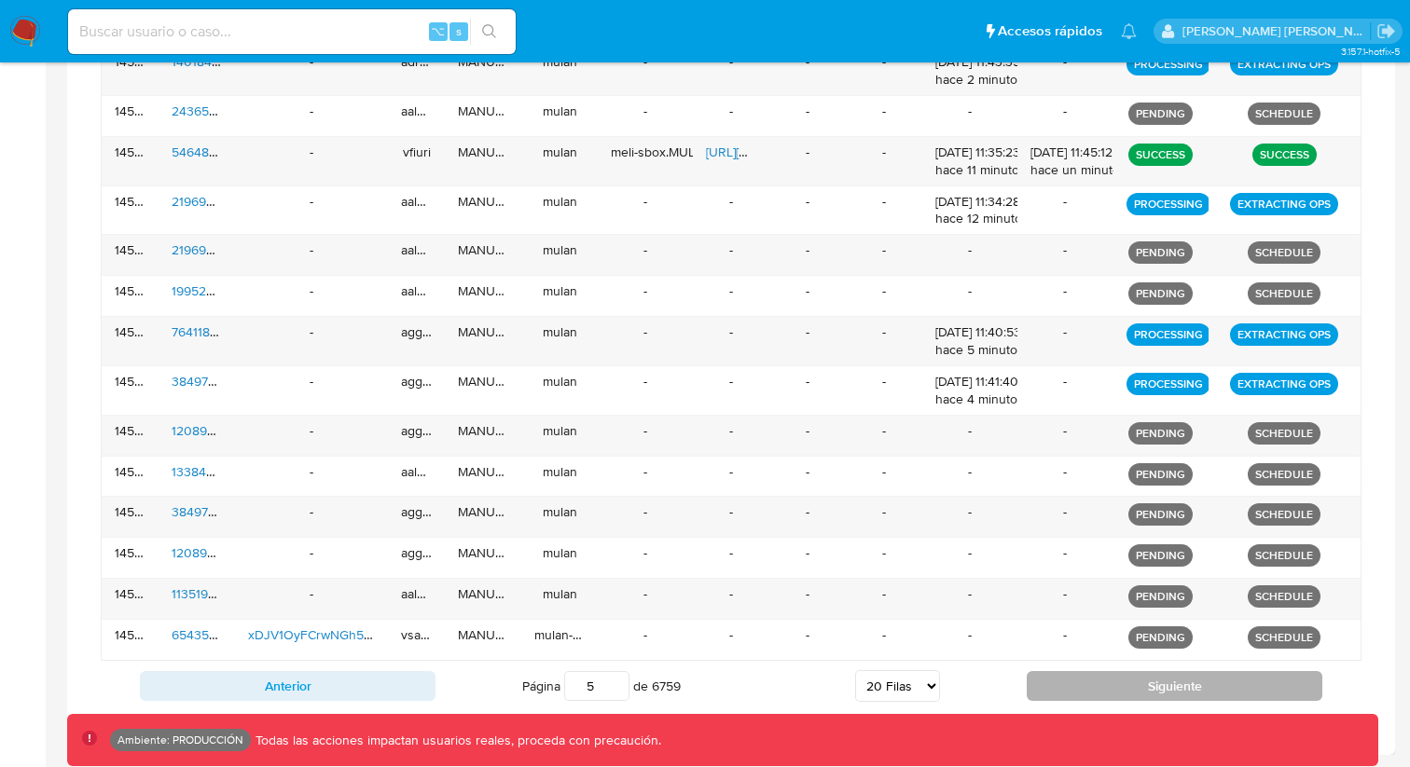
click at [1115, 691] on button "Siguiente" at bounding box center [1174, 686] width 296 height 30
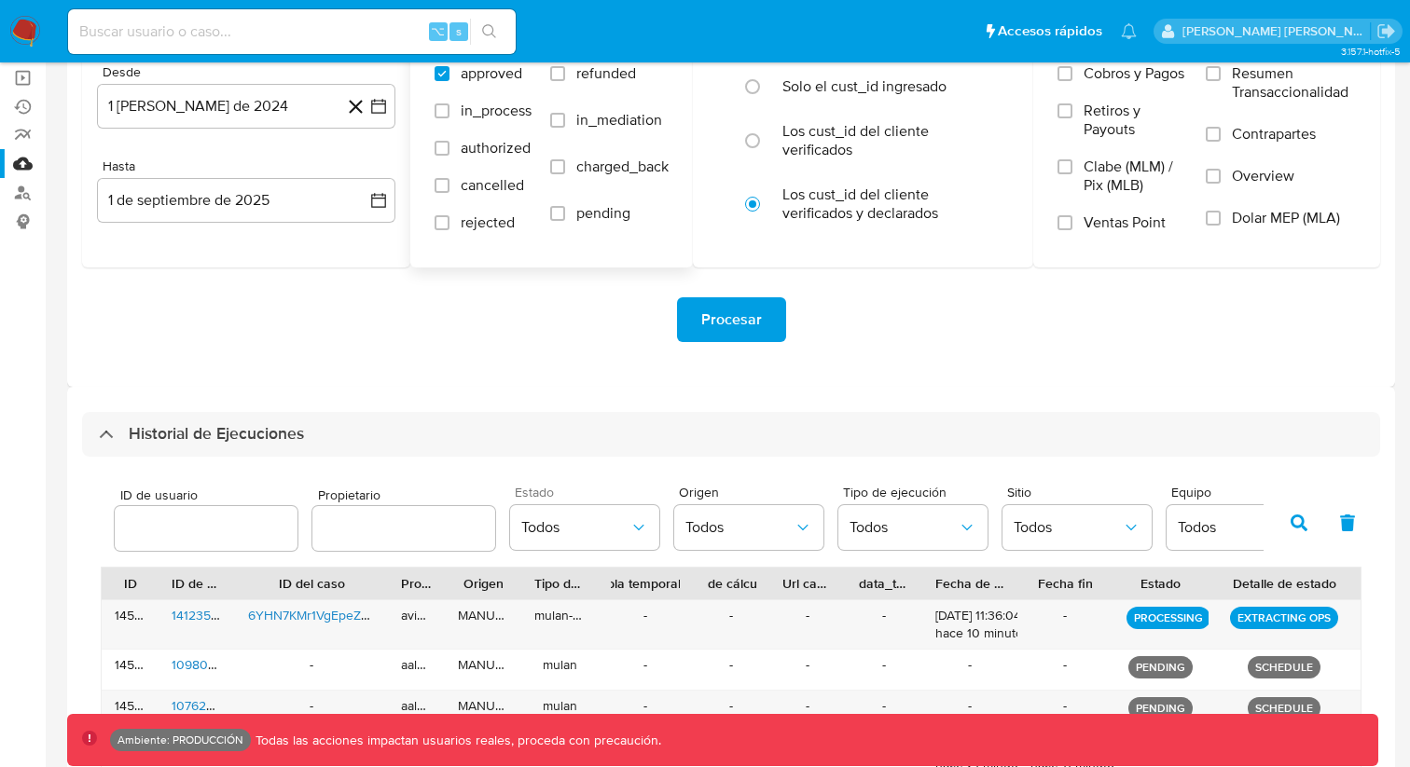
scroll to position [169, 0]
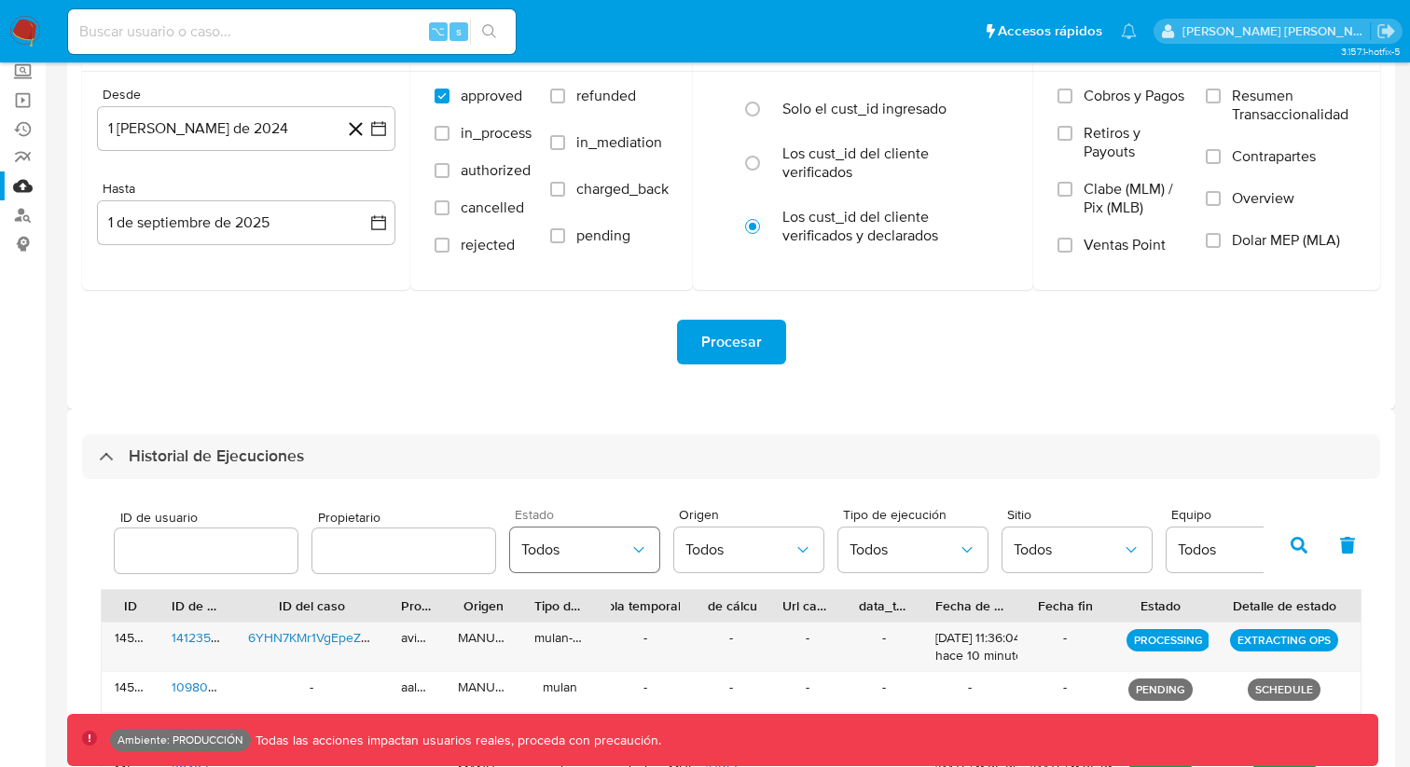
click at [568, 559] on button "Todos" at bounding box center [584, 550] width 149 height 45
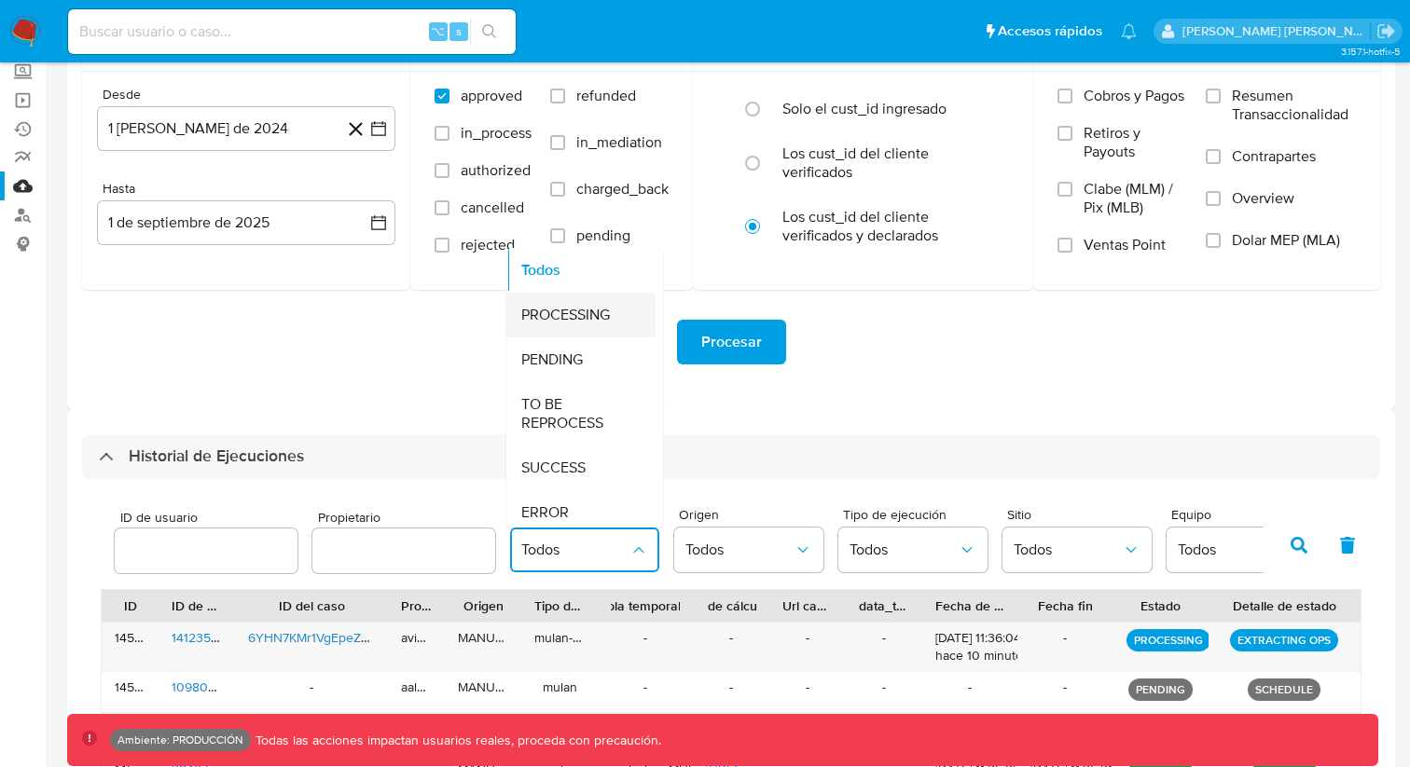
click at [575, 328] on div "PROCESSING" at bounding box center [575, 315] width 108 height 45
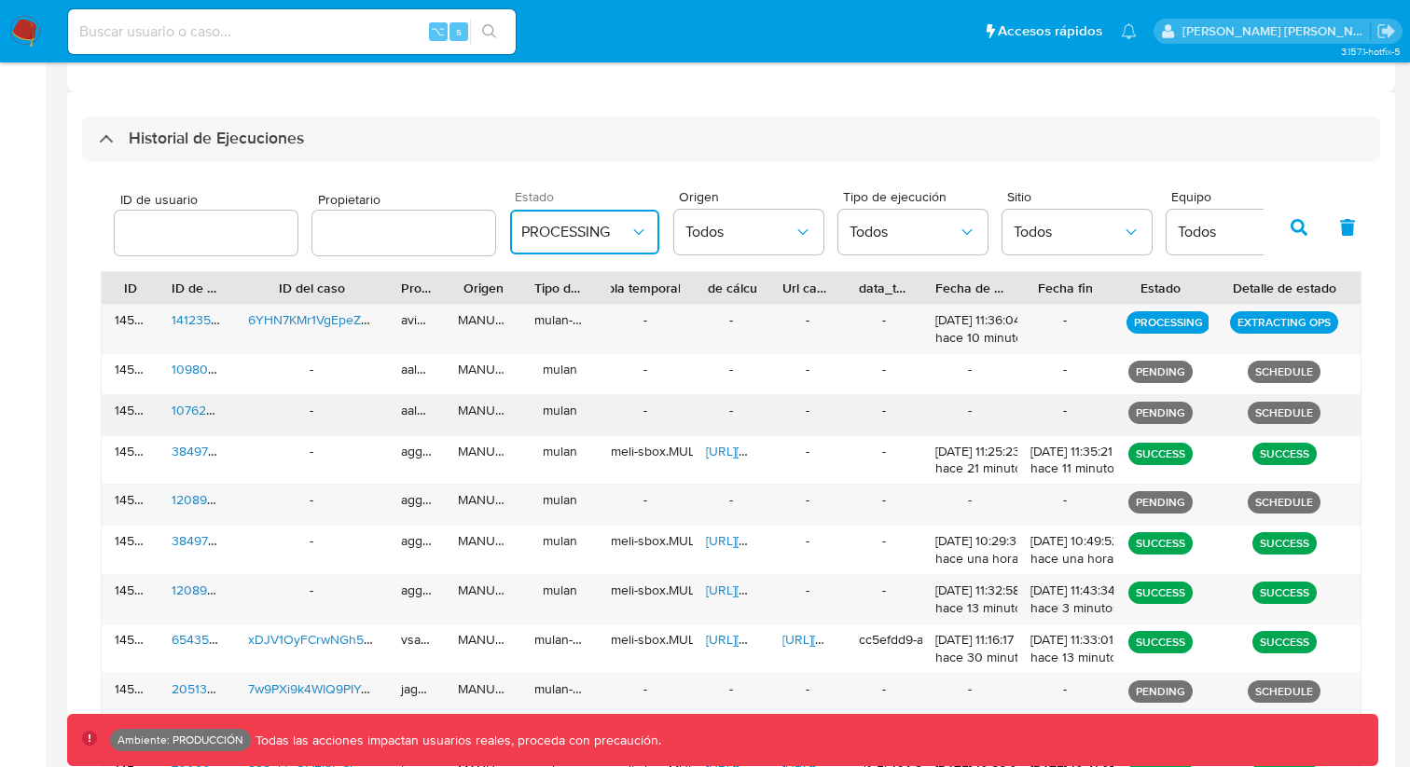
scroll to position [503, 0]
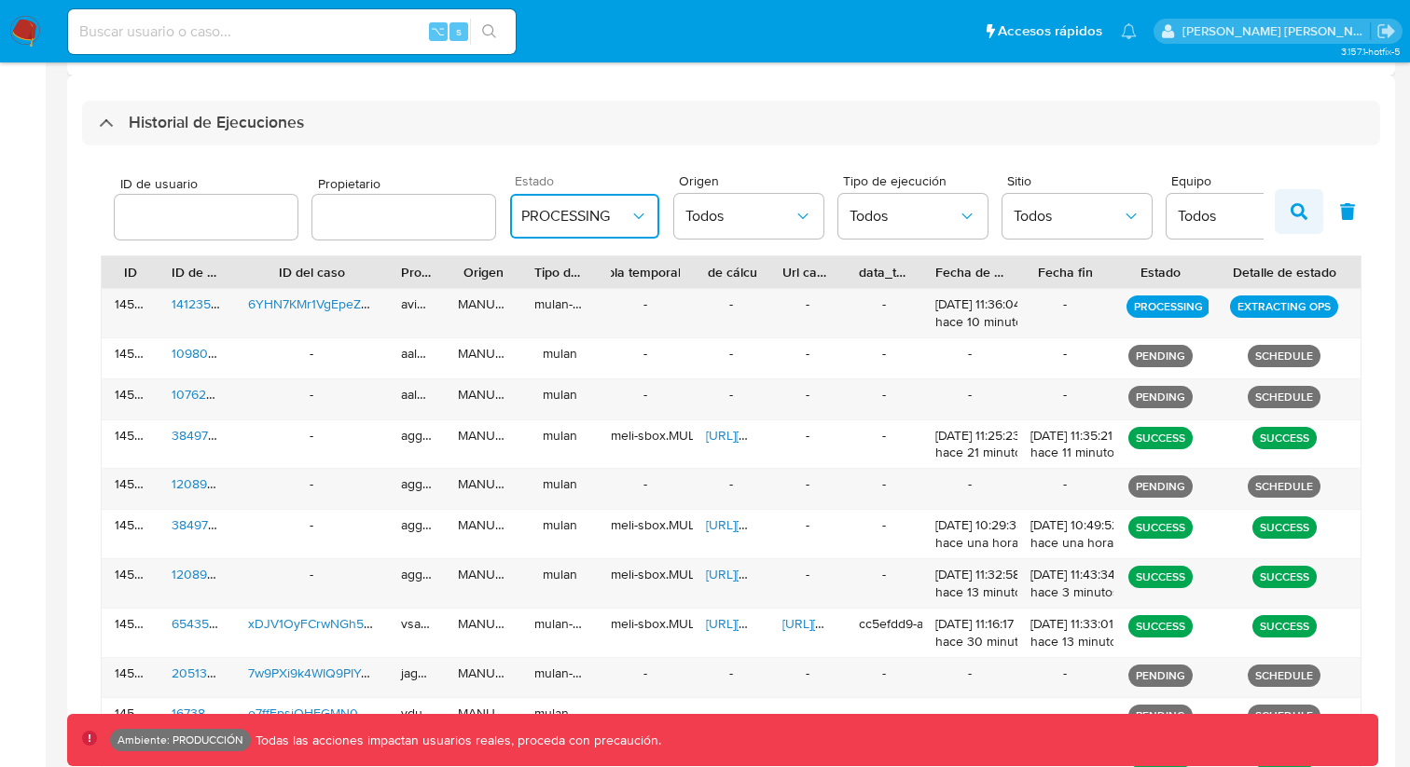
click at [1306, 219] on button "button" at bounding box center [1298, 211] width 48 height 45
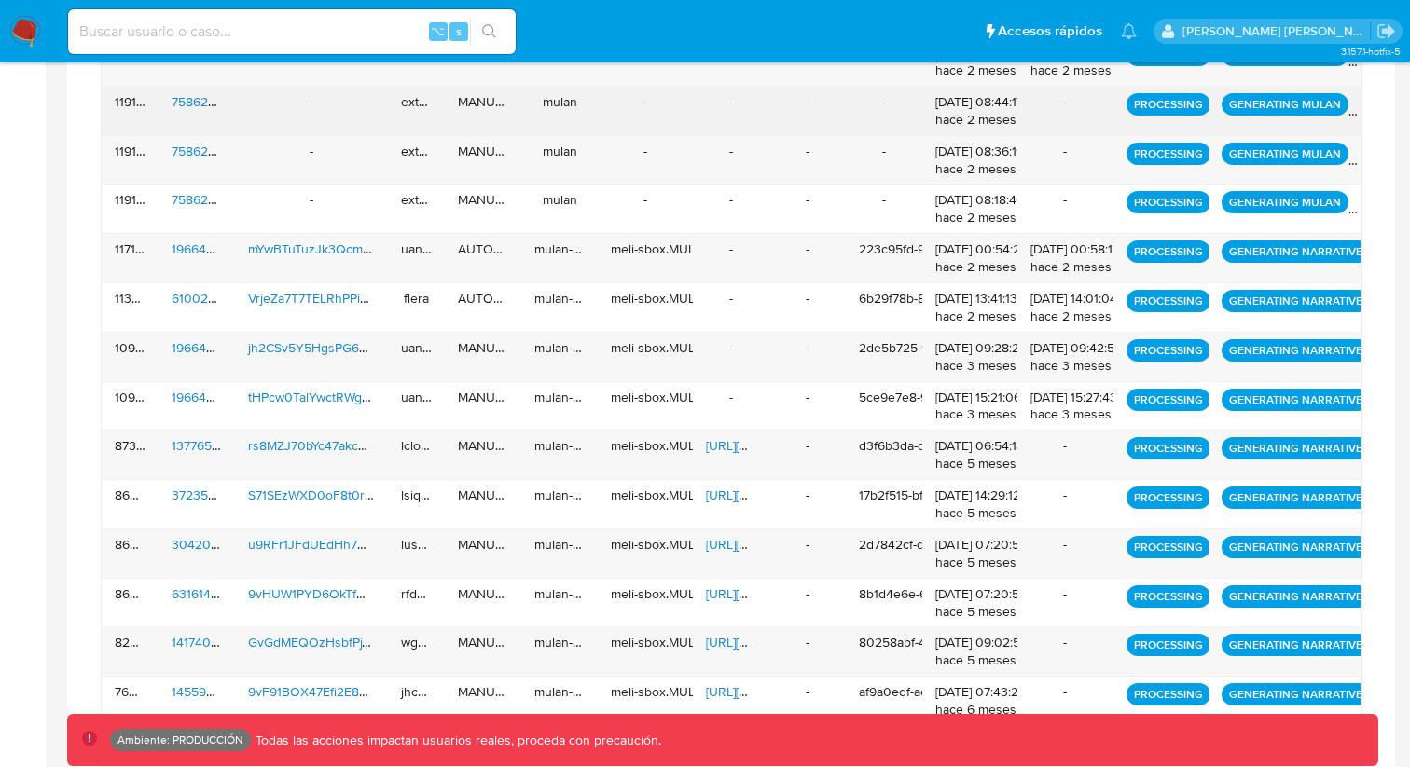
scroll to position [1115, 0]
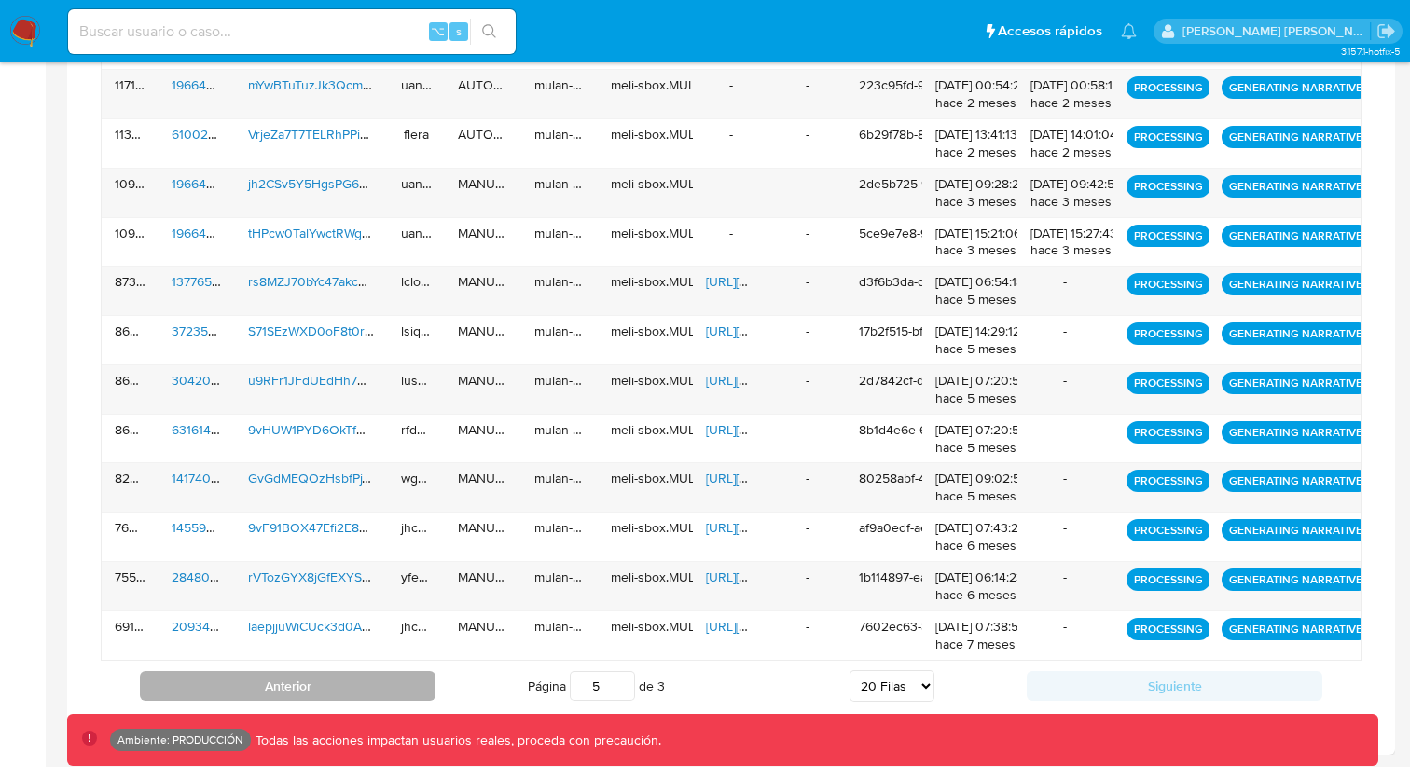
click at [287, 686] on button "Anterior" at bounding box center [288, 686] width 296 height 30
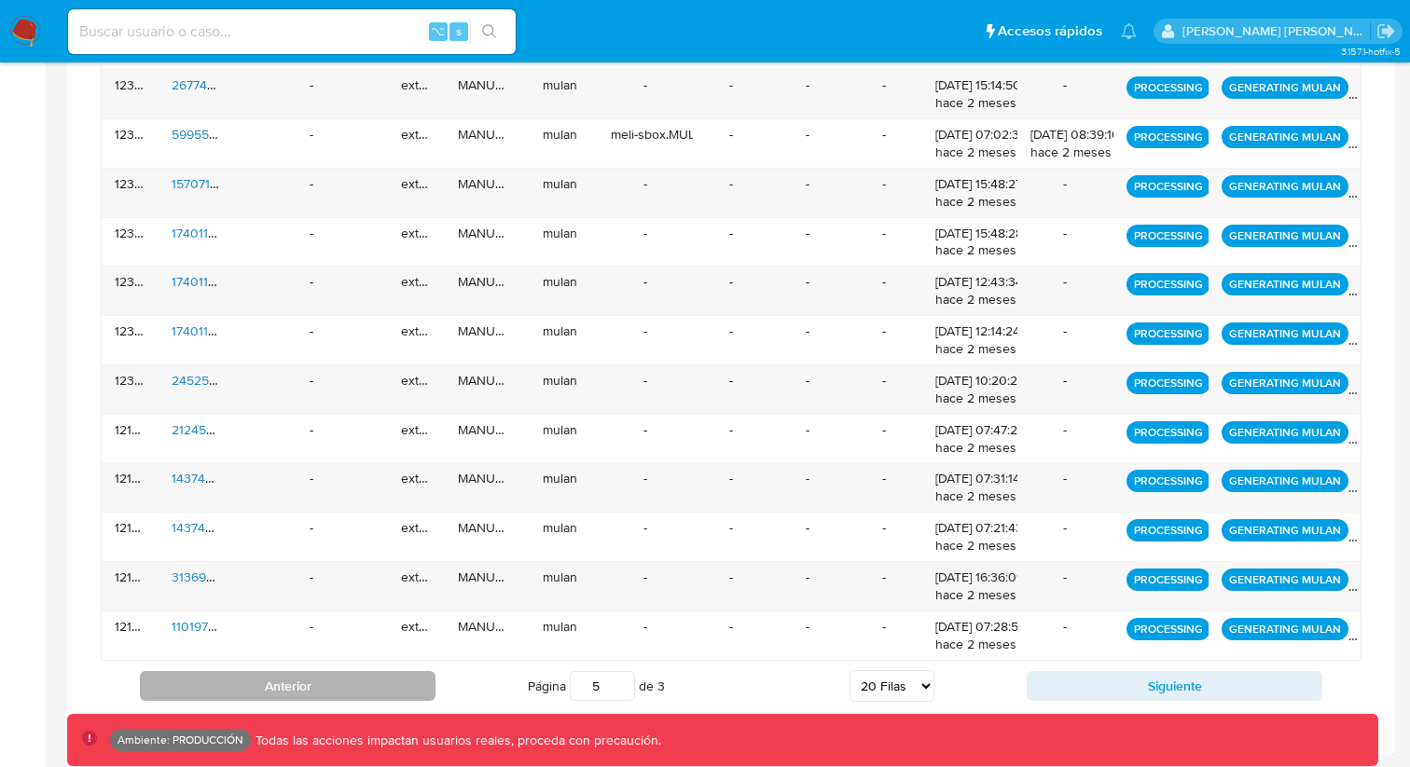
click at [287, 686] on button "Anterior" at bounding box center [288, 686] width 296 height 30
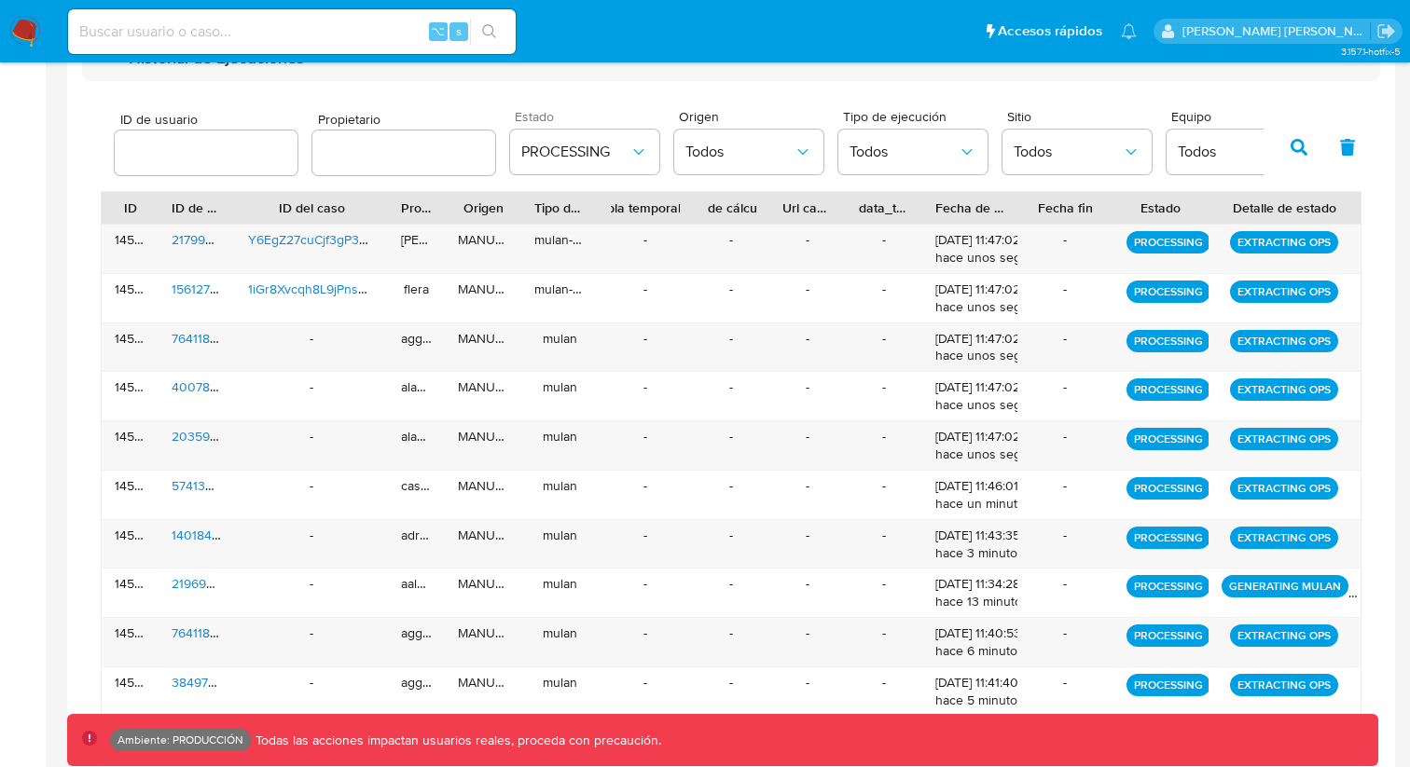
scroll to position [569, 0]
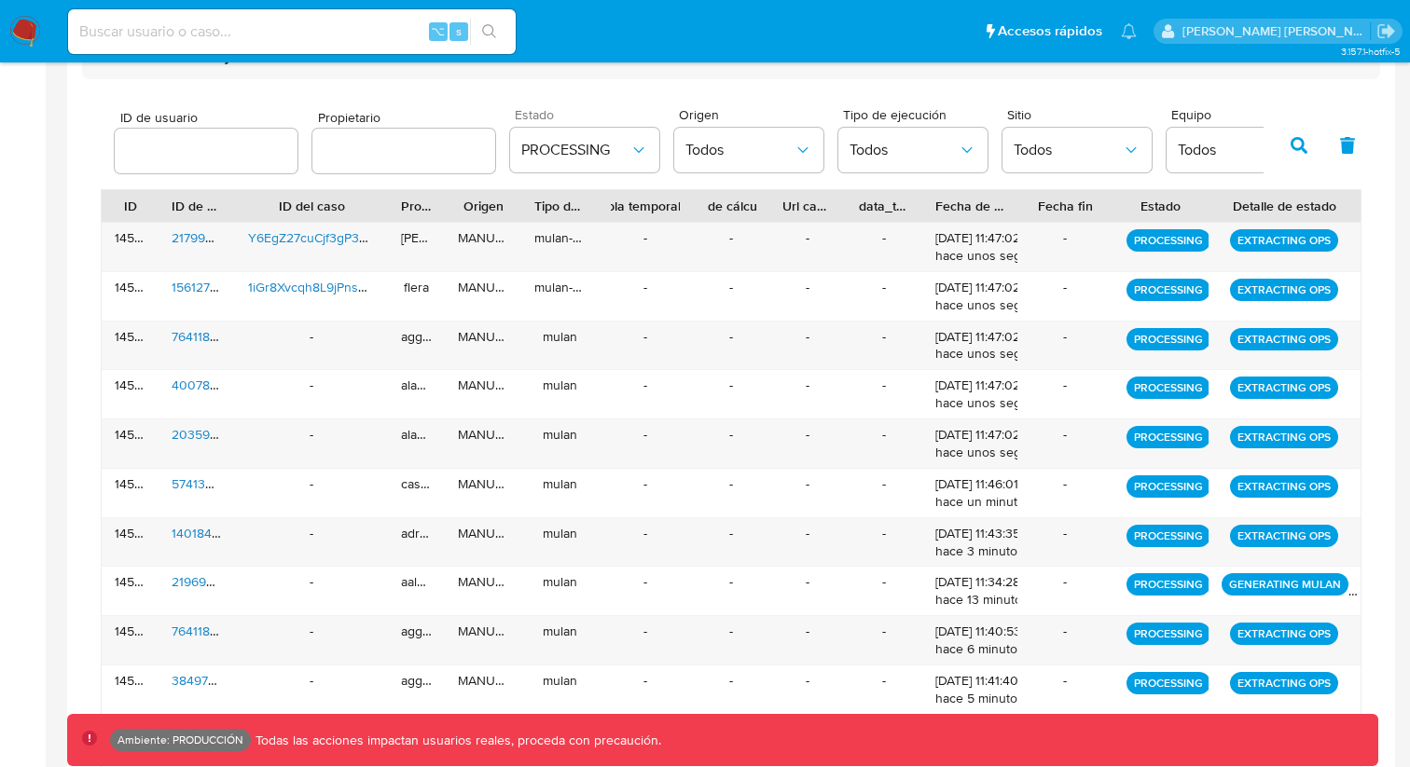
click at [1302, 143] on icon "button" at bounding box center [1298, 145] width 17 height 17
click at [1302, 145] on icon "button" at bounding box center [1298, 145] width 17 height 17
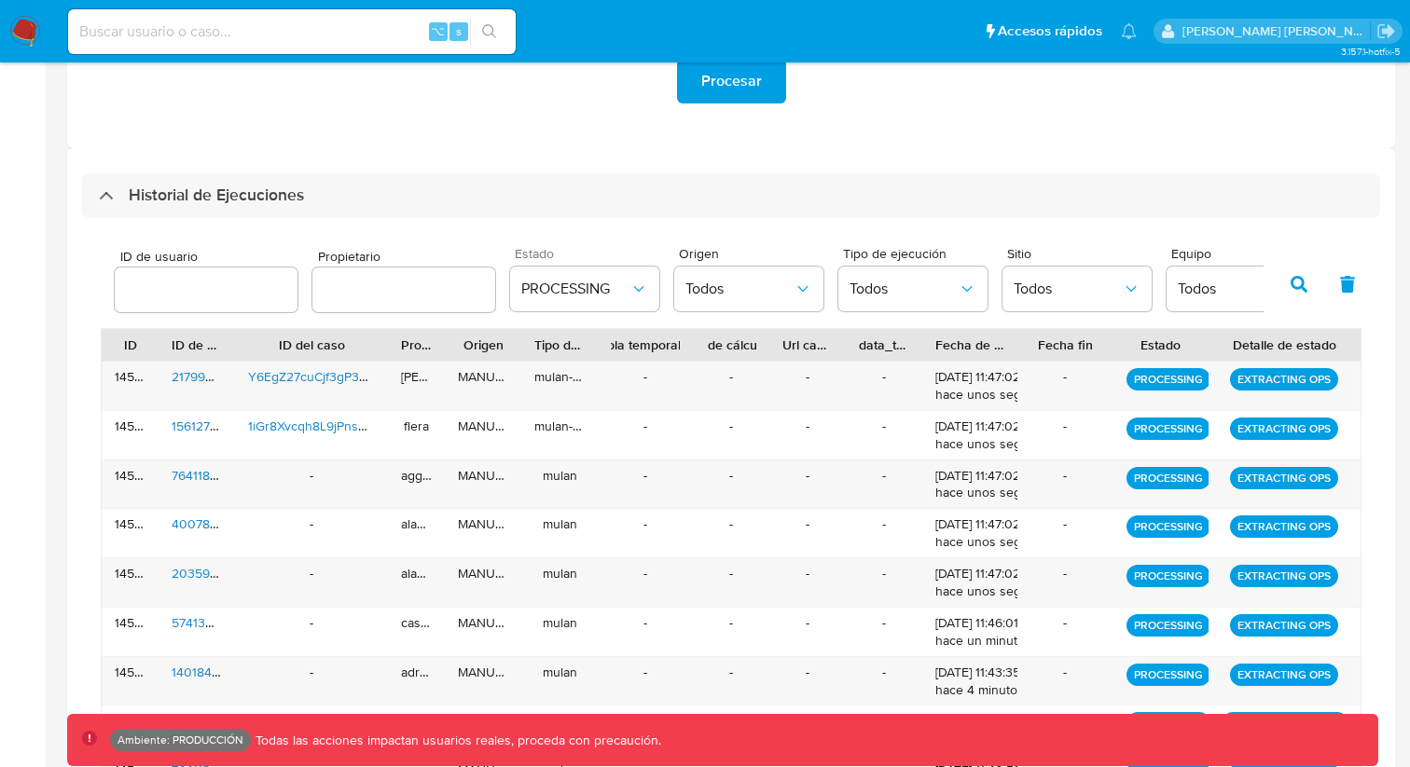
scroll to position [314, 0]
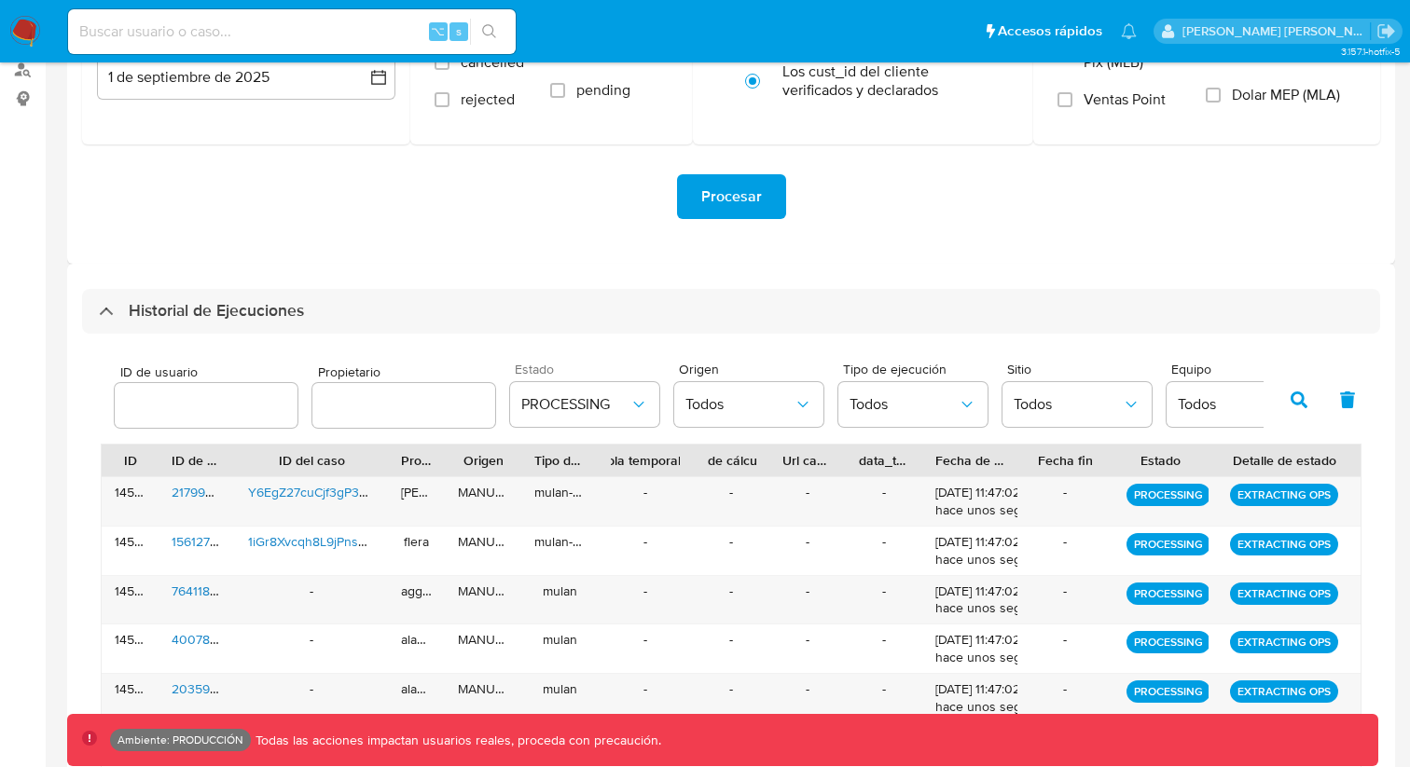
click at [1350, 412] on button "button" at bounding box center [1347, 400] width 48 height 45
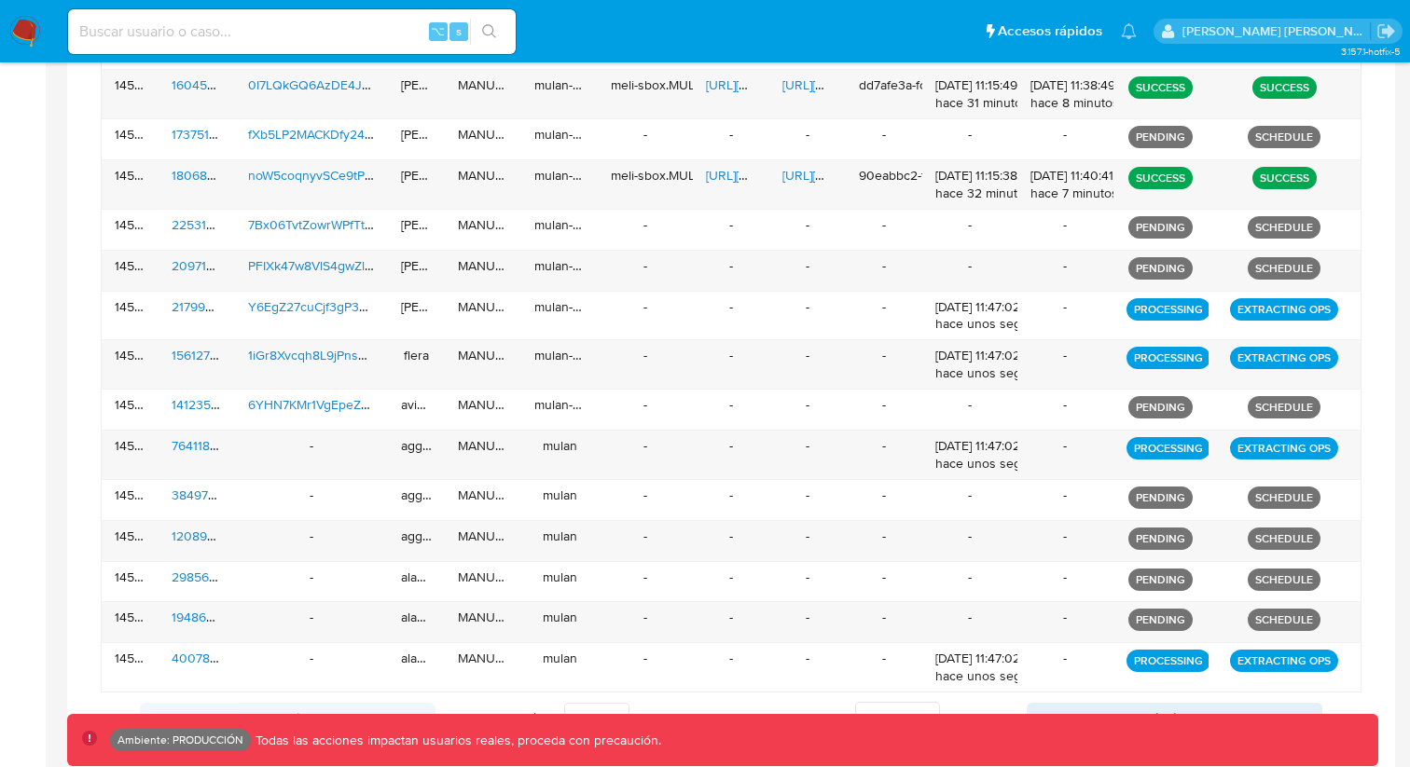
scroll to position [999, 0]
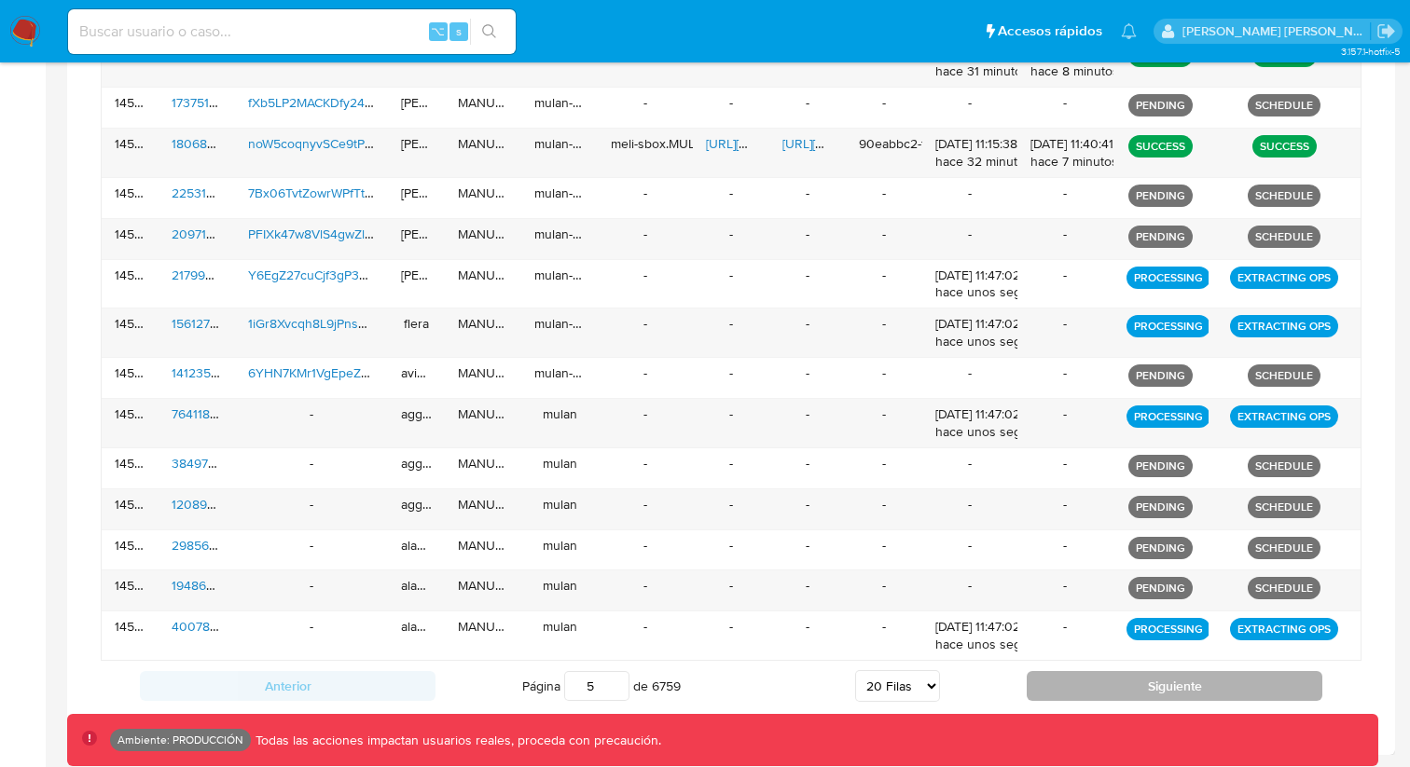
click at [1220, 684] on button "Siguiente" at bounding box center [1174, 686] width 296 height 30
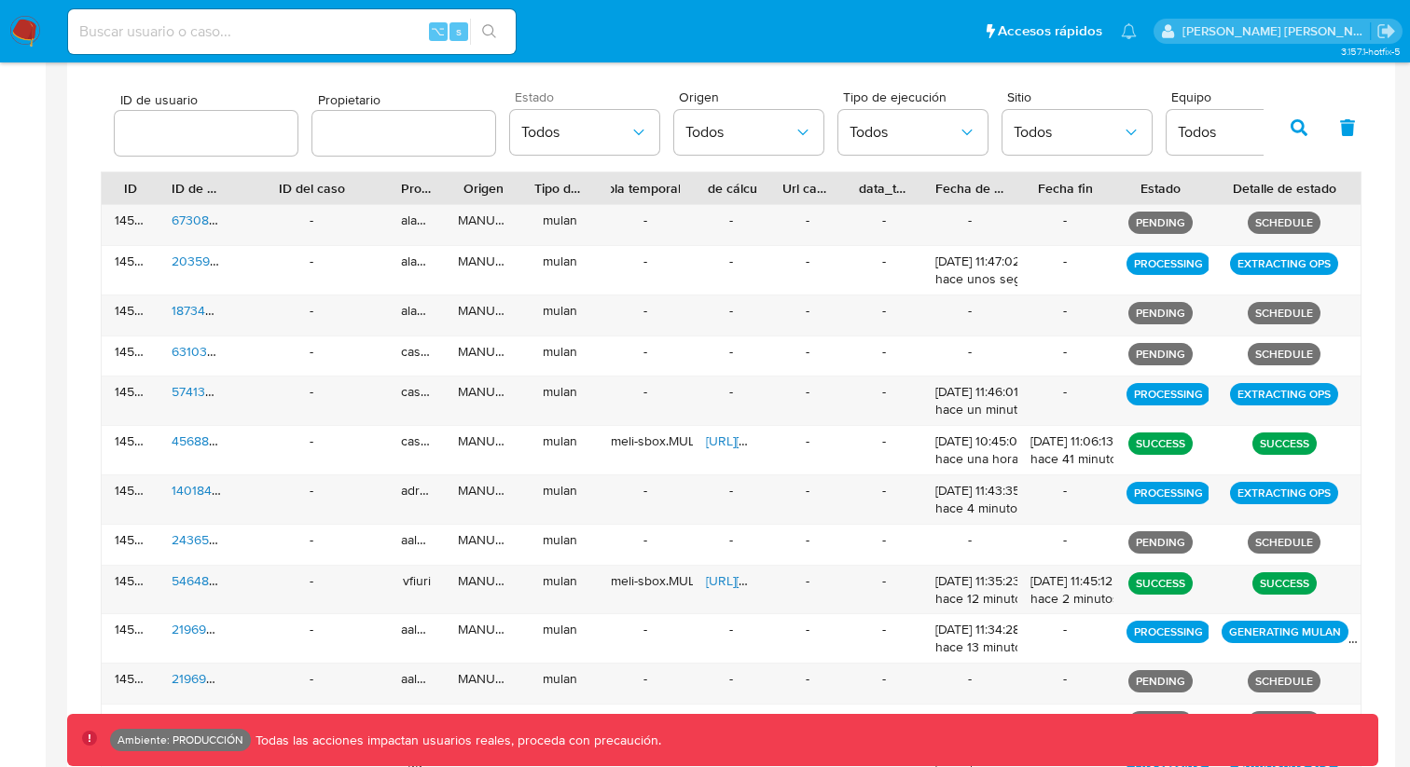
scroll to position [563, 0]
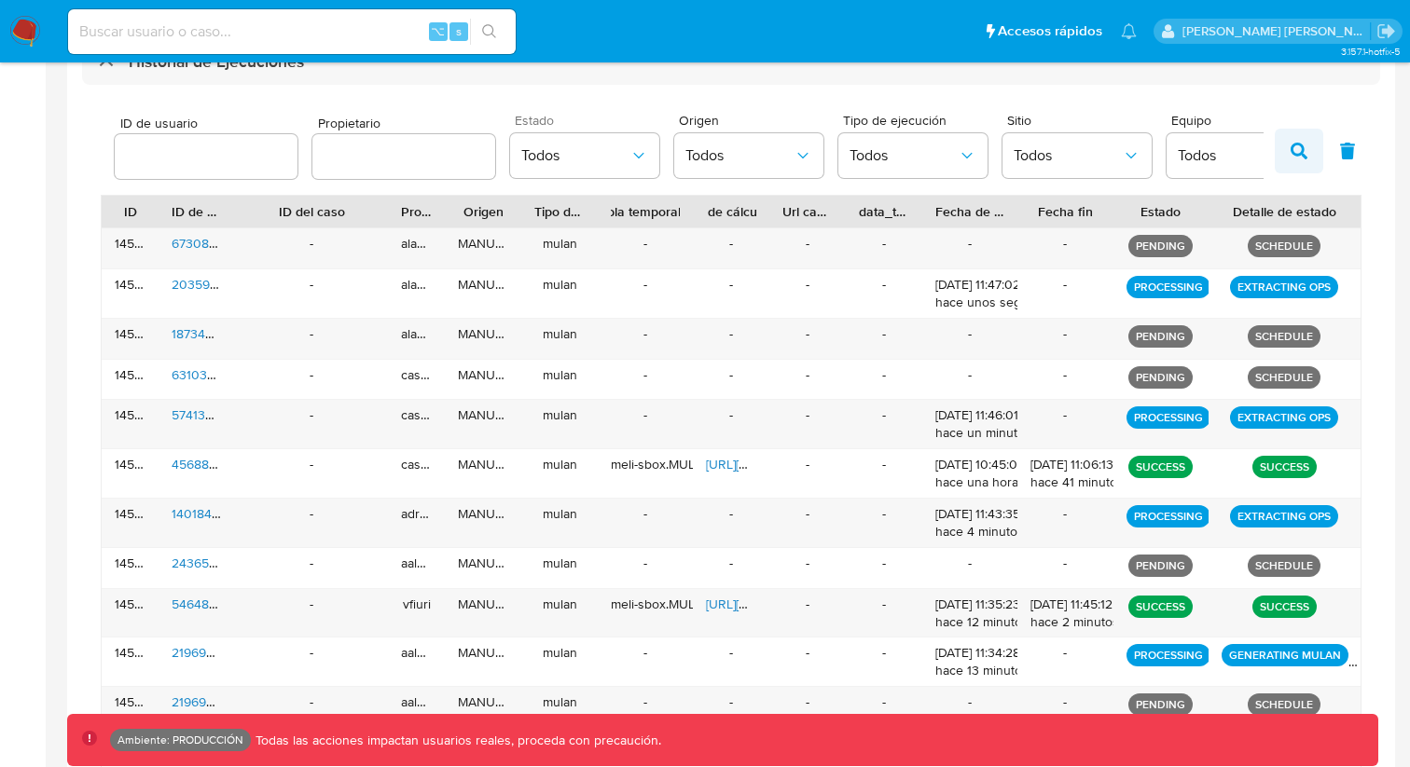
click at [1297, 158] on icon "button" at bounding box center [1298, 151] width 17 height 17
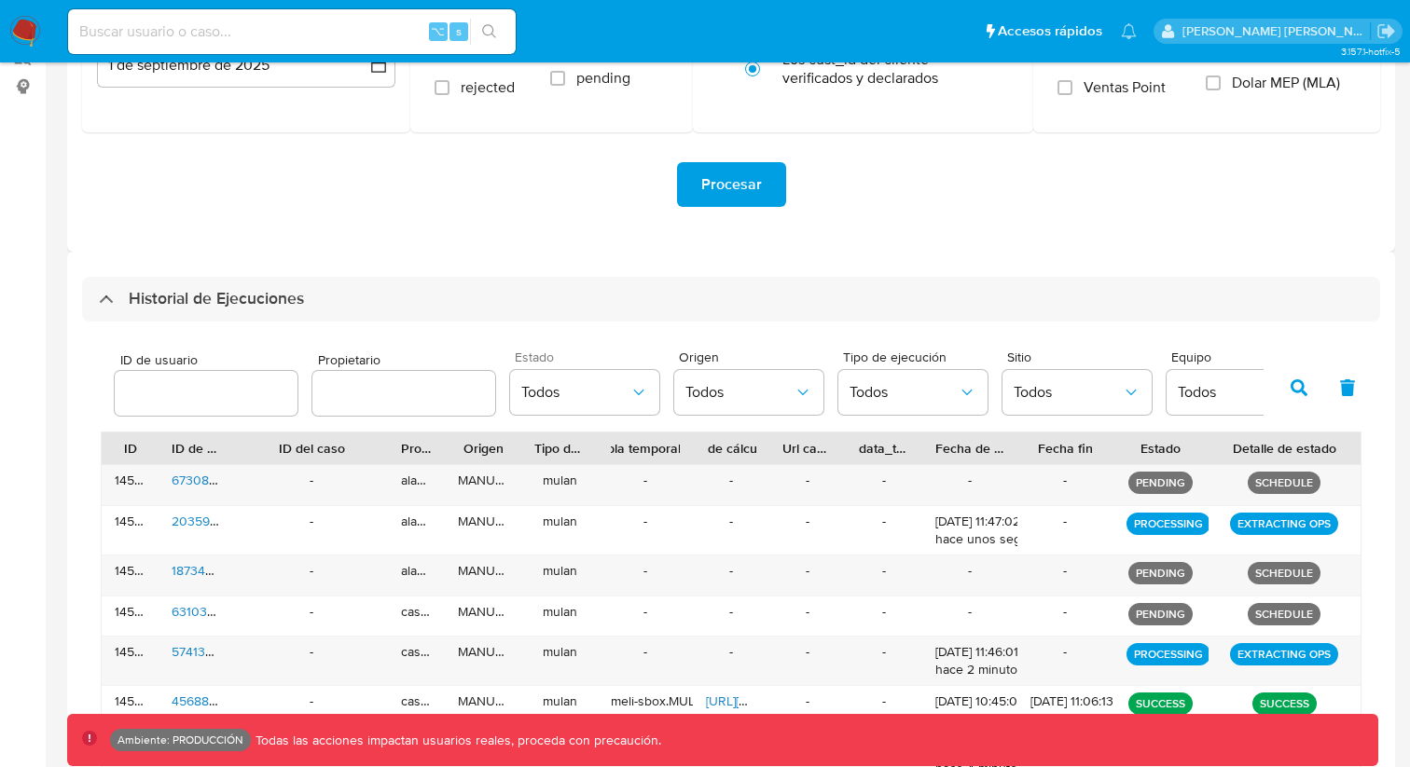
scroll to position [298, 0]
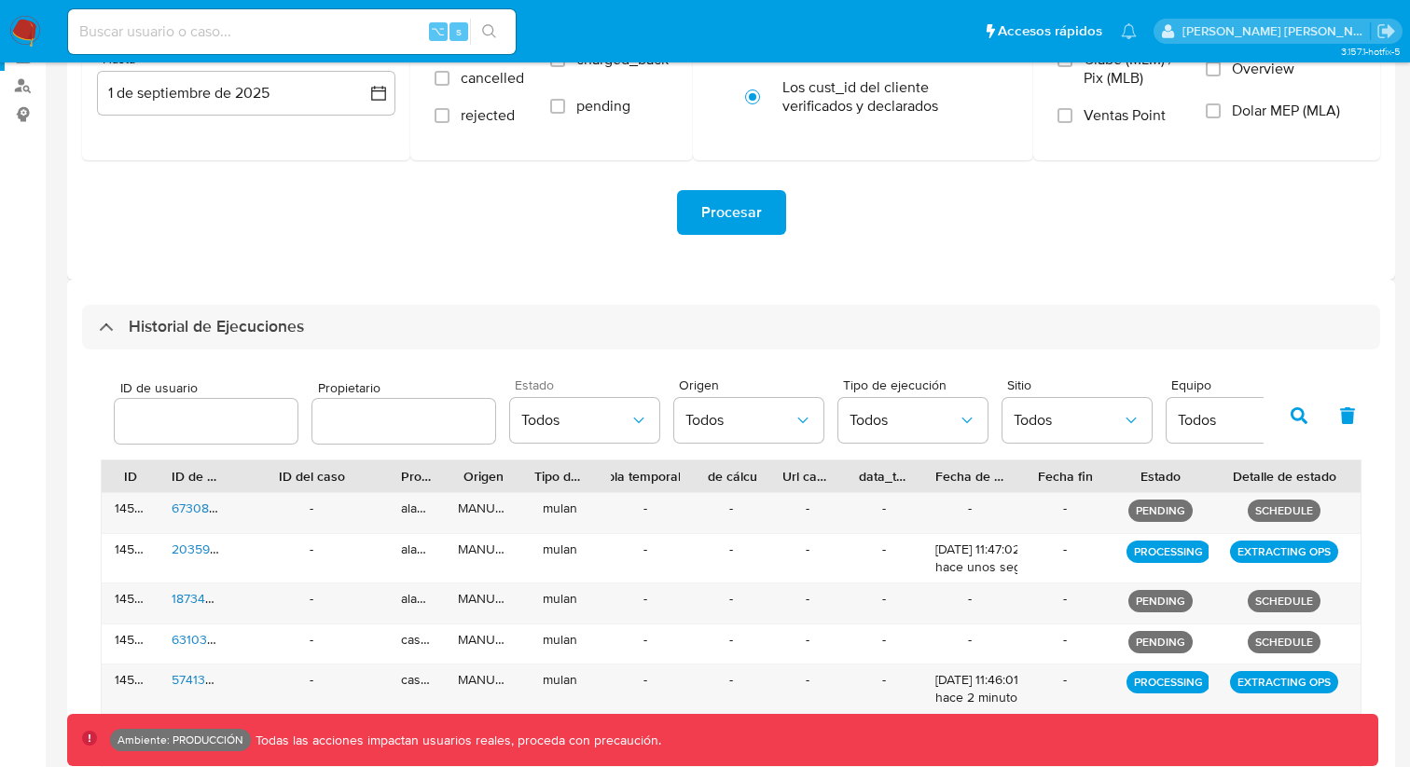
click at [1304, 411] on icon "button" at bounding box center [1298, 415] width 17 height 17
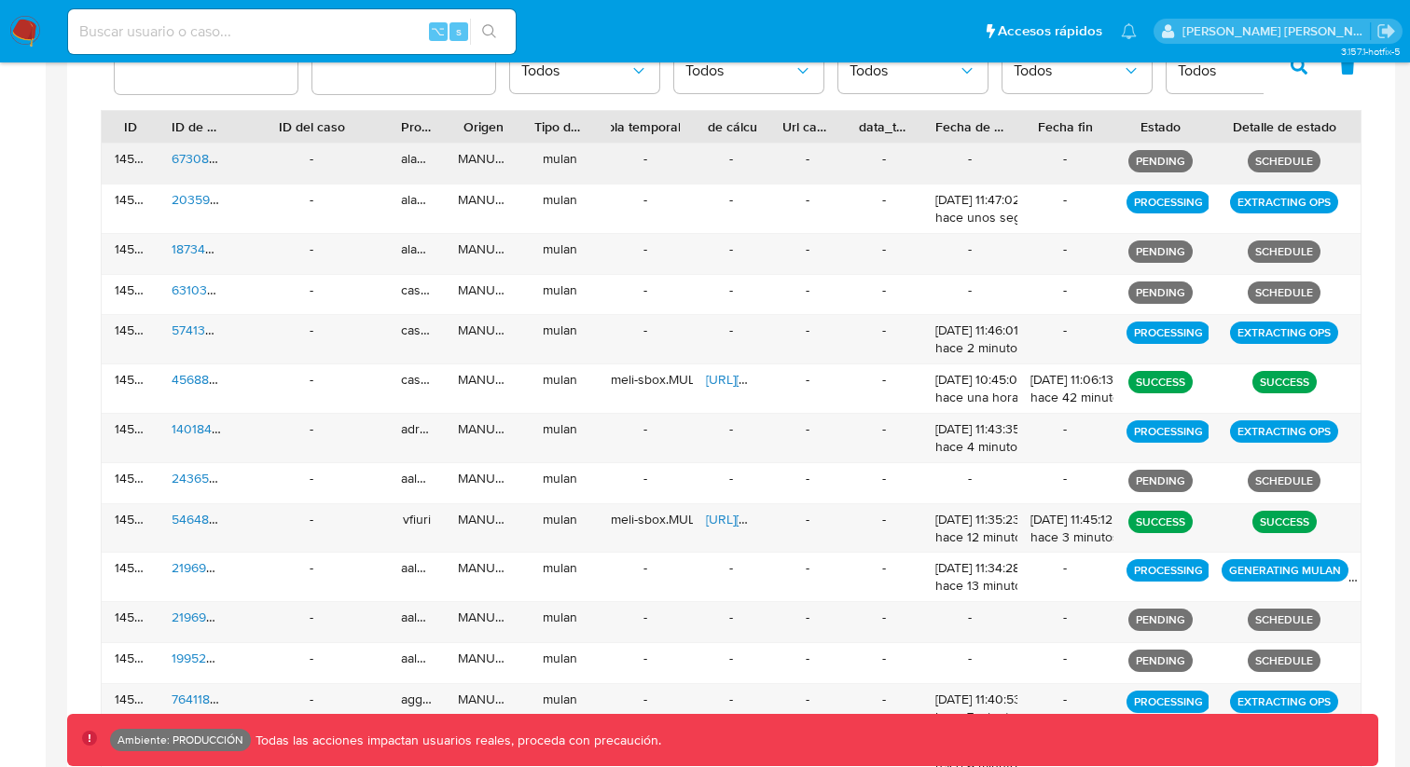
scroll to position [672, 0]
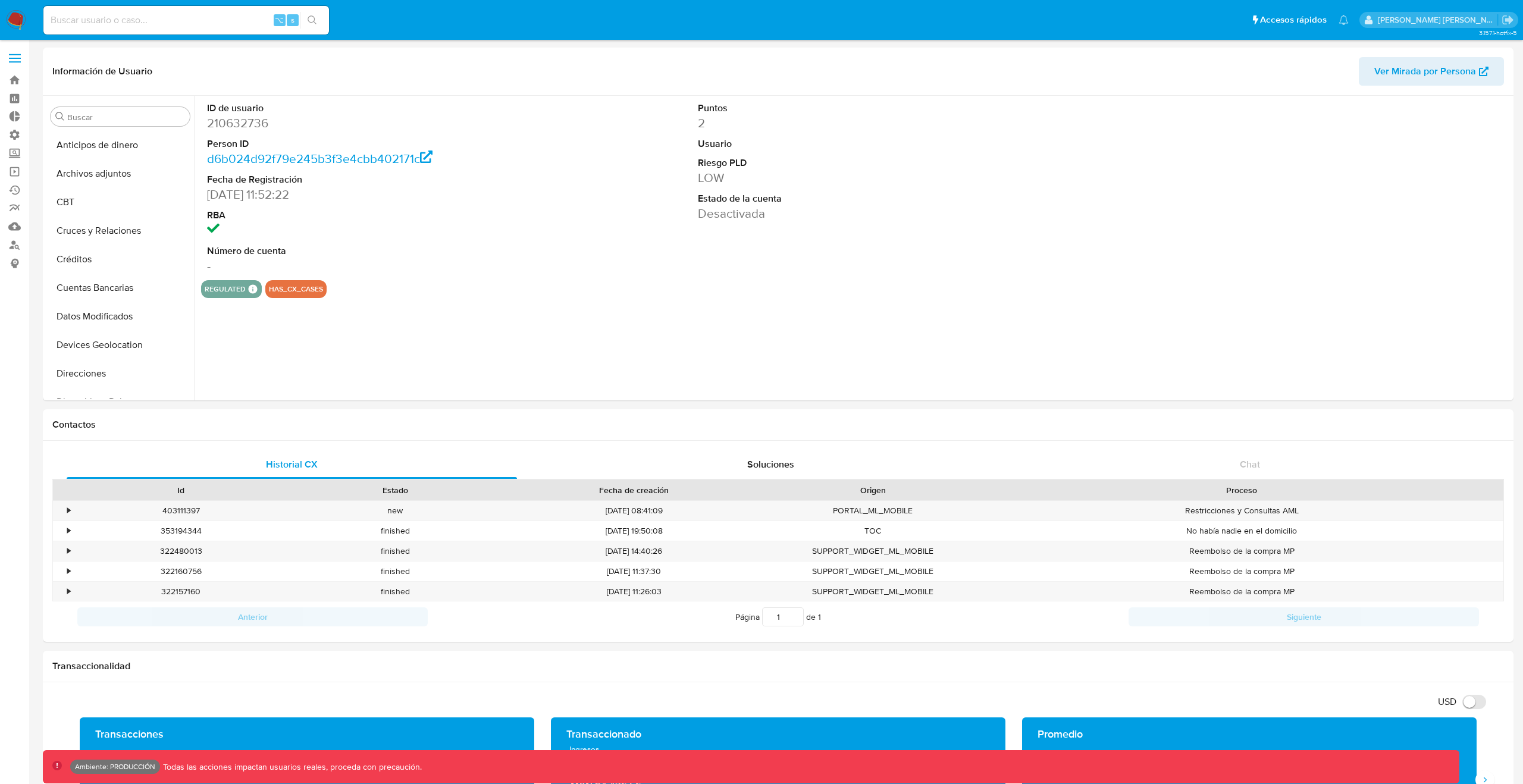
select select "10"
